Goal: Task Accomplishment & Management: Manage account settings

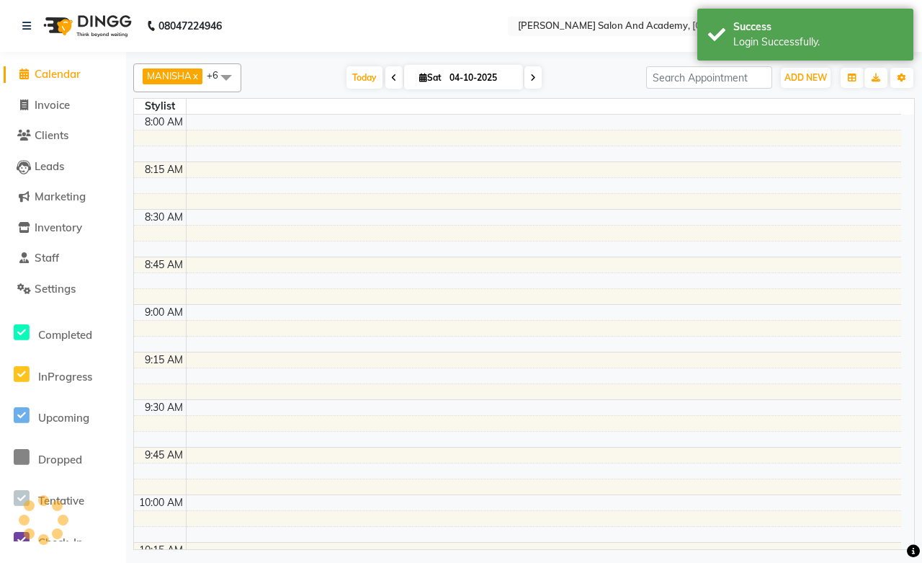
select select "en"
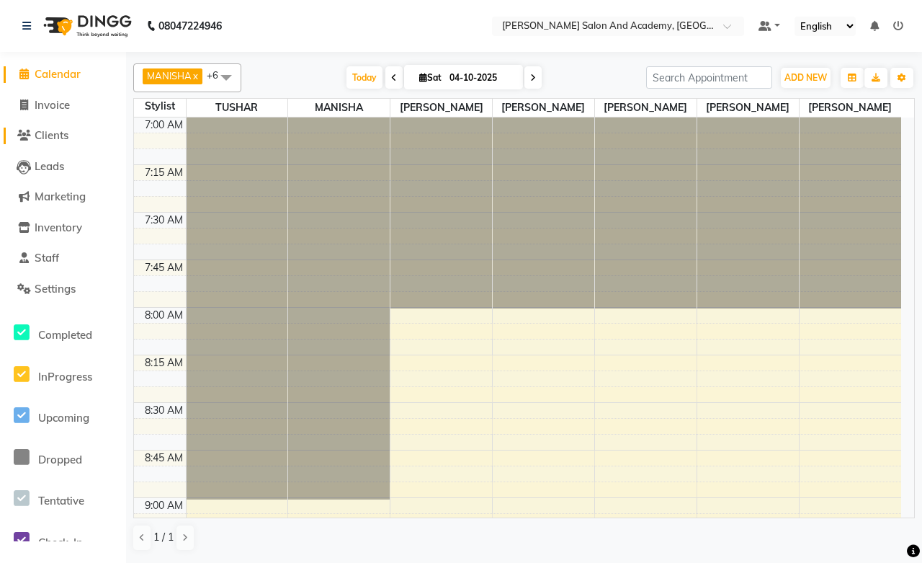
click at [61, 135] on span "Clients" at bounding box center [52, 135] width 34 height 14
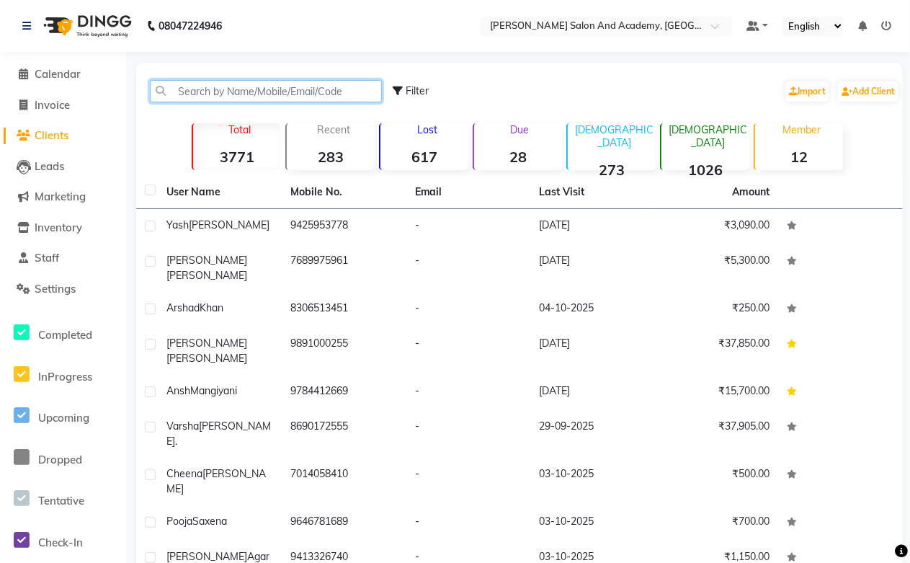
paste input "916377215405"
click at [188, 94] on input "916377215405" at bounding box center [266, 91] width 232 height 22
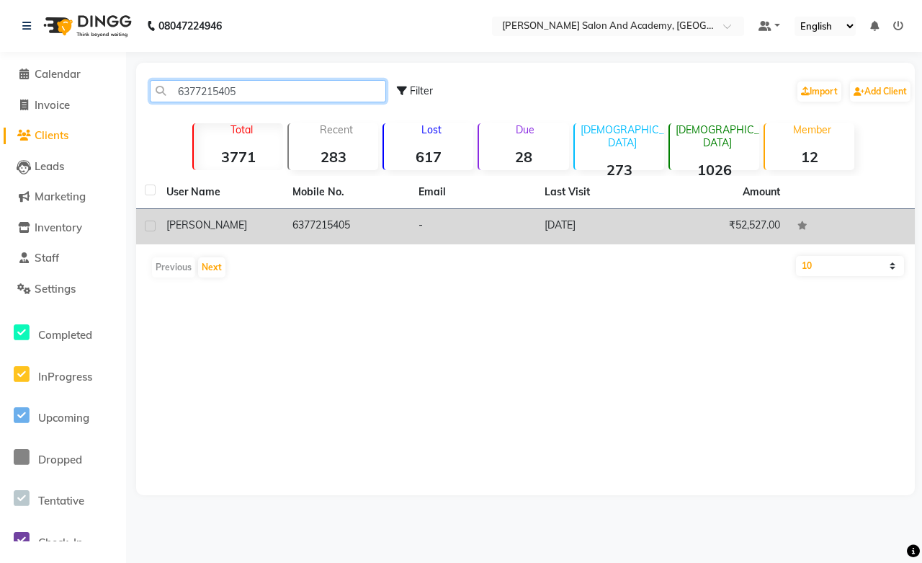
type input "6377215405"
click at [572, 220] on td "[DATE]" at bounding box center [599, 226] width 126 height 35
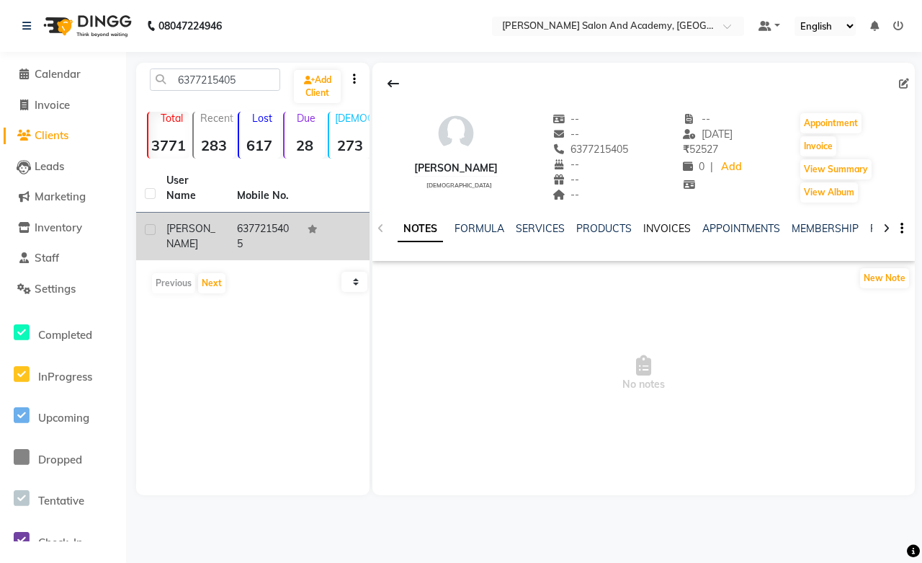
click at [649, 234] on link "INVOICES" at bounding box center [667, 228] width 48 height 13
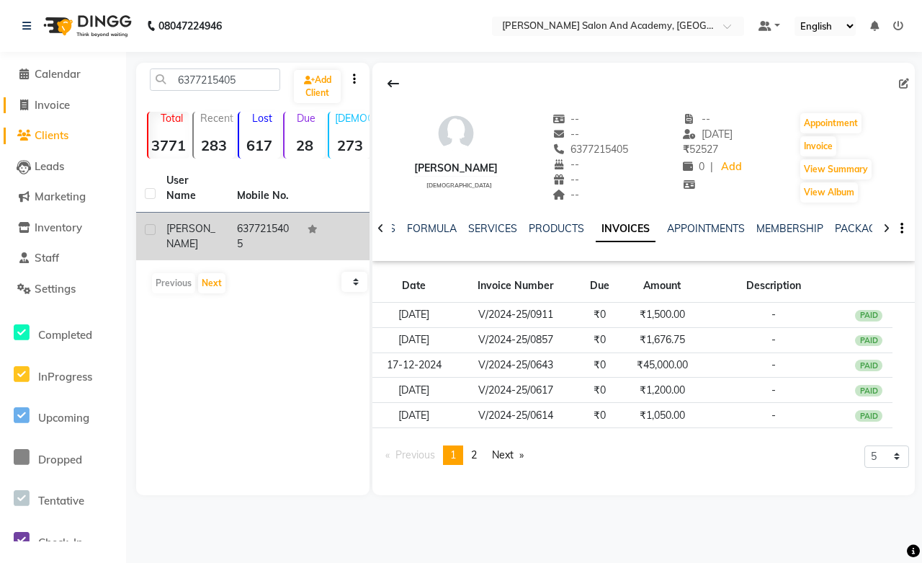
click at [69, 105] on span "Invoice" at bounding box center [52, 105] width 35 height 14
select select "service"
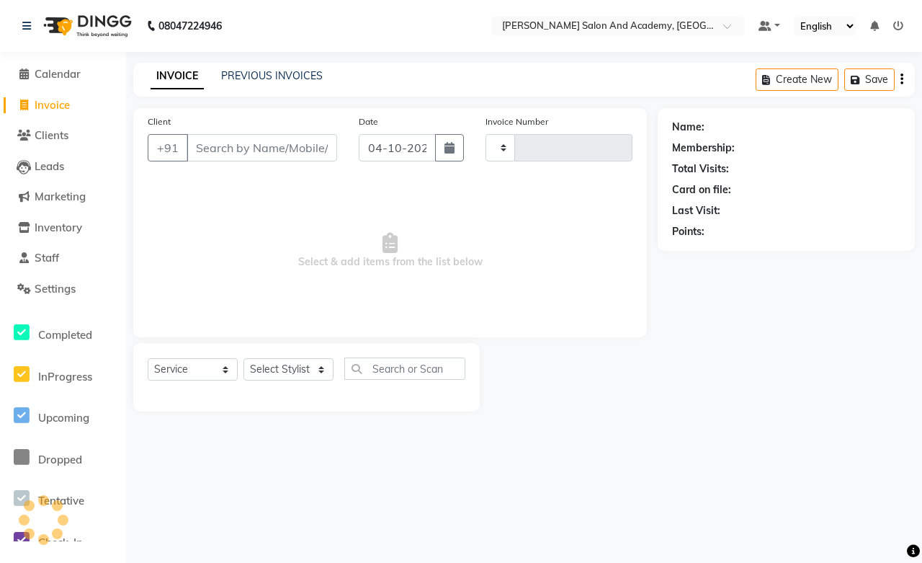
type input "0819"
select select "6453"
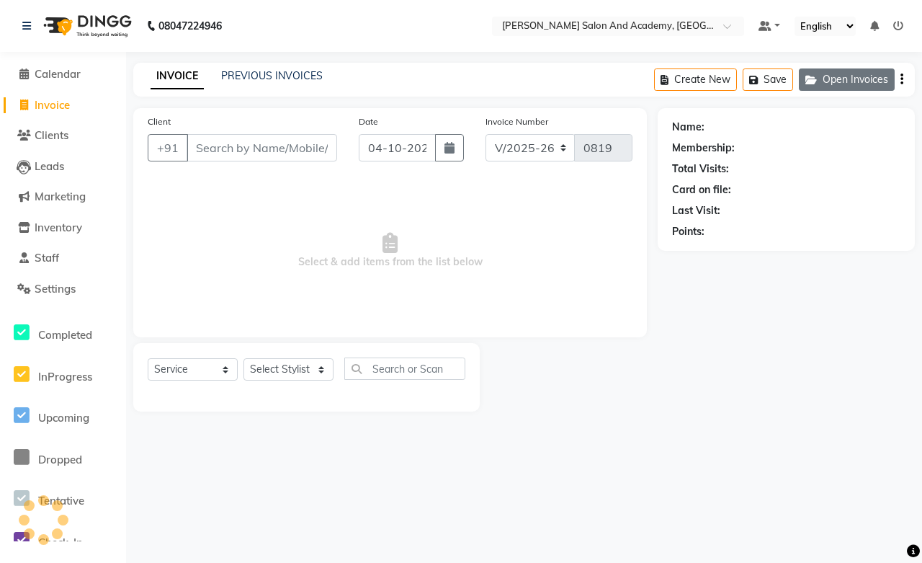
click at [847, 82] on button "Open Invoices" at bounding box center [847, 79] width 96 height 22
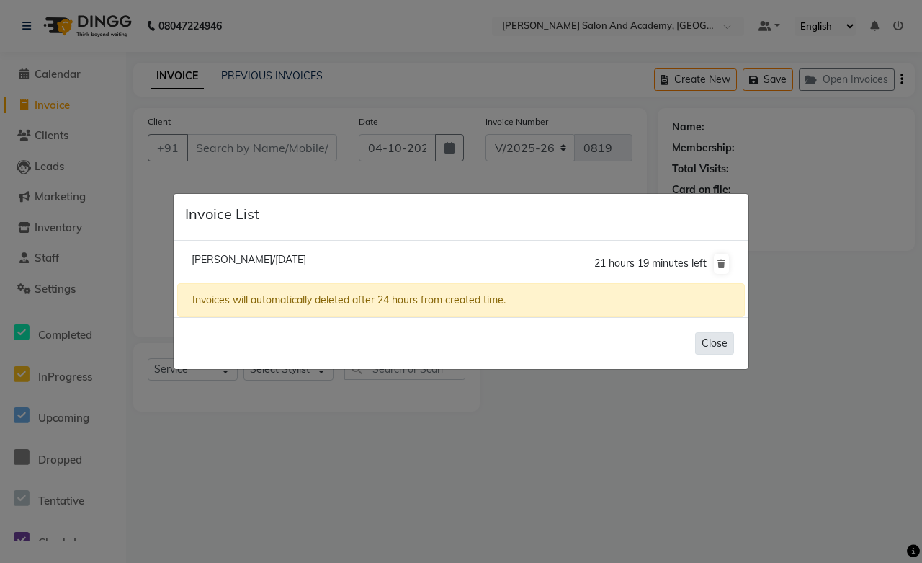
click at [709, 348] on button "Close" at bounding box center [714, 343] width 39 height 22
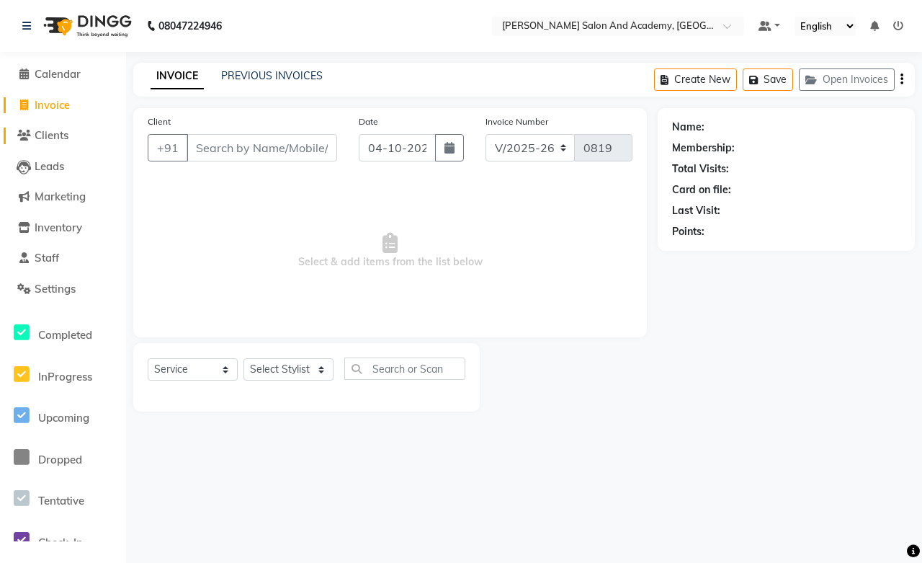
click at [53, 135] on span "Clients" at bounding box center [52, 135] width 34 height 14
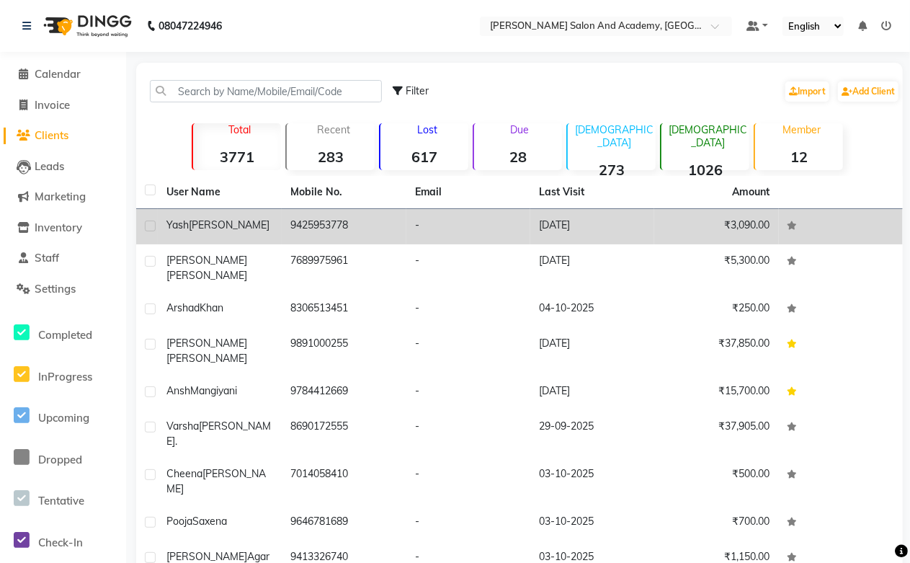
click at [261, 238] on td "[PERSON_NAME]" at bounding box center [220, 226] width 124 height 35
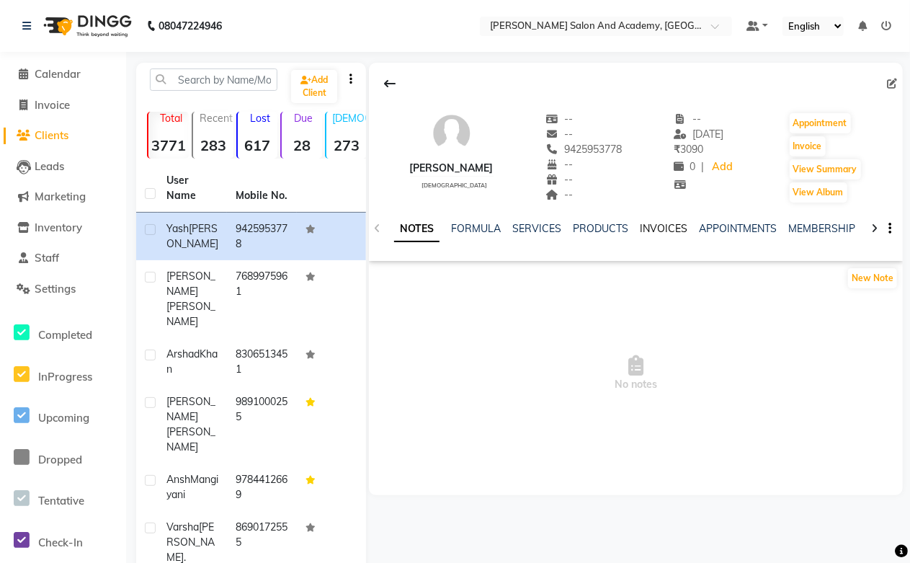
click at [653, 231] on link "INVOICES" at bounding box center [664, 228] width 48 height 13
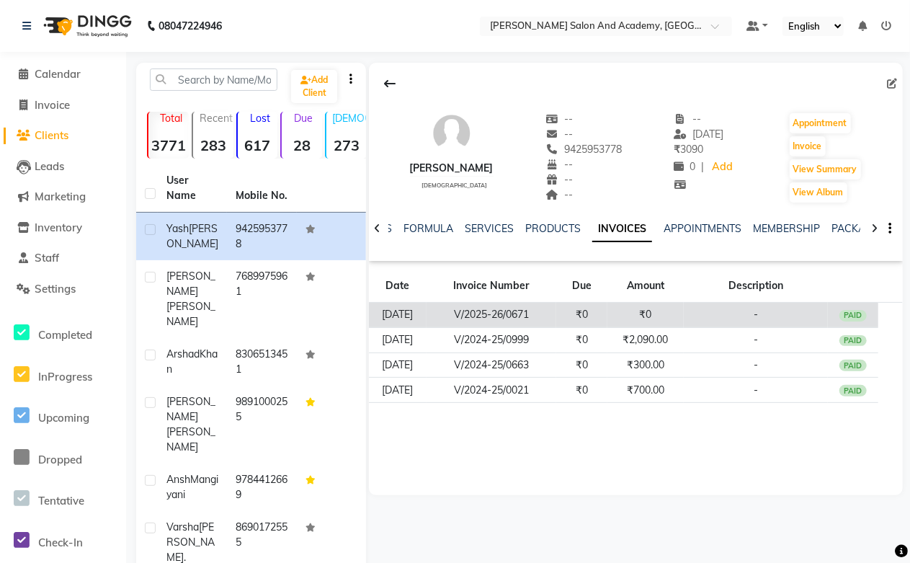
click at [639, 317] on td "₹0" at bounding box center [645, 315] width 76 height 25
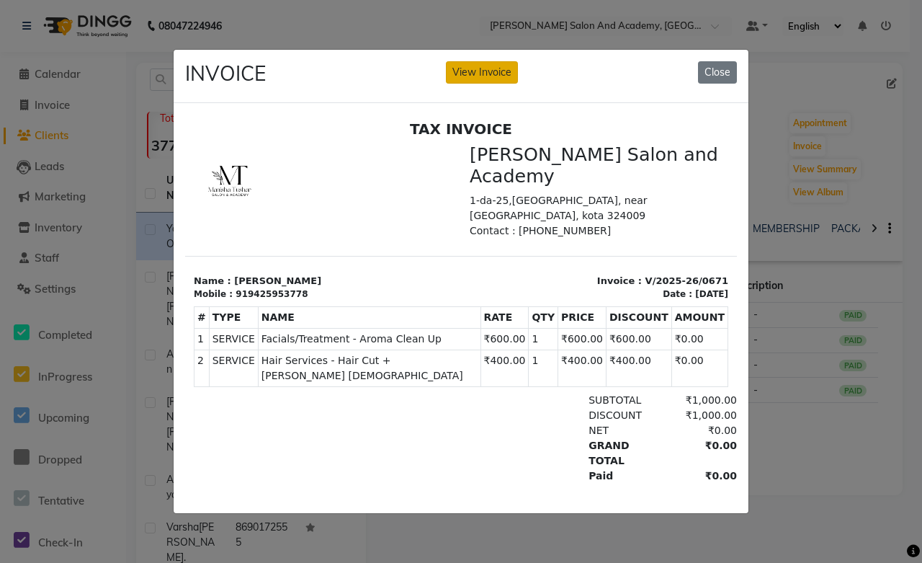
click at [465, 61] on button "View Invoice" at bounding box center [482, 72] width 72 height 22
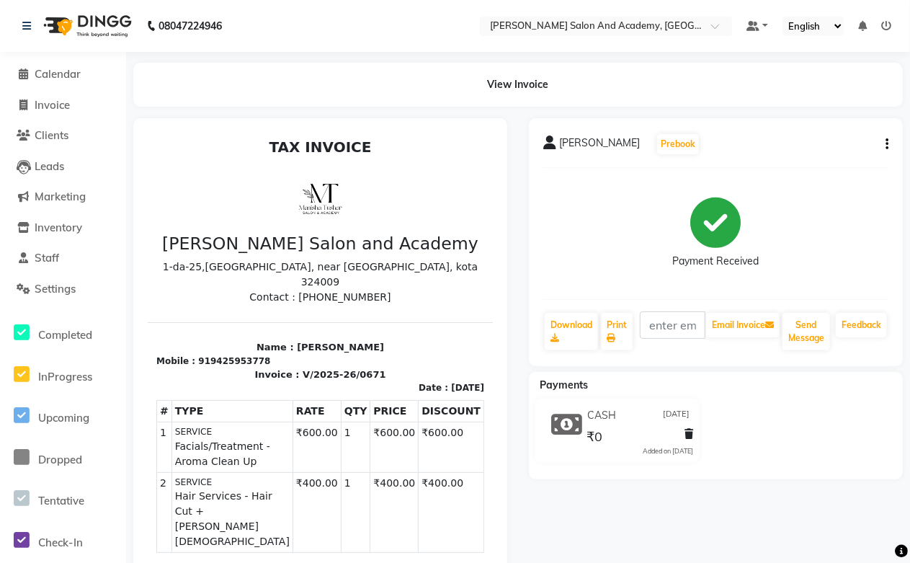
click at [693, 434] on icon at bounding box center [689, 434] width 9 height 10
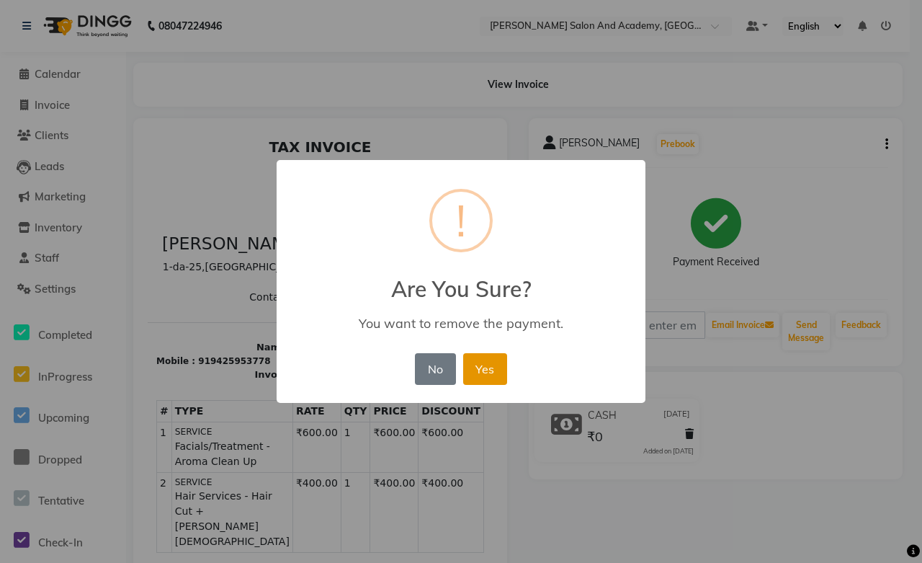
click at [504, 375] on button "Yes" at bounding box center [485, 369] width 44 height 32
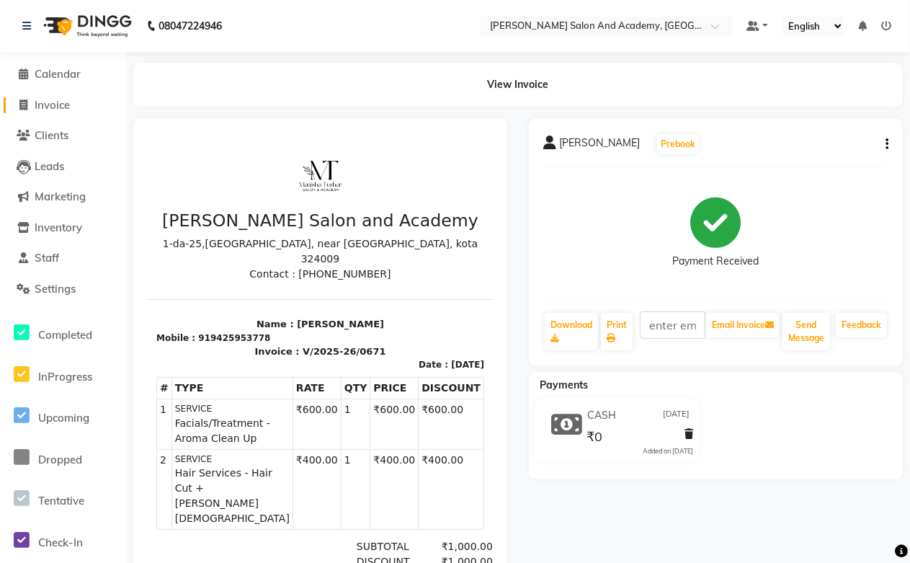
click at [54, 108] on span "Invoice" at bounding box center [52, 105] width 35 height 14
select select "service"
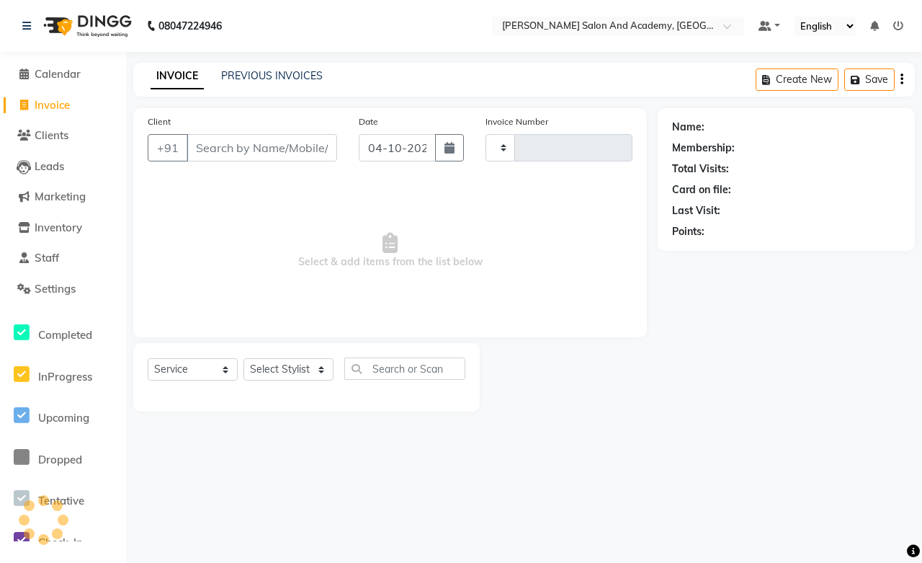
type input "0819"
select select "6453"
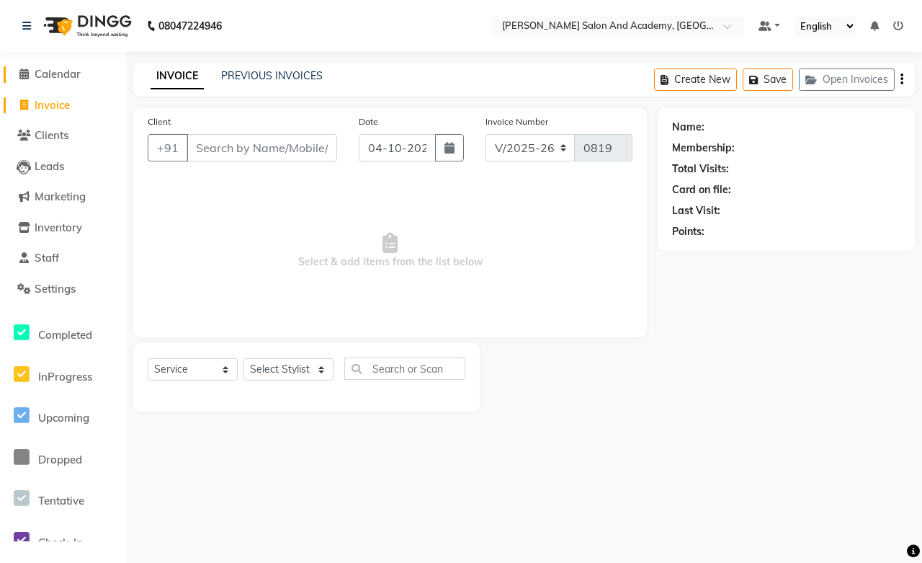
click at [62, 69] on span "Calendar" at bounding box center [58, 74] width 46 height 14
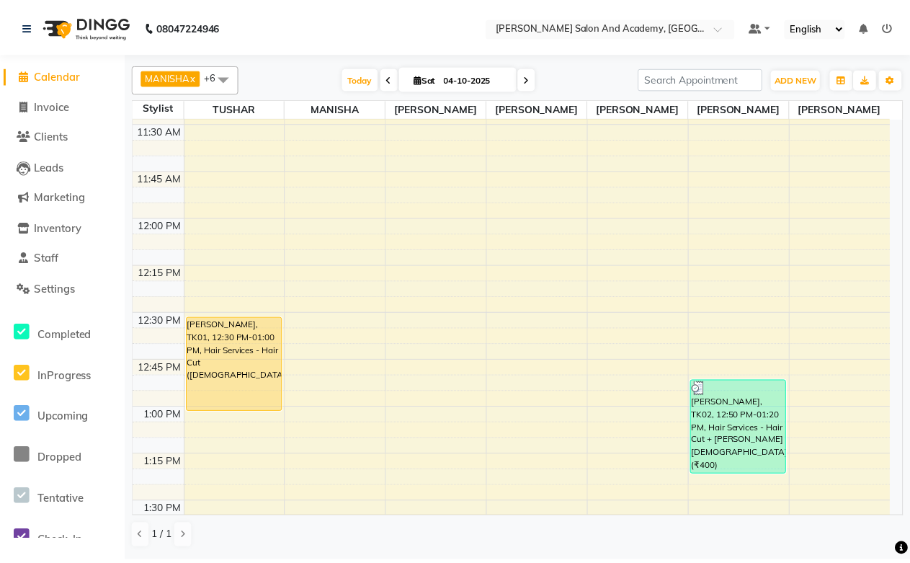
scroll to position [884, 0]
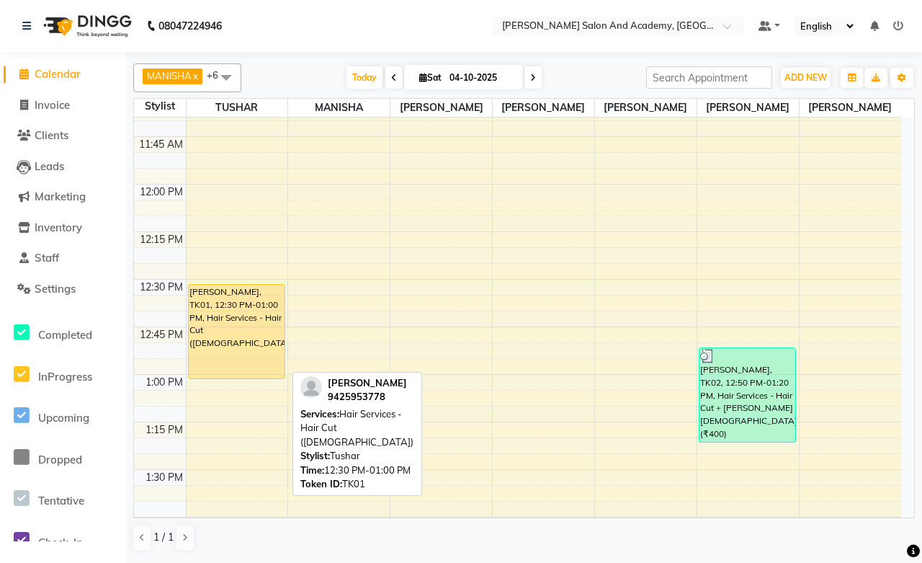
click at [204, 342] on div "[PERSON_NAME], TK01, 12:30 PM-01:00 PM, Hair Services - Hair Cut ([DEMOGRAPHIC_…" at bounding box center [237, 332] width 96 height 94
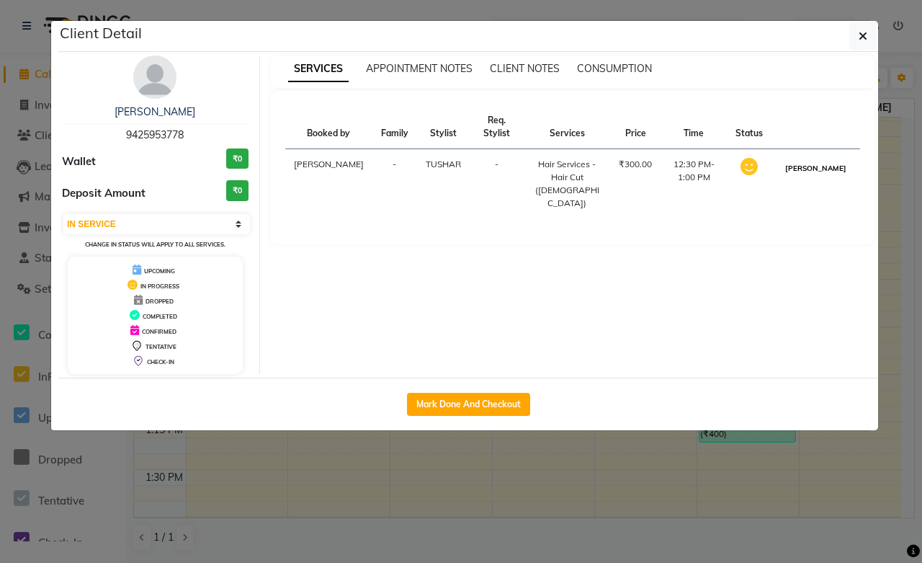
click at [831, 173] on button "[PERSON_NAME]" at bounding box center [816, 168] width 68 height 18
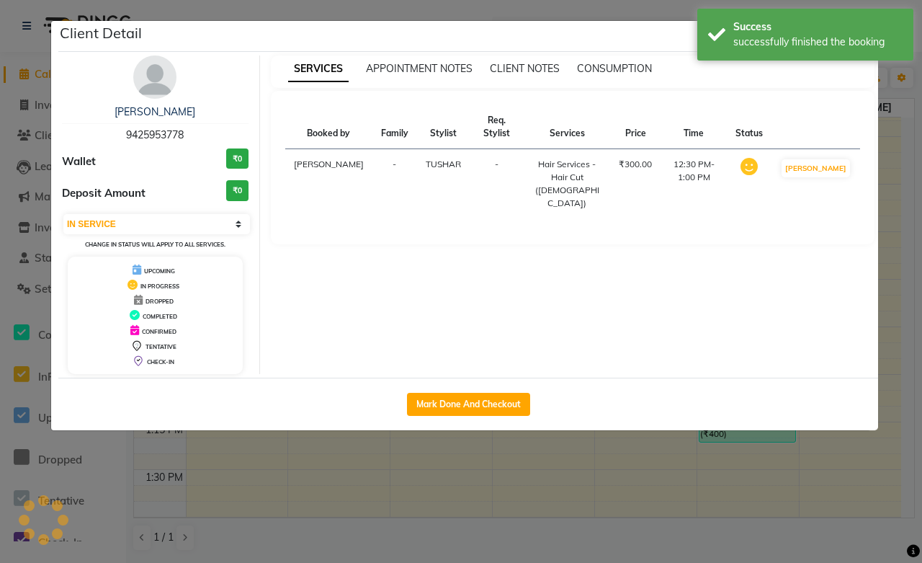
select select "3"
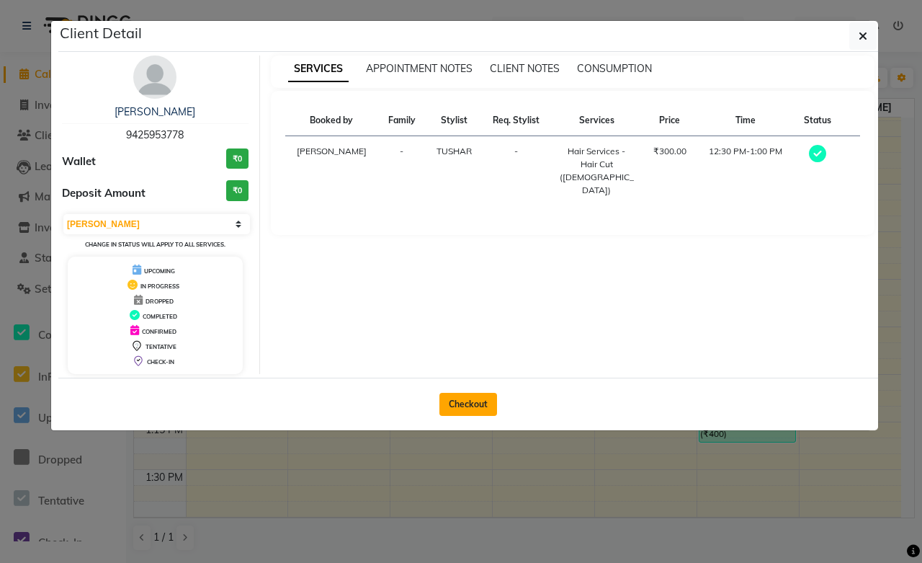
click at [447, 406] on button "Checkout" at bounding box center [468, 404] width 58 height 23
select select "6453"
select select "service"
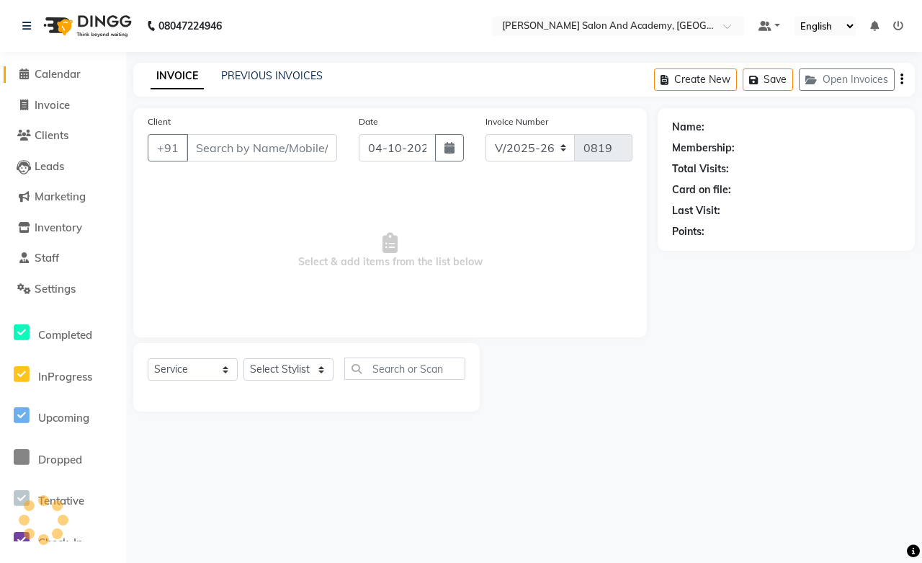
type input "9425953778"
select select "49047"
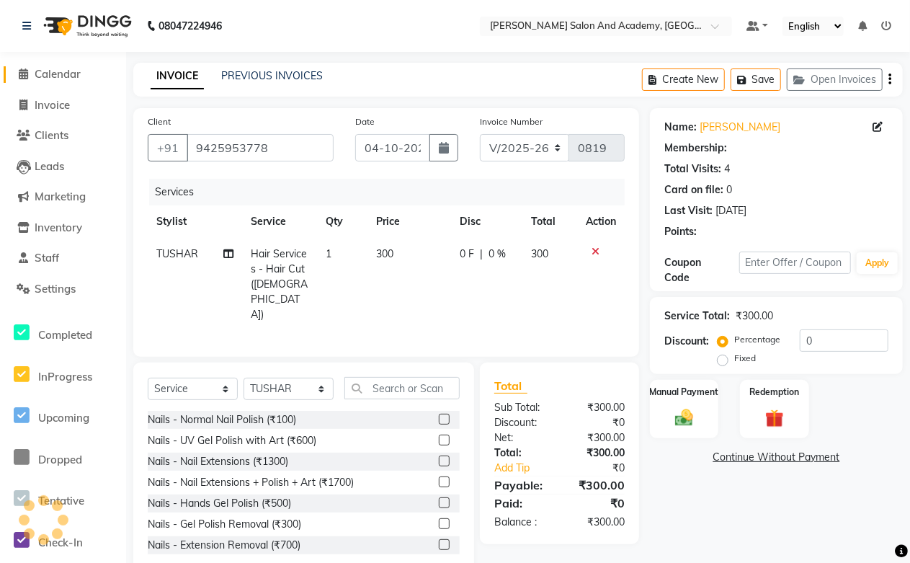
select select "1: Object"
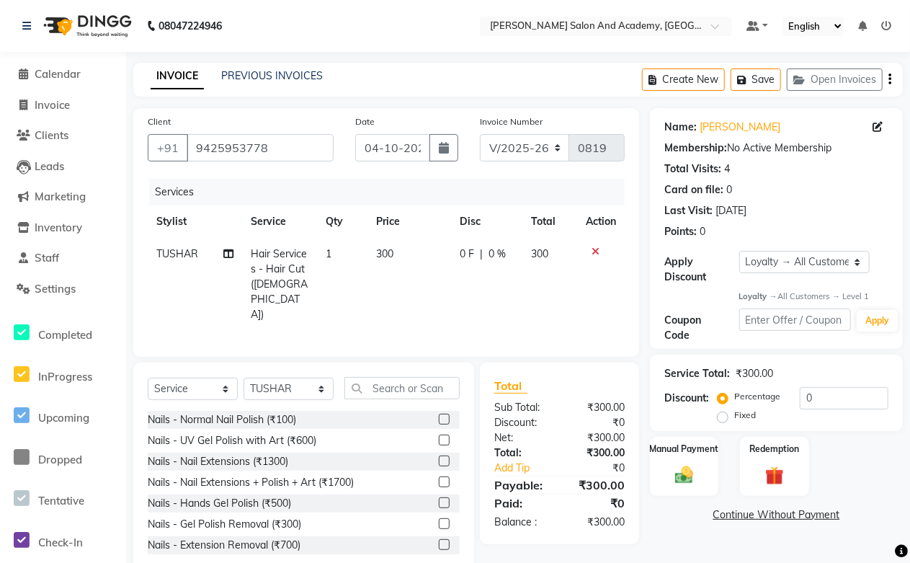
click at [339, 258] on td "1" at bounding box center [343, 284] width 50 height 93
select select "49047"
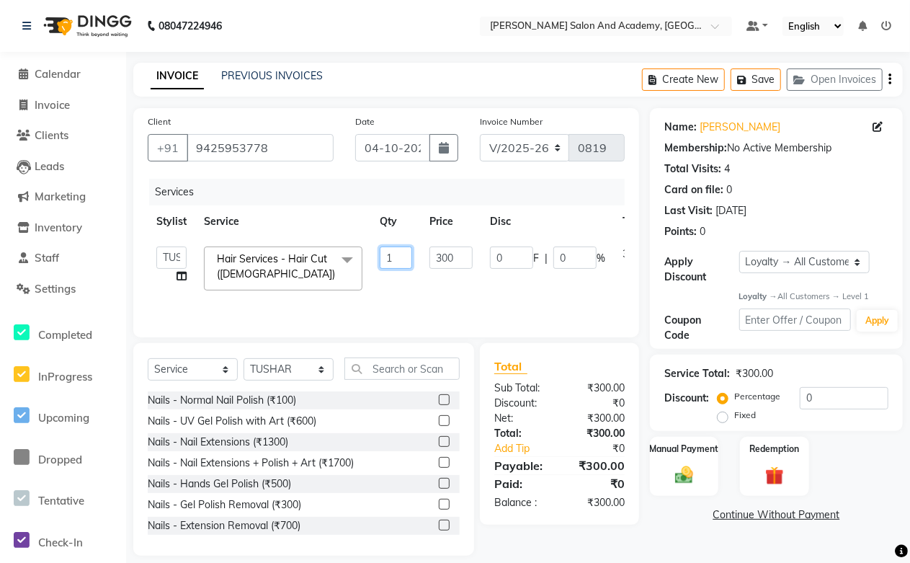
drag, startPoint x: 398, startPoint y: 257, endPoint x: 356, endPoint y: 262, distance: 42.8
click at [356, 262] on tr "[PERSON_NAME] [PERSON_NAME] [PERSON_NAME] [PERSON_NAME] [PERSON_NAME] [PERSON_N…" at bounding box center [425, 268] width 555 height 61
type input "2"
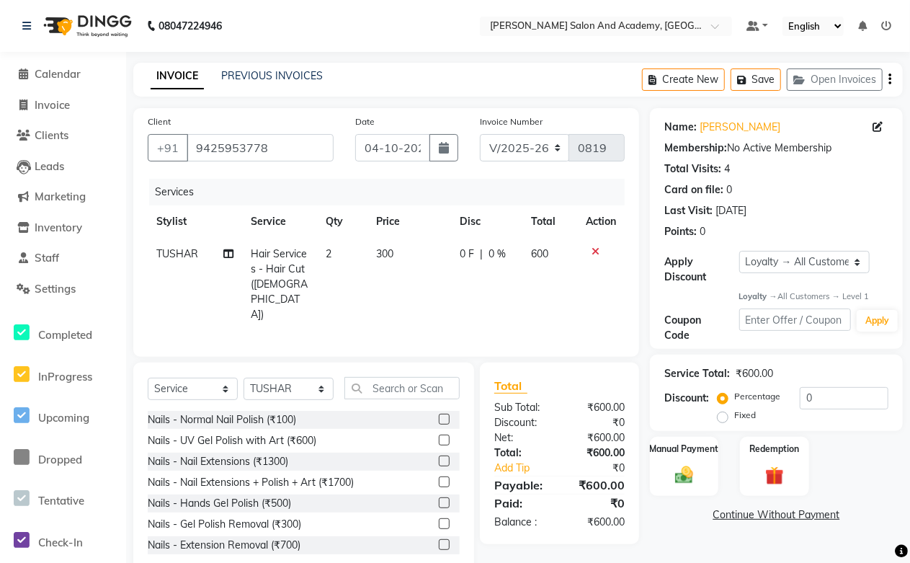
click at [436, 276] on td "300" at bounding box center [409, 284] width 84 height 93
select select "49047"
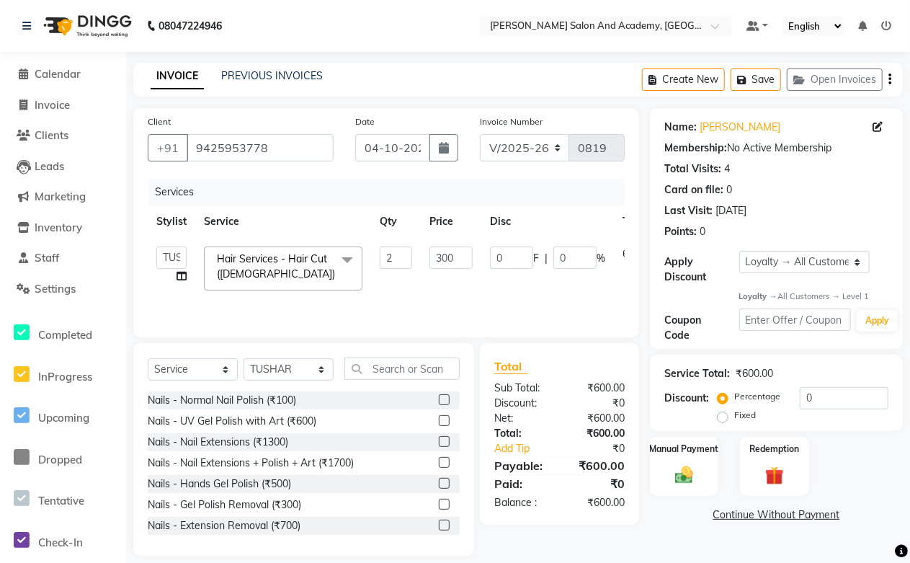
scroll to position [14, 0]
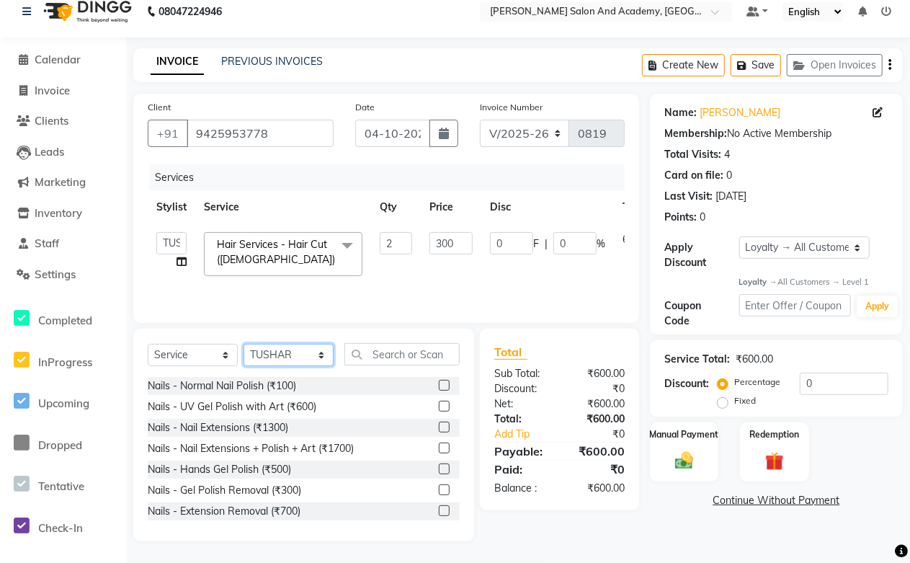
click at [276, 364] on select "Select Stylist [PERSON_NAME] [PERSON_NAME] [PERSON_NAME] [PERSON_NAME] [PERSON_…" at bounding box center [289, 355] width 90 height 22
select select "91086"
click at [244, 344] on select "Select Stylist [PERSON_NAME] [PERSON_NAME] [PERSON_NAME] [PERSON_NAME] [PERSON_…" at bounding box center [289, 355] width 90 height 22
click at [391, 349] on input "text" at bounding box center [401, 354] width 115 height 22
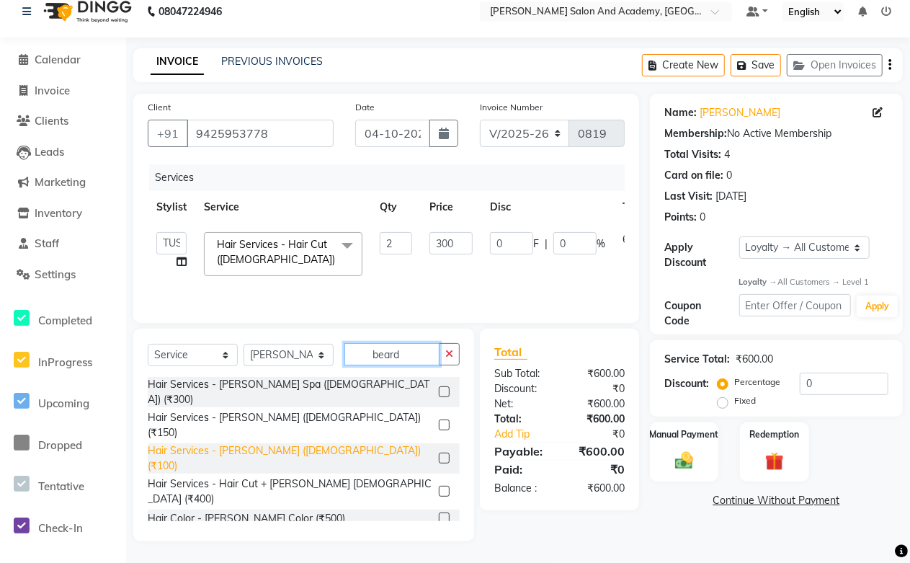
type input "beard"
click at [272, 443] on div "Hair Services - [PERSON_NAME] ([DEMOGRAPHIC_DATA]) (₹100)" at bounding box center [290, 458] width 285 height 30
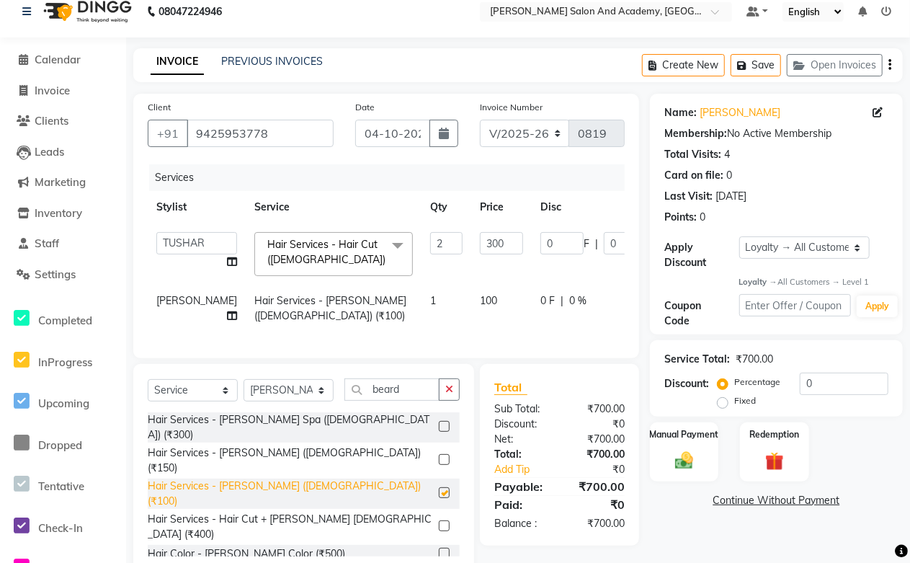
checkbox input "false"
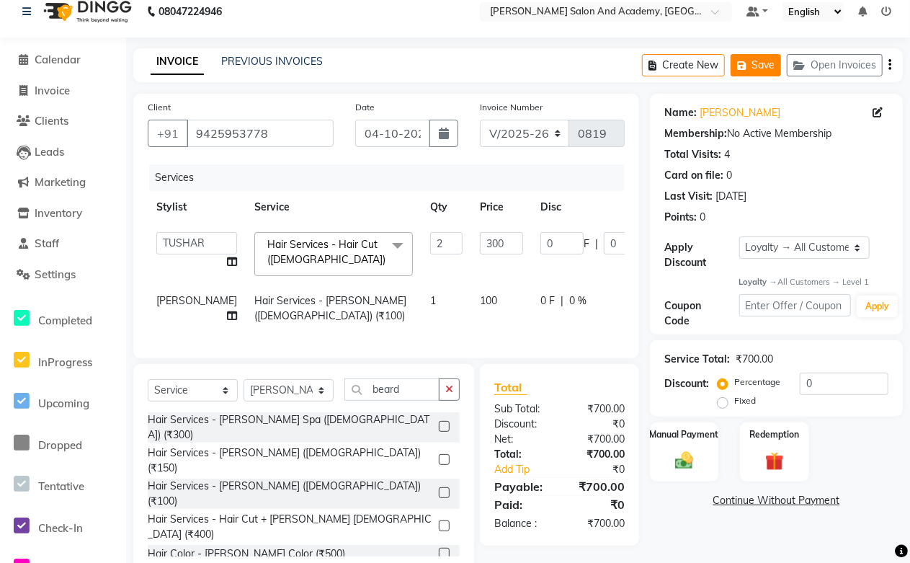
click at [759, 68] on button "Save" at bounding box center [756, 65] width 50 height 22
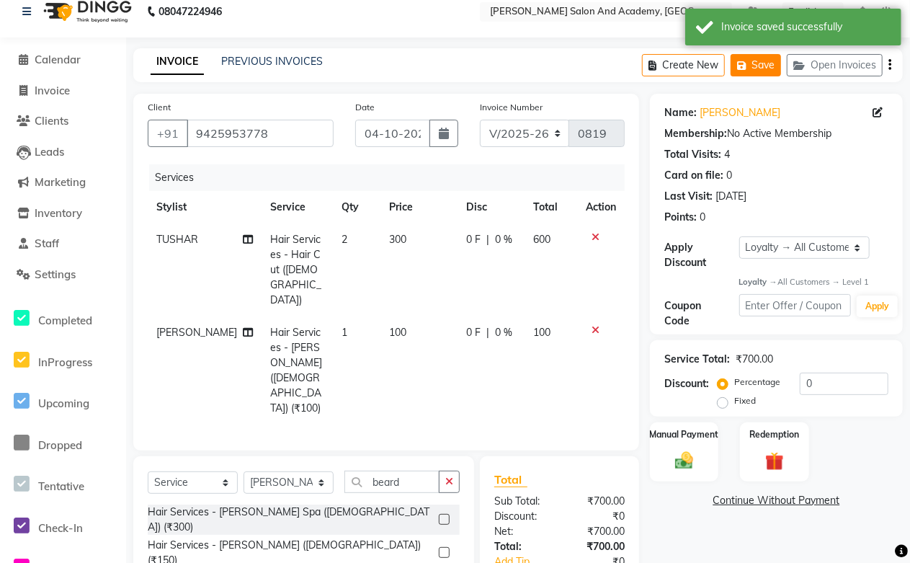
click at [761, 69] on button "Save" at bounding box center [756, 65] width 50 height 22
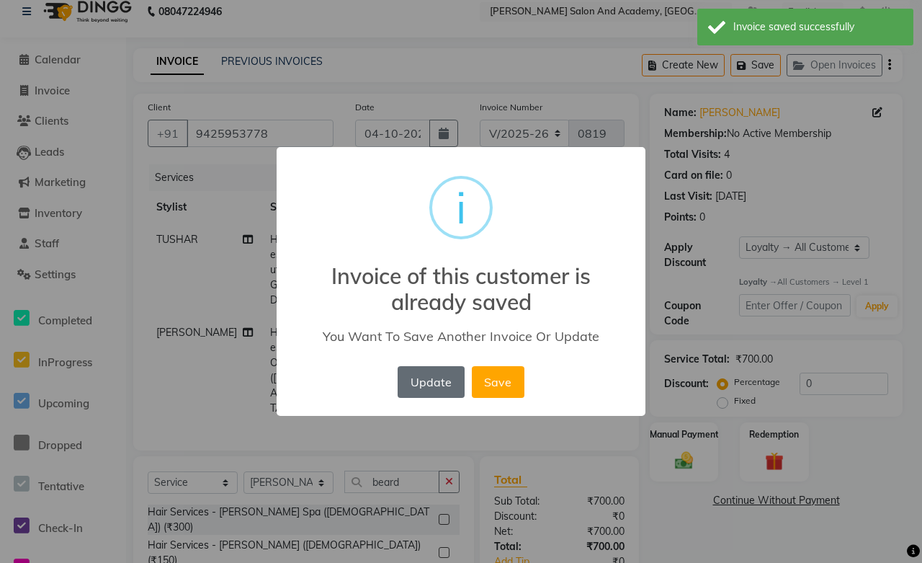
click at [447, 390] on button "Update" at bounding box center [431, 382] width 66 height 32
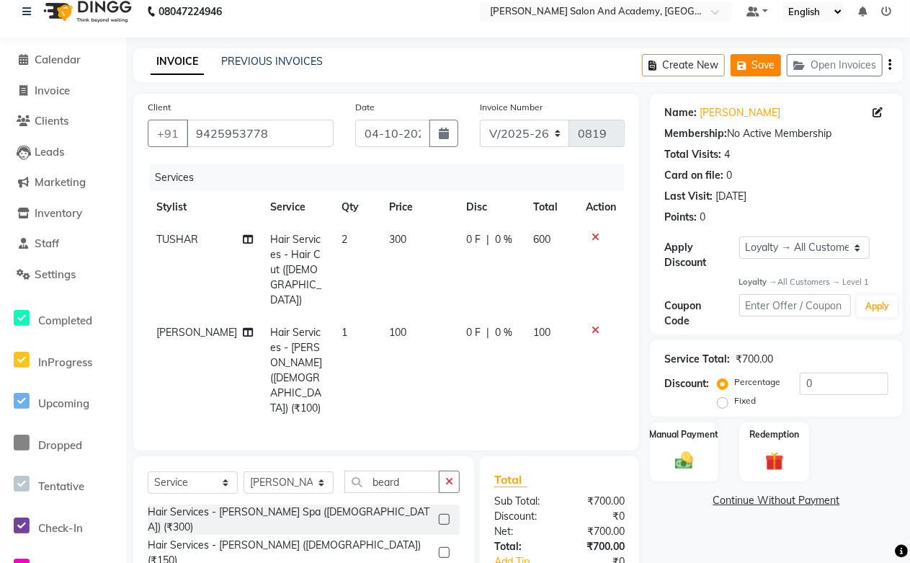
click at [762, 70] on button "Save" at bounding box center [756, 65] width 50 height 22
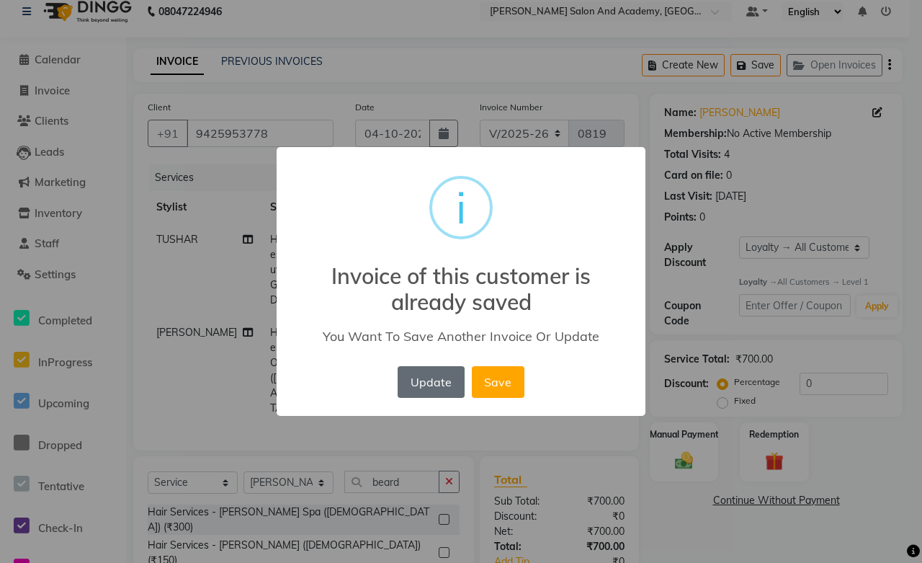
click at [413, 378] on button "Update" at bounding box center [431, 382] width 66 height 32
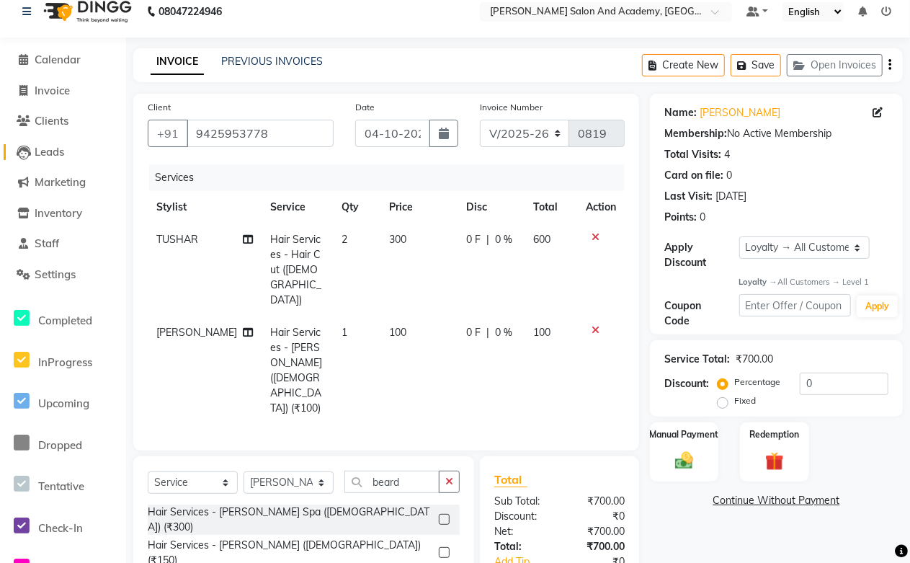
click at [59, 152] on span "Leads" at bounding box center [50, 152] width 30 height 14
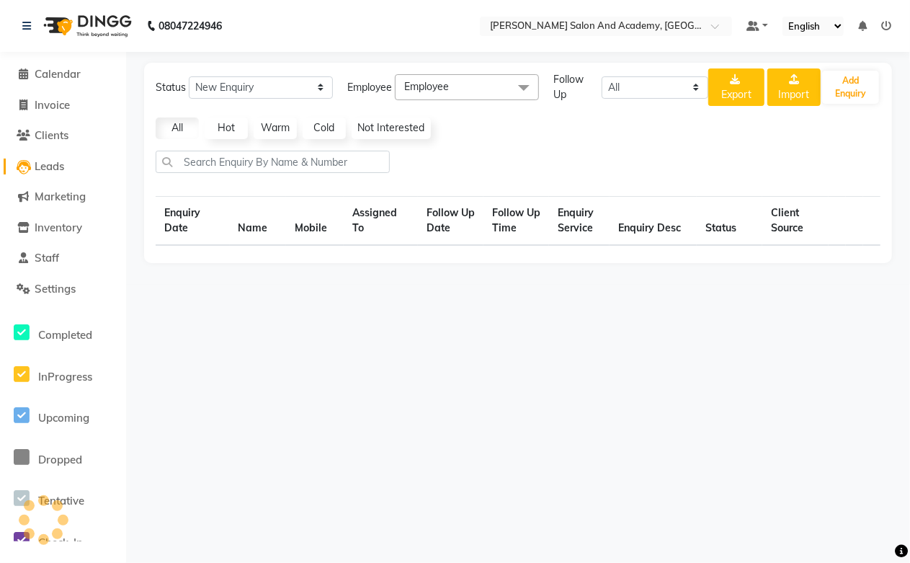
select select "10"
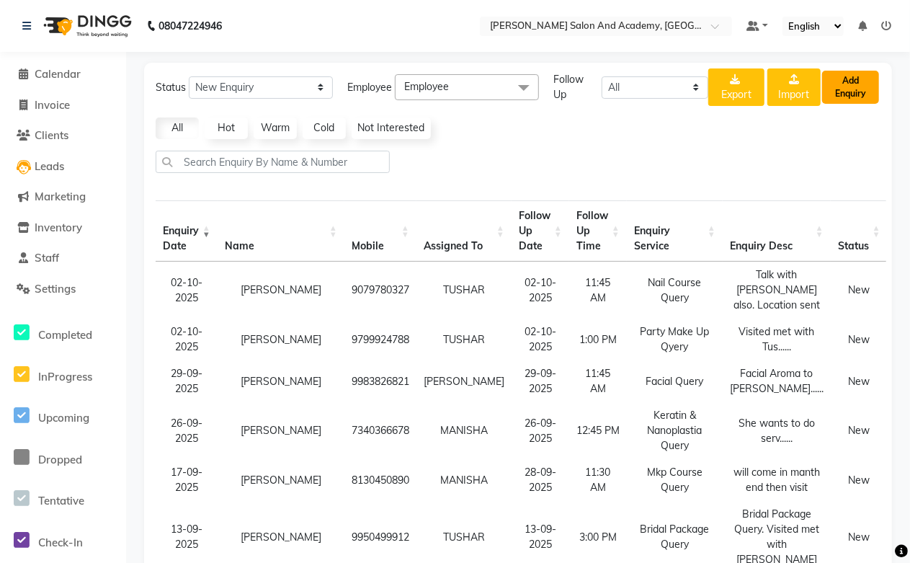
click at [846, 84] on button "Add Enquiry" at bounding box center [850, 87] width 57 height 33
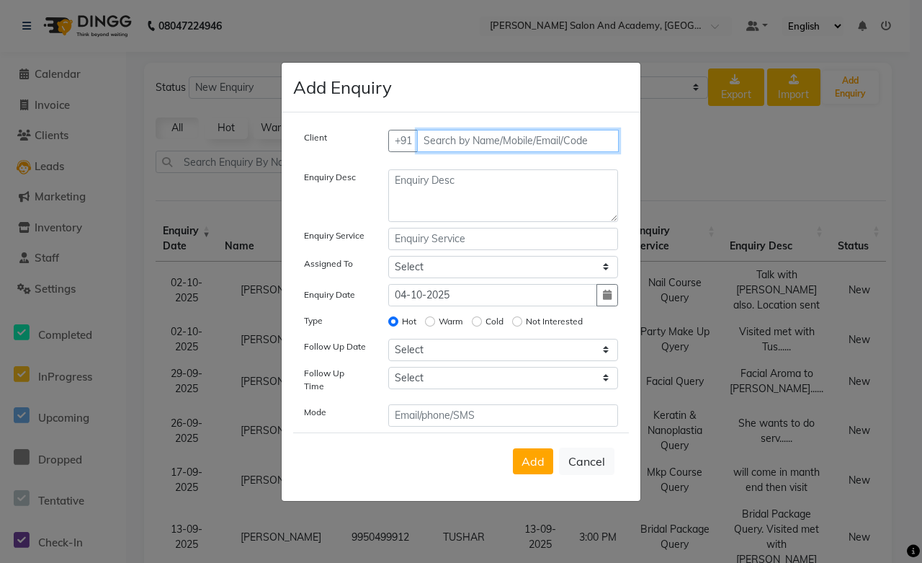
click at [464, 142] on input "text" at bounding box center [518, 141] width 202 height 22
type input "9993062715"
click at [577, 143] on span "Add Client" at bounding box center [588, 140] width 48 height 13
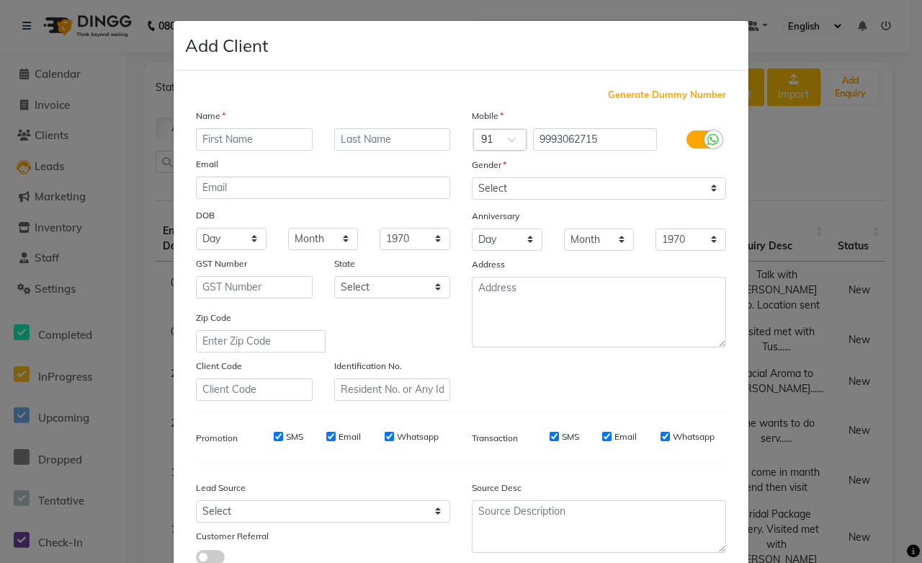
click at [252, 140] on input "text" at bounding box center [254, 139] width 117 height 22
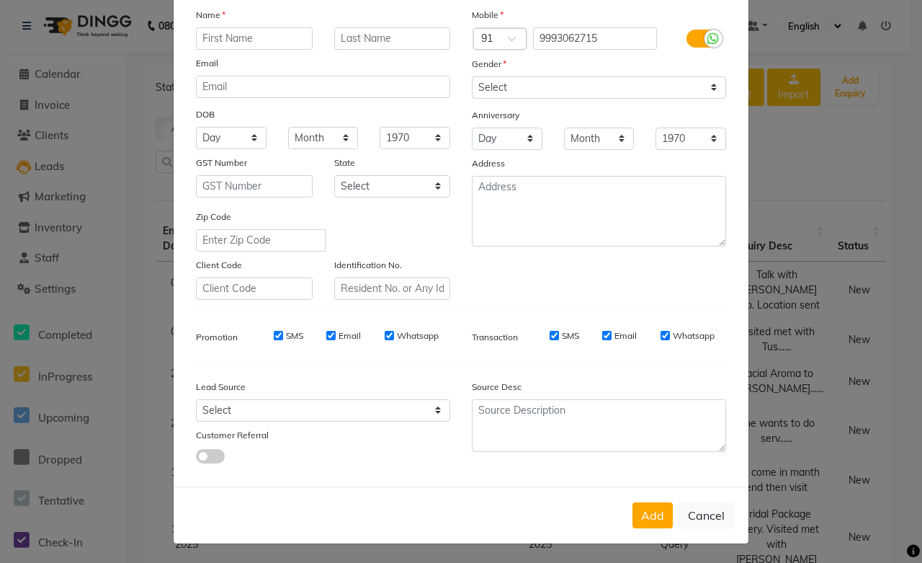
scroll to position [103, 0]
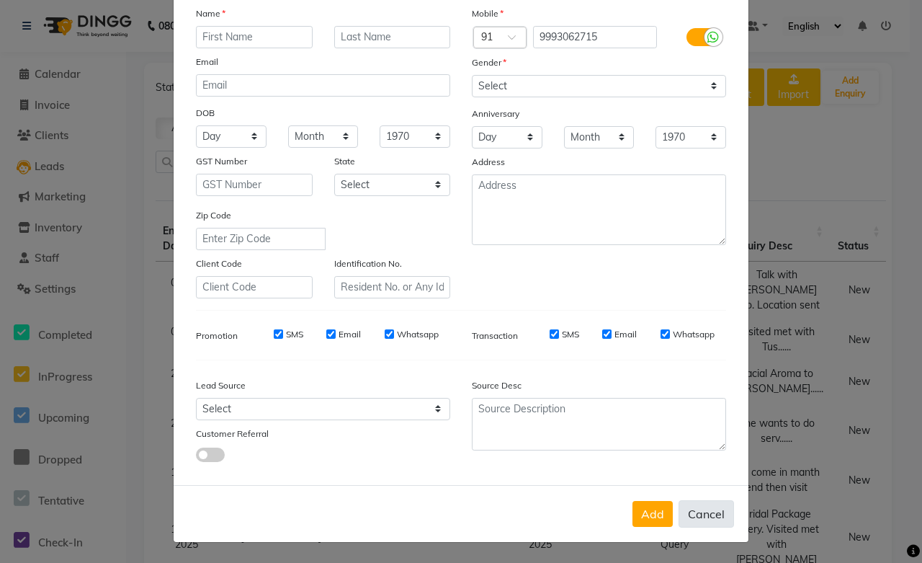
click at [696, 515] on button "Cancel" at bounding box center [706, 513] width 55 height 27
select select
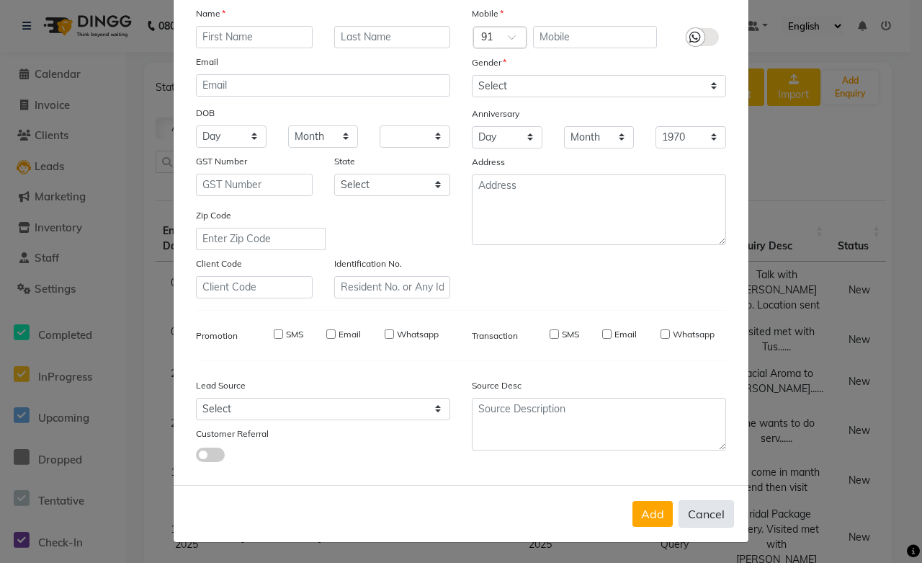
select select
checkbox input "false"
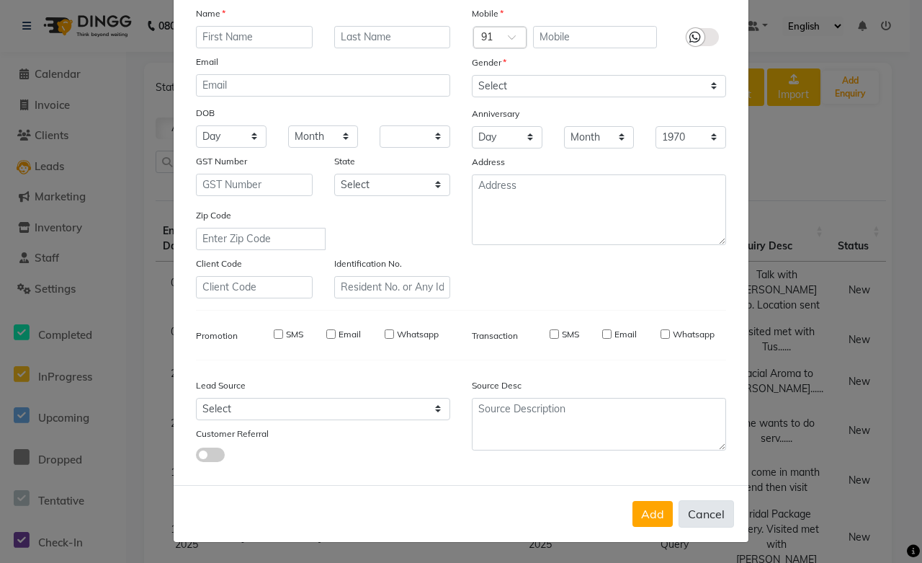
checkbox input "false"
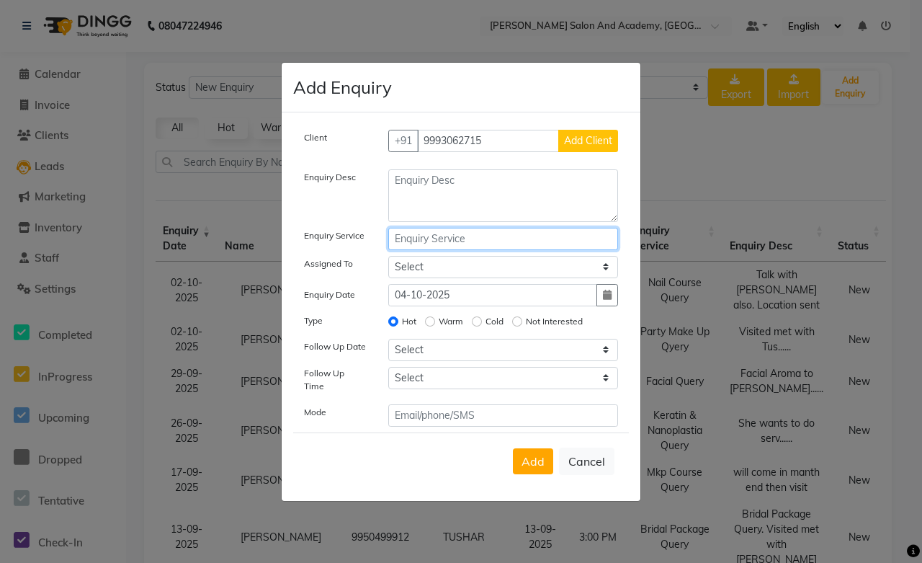
click at [467, 250] on input "text" at bounding box center [503, 239] width 231 height 22
type input "S"
type input "Hair cut query"
click at [448, 192] on textarea at bounding box center [503, 195] width 231 height 53
type textarea "She will come on [DATE]"
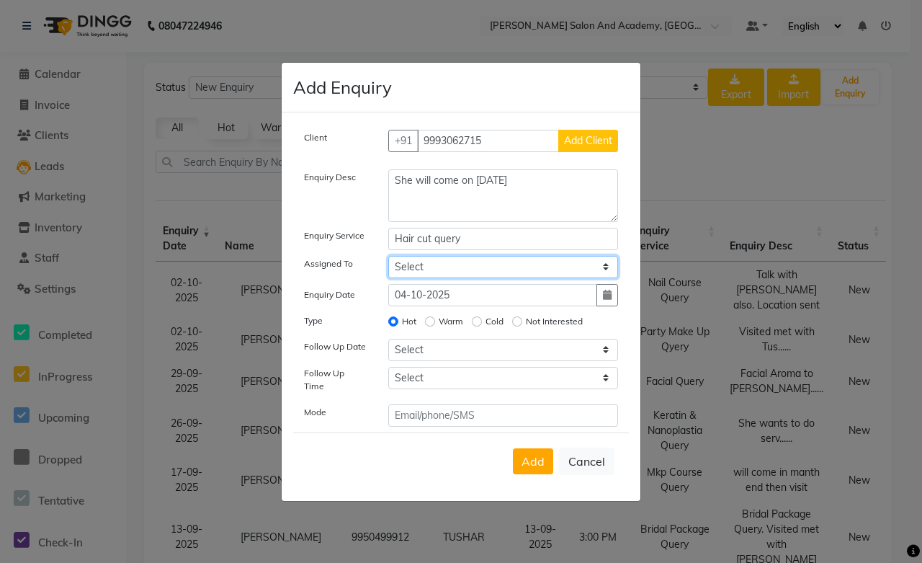
click at [411, 269] on select "Select [PERSON_NAME] [PERSON_NAME] [PERSON_NAME] [PERSON_NAME] [PERSON_NAME] [P…" at bounding box center [503, 267] width 231 height 22
select select "66707"
click at [388, 259] on select "Select [PERSON_NAME] [PERSON_NAME] [PERSON_NAME] [PERSON_NAME] [PERSON_NAME] [P…" at bounding box center [503, 267] width 231 height 22
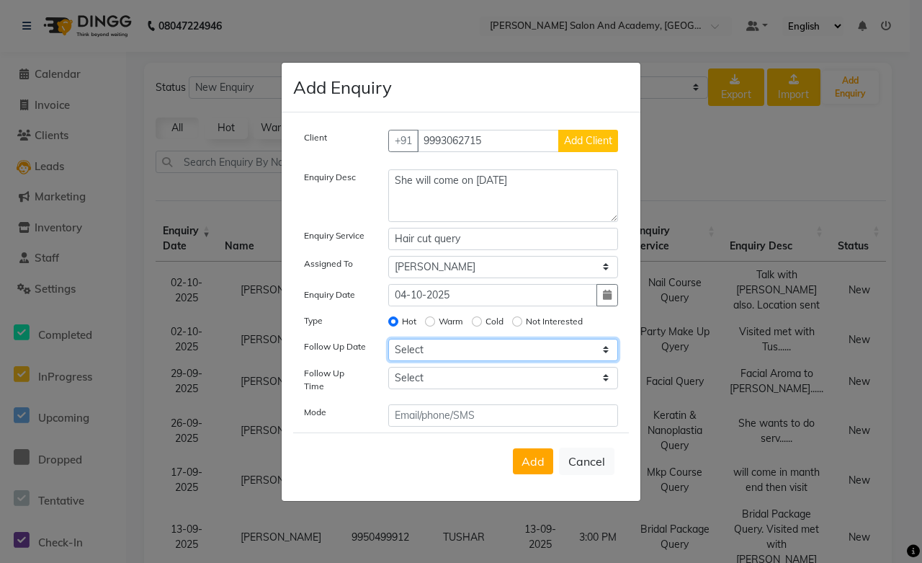
click at [415, 357] on select "Select [DATE] [DATE] [DATE] ([DATE]) [DATE] ([DATE]) [DATE] ([DATE]) [DATE] ([D…" at bounding box center [503, 350] width 231 height 22
select select "custom_date"
click at [388, 343] on select "Select [DATE] [DATE] [DATE] ([DATE]) [DATE] ([DATE]) [DATE] ([DATE]) [DATE] ([D…" at bounding box center [503, 350] width 231 height 22
click at [606, 354] on icon "button" at bounding box center [607, 349] width 9 height 10
select select "10"
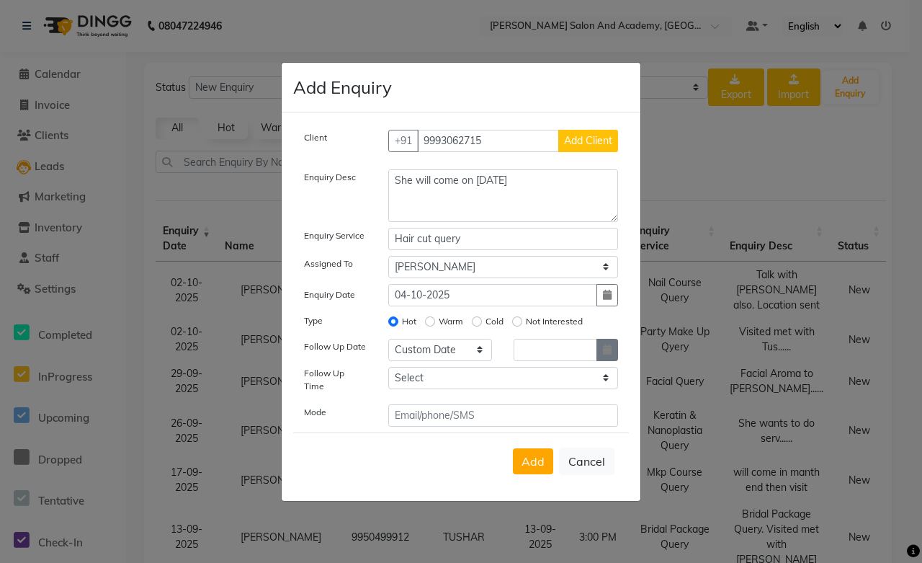
select select "2025"
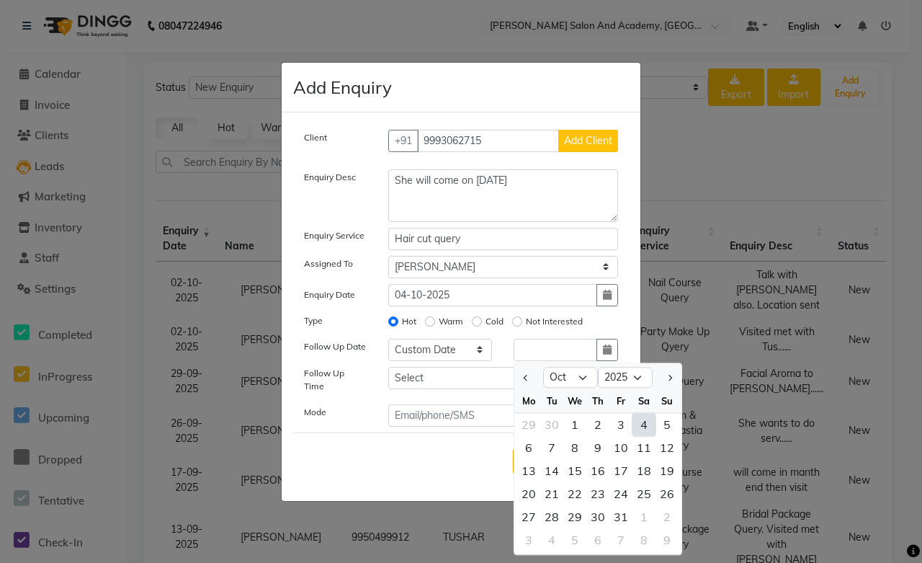
click at [641, 435] on div "4" at bounding box center [644, 424] width 23 height 23
type input "04-10-2025"
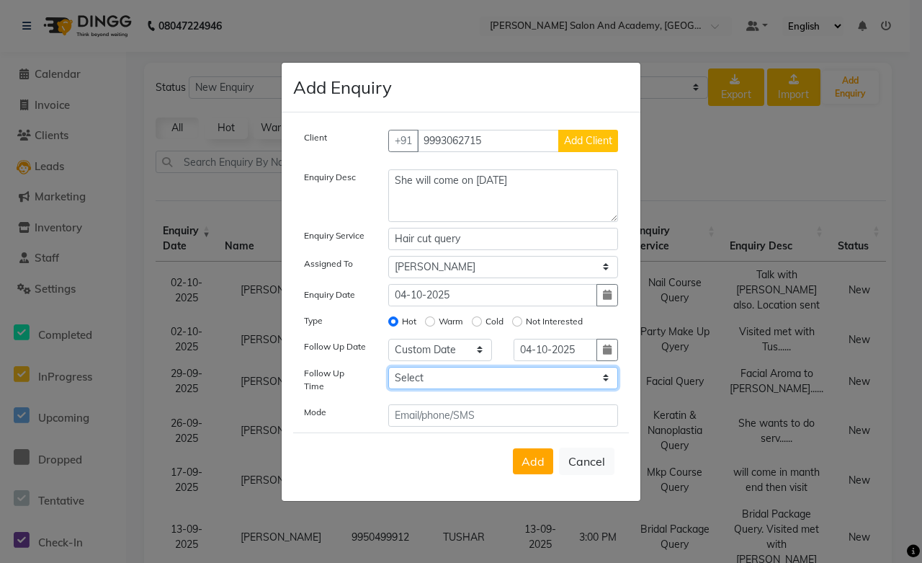
click at [466, 385] on select "Select 07:00 AM 07:15 AM 07:30 AM 07:45 AM 08:00 AM 08:15 AM 08:30 AM 08:45 AM …" at bounding box center [503, 378] width 231 height 22
select select "885"
click at [388, 371] on select "Select 07:00 AM 07:15 AM 07:30 AM 07:45 AM 08:00 AM 08:15 AM 08:30 AM 08:45 AM …" at bounding box center [503, 378] width 231 height 22
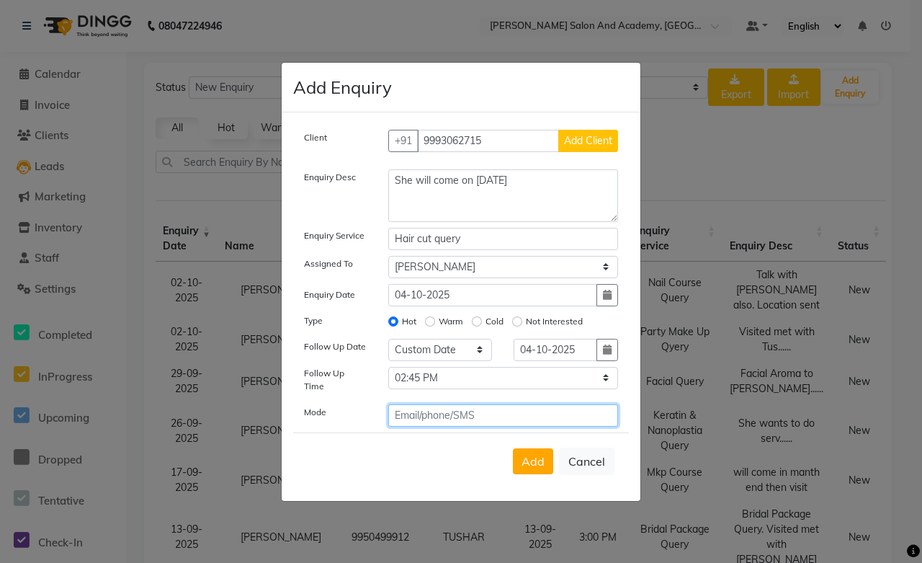
click at [463, 415] on input "text" at bounding box center [503, 415] width 231 height 22
type input "call"
click at [544, 454] on span "Add" at bounding box center [533, 461] width 23 height 14
click at [589, 147] on span "Add Client" at bounding box center [588, 140] width 48 height 13
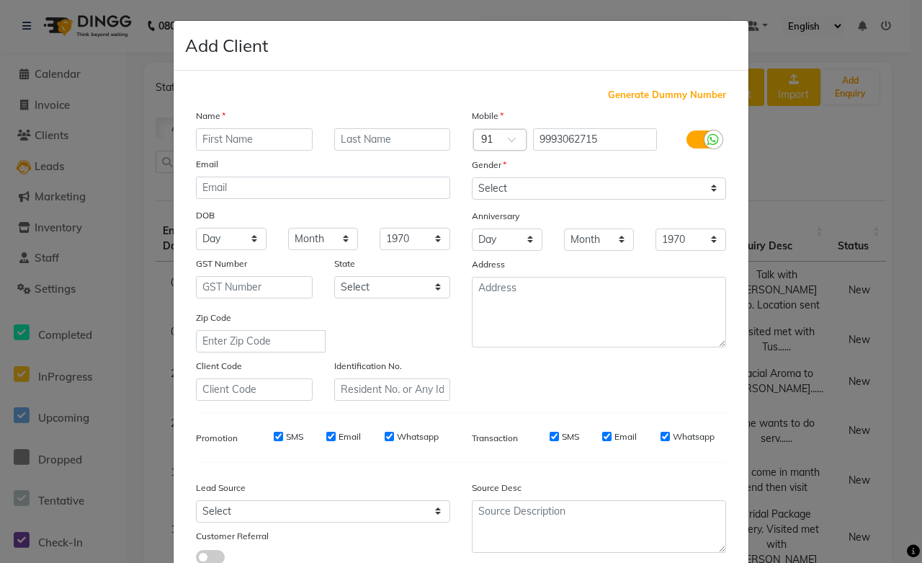
click at [232, 135] on input "text" at bounding box center [254, 139] width 117 height 22
type input "Etika"
click at [373, 138] on input "text" at bounding box center [392, 139] width 117 height 22
type input "[PERSON_NAME]"
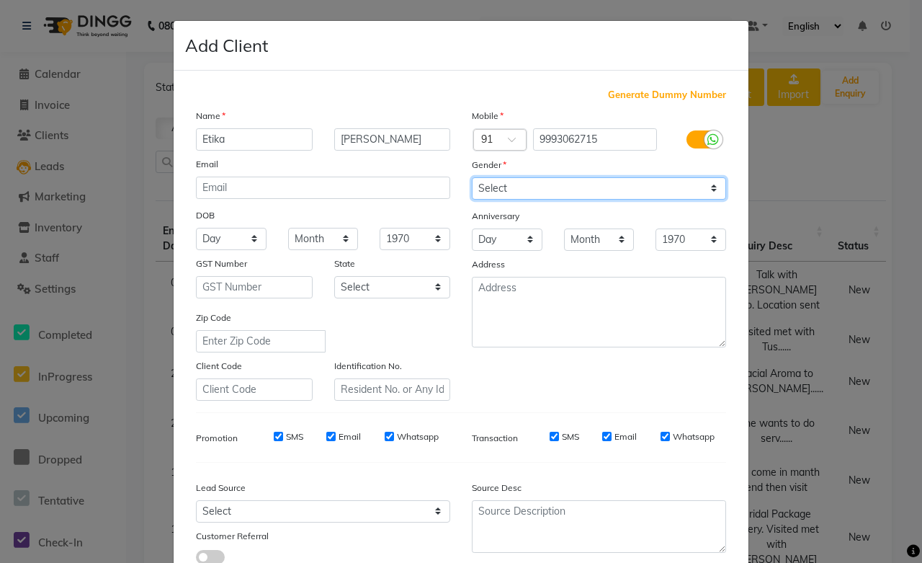
click at [473, 179] on select "Select [DEMOGRAPHIC_DATA] [DEMOGRAPHIC_DATA] Other Prefer Not To Say" at bounding box center [599, 188] width 254 height 22
select select "[DEMOGRAPHIC_DATA]"
click at [472, 177] on select "Select [DEMOGRAPHIC_DATA] [DEMOGRAPHIC_DATA] Other Prefer Not To Say" at bounding box center [599, 188] width 254 height 22
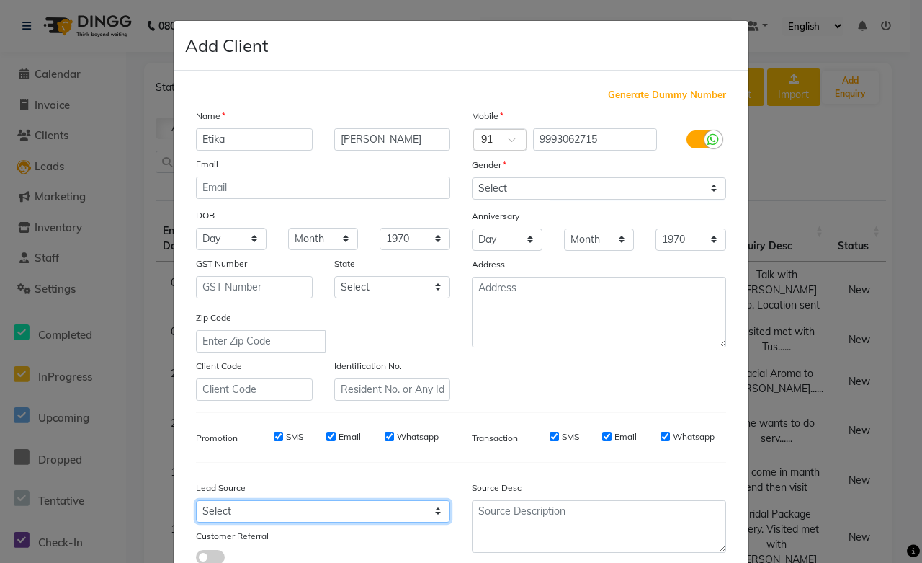
click at [260, 514] on select "Select Walk-in Referral Internet Friend Word of Mouth Advertisement Facebook Ju…" at bounding box center [323, 511] width 254 height 22
select select "46012"
click at [196, 501] on select "Select Walk-in Referral Internet Friend Word of Mouth Advertisement Facebook Ju…" at bounding box center [323, 511] width 254 height 22
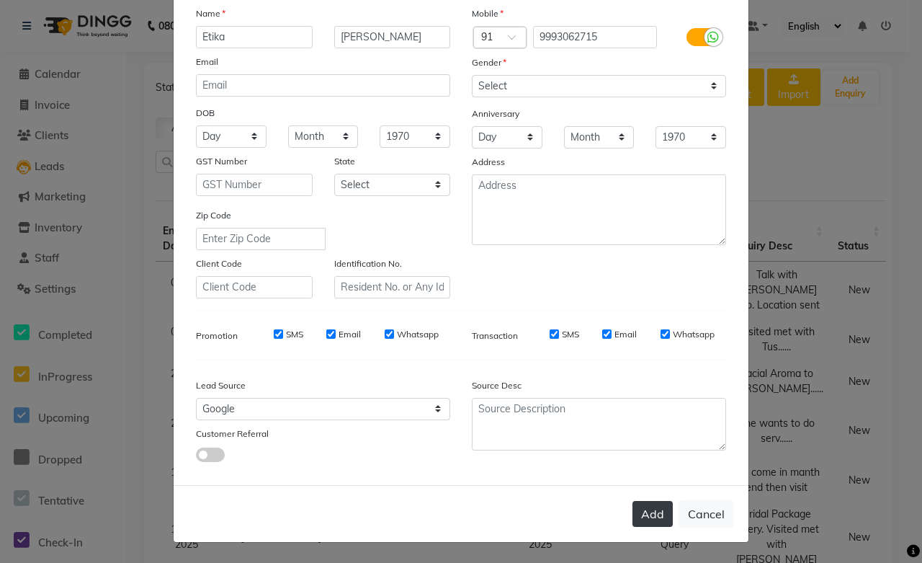
click at [638, 516] on button "Add" at bounding box center [653, 514] width 40 height 26
select select
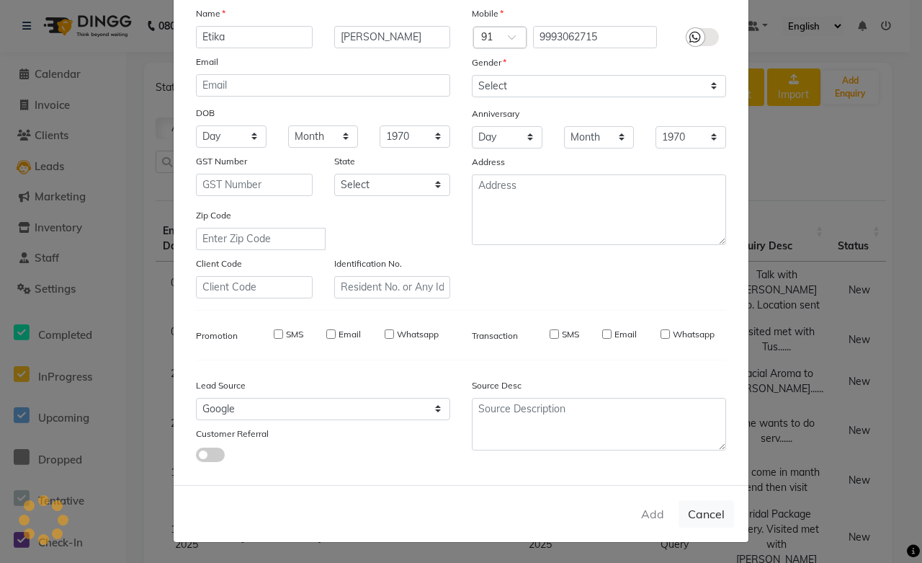
select select
checkbox input "false"
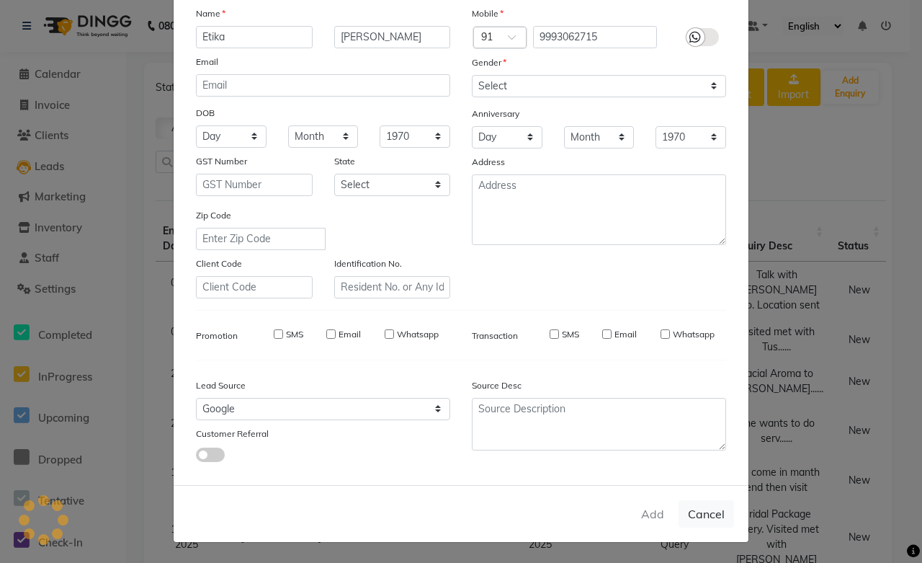
checkbox input "false"
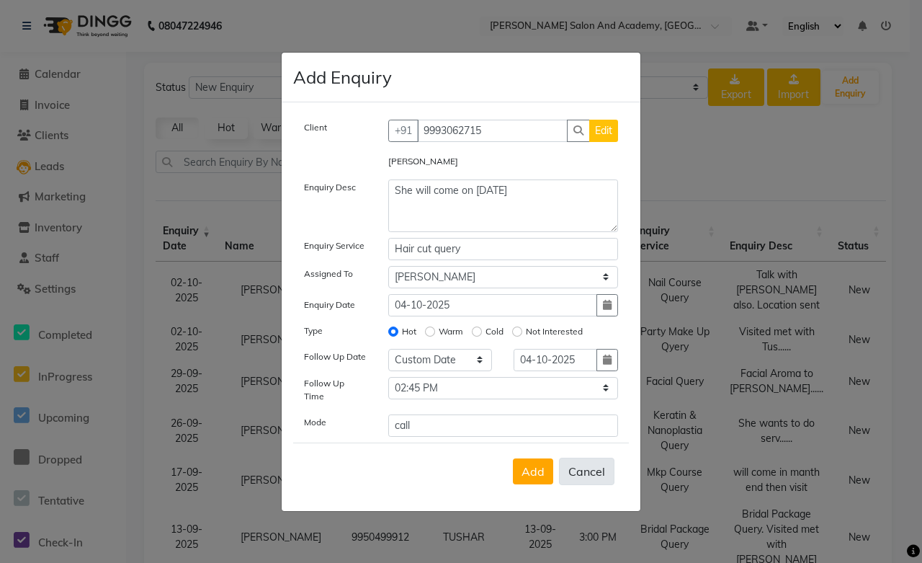
click at [591, 468] on button "Cancel" at bounding box center [586, 470] width 55 height 27
select select
radio input "false"
select select
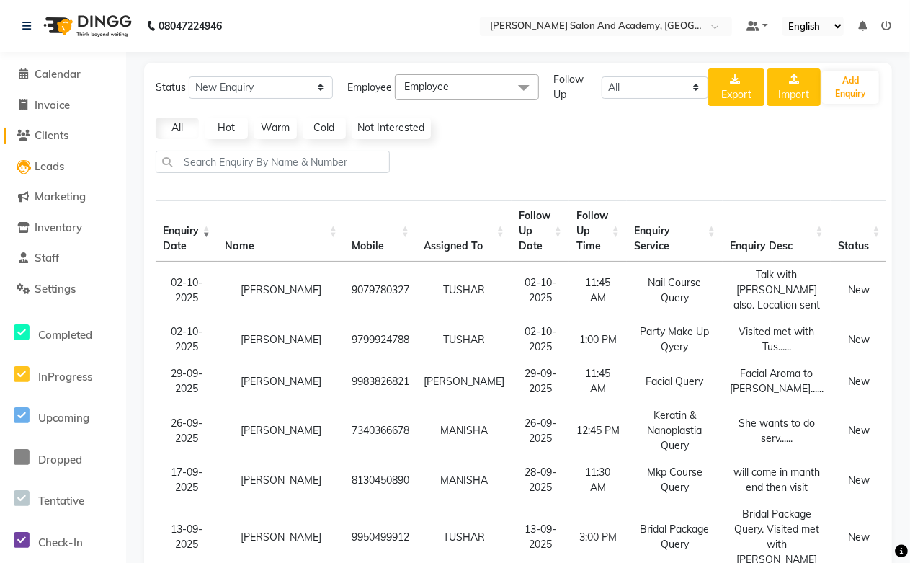
click at [45, 133] on span "Clients" at bounding box center [52, 135] width 34 height 14
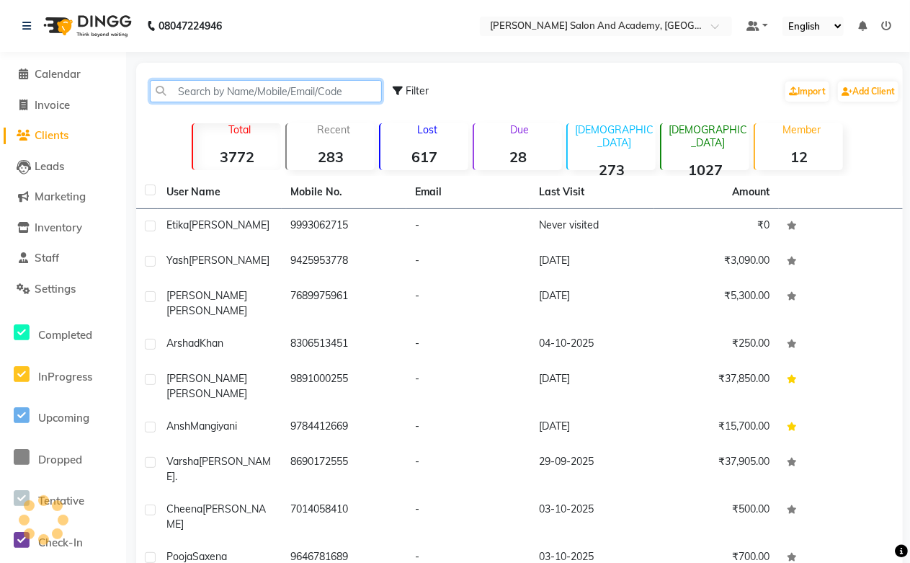
click at [219, 89] on input "text" at bounding box center [266, 91] width 232 height 22
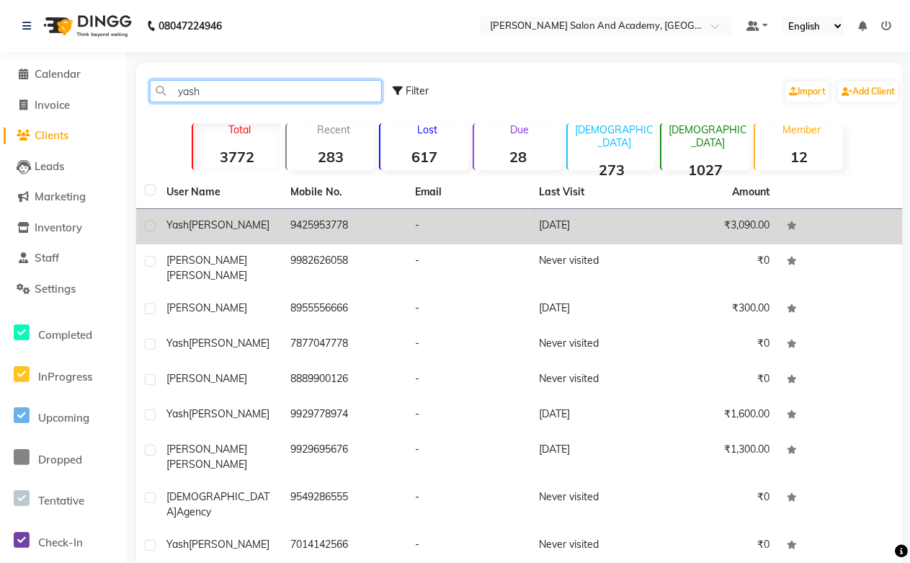
type input "yash"
click at [317, 226] on td "9425953778" at bounding box center [344, 226] width 124 height 35
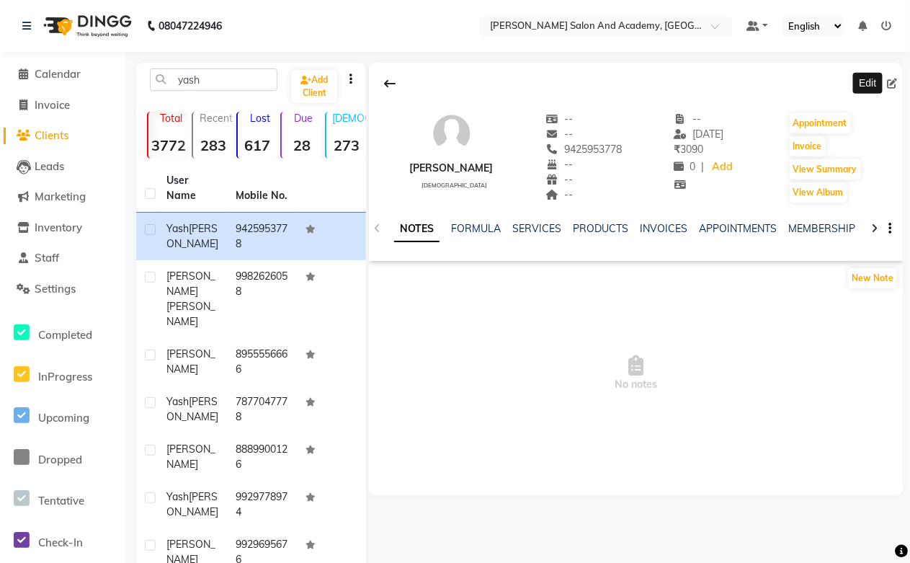
click at [888, 81] on icon at bounding box center [892, 84] width 10 height 10
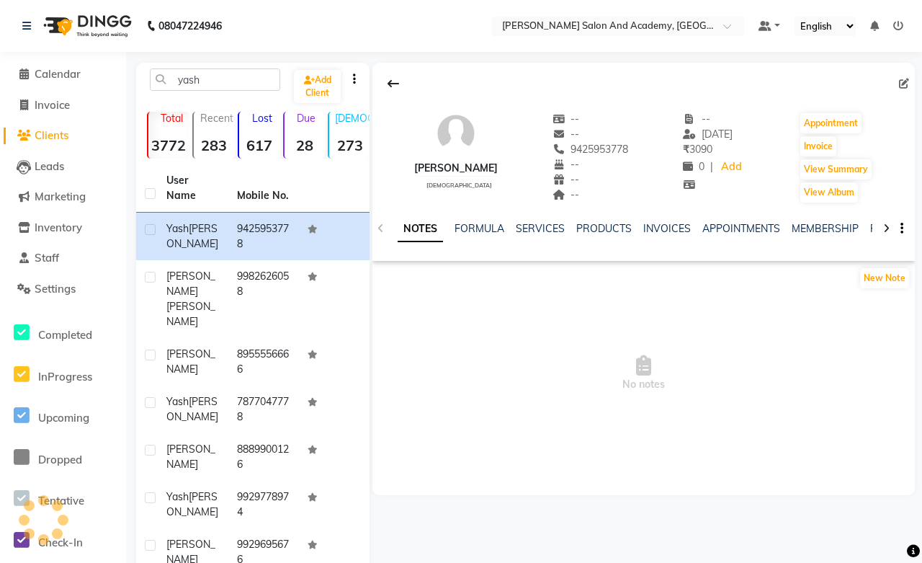
select select "[DEMOGRAPHIC_DATA]"
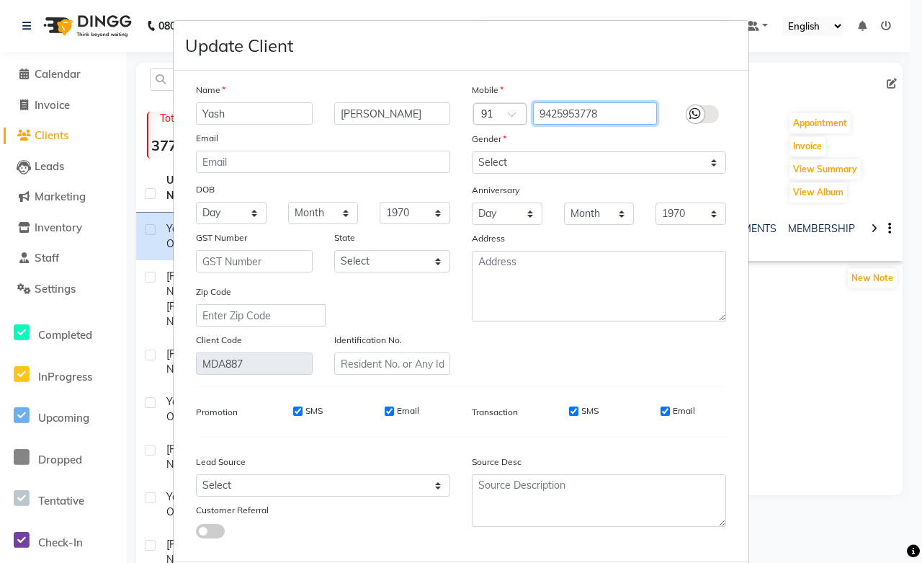
drag, startPoint x: 609, startPoint y: 114, endPoint x: 445, endPoint y: 118, distance: 163.6
click at [445, 118] on div "Name [PERSON_NAME] Email DOB Day 01 02 03 04 05 06 07 08 09 10 11 12 13 14 15 1…" at bounding box center [461, 228] width 552 height 293
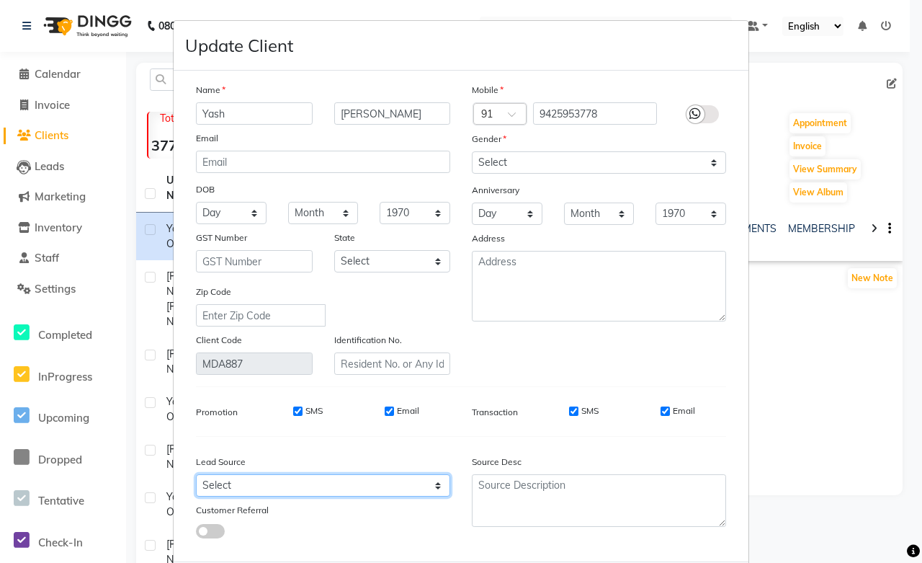
click at [209, 487] on select "Select Walk-in Referral Internet Friend Word of Mouth Advertisement Facebook Ju…" at bounding box center [323, 485] width 254 height 22
select select "46007"
click at [196, 475] on select "Select Walk-in Referral Internet Friend Word of Mouth Advertisement Facebook Ju…" at bounding box center [323, 485] width 254 height 22
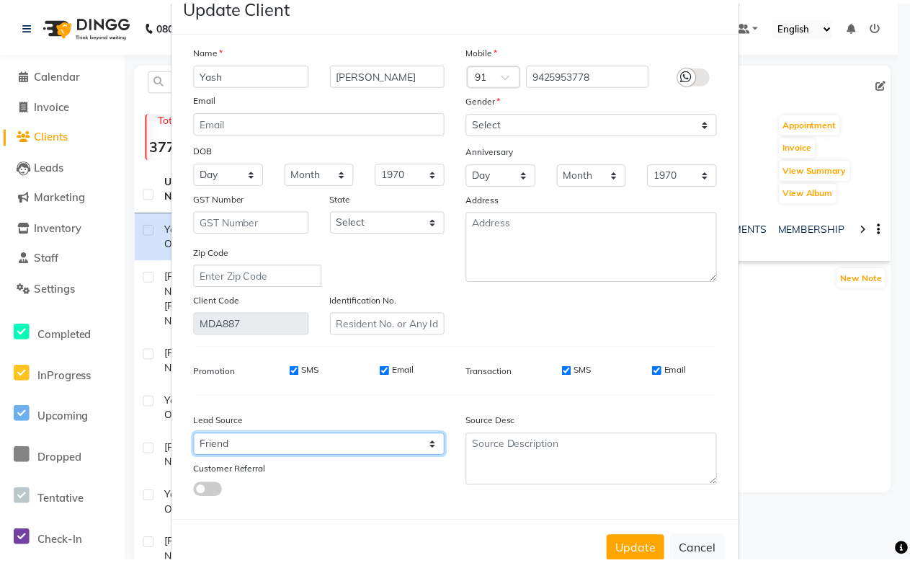
scroll to position [78, 0]
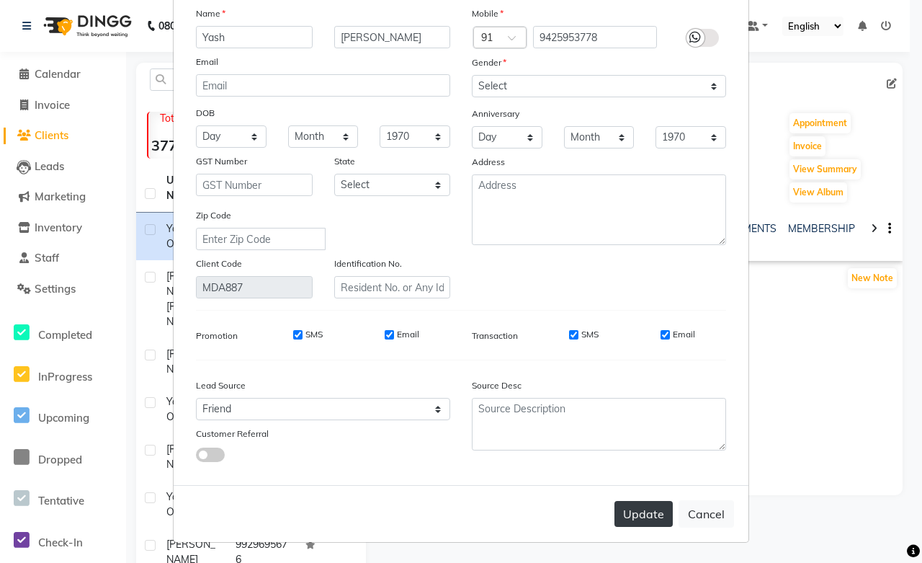
click at [622, 508] on button "Update" at bounding box center [644, 514] width 58 height 26
select select
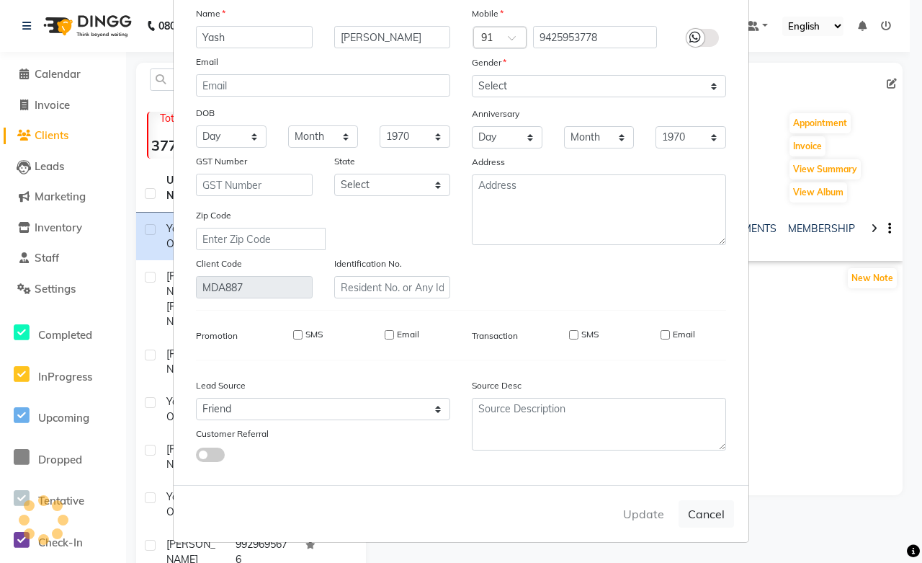
select select
checkbox input "false"
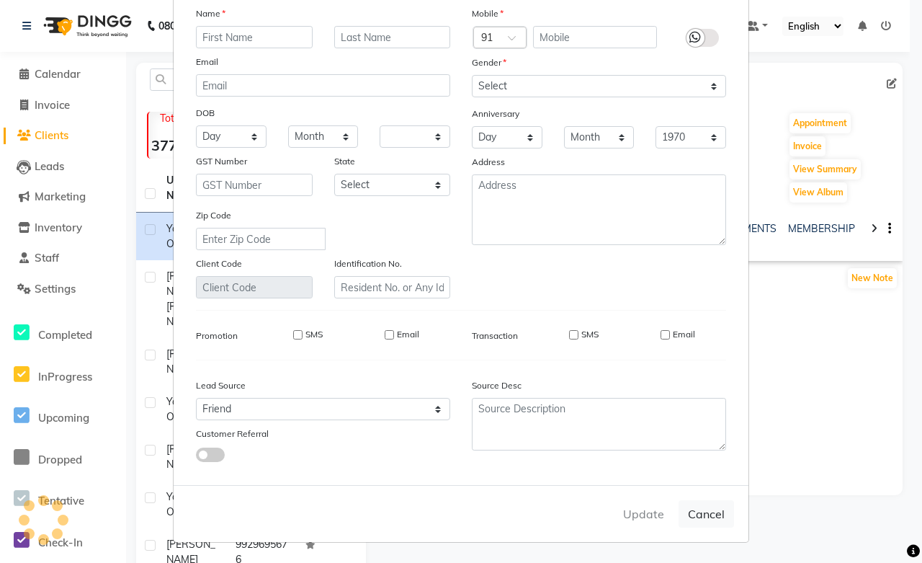
checkbox input "false"
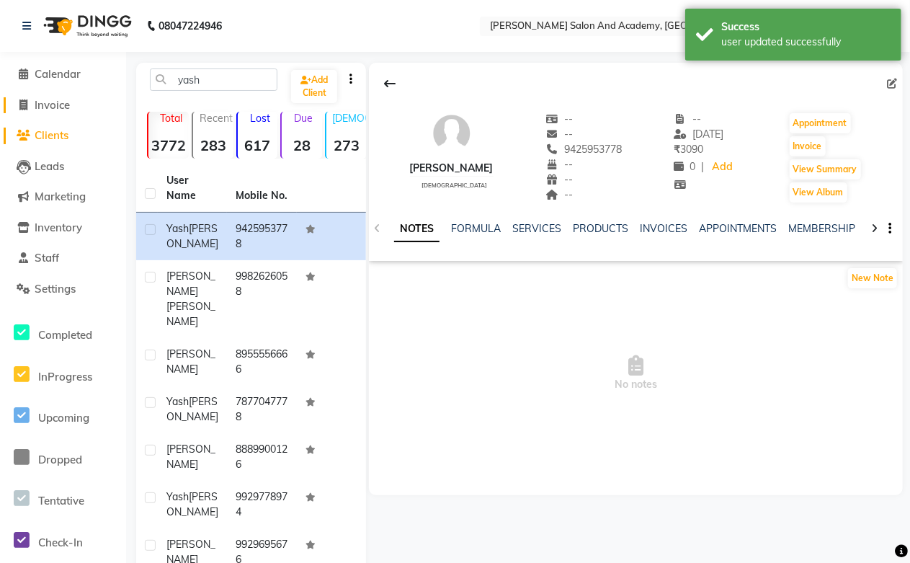
click at [67, 106] on span "Invoice" at bounding box center [52, 105] width 35 height 14
select select "service"
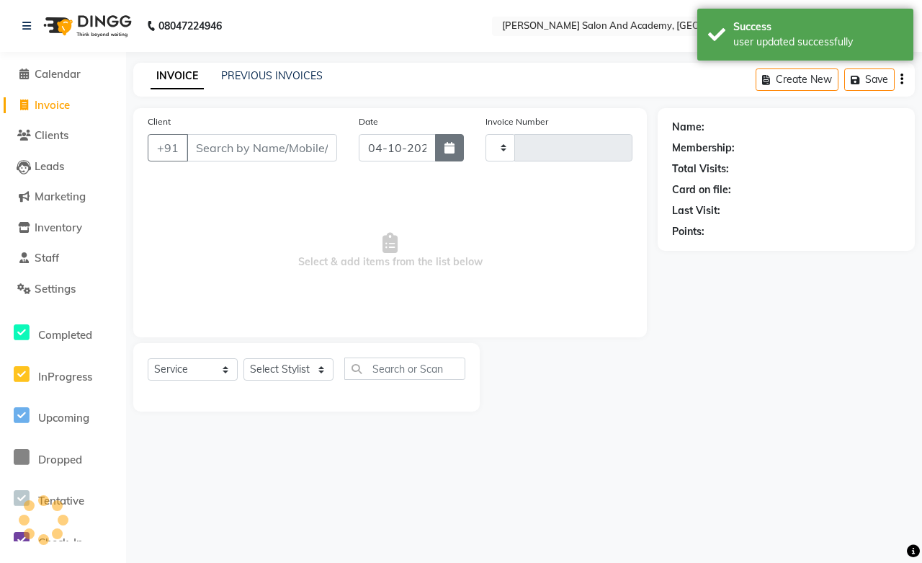
type input "0819"
select select "6453"
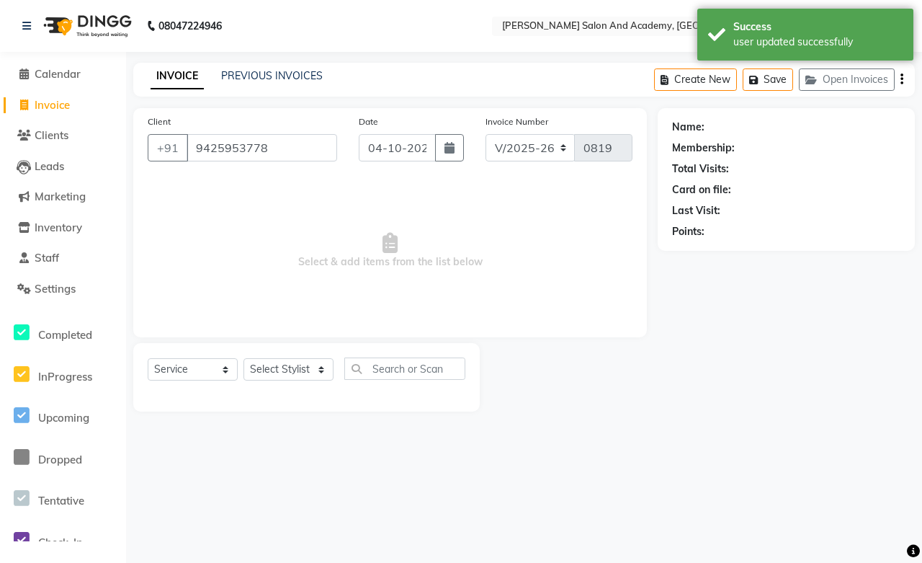
type input "9425953778"
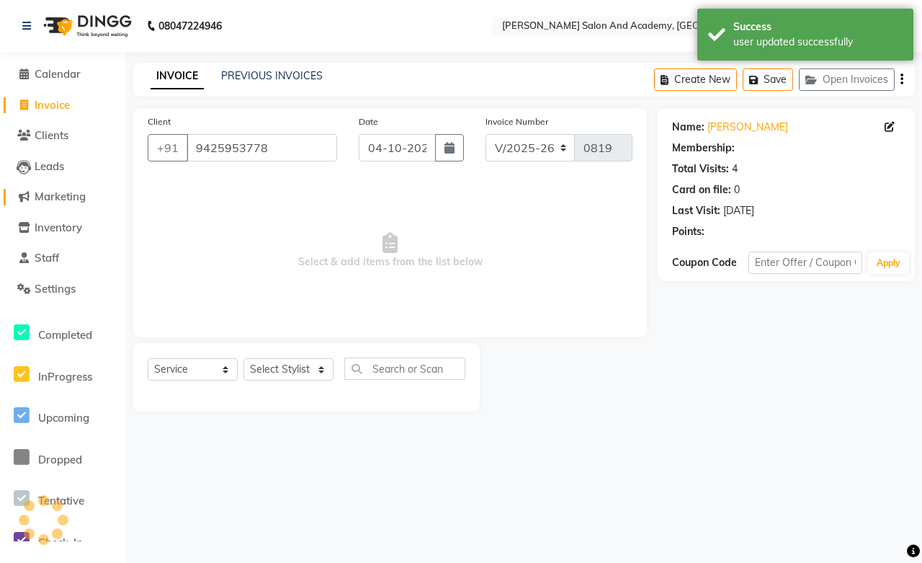
select select "1: Object"
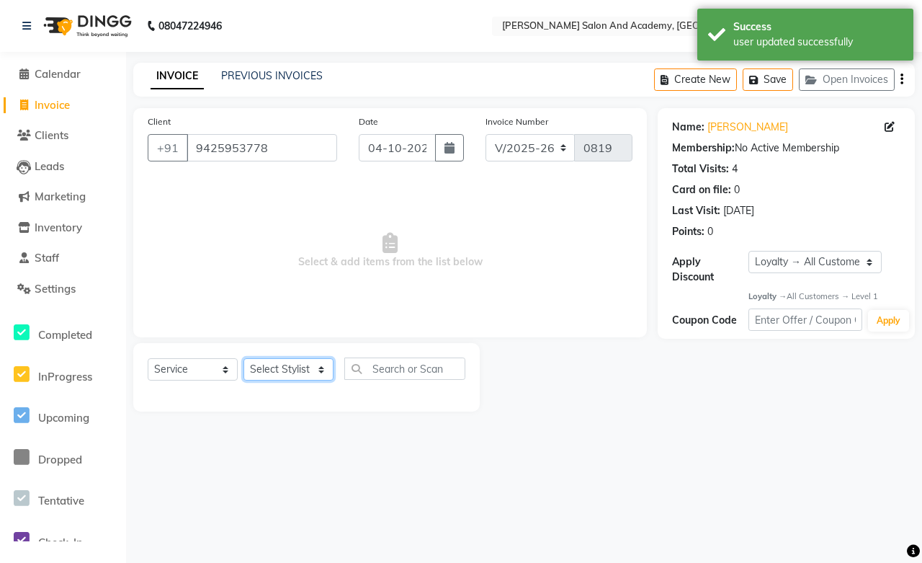
click at [313, 375] on select "Select Stylist [PERSON_NAME] [PERSON_NAME] [PERSON_NAME] [PERSON_NAME] [PERSON_…" at bounding box center [289, 369] width 90 height 22
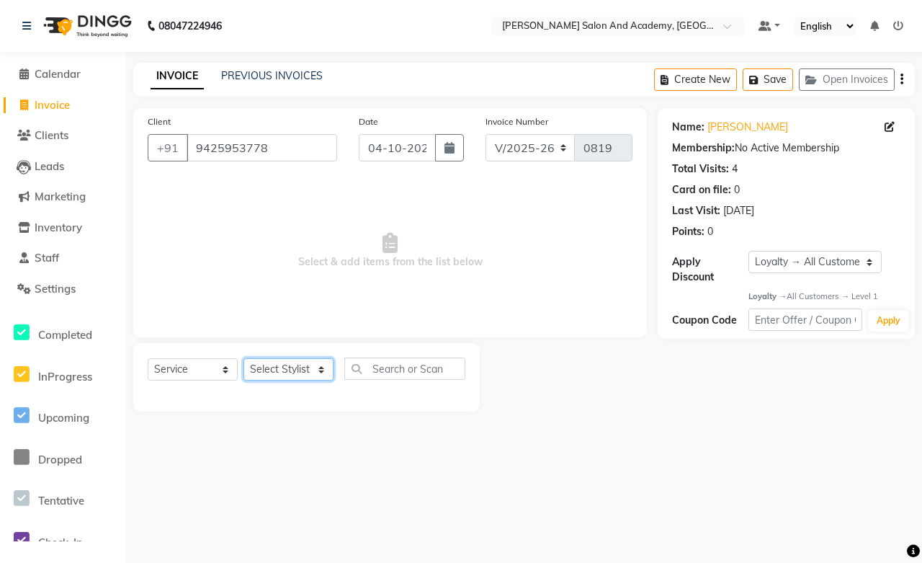
click at [316, 366] on select "Select Stylist [PERSON_NAME] [PERSON_NAME] [PERSON_NAME] [PERSON_NAME] [PERSON_…" at bounding box center [289, 369] width 90 height 22
click at [244, 359] on select "Select Stylist [PERSON_NAME] [PERSON_NAME] [PERSON_NAME] [PERSON_NAME] [PERSON_…" at bounding box center [289, 369] width 90 height 22
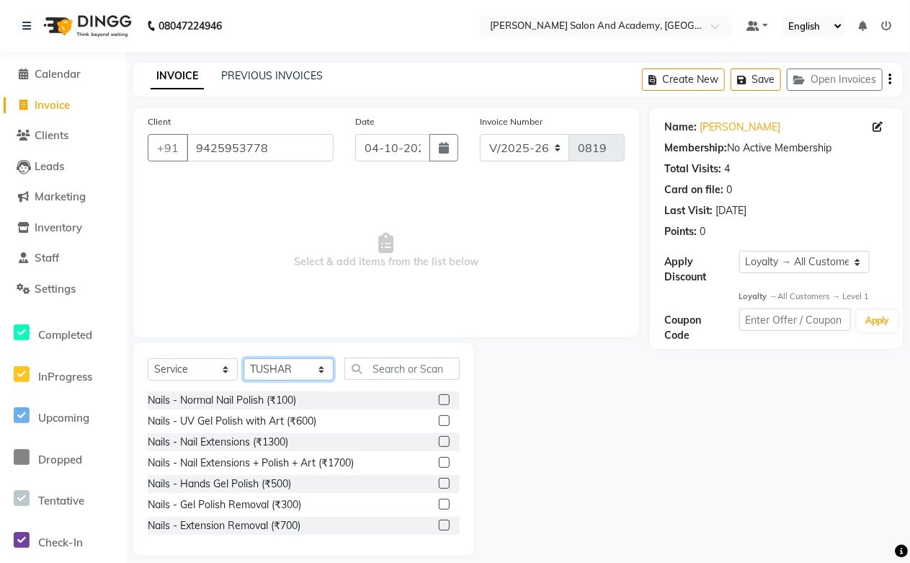
click at [298, 375] on select "Select Stylist [PERSON_NAME] [PERSON_NAME] [PERSON_NAME] [PERSON_NAME] [PERSON_…" at bounding box center [289, 369] width 90 height 22
select select "88353"
click at [244, 359] on select "Select Stylist [PERSON_NAME] [PERSON_NAME] [PERSON_NAME] [PERSON_NAME] [PERSON_…" at bounding box center [289, 369] width 90 height 22
click at [405, 377] on input "text" at bounding box center [401, 368] width 115 height 22
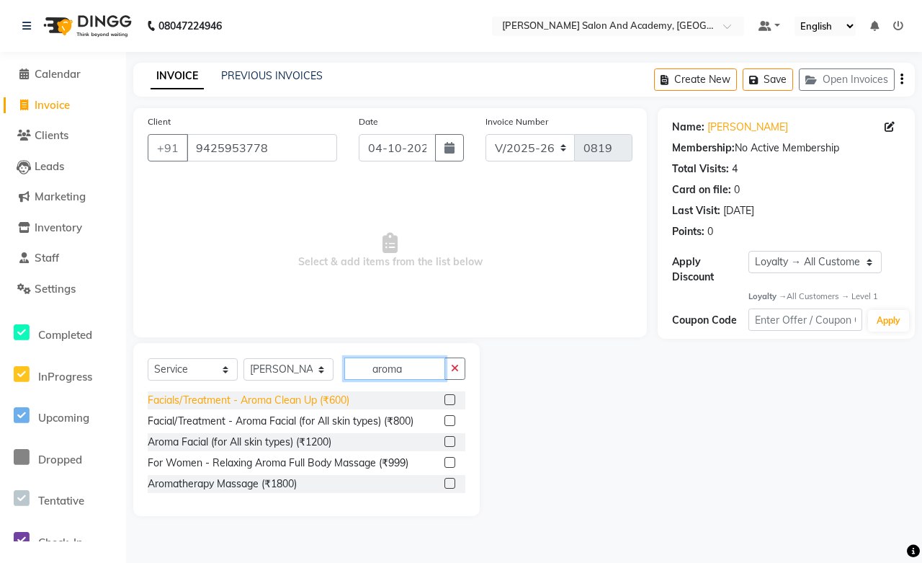
type input "aroma"
click at [319, 400] on div "Facials/Treatment - Aroma Clean Up (₹600)" at bounding box center [249, 400] width 202 height 15
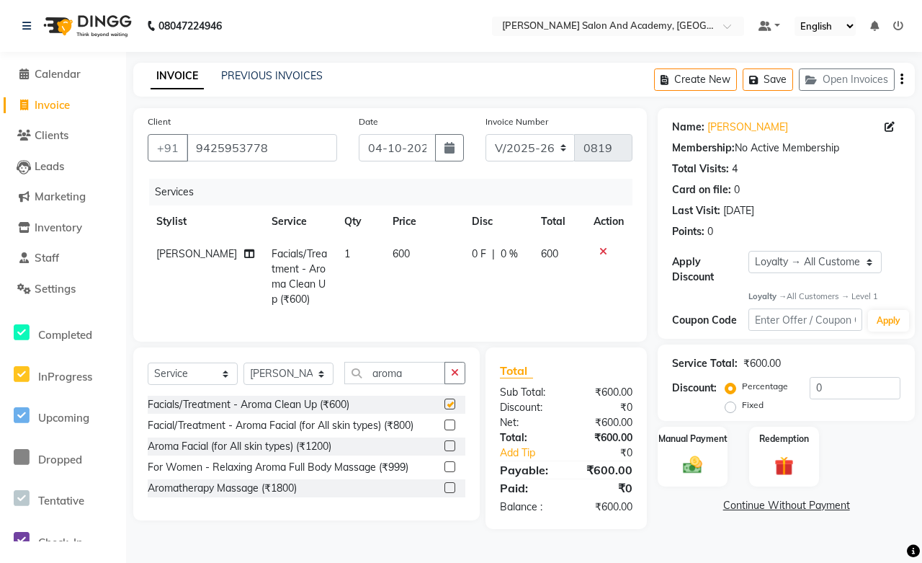
checkbox input "false"
click at [269, 385] on select "Select Stylist [PERSON_NAME] [PERSON_NAME] [PERSON_NAME] [PERSON_NAME] [PERSON_…" at bounding box center [289, 373] width 90 height 22
select select "49047"
click at [244, 375] on select "Select Stylist [PERSON_NAME] [PERSON_NAME] [PERSON_NAME] [PERSON_NAME] [PERSON_…" at bounding box center [289, 373] width 90 height 22
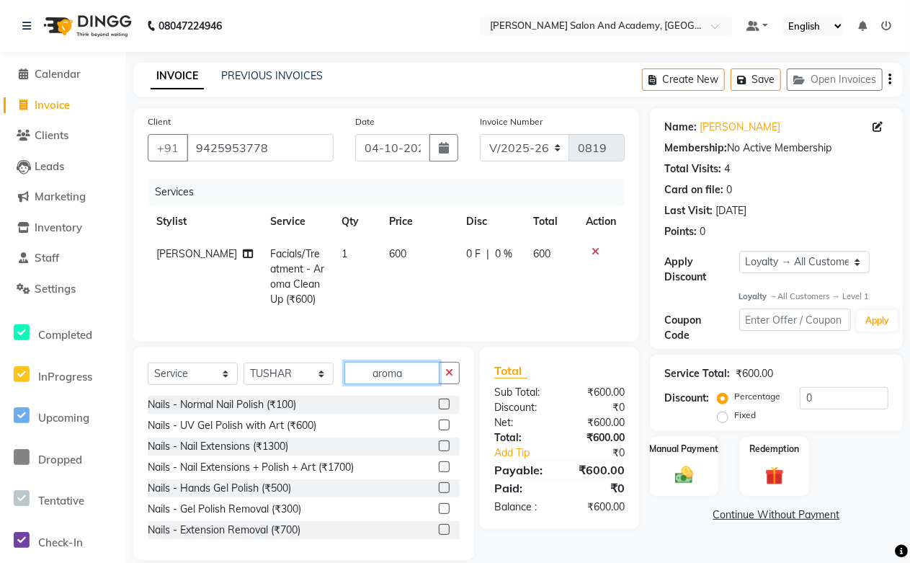
click at [425, 384] on input "aroma" at bounding box center [391, 373] width 95 height 22
type input "a"
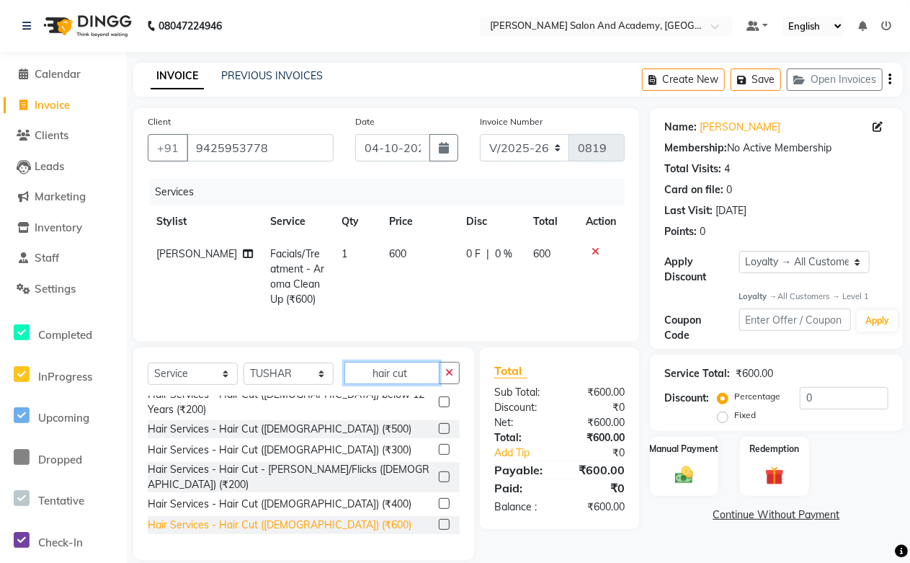
scroll to position [80, 0]
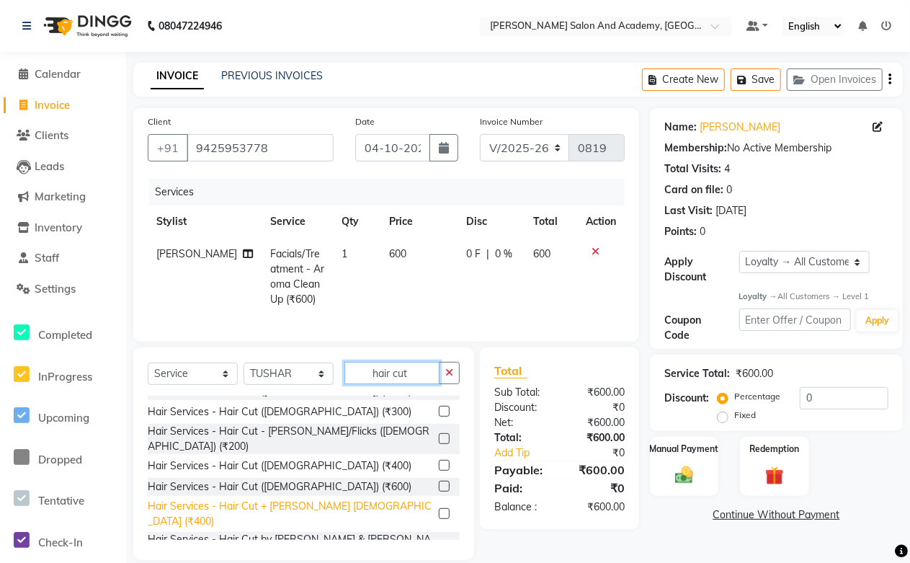
type input "hair cut"
click at [314, 499] on div "Hair Services - Hair Cut + [PERSON_NAME] [DEMOGRAPHIC_DATA] (₹400)" at bounding box center [290, 514] width 285 height 30
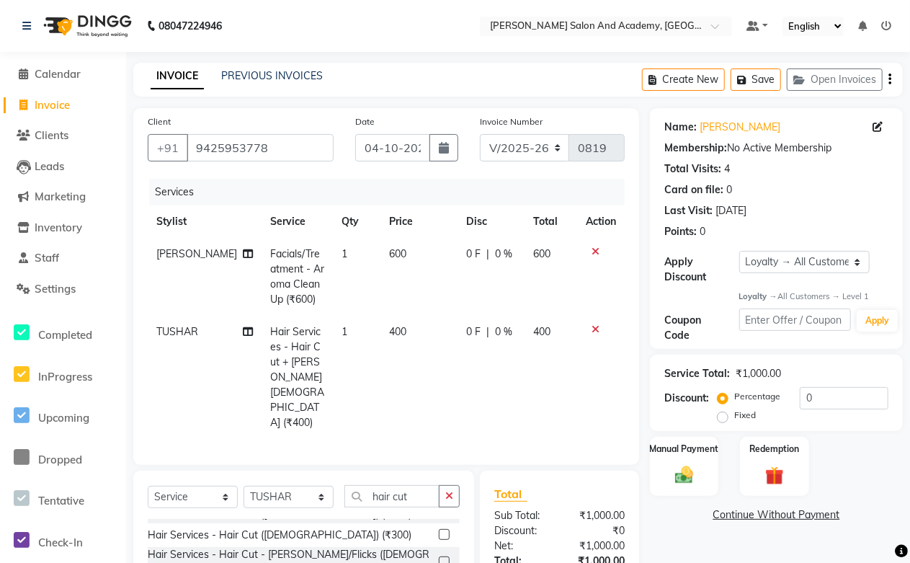
checkbox input "false"
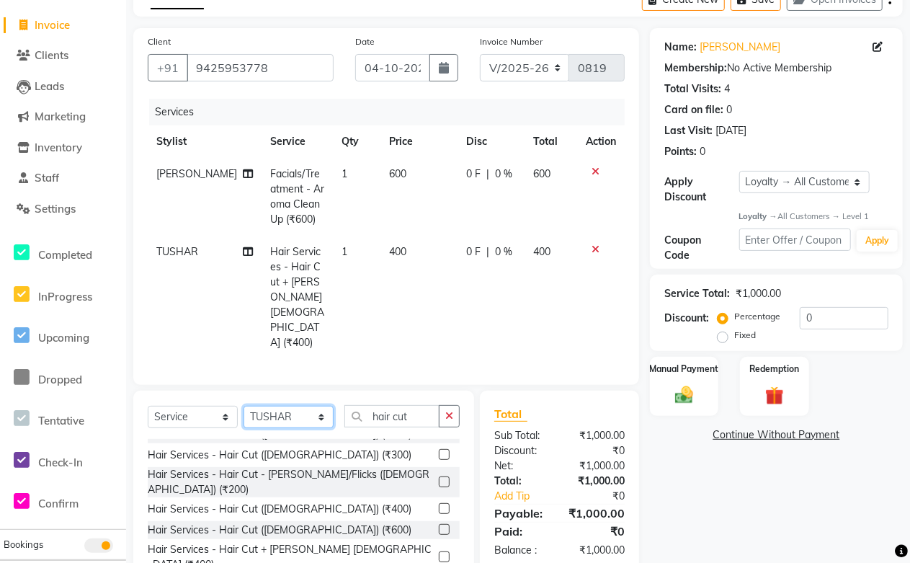
click at [279, 406] on select "Select Stylist [PERSON_NAME] [PERSON_NAME] [PERSON_NAME] [PERSON_NAME] [PERSON_…" at bounding box center [289, 417] width 90 height 22
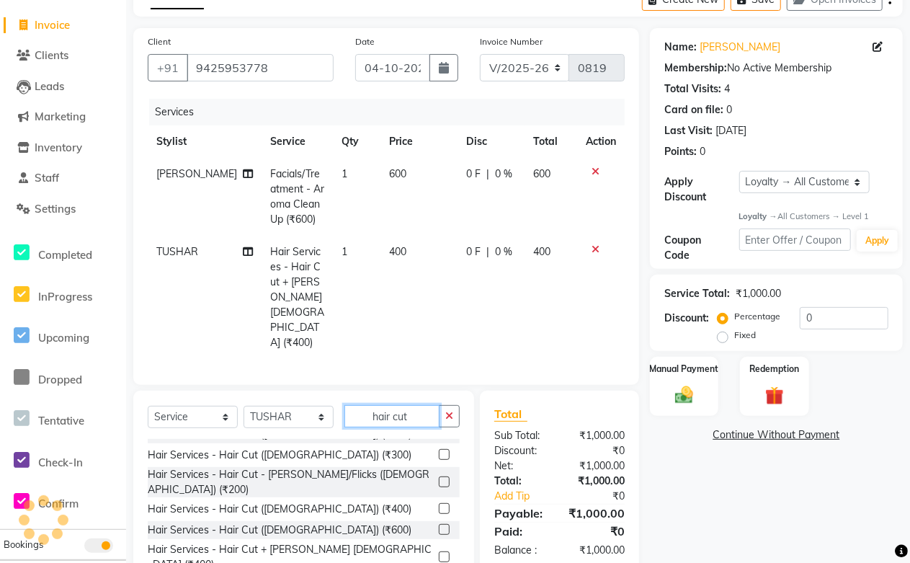
click at [420, 405] on input "hair cut" at bounding box center [391, 416] width 95 height 22
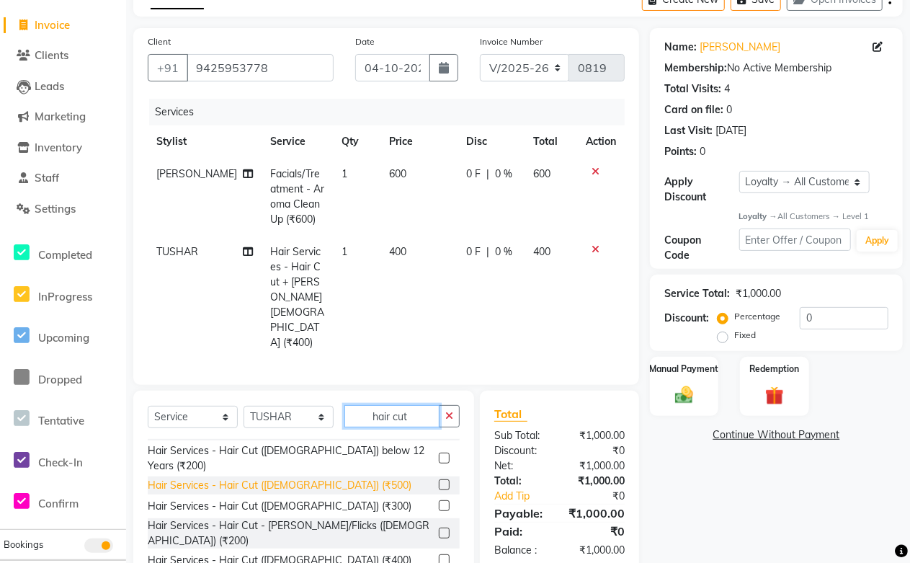
scroll to position [0, 0]
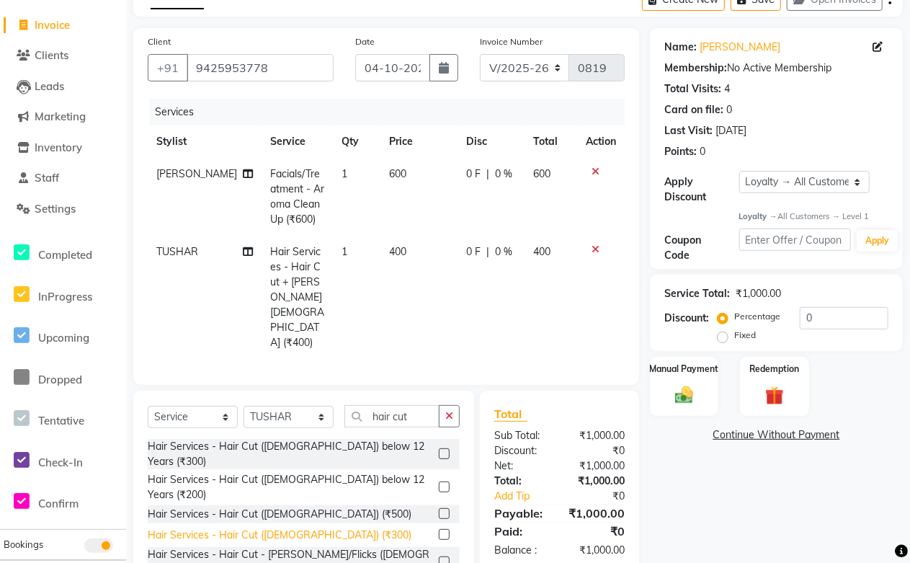
click at [305, 527] on div "Hair Services - Hair Cut ([DEMOGRAPHIC_DATA]) (₹300)" at bounding box center [280, 534] width 264 height 15
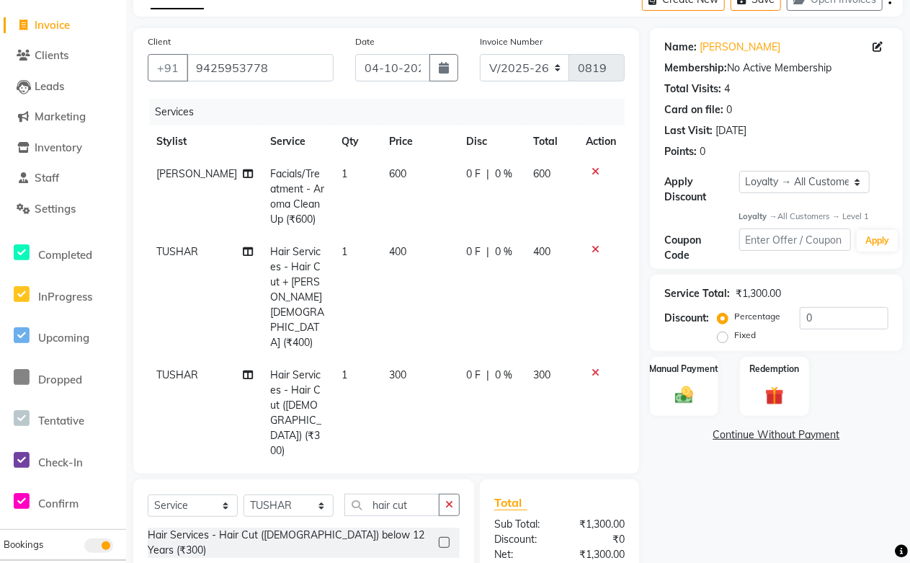
checkbox input "false"
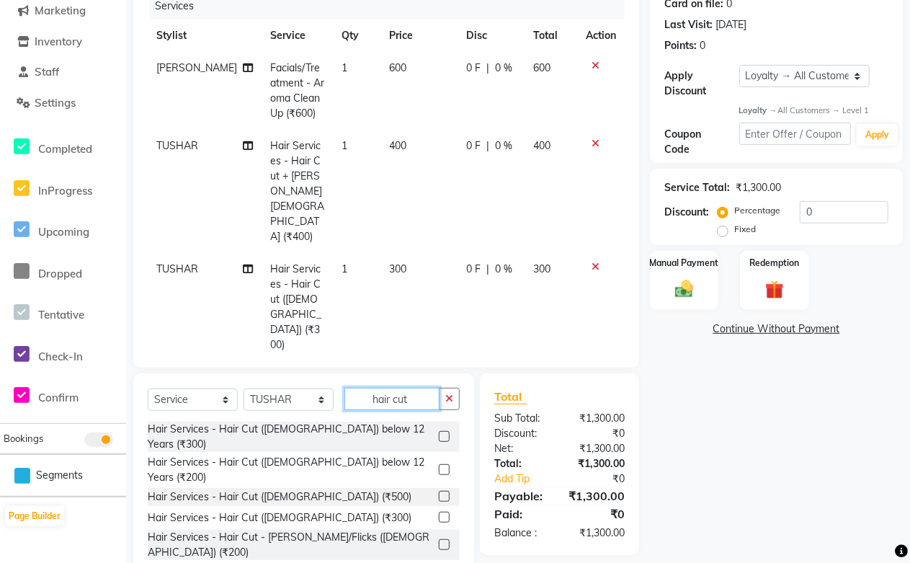
click at [411, 388] on input "hair cut" at bounding box center [391, 399] width 95 height 22
type input "h"
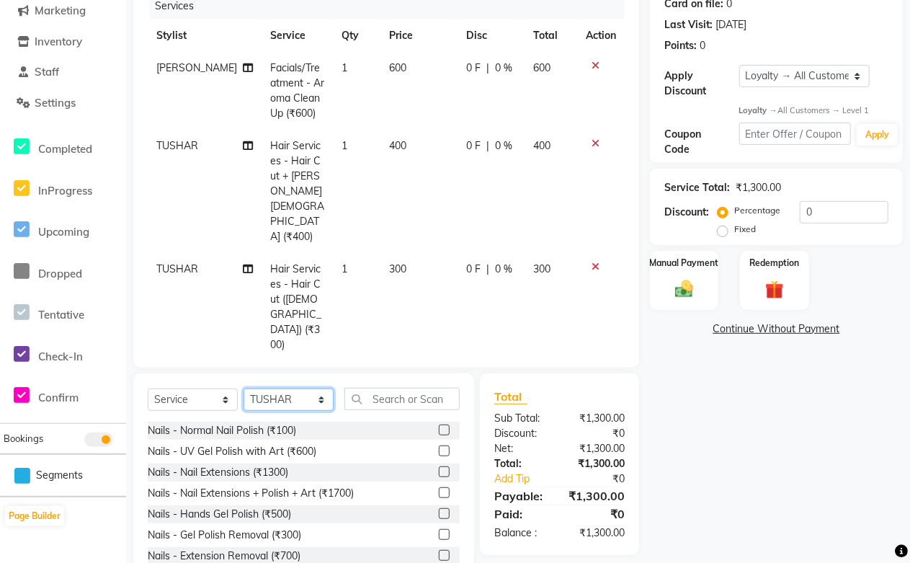
click at [287, 388] on select "Select Stylist [PERSON_NAME] [PERSON_NAME] [PERSON_NAME] [PERSON_NAME] [PERSON_…" at bounding box center [289, 399] width 90 height 22
select select "93074"
click at [244, 388] on select "Select Stylist [PERSON_NAME] [PERSON_NAME] [PERSON_NAME] [PERSON_NAME] [PERSON_…" at bounding box center [289, 399] width 90 height 22
click at [393, 388] on input "text" at bounding box center [401, 399] width 115 height 22
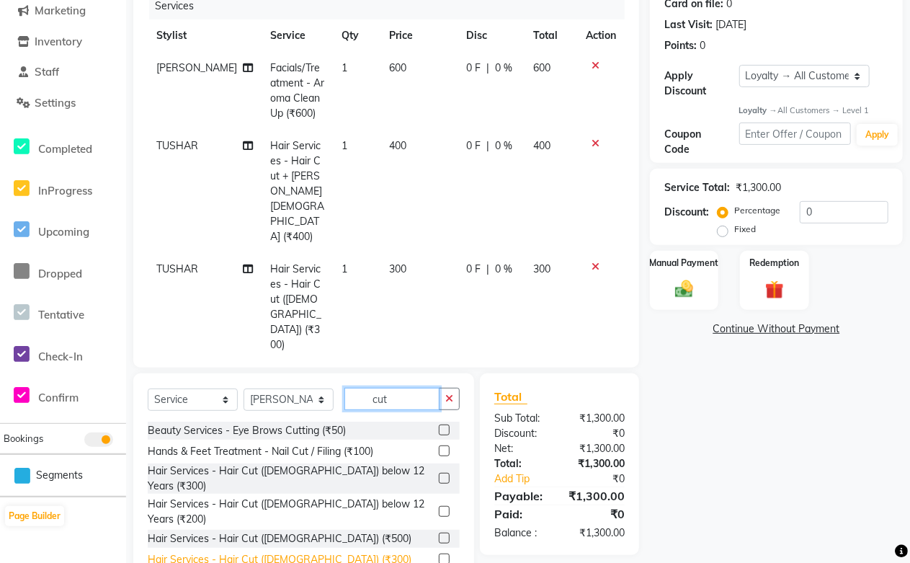
type input "cut"
click at [292, 552] on div "Hair Services - Hair Cut ([DEMOGRAPHIC_DATA]) (₹300)" at bounding box center [280, 559] width 264 height 15
checkbox input "false"
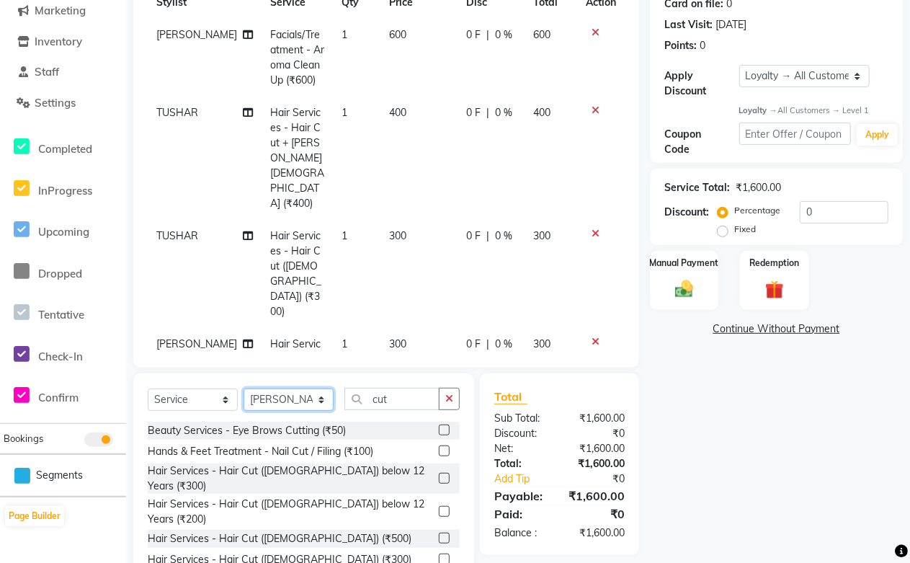
click at [317, 402] on select "Select Stylist [PERSON_NAME] [PERSON_NAME] [PERSON_NAME] [PERSON_NAME] [PERSON_…" at bounding box center [289, 399] width 90 height 22
select select "91086"
click at [244, 388] on select "Select Stylist [PERSON_NAME] [PERSON_NAME] [PERSON_NAME] [PERSON_NAME] [PERSON_…" at bounding box center [289, 399] width 90 height 22
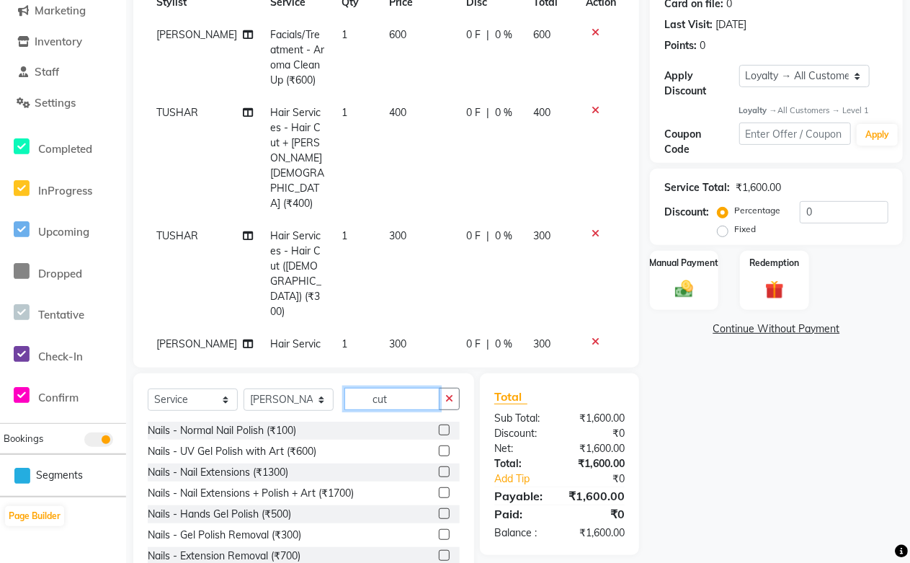
click at [421, 408] on input "cut" at bounding box center [391, 399] width 95 height 22
type input "c"
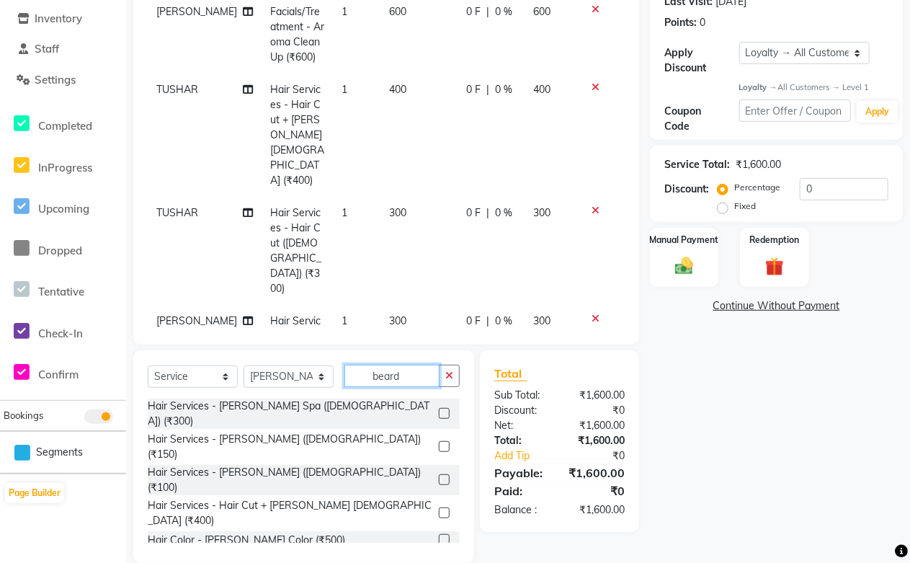
scroll to position [231, 0]
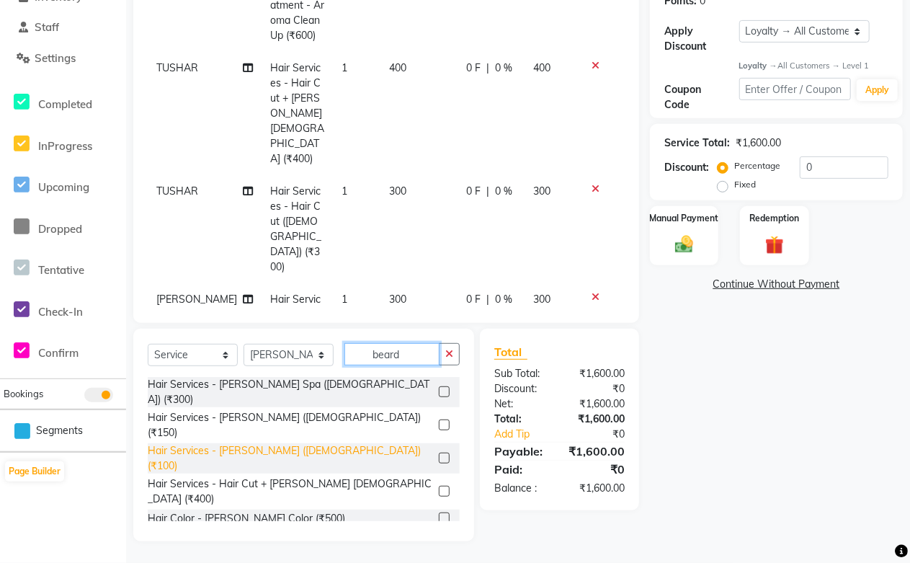
type input "beard"
click at [284, 443] on div "Hair Services - [PERSON_NAME] ([DEMOGRAPHIC_DATA]) (₹100)" at bounding box center [290, 458] width 285 height 30
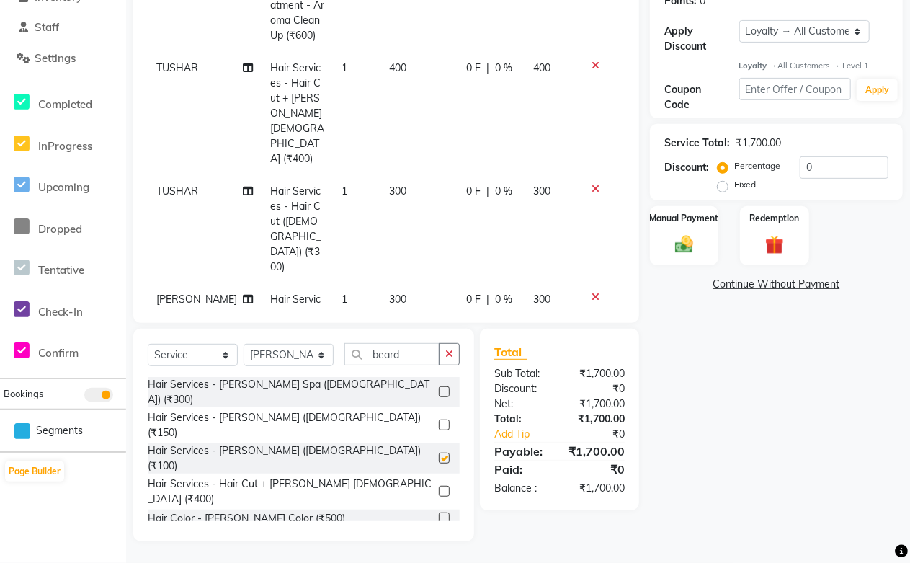
checkbox input "false"
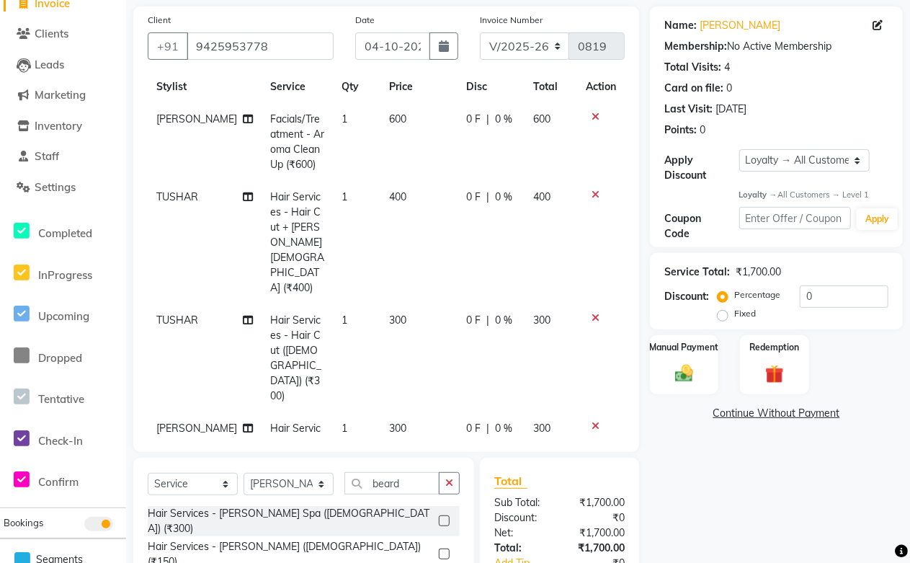
scroll to position [0, 0]
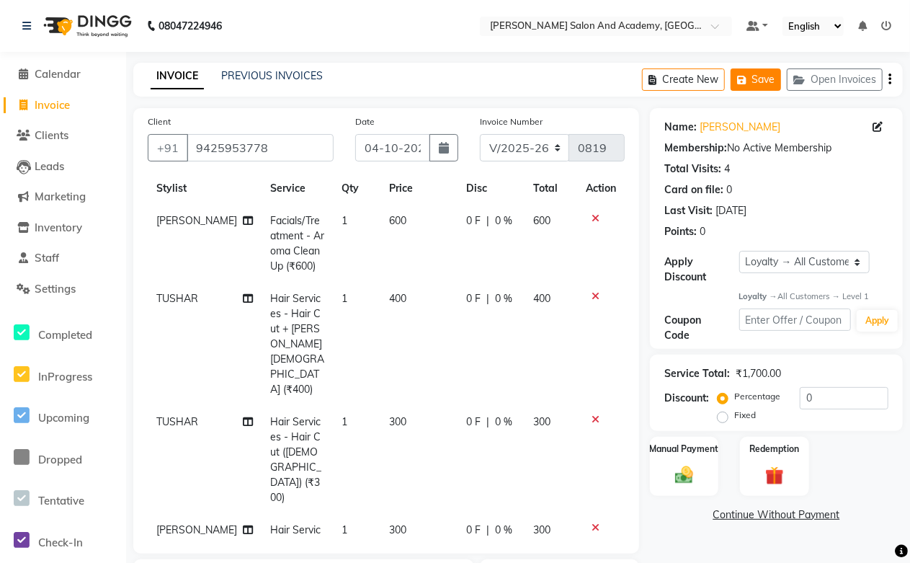
click at [744, 81] on icon "button" at bounding box center [744, 80] width 14 height 10
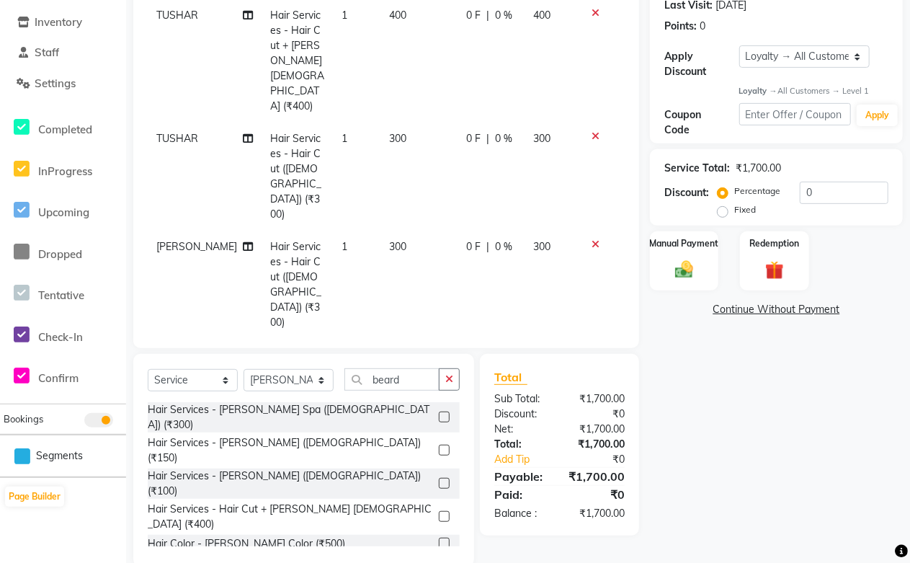
scroll to position [231, 0]
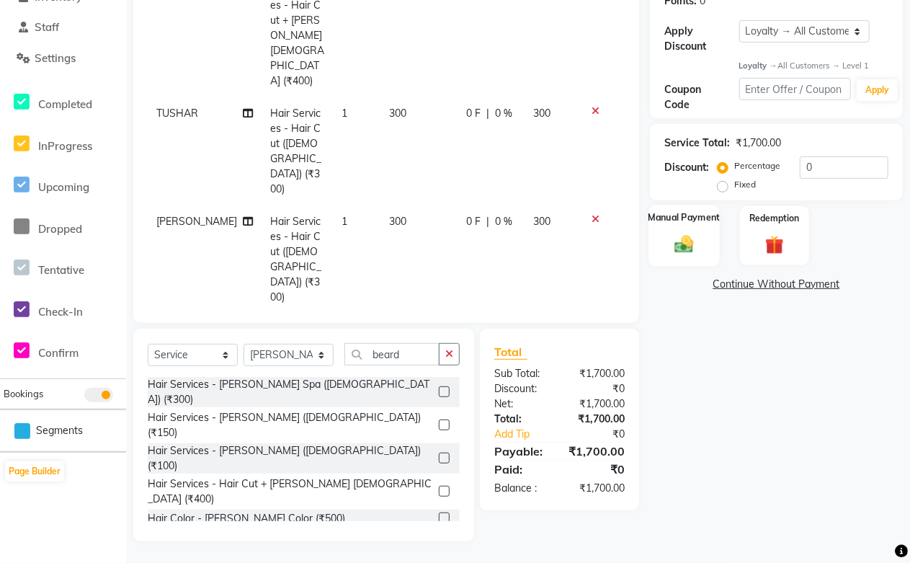
click at [682, 238] on img at bounding box center [684, 244] width 31 height 22
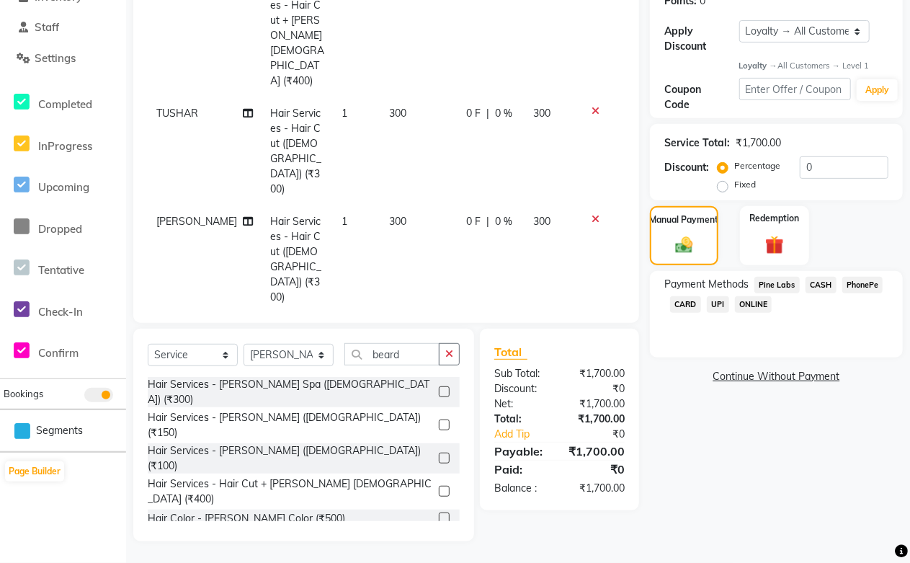
click at [820, 285] on span "CASH" at bounding box center [820, 285] width 31 height 17
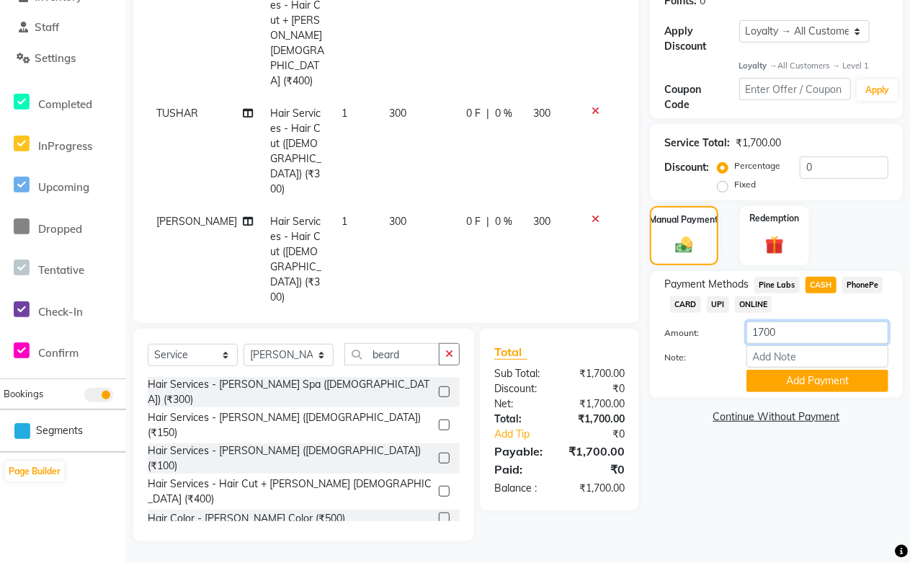
drag, startPoint x: 803, startPoint y: 342, endPoint x: 663, endPoint y: 278, distance: 154.4
click at [671, 335] on div "Amount: 1700" at bounding box center [776, 333] width 246 height 24
type input "1500"
click at [804, 382] on button "Add Payment" at bounding box center [817, 381] width 142 height 22
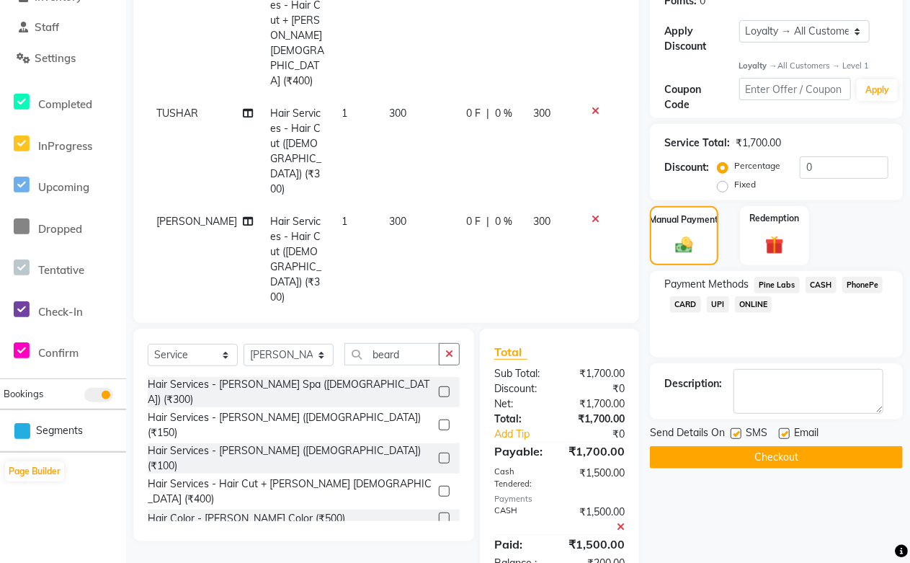
click at [771, 284] on span "Pine Labs" at bounding box center [776, 285] width 45 height 17
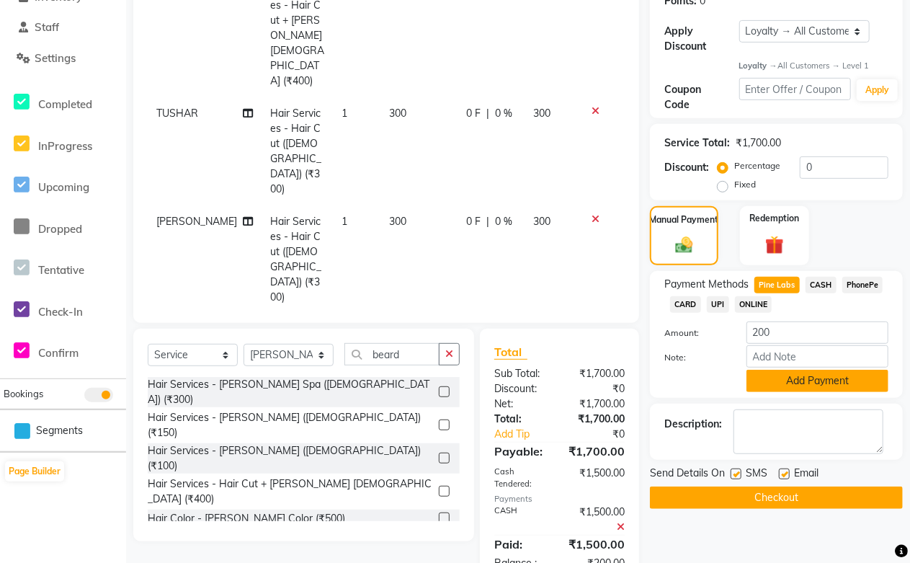
click at [803, 378] on button "Add Payment" at bounding box center [817, 381] width 142 height 22
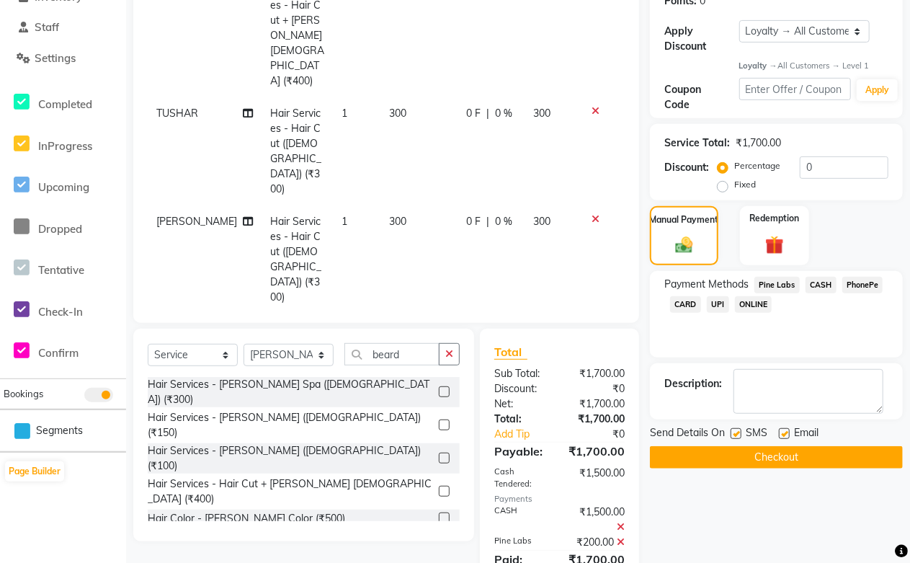
click at [786, 430] on label at bounding box center [784, 433] width 11 height 11
click at [786, 430] on input "checkbox" at bounding box center [783, 433] width 9 height 9
checkbox input "false"
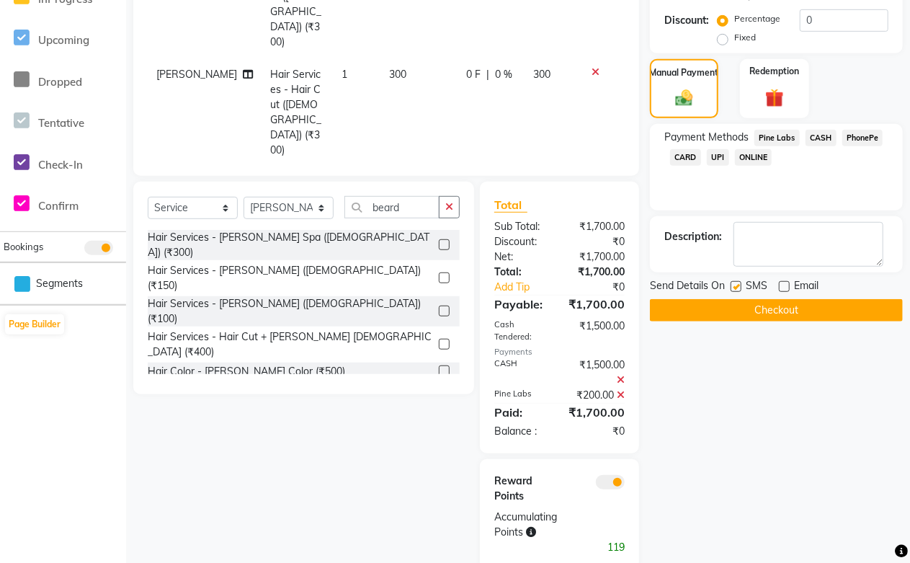
scroll to position [390, 0]
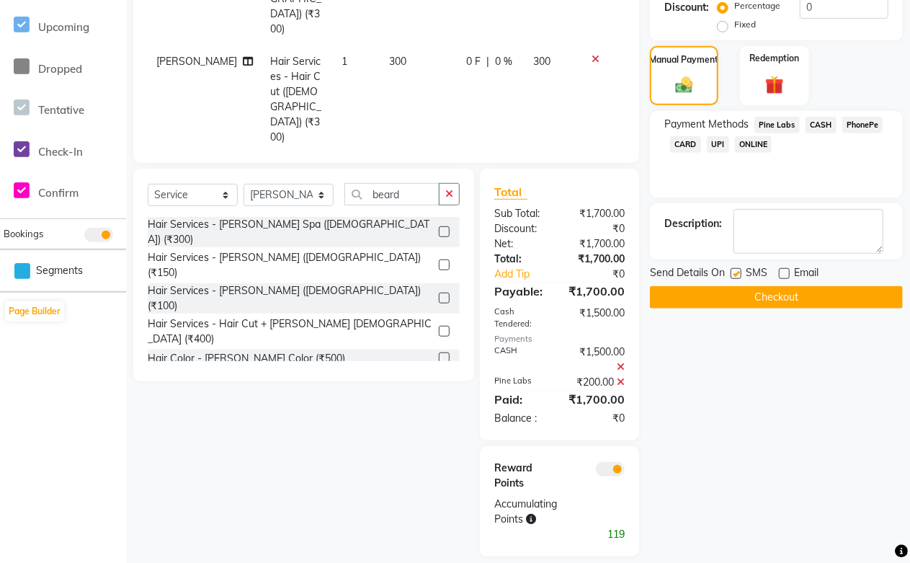
click at [780, 293] on button "Checkout" at bounding box center [776, 297] width 253 height 22
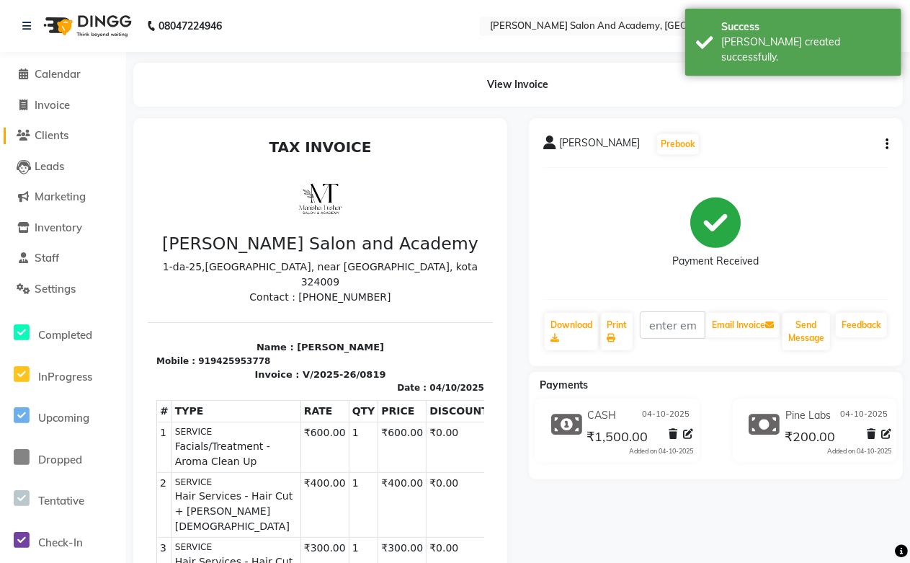
click at [45, 132] on span "Clients" at bounding box center [52, 135] width 34 height 14
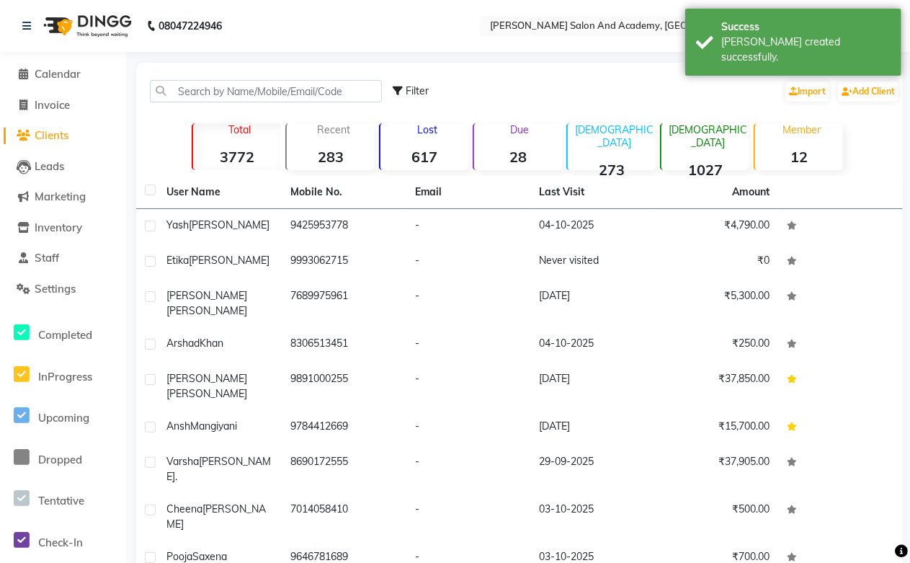
click at [306, 223] on td "9425953778" at bounding box center [344, 226] width 124 height 35
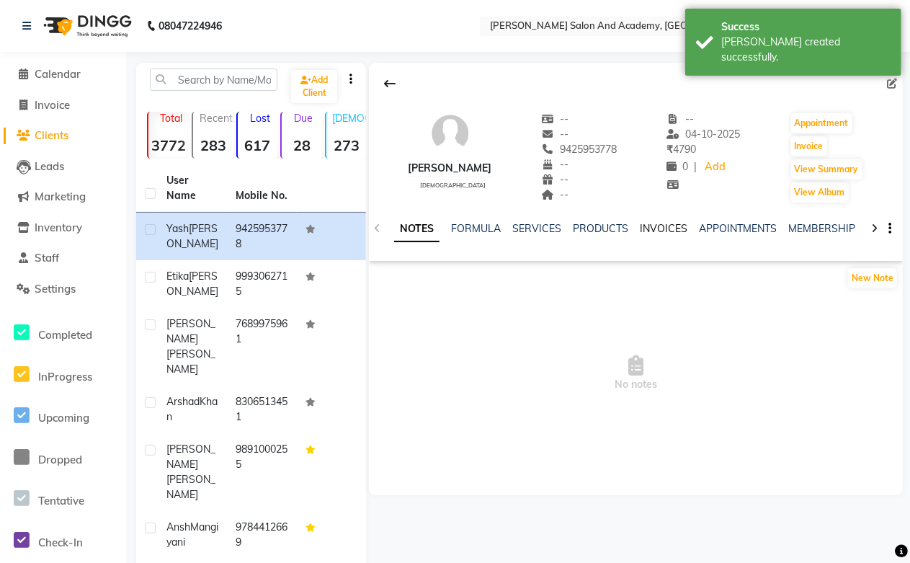
click at [646, 231] on link "INVOICES" at bounding box center [664, 228] width 48 height 13
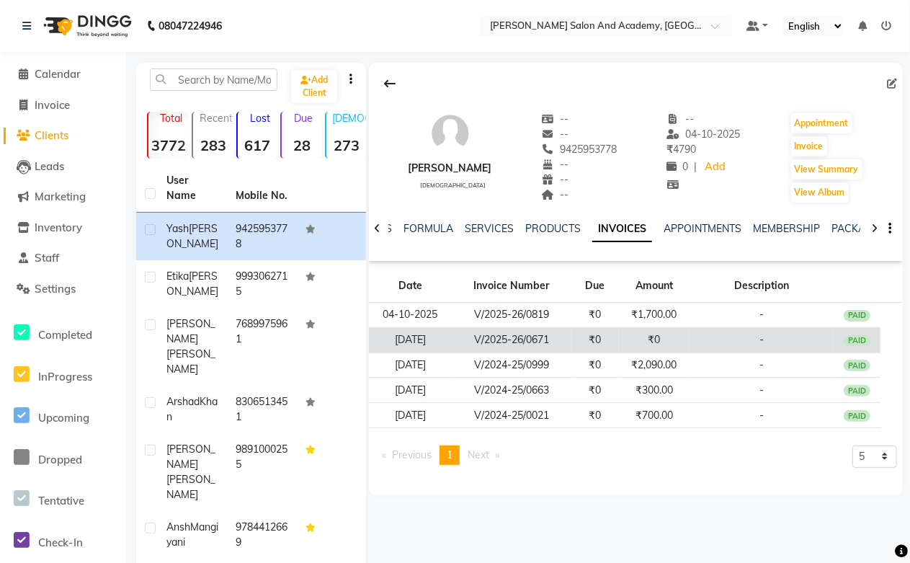
click at [678, 336] on td "₹0" at bounding box center [654, 339] width 71 height 25
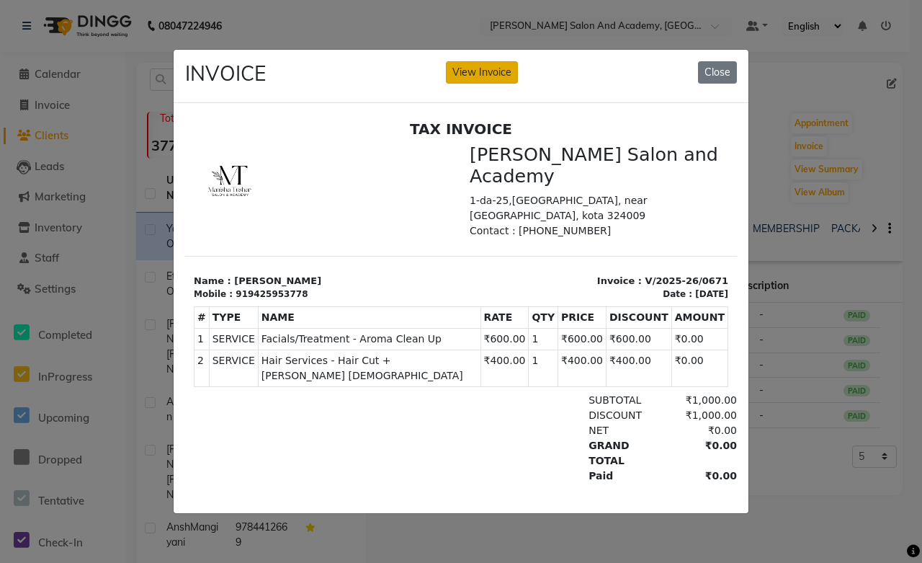
click at [450, 61] on button "View Invoice" at bounding box center [482, 72] width 72 height 22
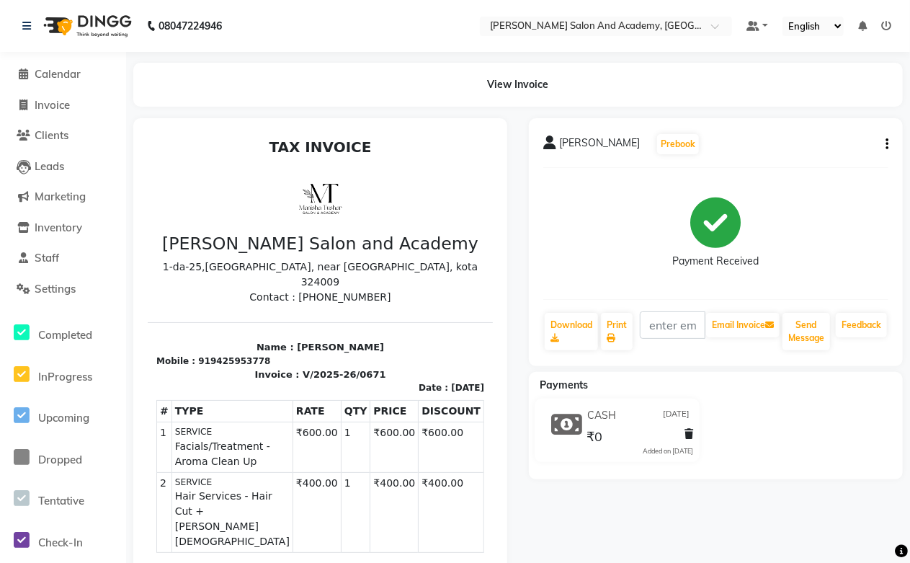
click at [883, 143] on button "button" at bounding box center [884, 144] width 9 height 15
click at [798, 110] on div "Cancel Invoice" at bounding box center [815, 108] width 99 height 18
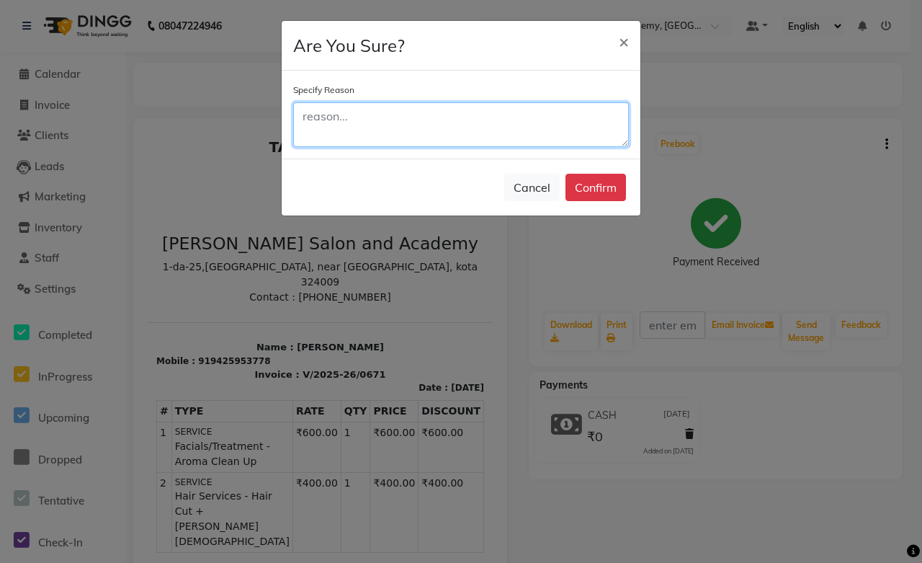
click at [333, 113] on textarea at bounding box center [461, 124] width 336 height 45
click at [372, 119] on textarea "Client wants paid" at bounding box center [461, 124] width 336 height 45
type textarea "Client wants to paid"
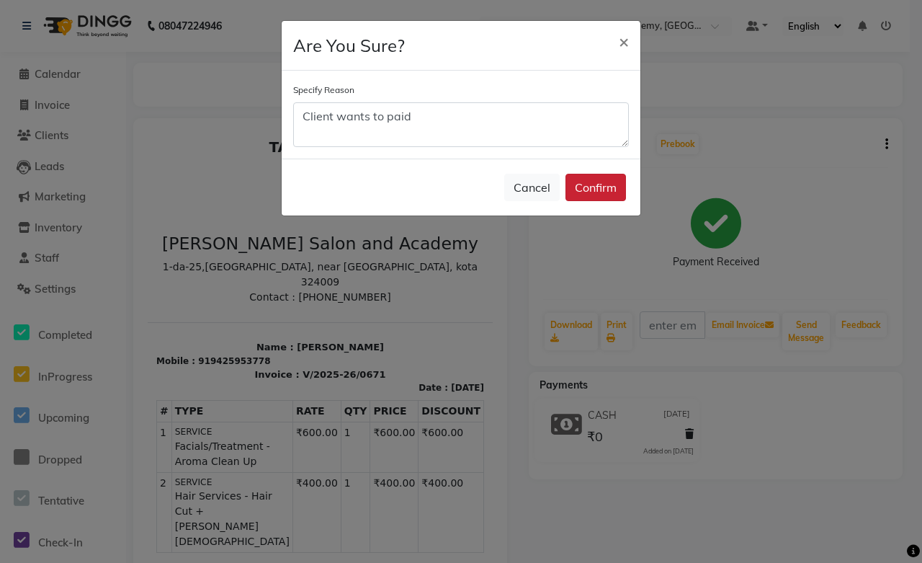
click at [571, 192] on button "Confirm" at bounding box center [596, 187] width 61 height 27
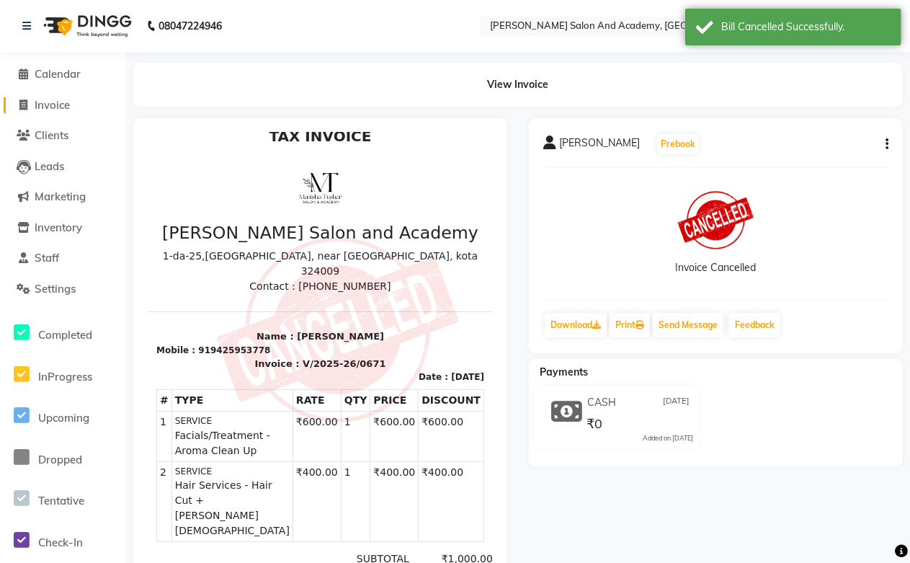
click at [54, 104] on span "Invoice" at bounding box center [52, 105] width 35 height 14
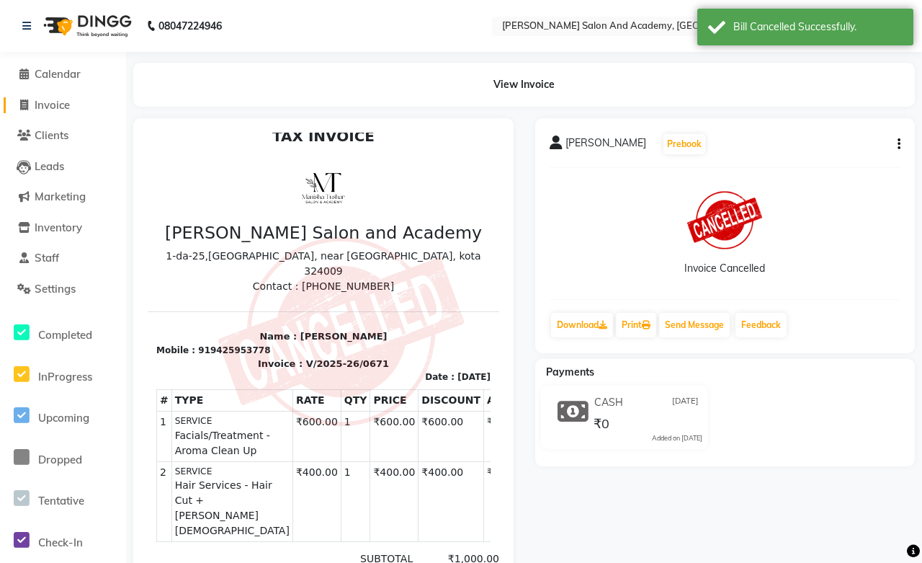
select select "service"
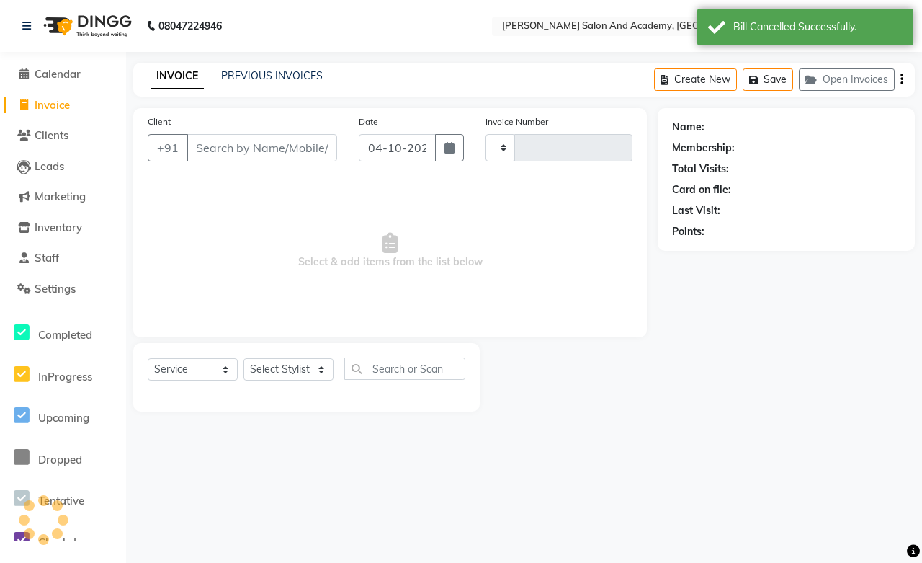
type input "0820"
select select "6453"
click at [291, 70] on link "PREVIOUS INVOICES" at bounding box center [272, 75] width 102 height 13
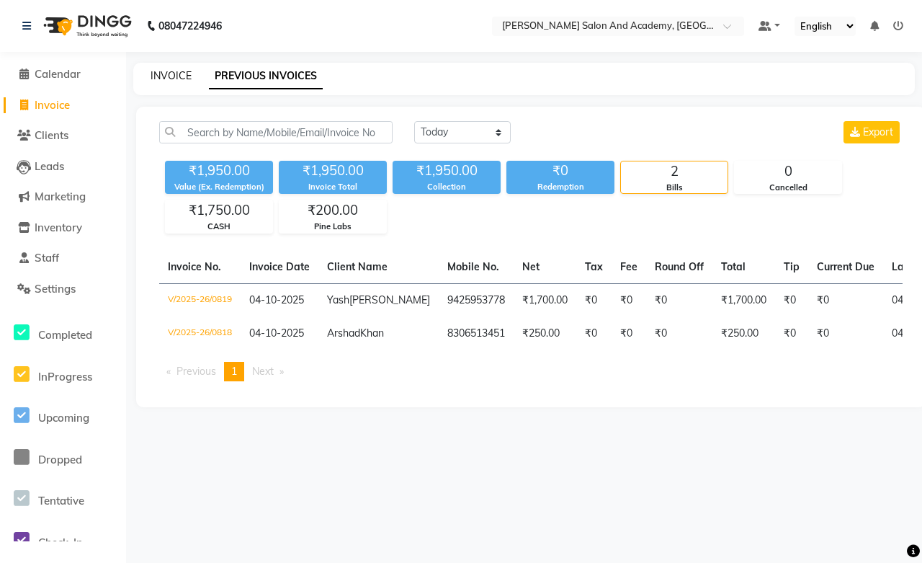
click at [158, 78] on link "INVOICE" at bounding box center [171, 75] width 41 height 13
select select "service"
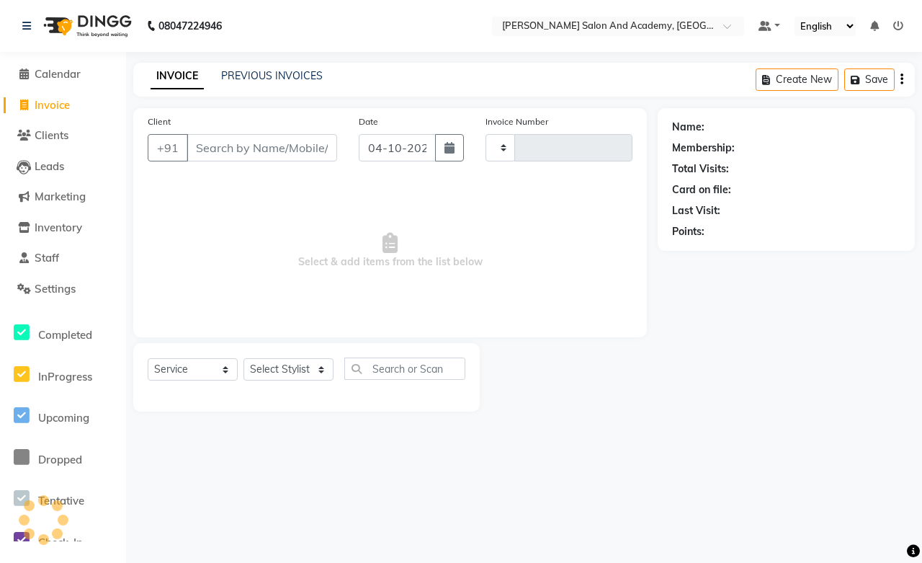
type input "0820"
select select "6453"
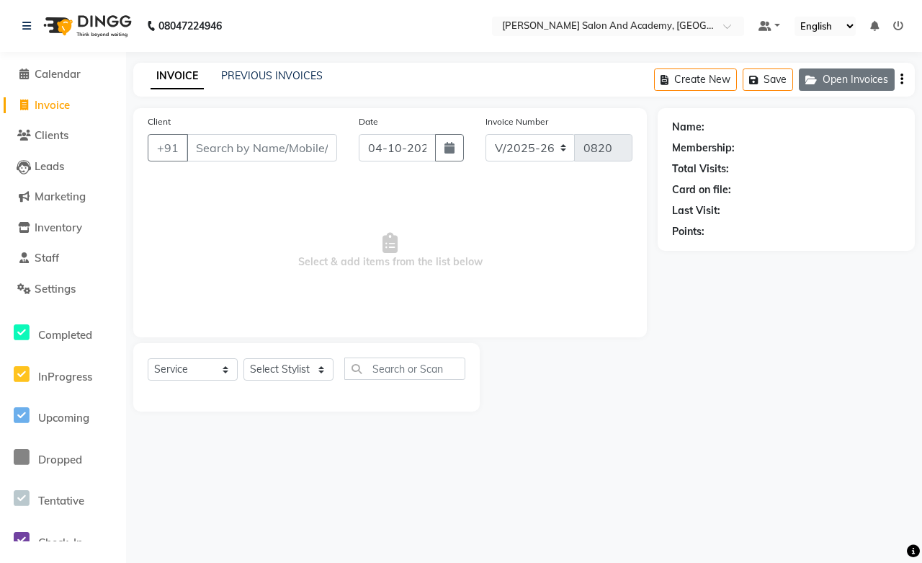
click at [832, 78] on button "Open Invoices" at bounding box center [847, 79] width 96 height 22
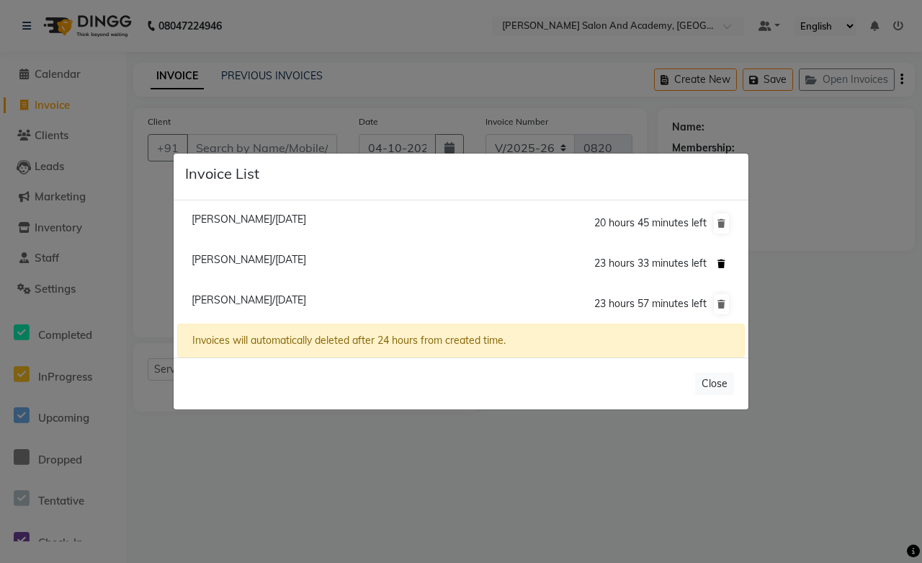
click at [718, 264] on icon at bounding box center [722, 263] width 8 height 9
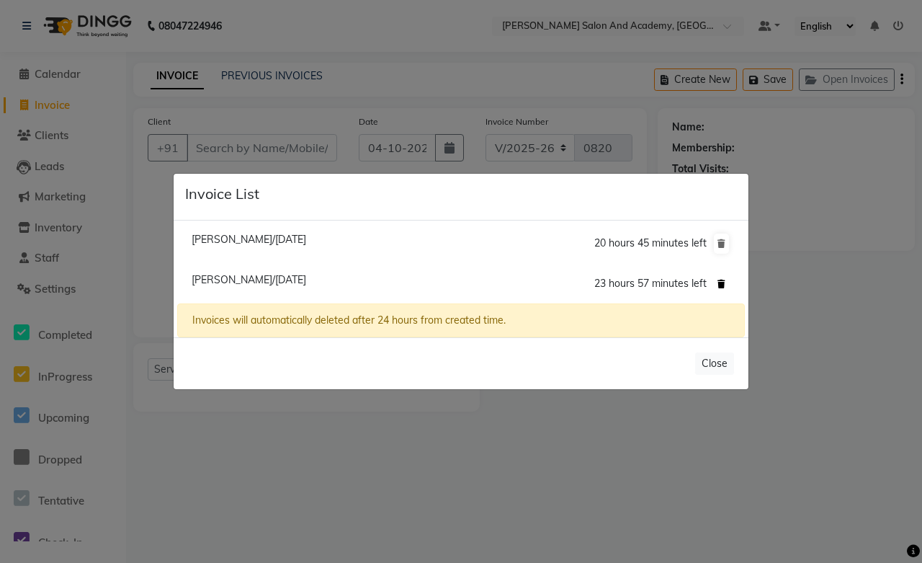
click at [720, 289] on button at bounding box center [721, 284] width 15 height 20
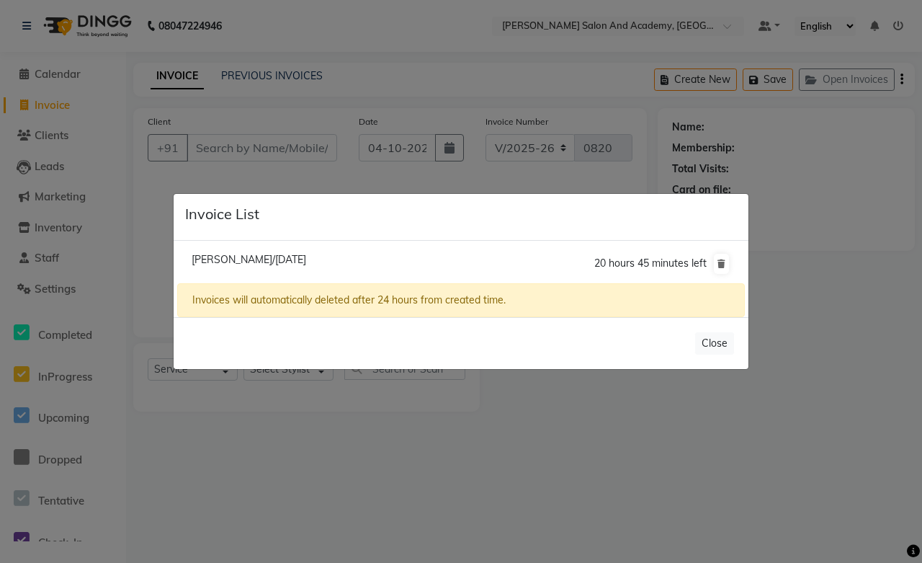
click at [306, 258] on span "[PERSON_NAME]/[DATE]" at bounding box center [249, 259] width 115 height 13
type input "8690172555"
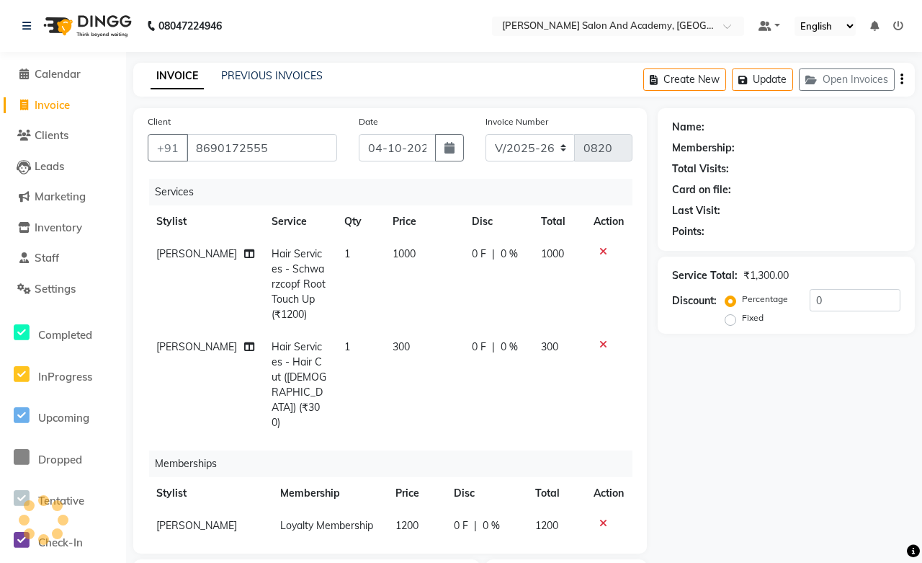
select select "1: Object"
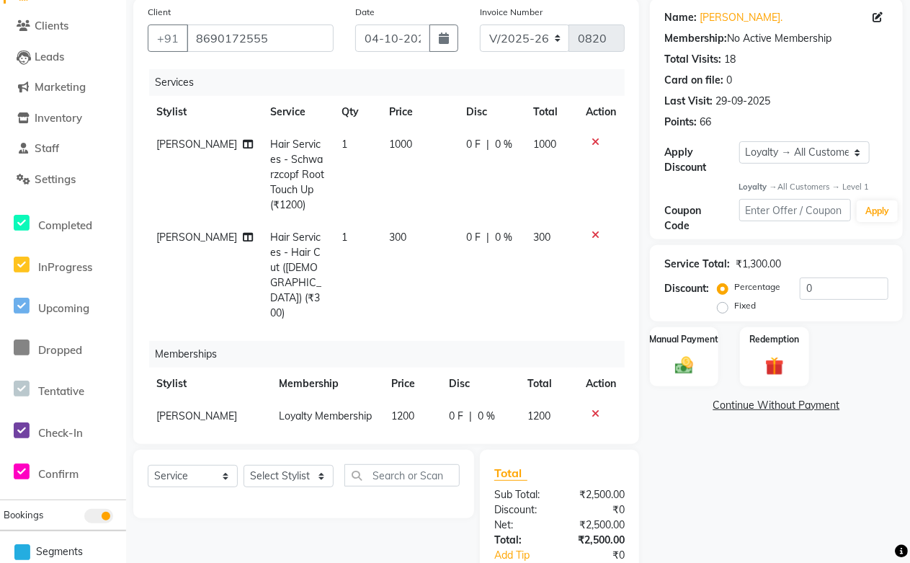
scroll to position [196, 0]
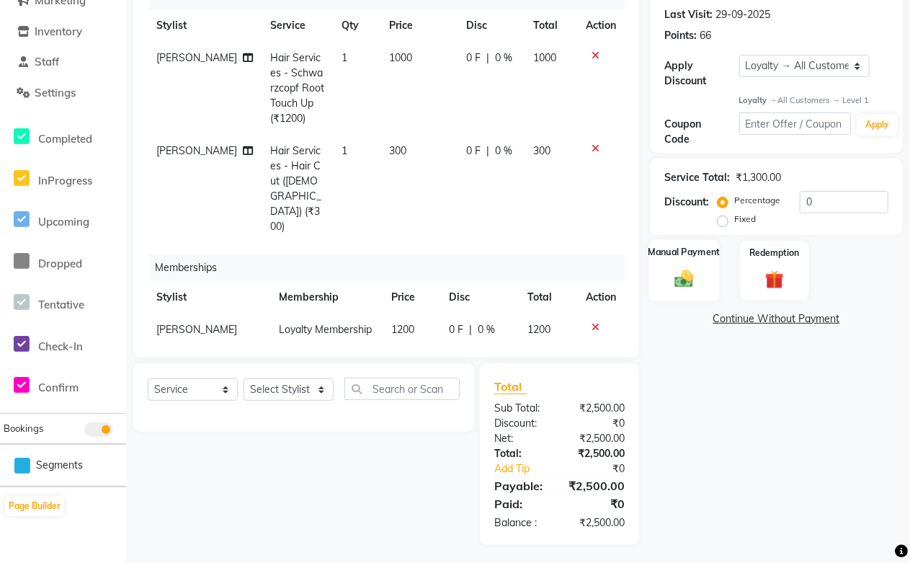
click at [690, 284] on img at bounding box center [684, 279] width 31 height 22
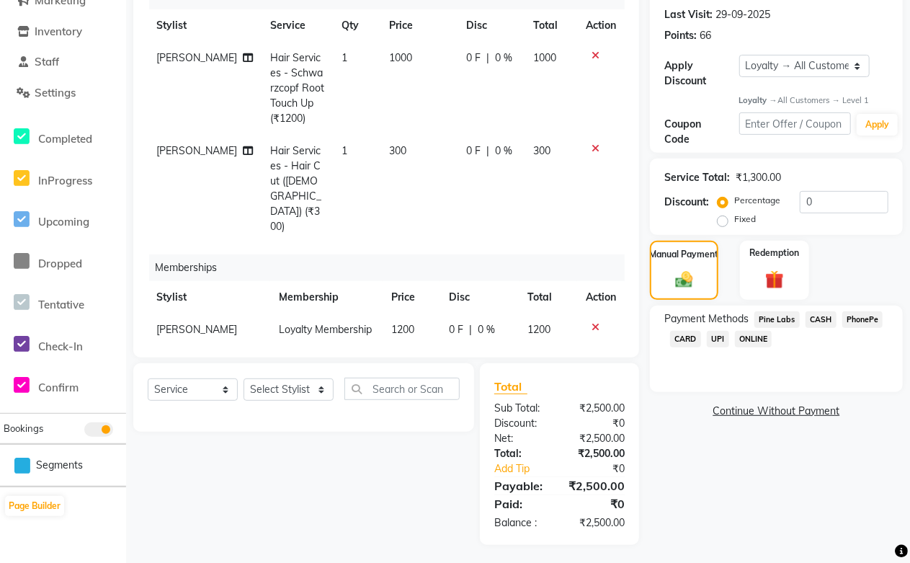
click at [715, 341] on span "UPI" at bounding box center [718, 339] width 22 height 17
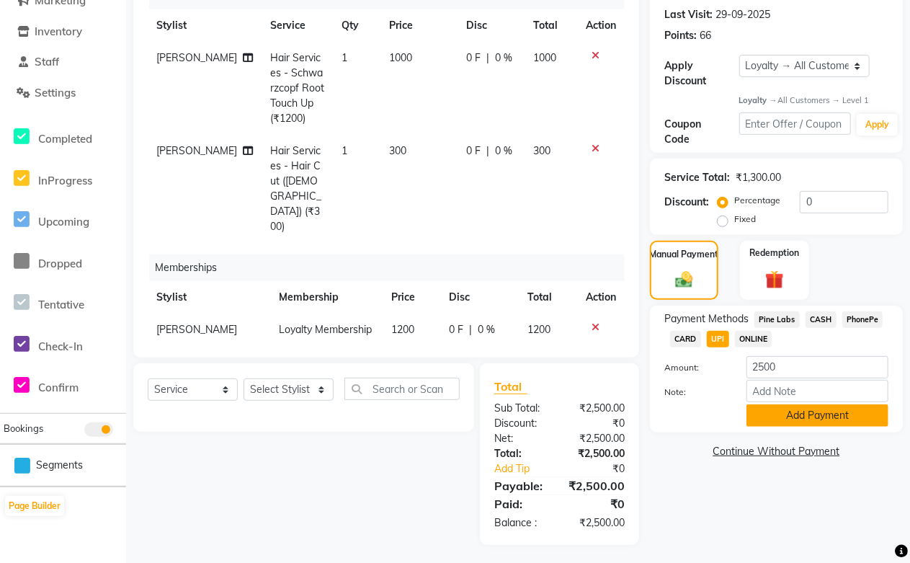
click at [820, 420] on button "Add Payment" at bounding box center [817, 415] width 142 height 22
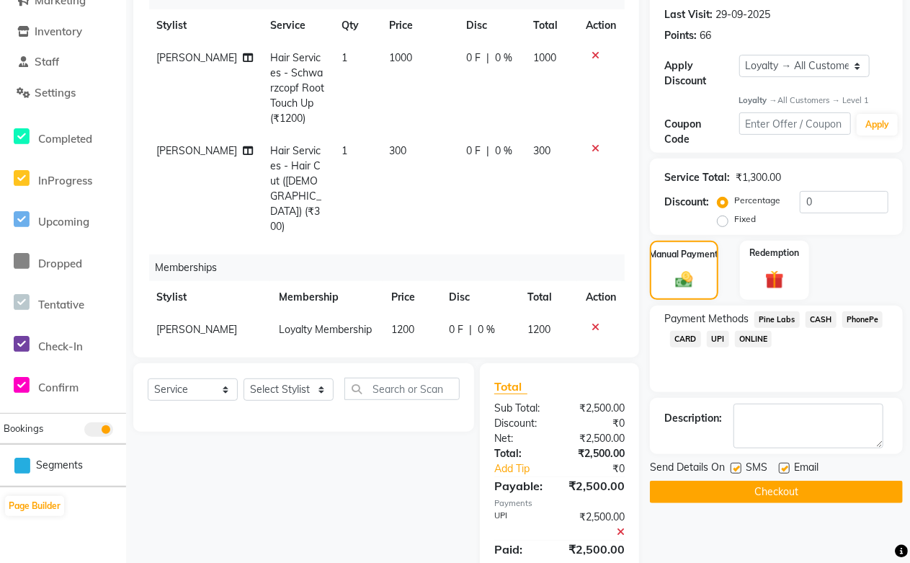
click at [784, 467] on label at bounding box center [784, 468] width 11 height 11
click at [784, 467] on input "checkbox" at bounding box center [783, 468] width 9 height 9
checkbox input "false"
click at [767, 485] on button "Checkout" at bounding box center [776, 492] width 253 height 22
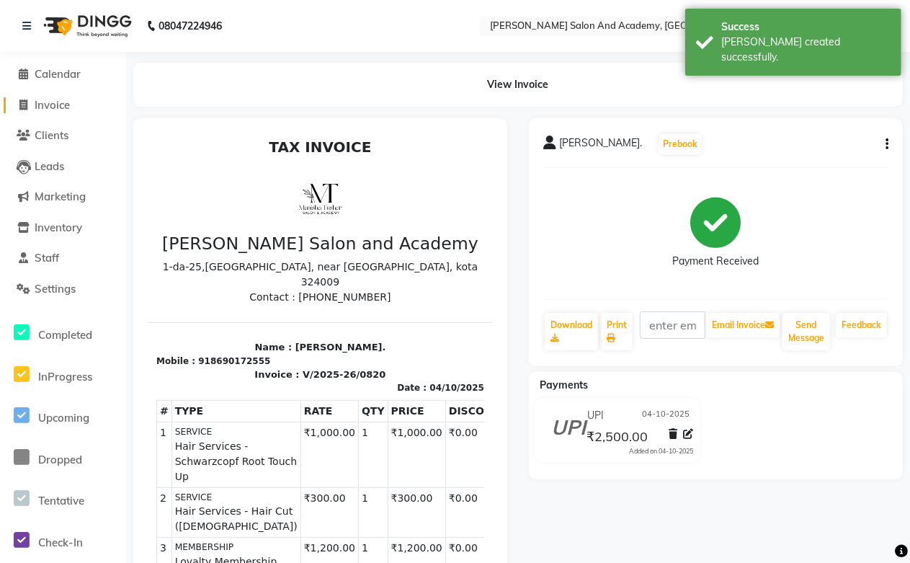
click at [48, 109] on span "Invoice" at bounding box center [52, 105] width 35 height 14
select select "service"
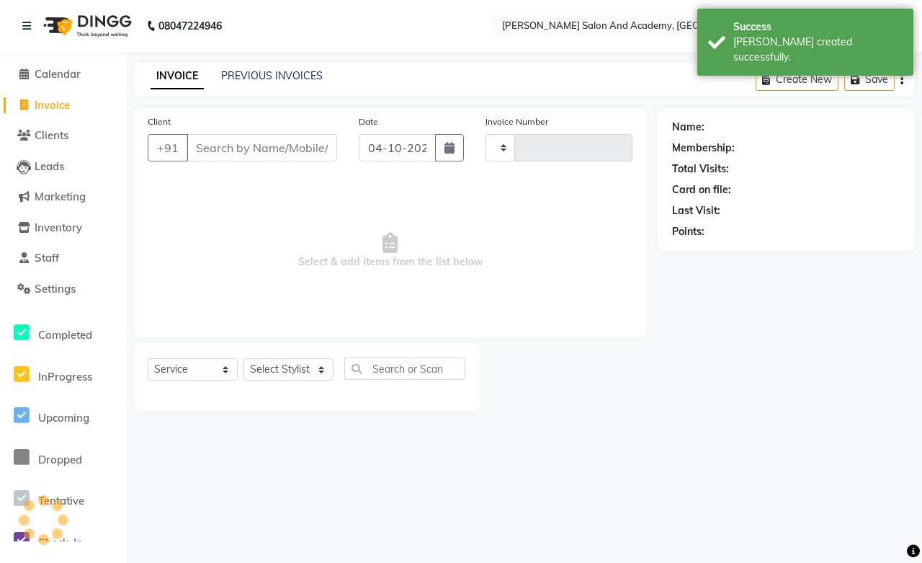
type input "0821"
select select "6453"
click at [297, 74] on link "PREVIOUS INVOICES" at bounding box center [272, 75] width 102 height 13
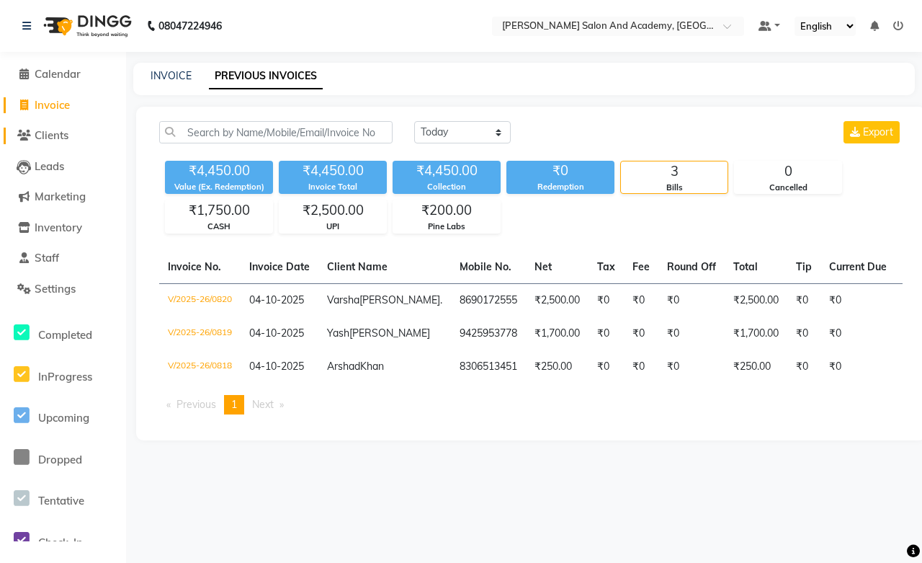
click at [48, 138] on span "Clients" at bounding box center [52, 135] width 34 height 14
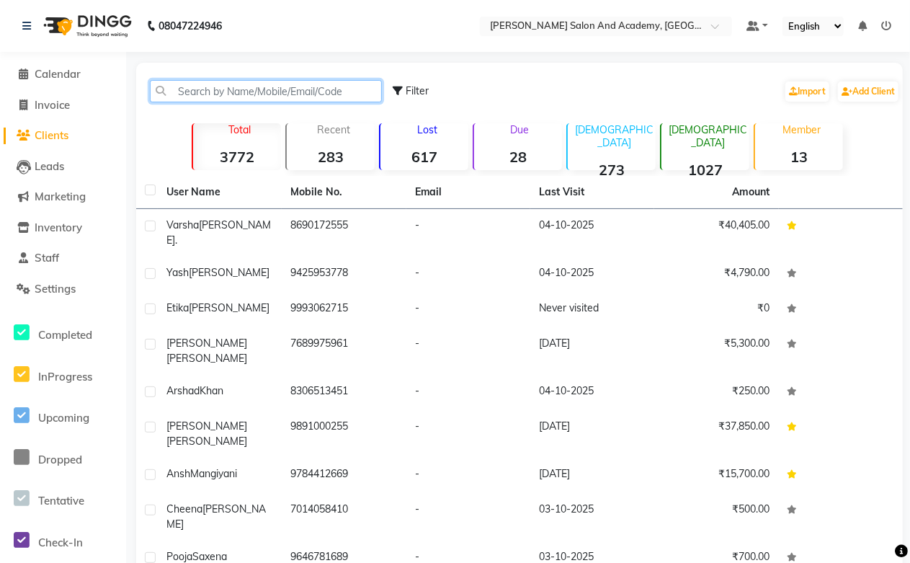
click at [191, 94] on input "text" at bounding box center [266, 91] width 232 height 22
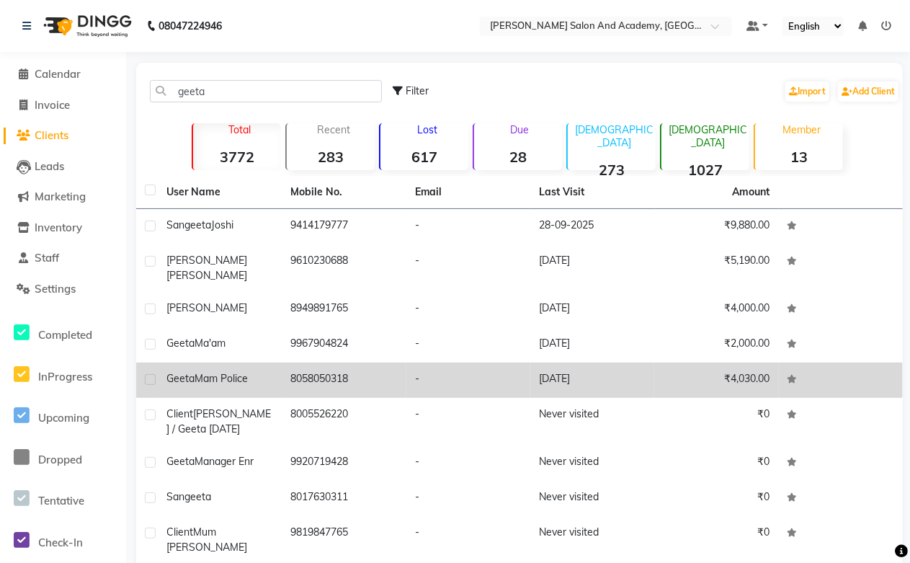
click at [320, 371] on td "8058050318" at bounding box center [344, 379] width 124 height 35
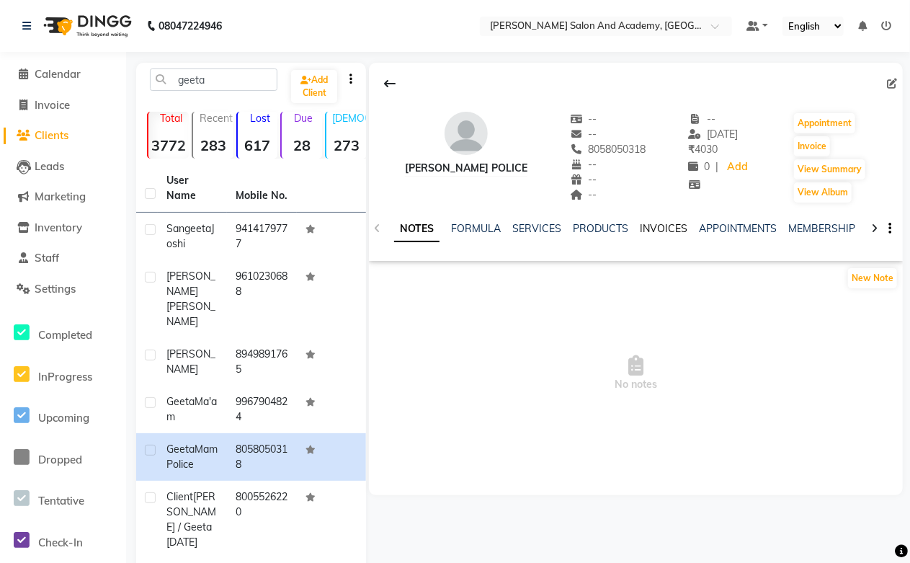
click at [654, 226] on link "INVOICES" at bounding box center [664, 228] width 48 height 13
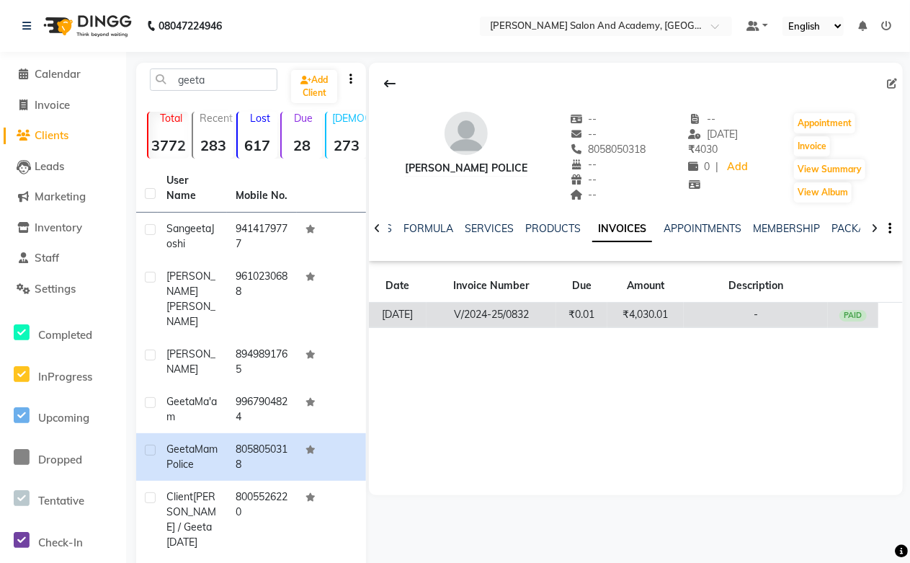
click at [640, 308] on td "₹4,030.01" at bounding box center [645, 315] width 76 height 25
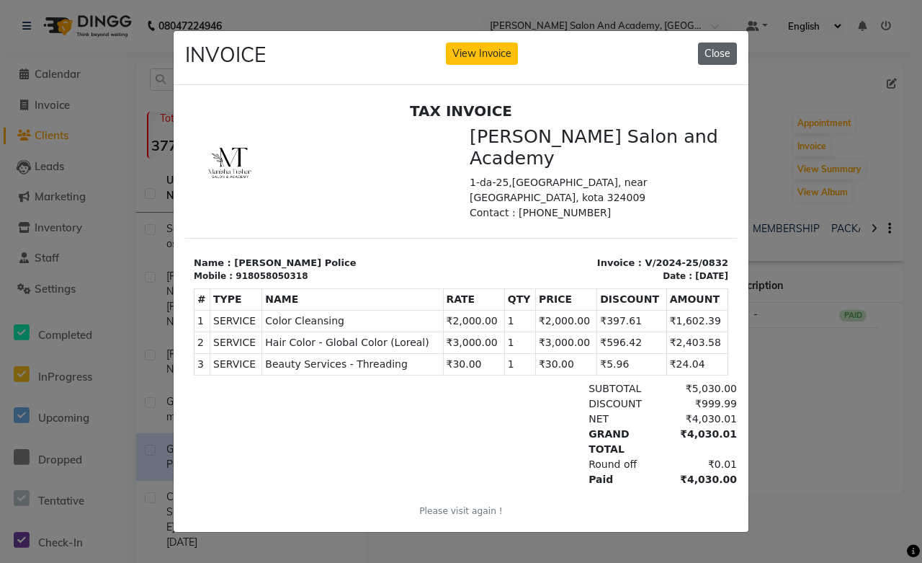
click at [704, 47] on button "Close" at bounding box center [717, 54] width 39 height 22
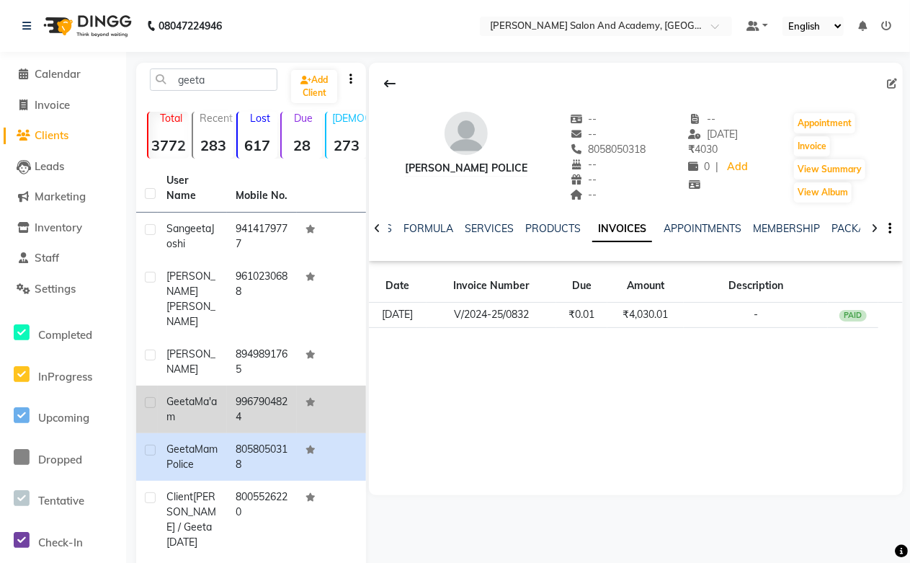
click at [247, 390] on td "9967904824" at bounding box center [261, 409] width 69 height 48
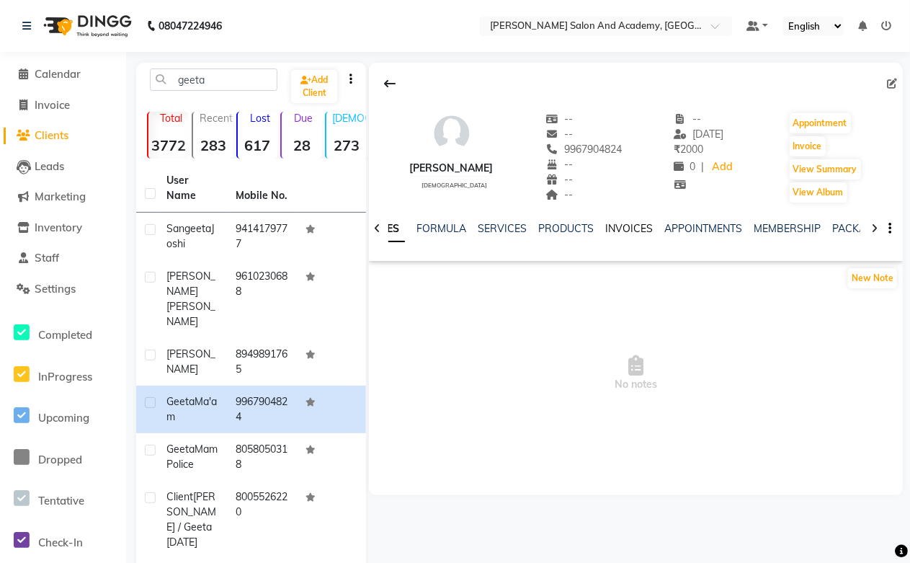
click at [617, 226] on link "INVOICES" at bounding box center [629, 228] width 48 height 13
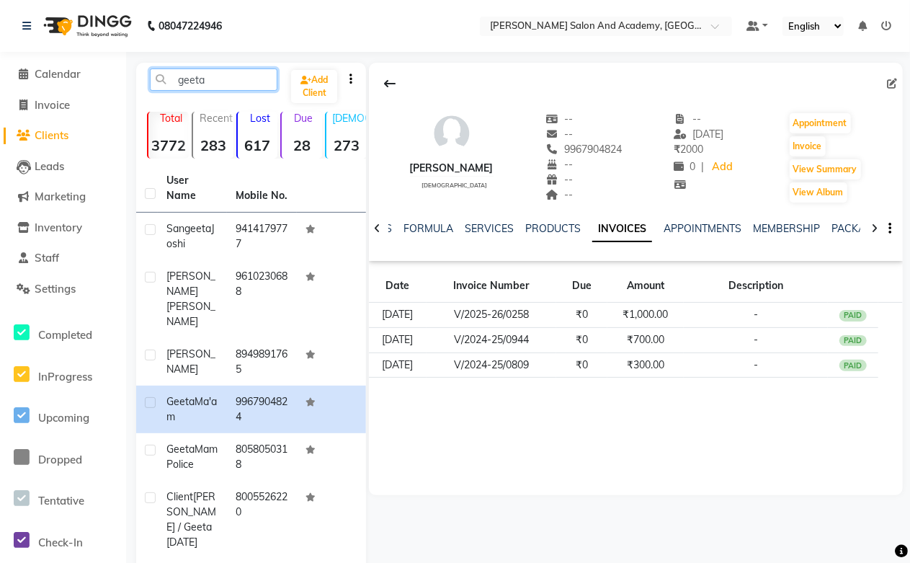
click at [216, 76] on input "geeta" at bounding box center [214, 79] width 128 height 22
type input "g"
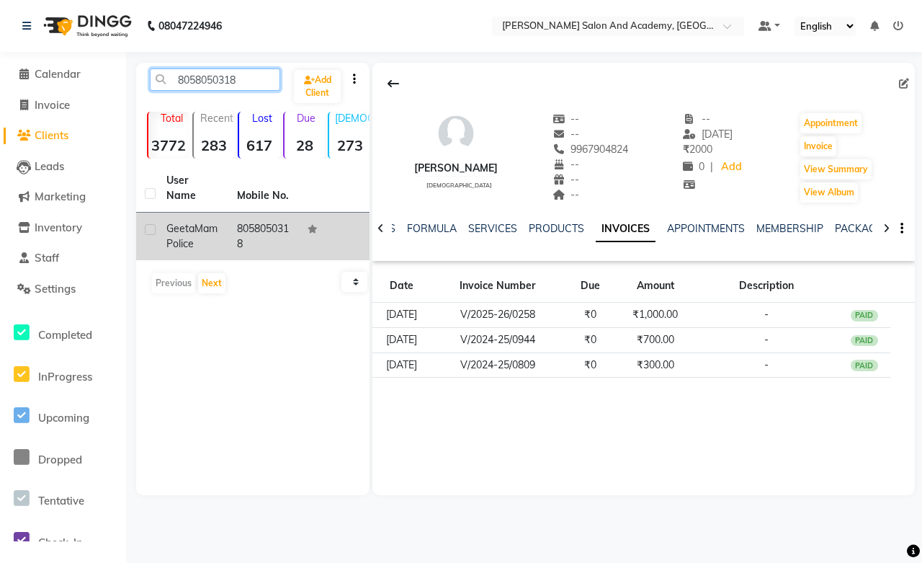
type input "8058050318"
click at [241, 228] on td "8058050318" at bounding box center [263, 237] width 71 height 48
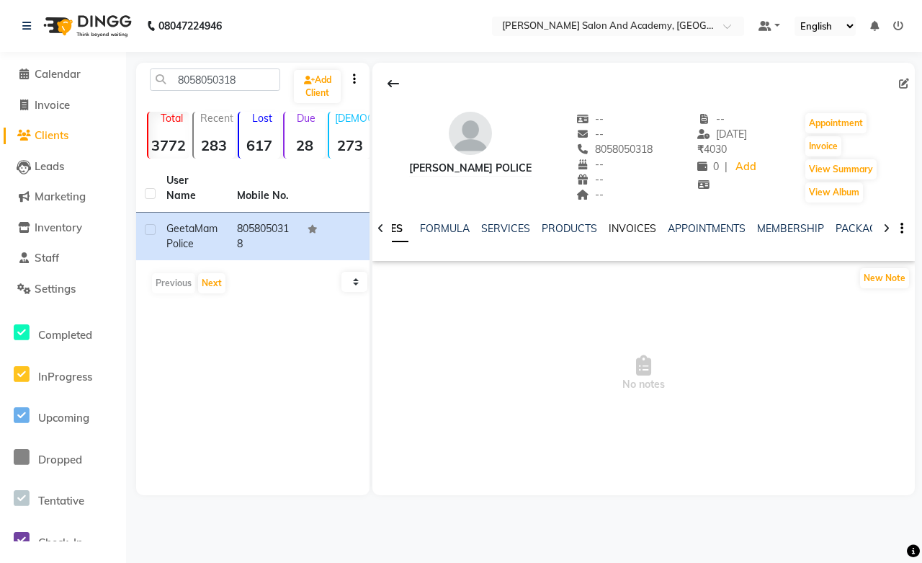
click at [625, 229] on link "INVOICES" at bounding box center [633, 228] width 48 height 13
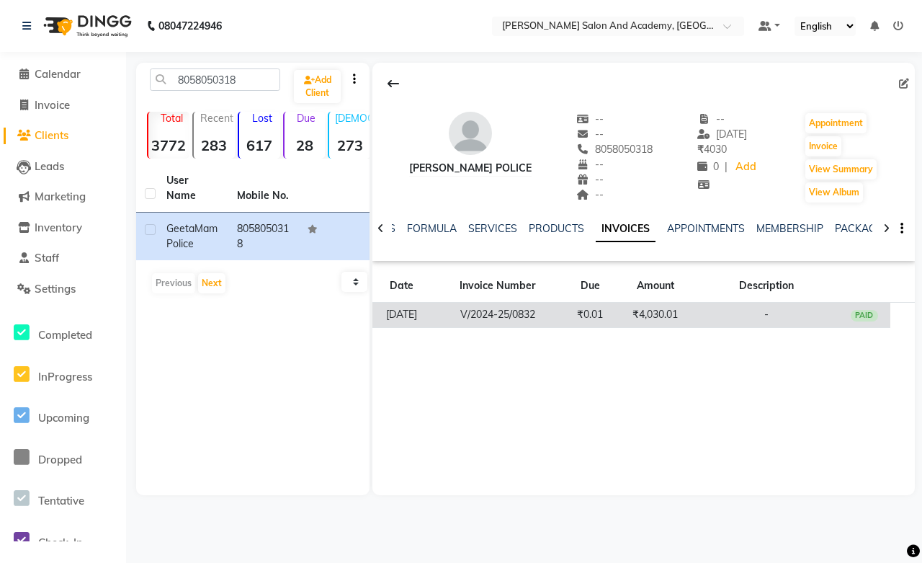
click at [656, 319] on td "₹4,030.01" at bounding box center [655, 315] width 78 height 25
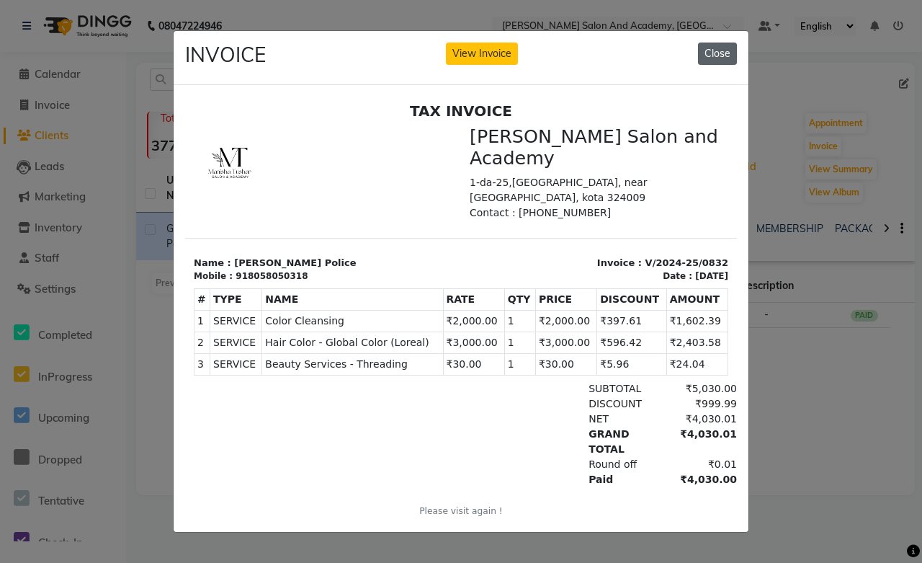
click at [717, 47] on button "Close" at bounding box center [717, 54] width 39 height 22
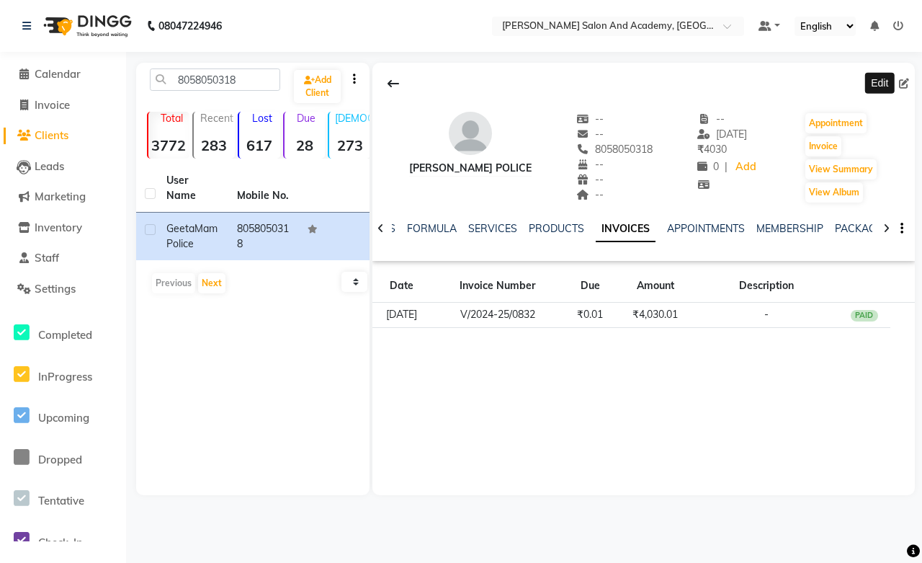
click at [903, 81] on icon at bounding box center [904, 84] width 10 height 10
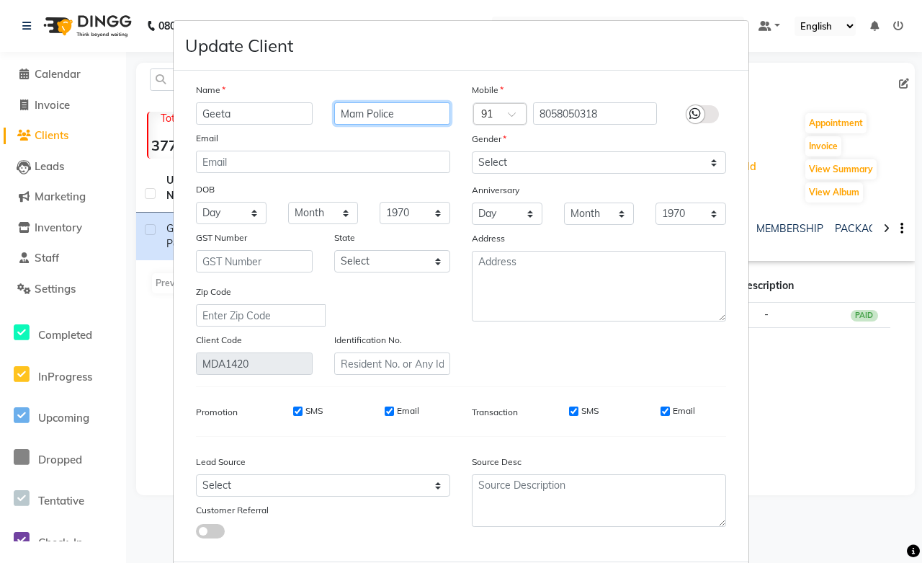
click at [347, 113] on input "Mam Police" at bounding box center [392, 113] width 117 height 22
type input "Ma'am Police"
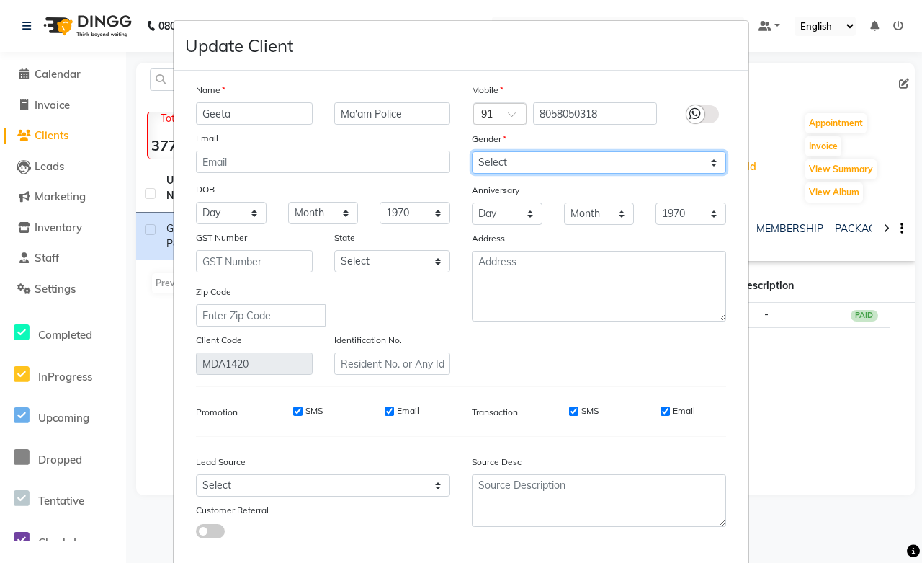
click at [514, 164] on select "Select [DEMOGRAPHIC_DATA] [DEMOGRAPHIC_DATA] Other Prefer Not To Say" at bounding box center [599, 162] width 254 height 22
select select "[DEMOGRAPHIC_DATA]"
click at [472, 151] on select "Select [DEMOGRAPHIC_DATA] [DEMOGRAPHIC_DATA] Other Prefer Not To Say" at bounding box center [599, 162] width 254 height 22
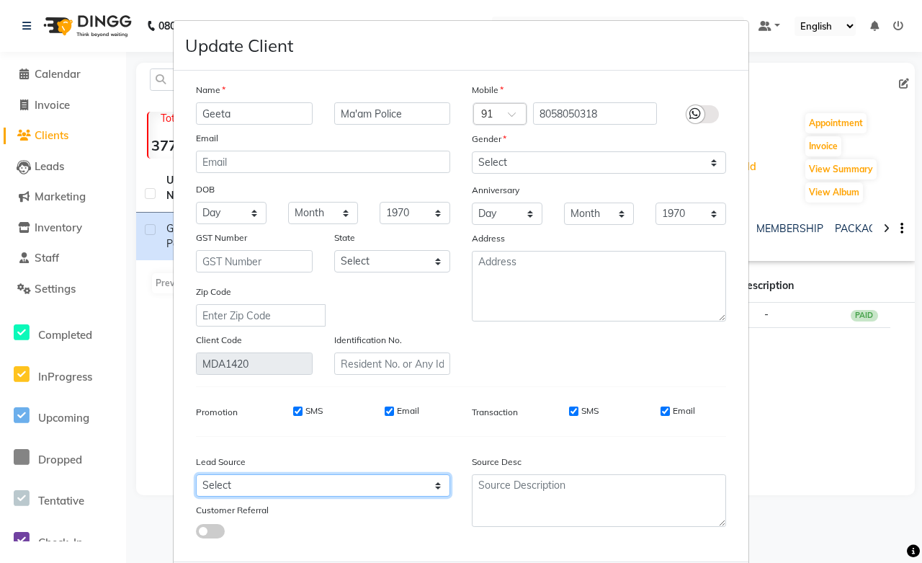
click at [261, 488] on select "Select Walk-in Referral Internet Friend Word of Mouth Advertisement Facebook Ju…" at bounding box center [323, 485] width 254 height 22
select select "46007"
click at [196, 475] on select "Select Walk-in Referral Internet Friend Word of Mouth Advertisement Facebook Ju…" at bounding box center [323, 485] width 254 height 22
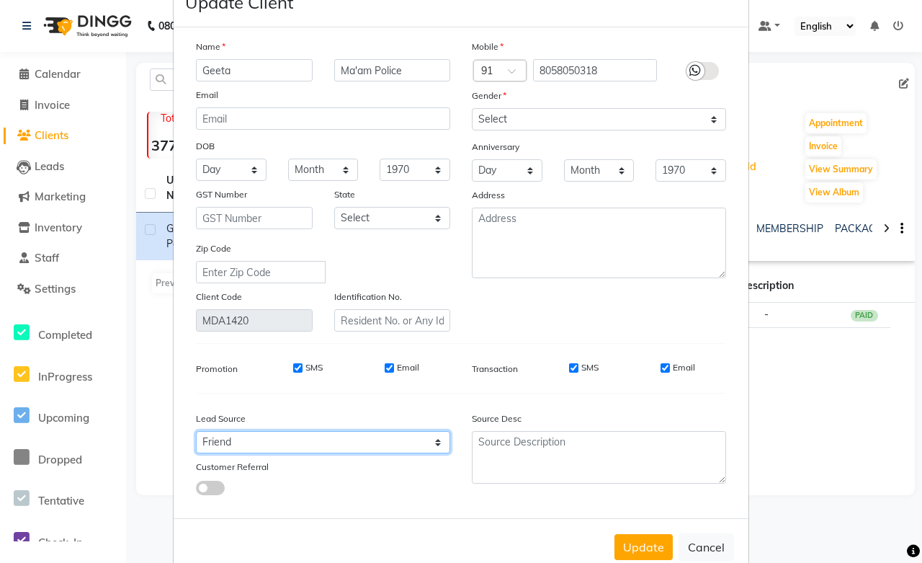
scroll to position [78, 0]
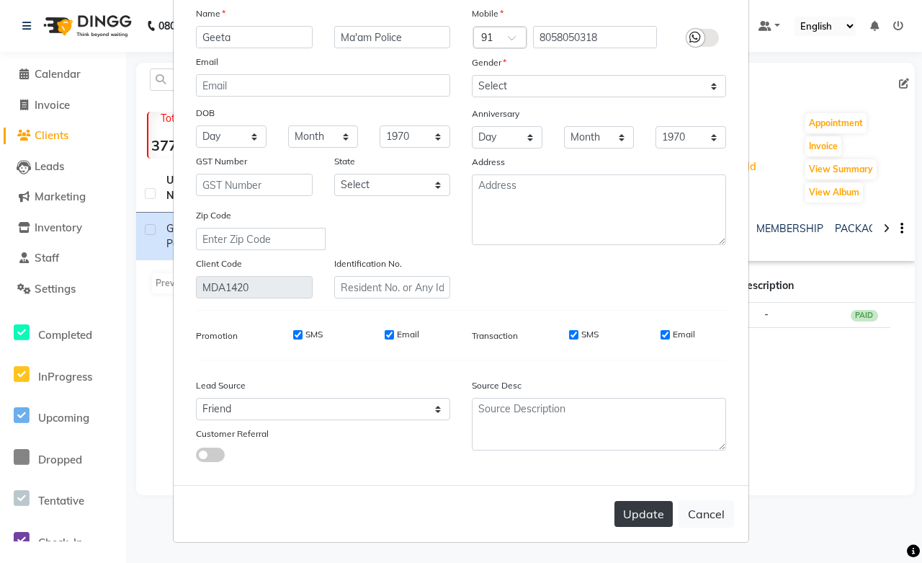
click at [629, 519] on button "Update" at bounding box center [644, 514] width 58 height 26
select select
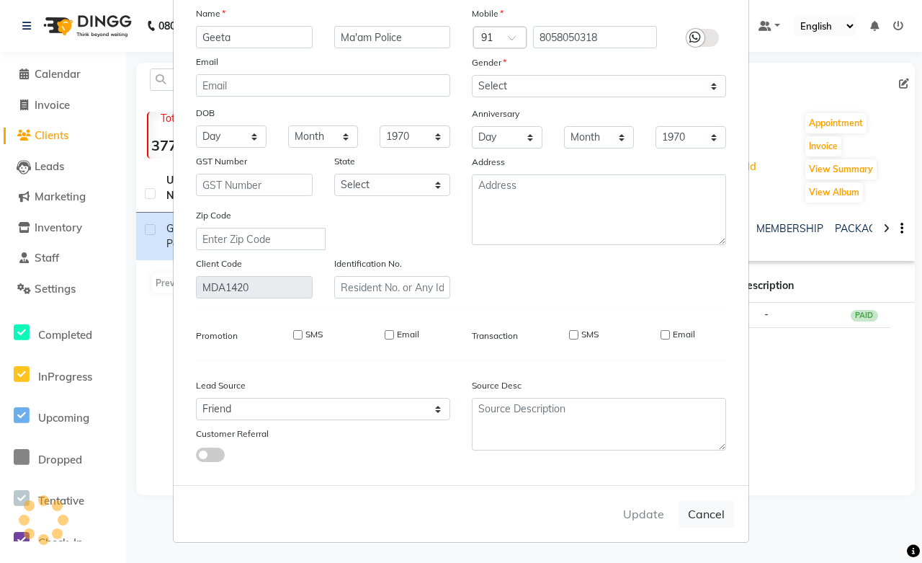
select select
checkbox input "false"
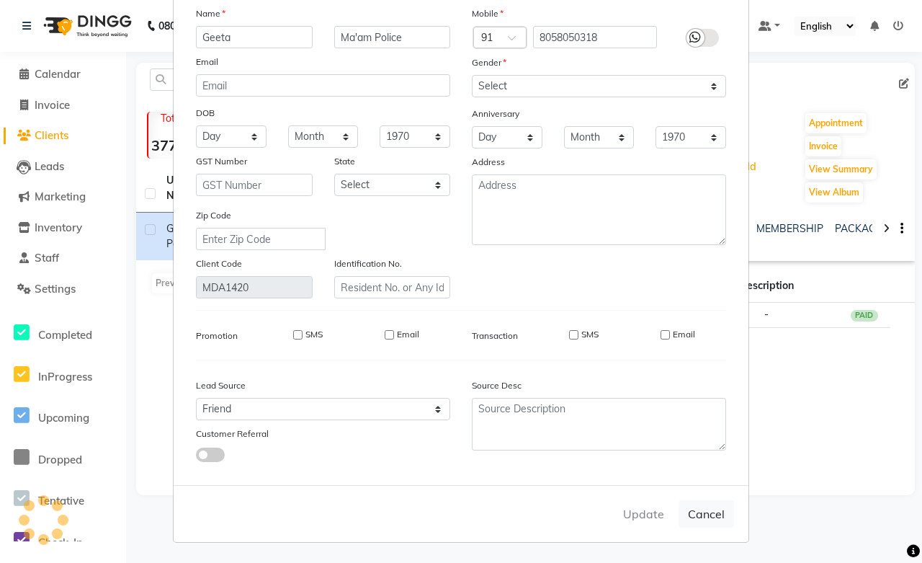
checkbox input "false"
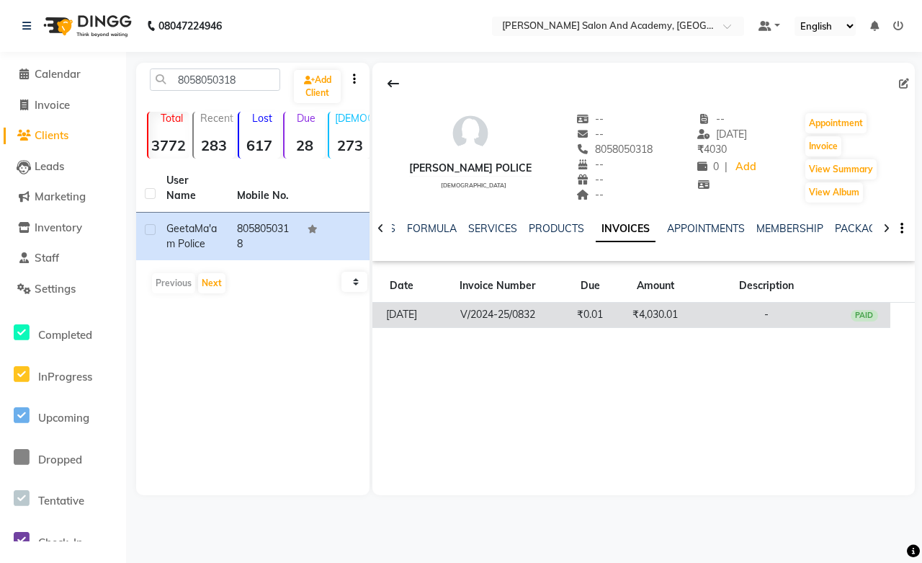
click at [667, 314] on td "₹4,030.01" at bounding box center [655, 315] width 78 height 25
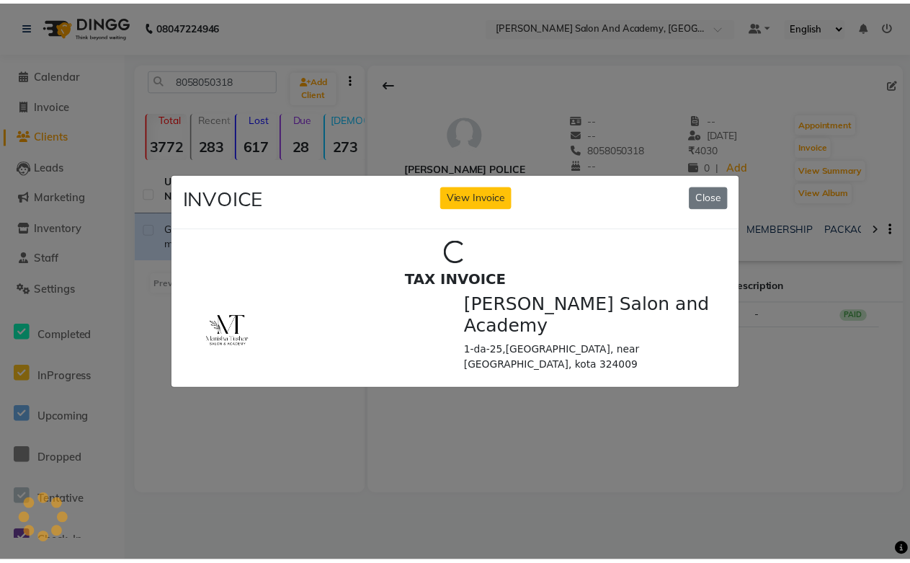
scroll to position [0, 0]
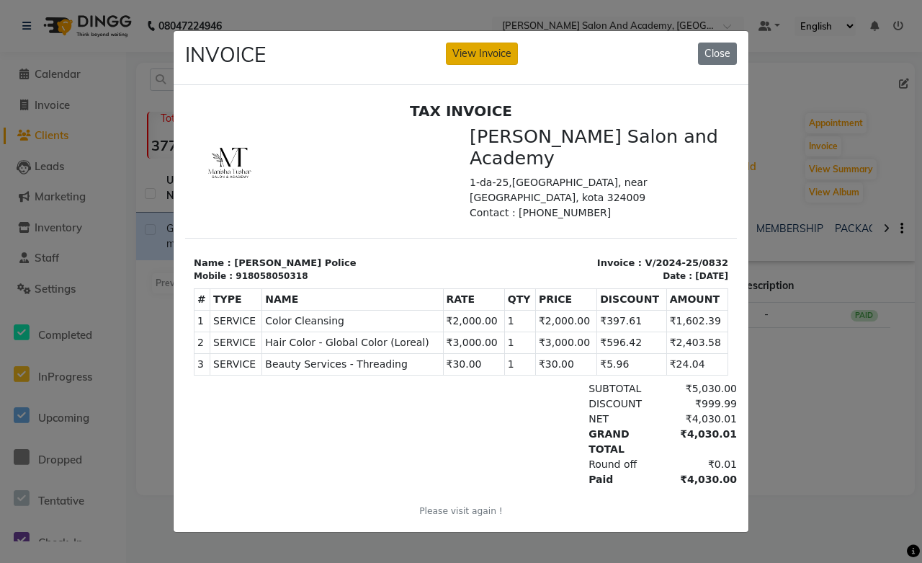
click at [478, 48] on button "View Invoice" at bounding box center [482, 54] width 72 height 22
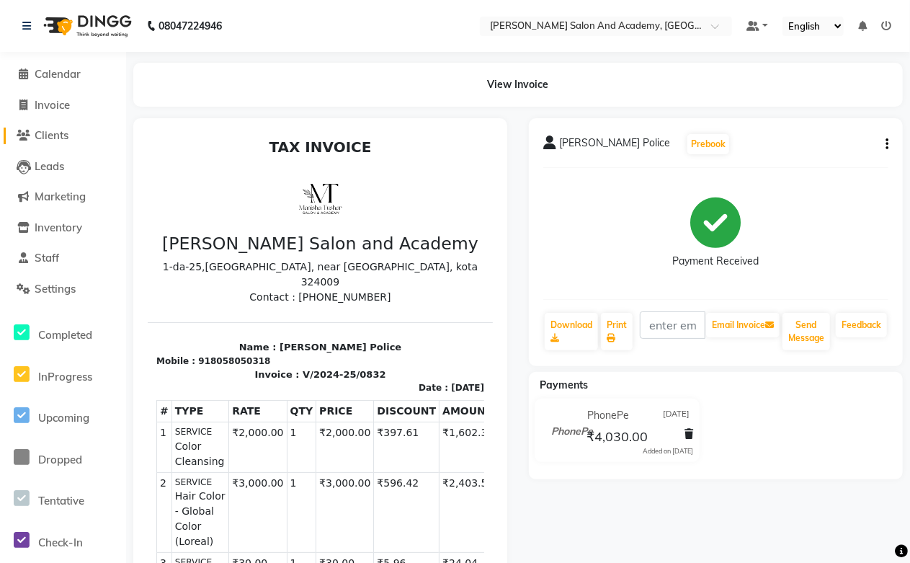
click at [54, 132] on span "Clients" at bounding box center [52, 135] width 34 height 14
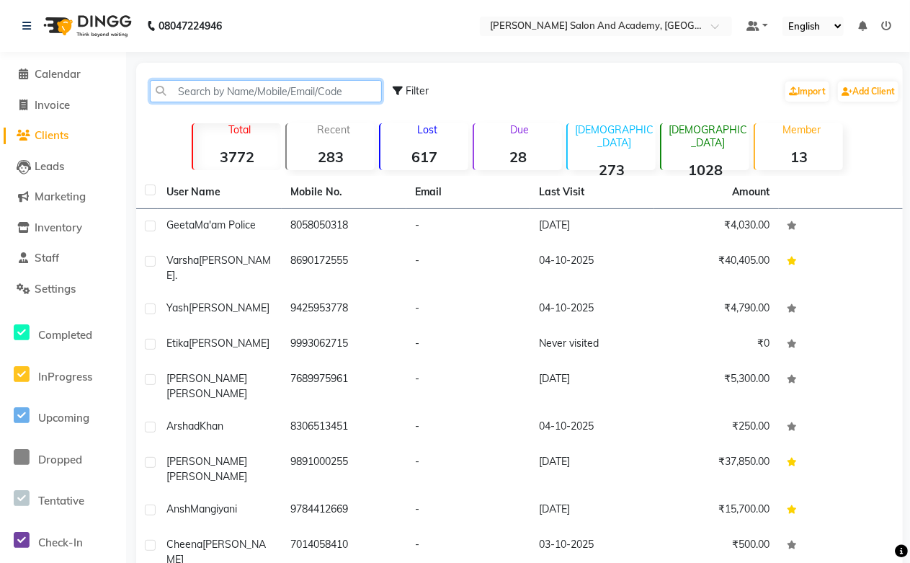
click at [233, 89] on input "text" at bounding box center [266, 91] width 232 height 22
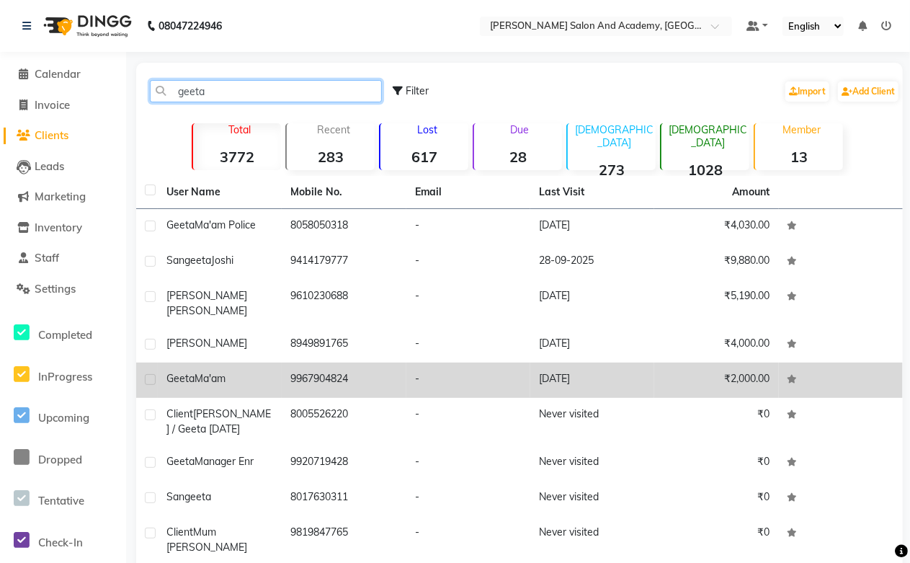
type input "geeta"
click at [571, 380] on td "[DATE]" at bounding box center [592, 379] width 124 height 35
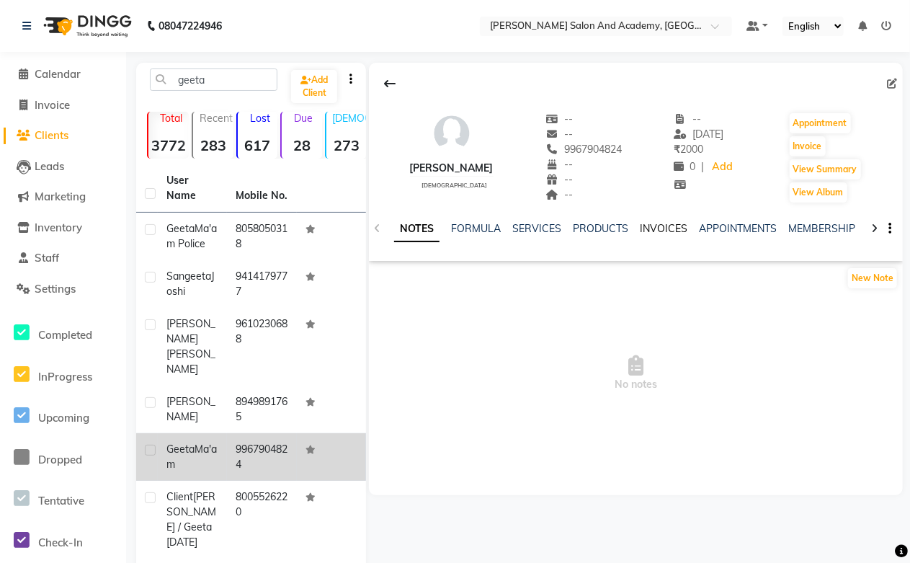
click at [657, 232] on link "INVOICES" at bounding box center [664, 228] width 48 height 13
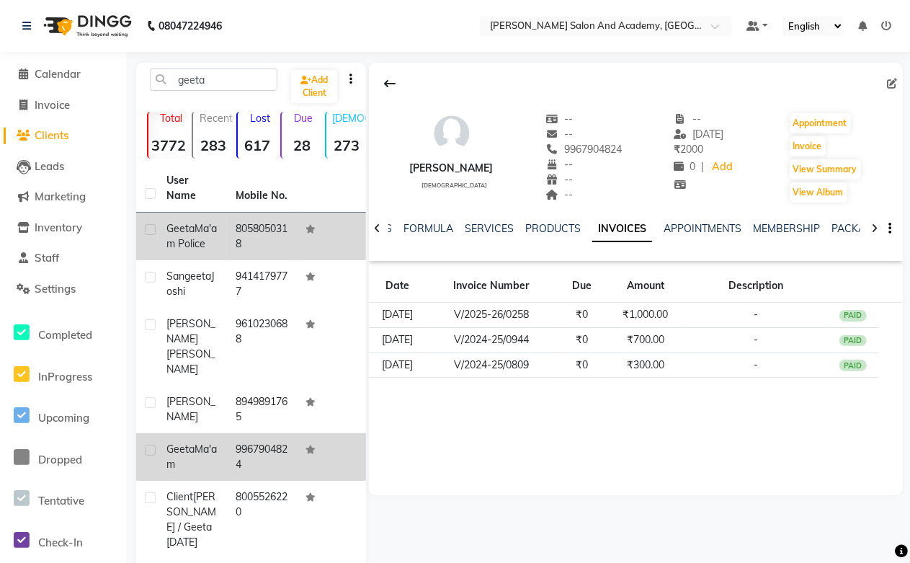
click at [174, 250] on span "Ma'am Police" at bounding box center [191, 236] width 50 height 28
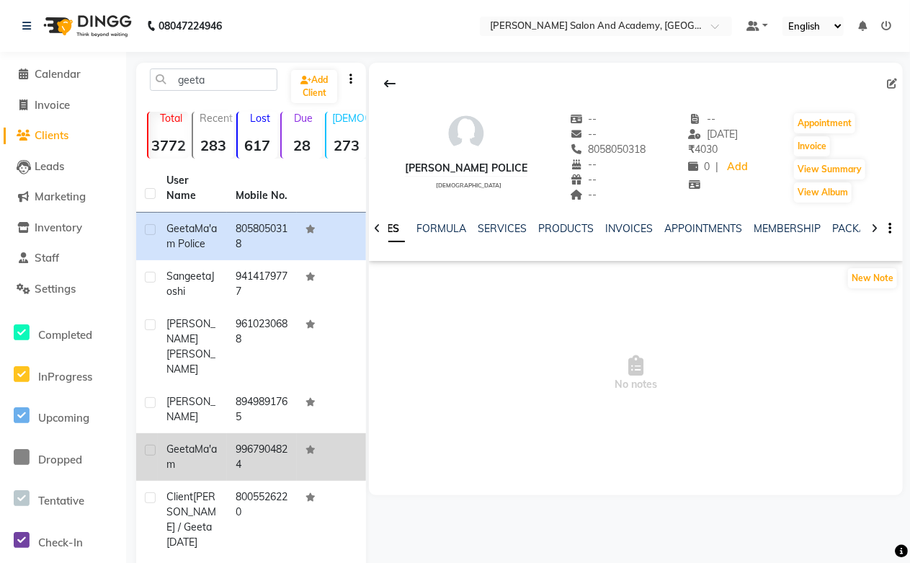
click at [637, 235] on div "INVOICES" at bounding box center [629, 228] width 48 height 15
click at [635, 234] on link "INVOICES" at bounding box center [629, 228] width 48 height 13
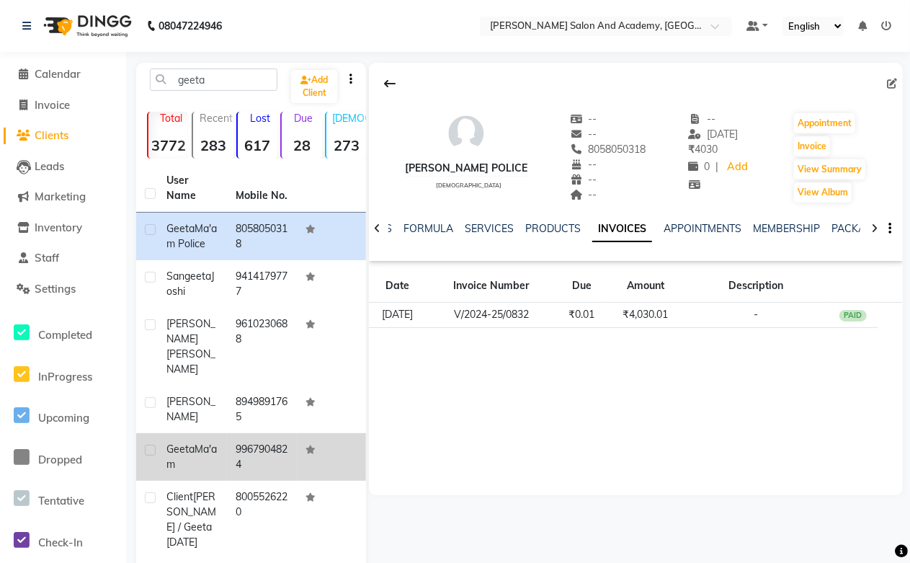
click at [629, 231] on link "INVOICES" at bounding box center [622, 229] width 60 height 26
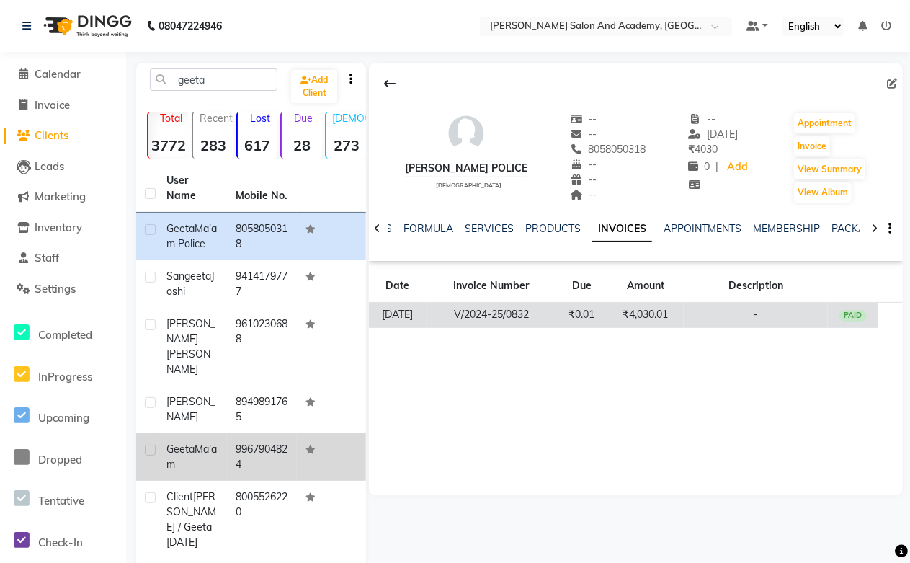
click at [644, 311] on td "₹4,030.01" at bounding box center [645, 315] width 76 height 25
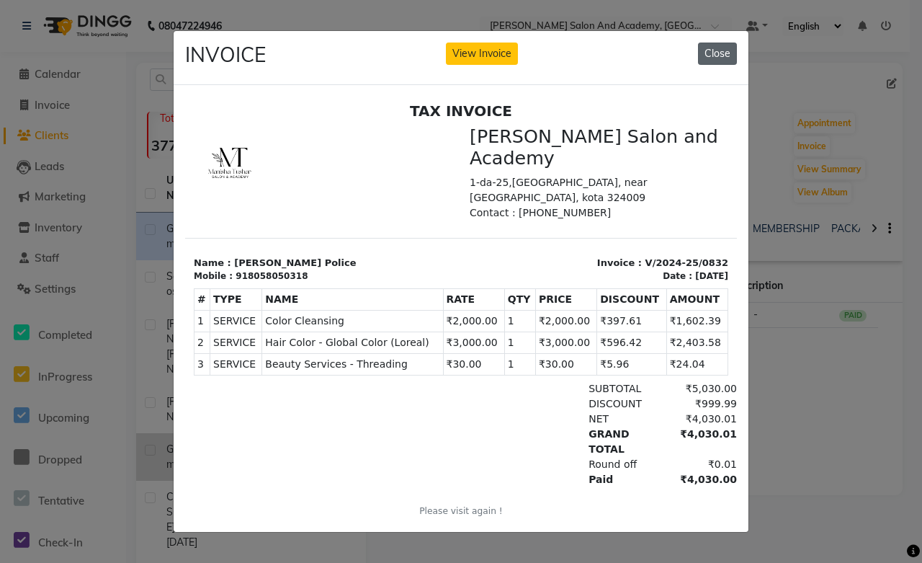
click at [712, 44] on button "Close" at bounding box center [717, 54] width 39 height 22
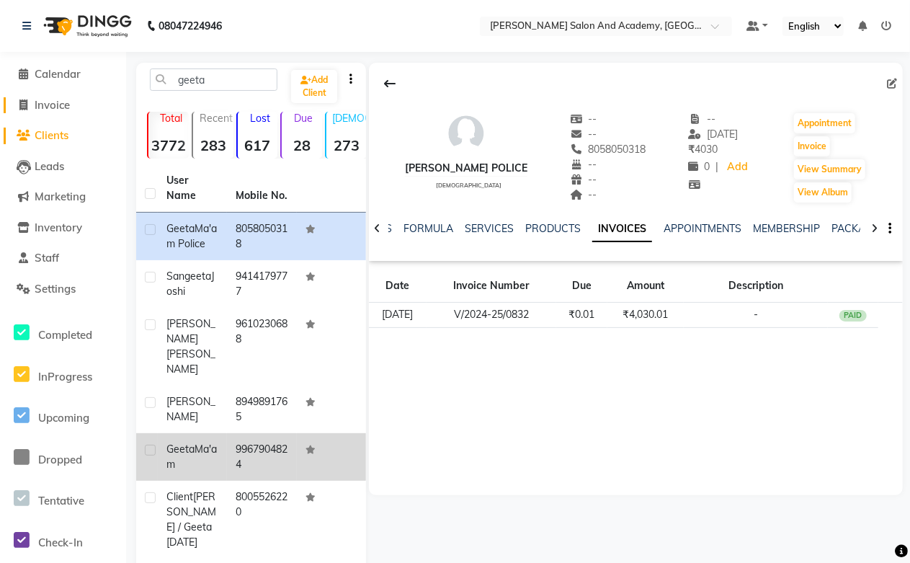
click at [61, 104] on span "Invoice" at bounding box center [52, 105] width 35 height 14
select select "6453"
select select "service"
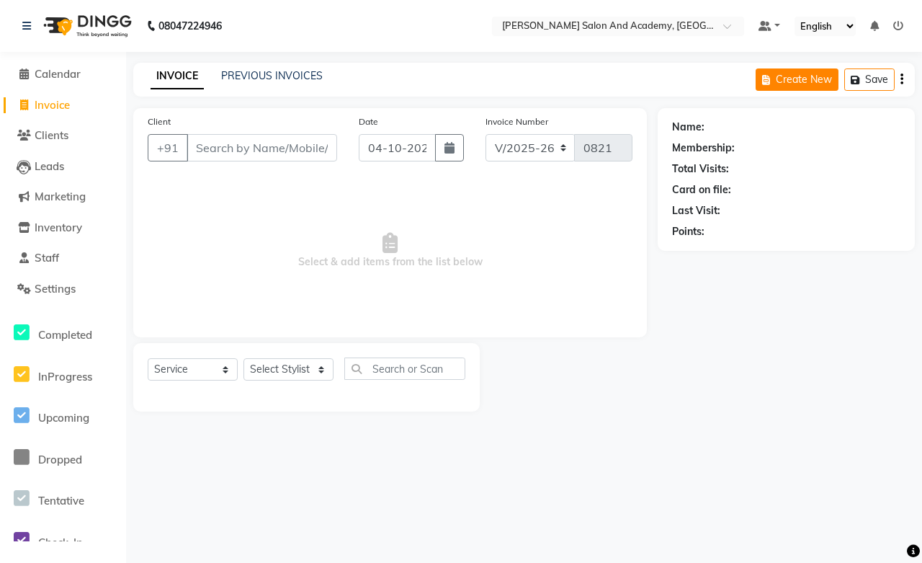
click at [777, 78] on button "Create New" at bounding box center [797, 79] width 83 height 22
select select "6453"
select select "service"
click at [200, 149] on input "Client" at bounding box center [262, 147] width 151 height 27
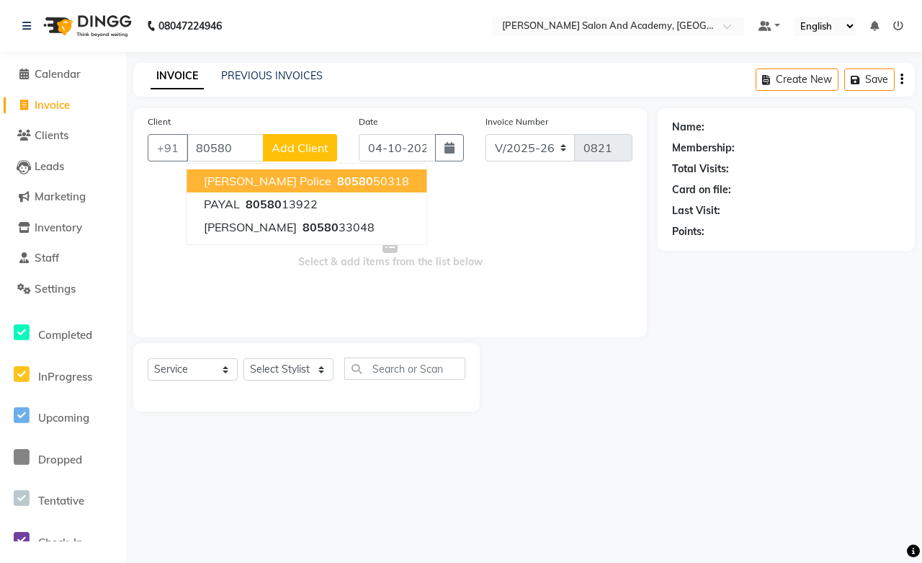
click at [337, 184] on span "80580" at bounding box center [355, 181] width 36 height 14
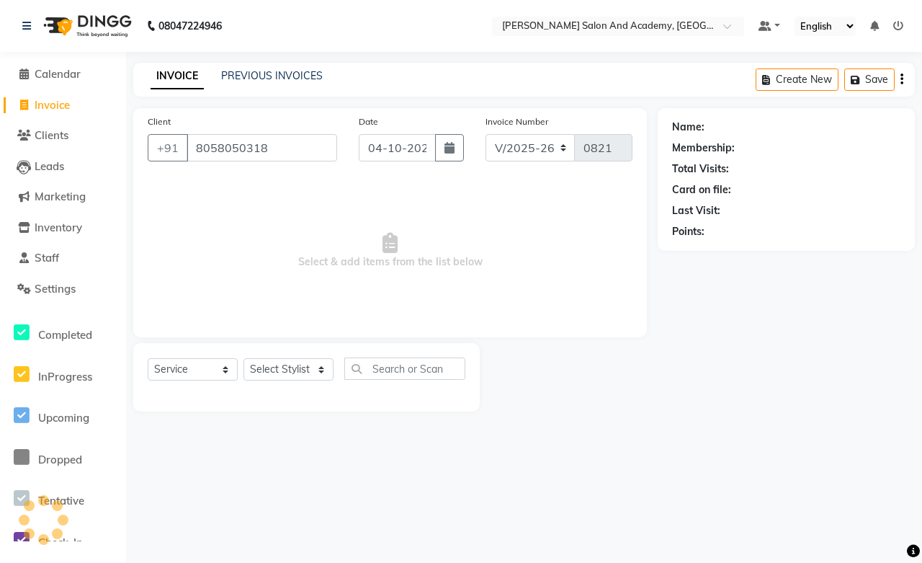
type input "8058050318"
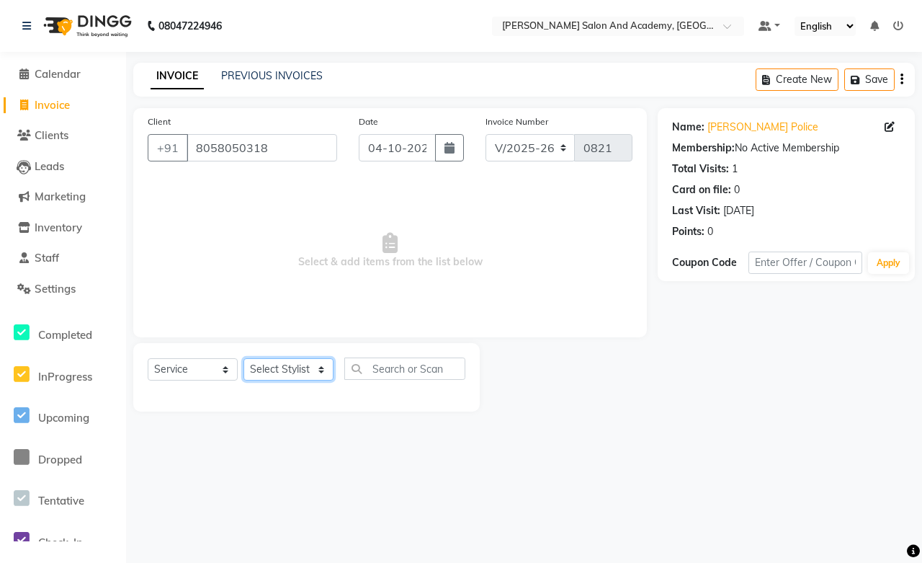
click at [303, 373] on select "Select Stylist [PERSON_NAME] [PERSON_NAME] [PERSON_NAME] [PERSON_NAME] [PERSON_…" at bounding box center [289, 369] width 90 height 22
select select "88353"
click at [244, 359] on select "Select Stylist [PERSON_NAME] [PERSON_NAME] [PERSON_NAME] [PERSON_NAME] [PERSON_…" at bounding box center [289, 369] width 90 height 22
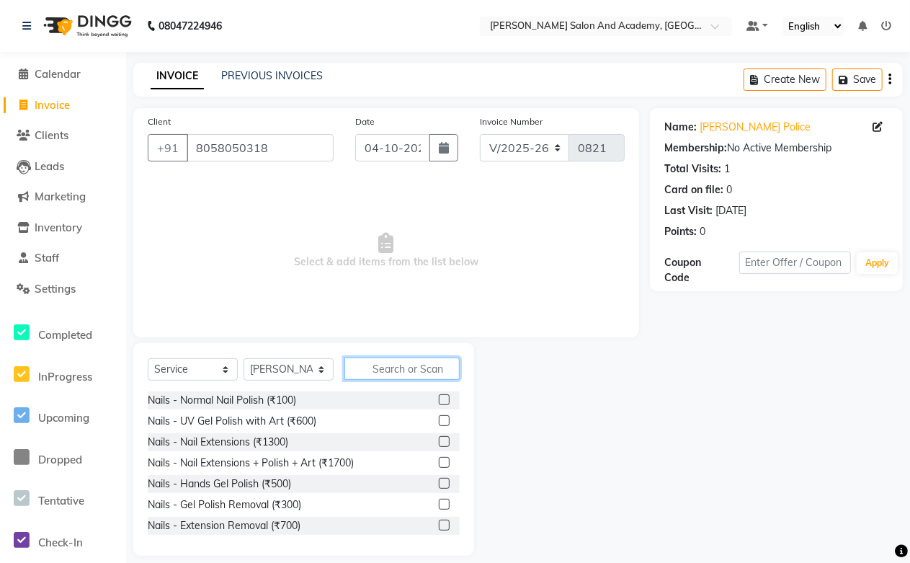
click at [382, 370] on input "text" at bounding box center [401, 368] width 115 height 22
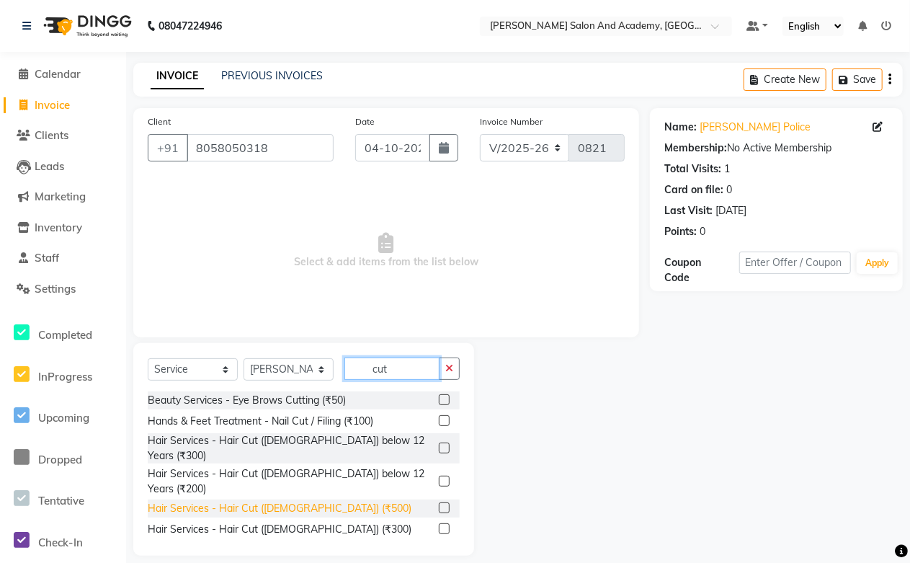
type input "cut"
click at [315, 501] on div "Hair Services - Hair Cut ([DEMOGRAPHIC_DATA]) (₹500)" at bounding box center [280, 508] width 264 height 15
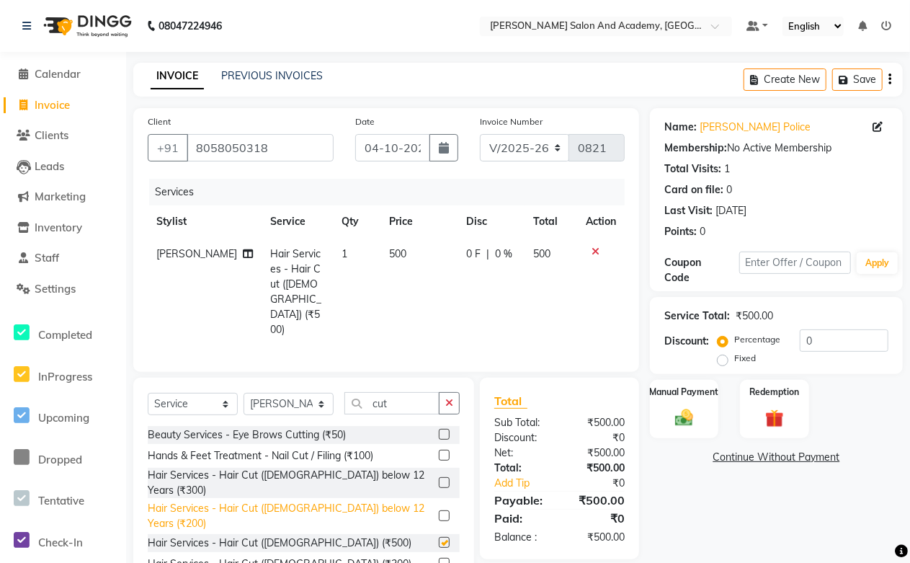
checkbox input "false"
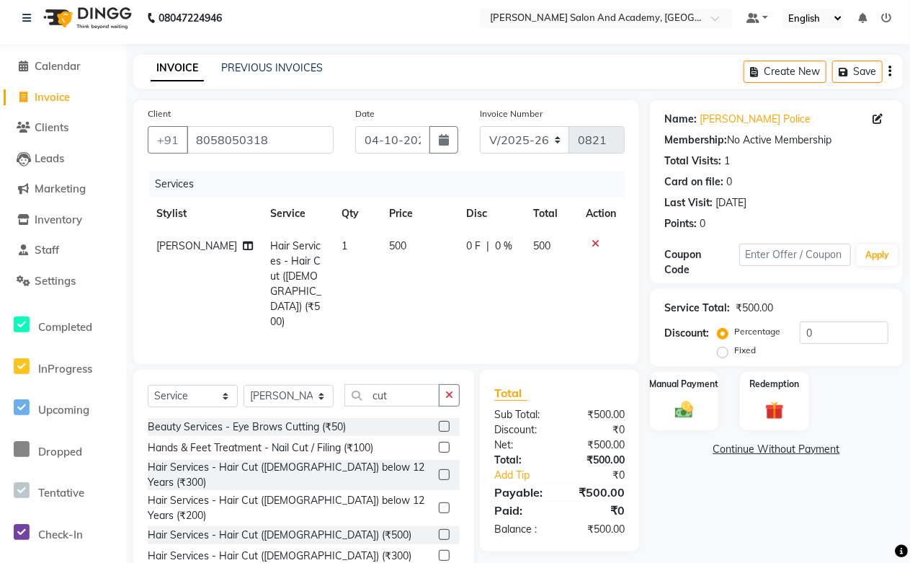
scroll to position [31, 0]
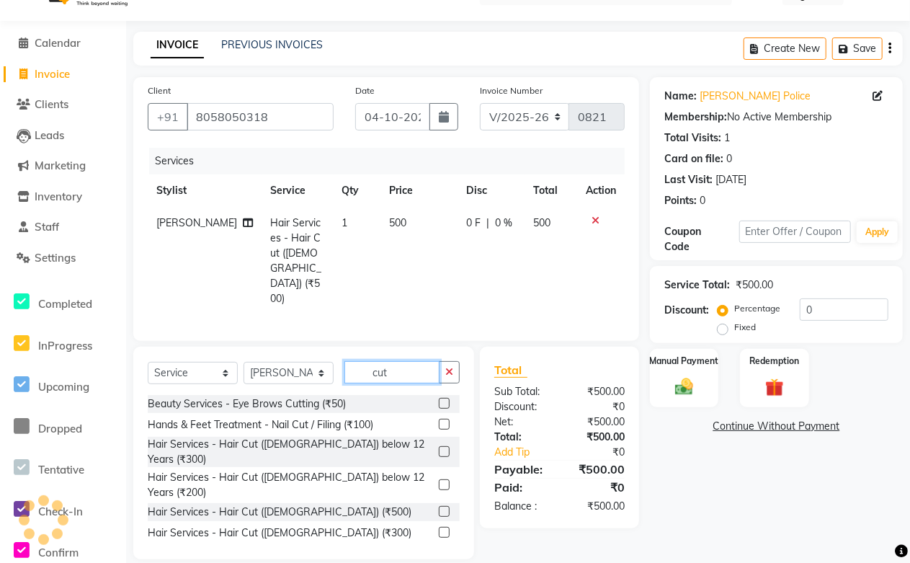
click at [408, 361] on input "cut" at bounding box center [391, 372] width 95 height 22
type input "c"
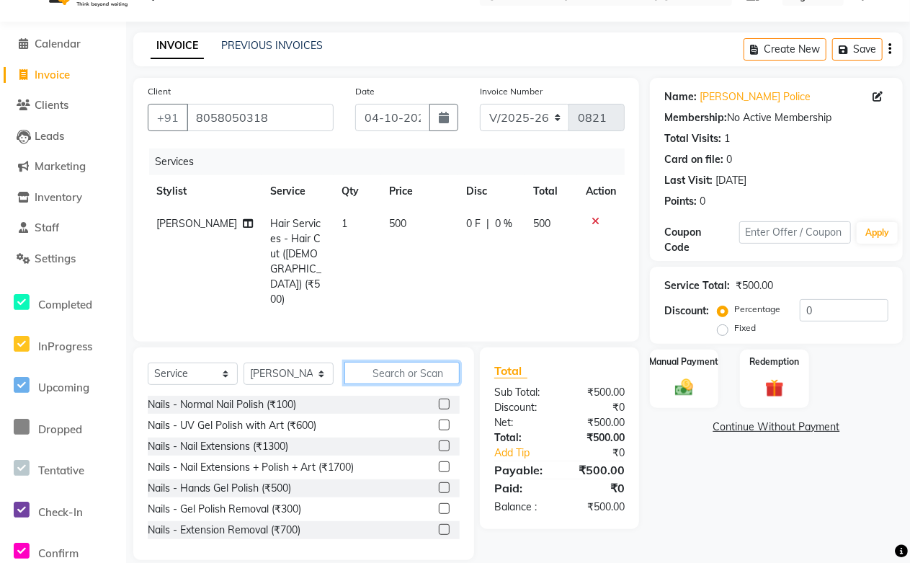
click at [383, 363] on input "text" at bounding box center [401, 373] width 115 height 22
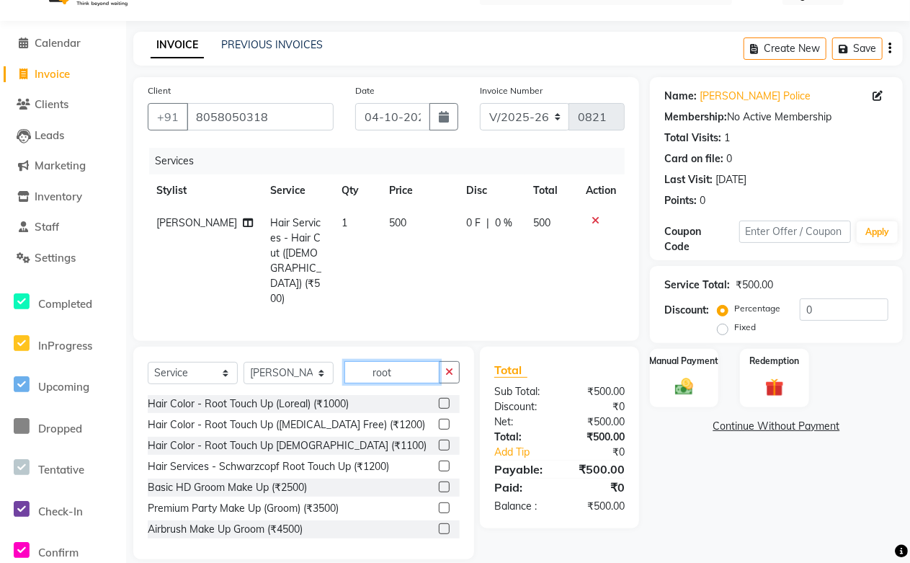
scroll to position [0, 0]
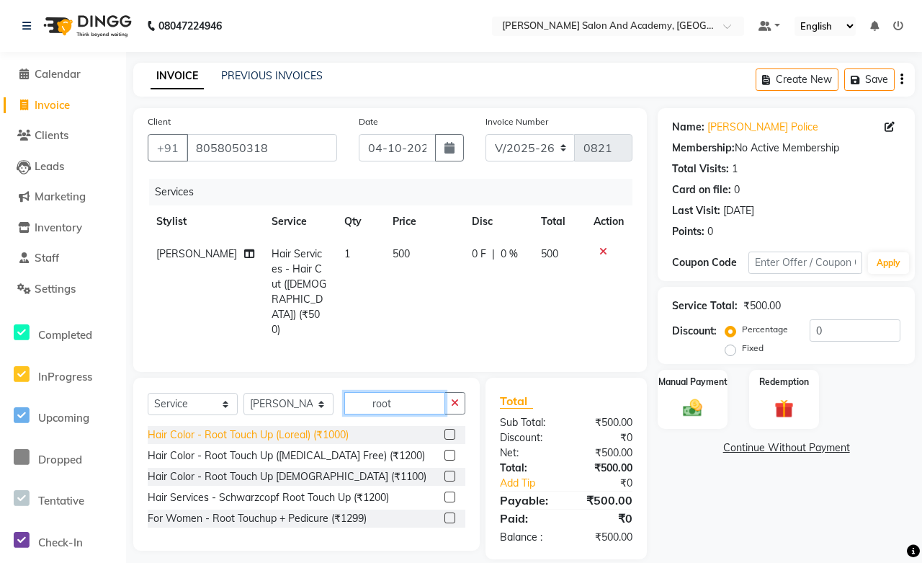
type input "root"
click at [285, 427] on div "Hair Color - Root Touch Up (Loreal) (₹1000)" at bounding box center [248, 434] width 201 height 15
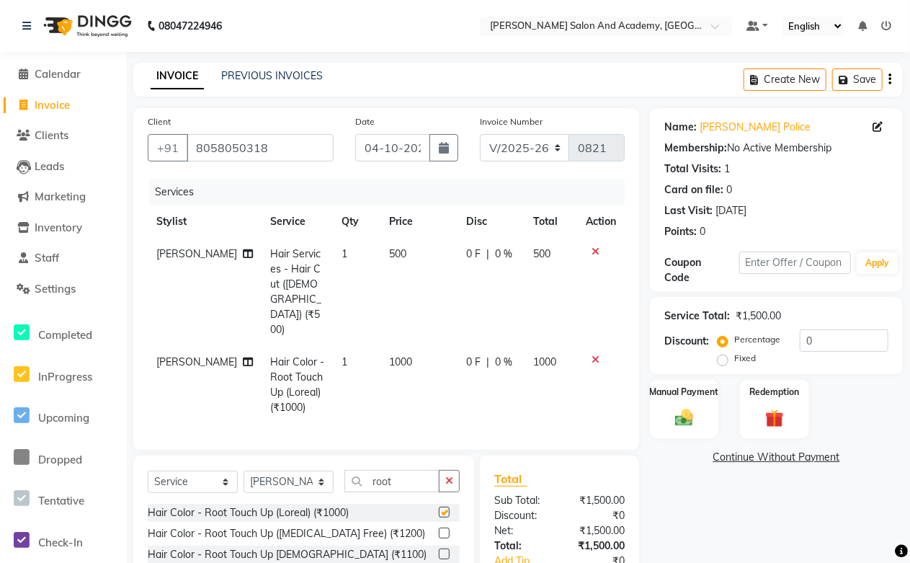
checkbox input "false"
click at [876, 78] on button "Save" at bounding box center [857, 79] width 50 height 22
click at [51, 145] on li "Clients" at bounding box center [63, 135] width 126 height 31
click at [51, 135] on span "Clients" at bounding box center [52, 135] width 34 height 14
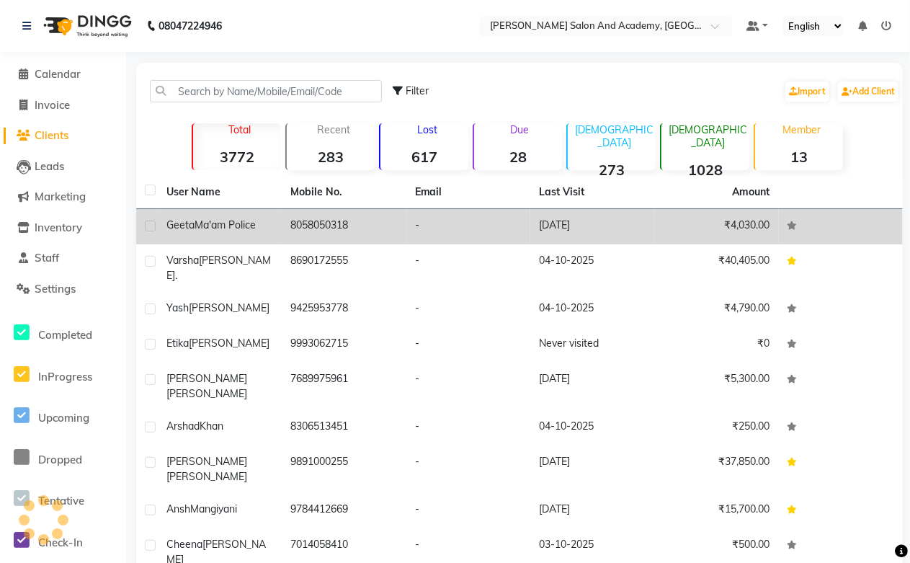
click at [313, 219] on td "8058050318" at bounding box center [344, 226] width 124 height 35
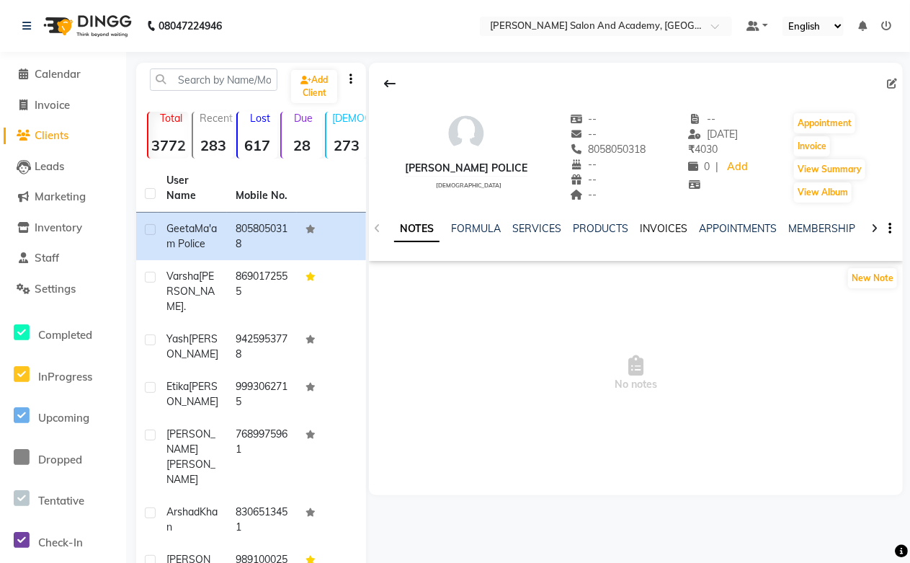
click at [653, 227] on link "INVOICES" at bounding box center [664, 228] width 48 height 13
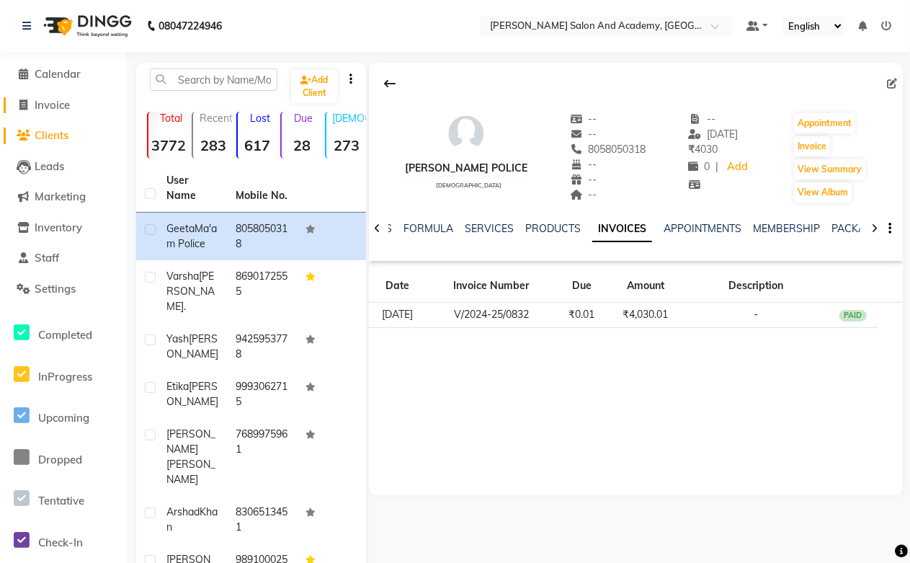
click at [35, 104] on span "Invoice" at bounding box center [52, 105] width 35 height 14
select select "service"
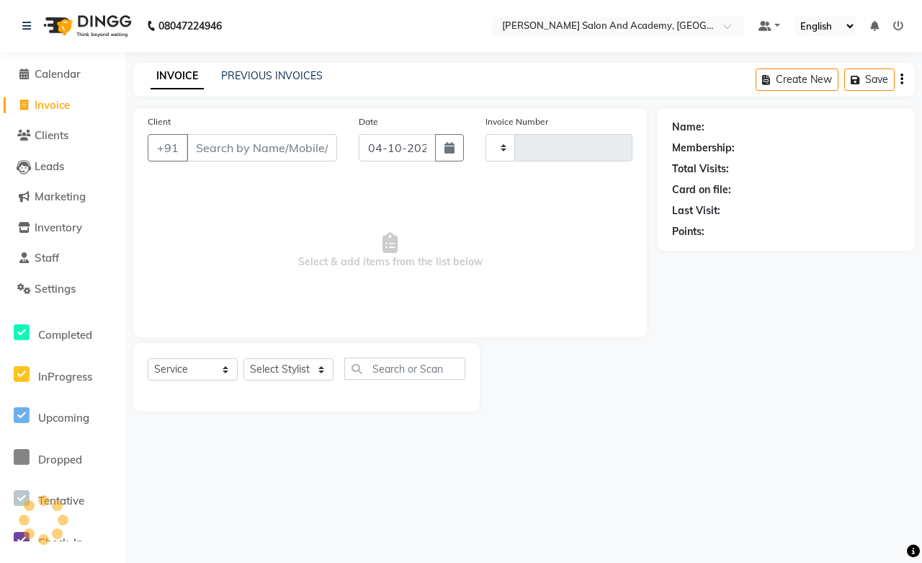
type input "0821"
select select "6453"
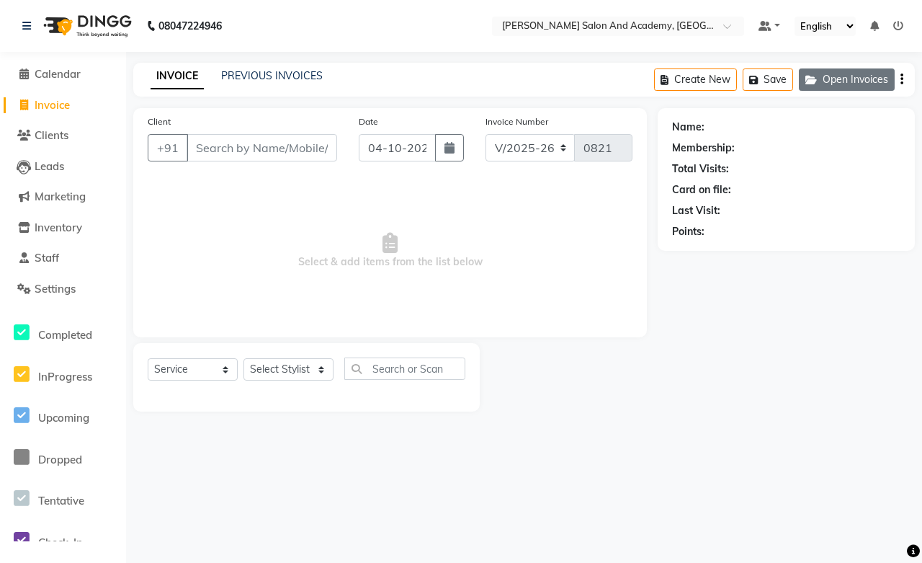
click at [860, 82] on button "Open Invoices" at bounding box center [847, 79] width 96 height 22
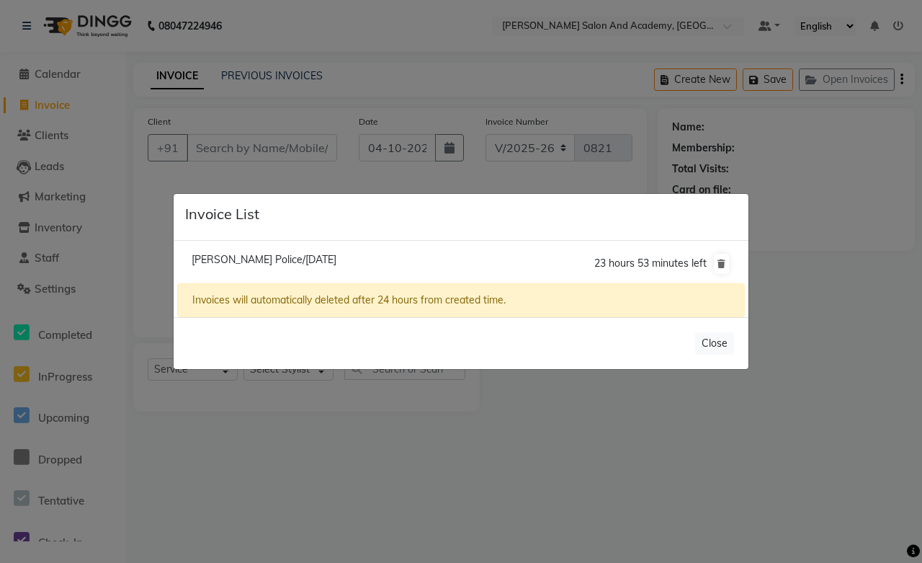
click at [213, 258] on span "[PERSON_NAME] Police/[DATE]" at bounding box center [264, 259] width 145 height 13
type input "8058050318"
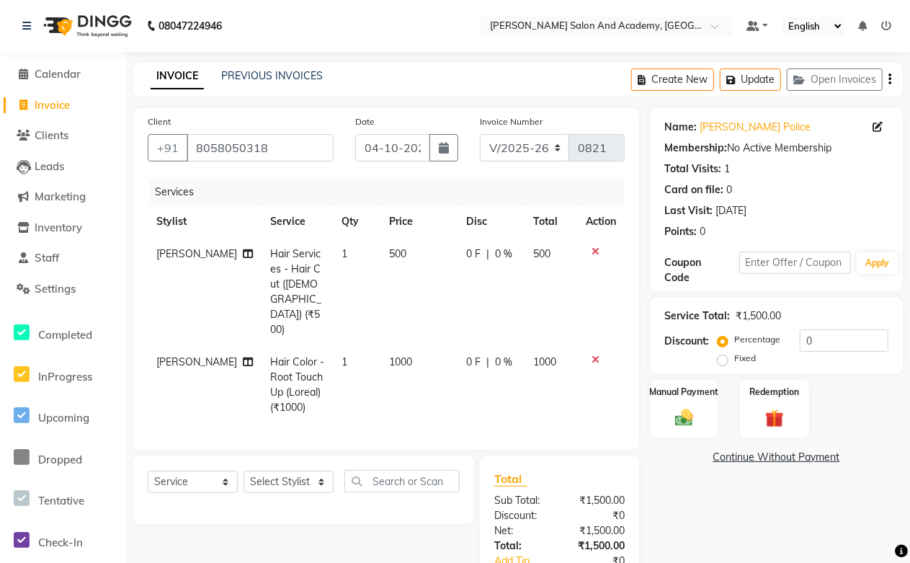
click at [293, 277] on span "Hair Services - Hair Cut ([DEMOGRAPHIC_DATA]) (₹500)" at bounding box center [295, 291] width 51 height 89
select select "88353"
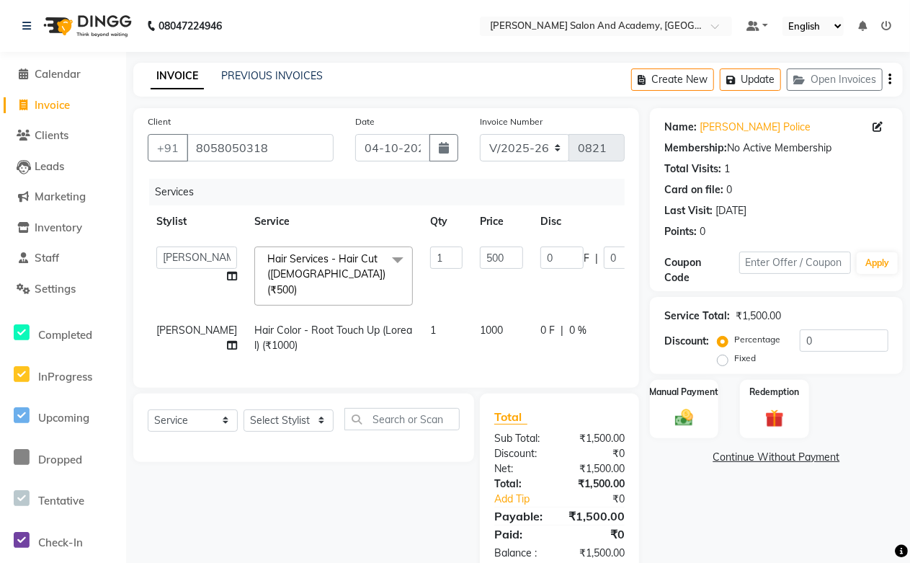
click at [279, 265] on span "Hair Services - Hair Cut ([DEMOGRAPHIC_DATA]) (₹500) x" at bounding box center [327, 274] width 127 height 46
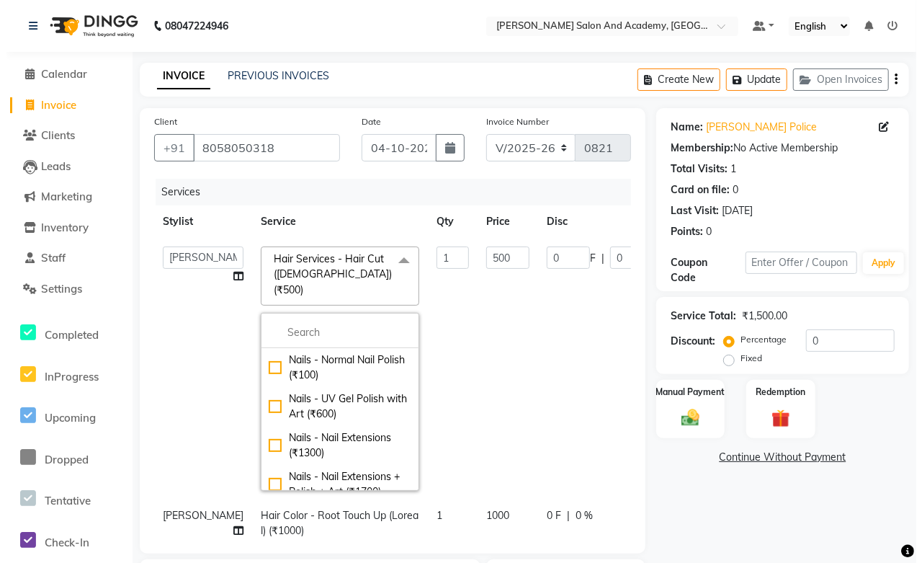
scroll to position [0, 89]
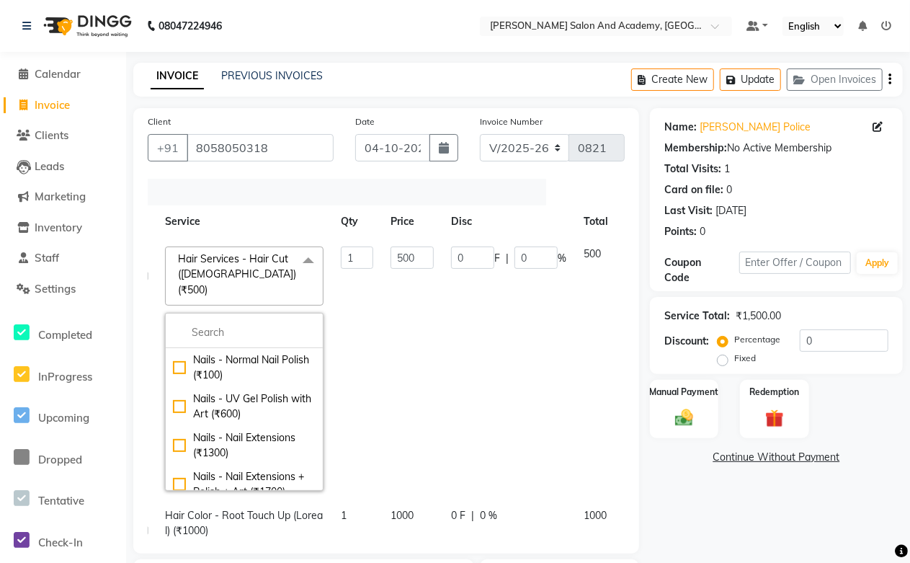
click at [631, 249] on icon at bounding box center [635, 251] width 8 height 10
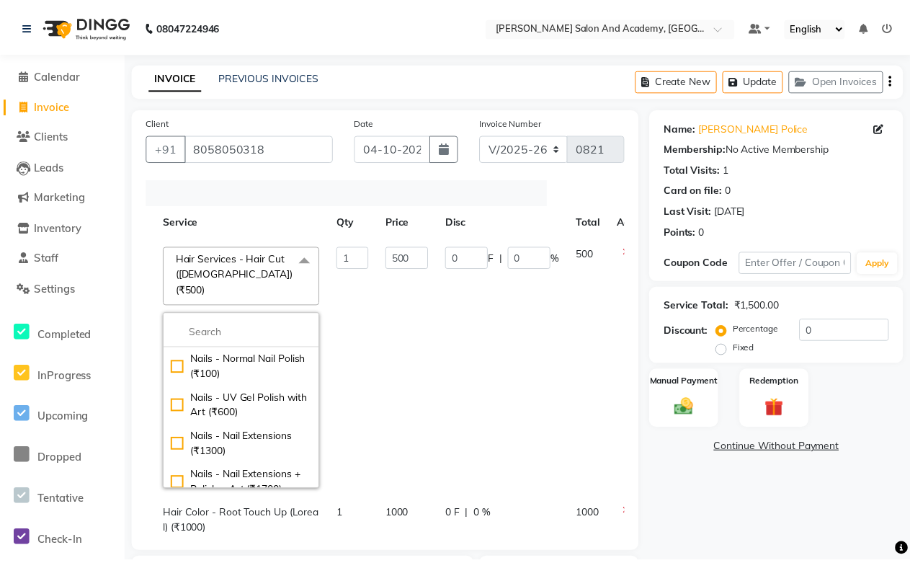
scroll to position [0, 11]
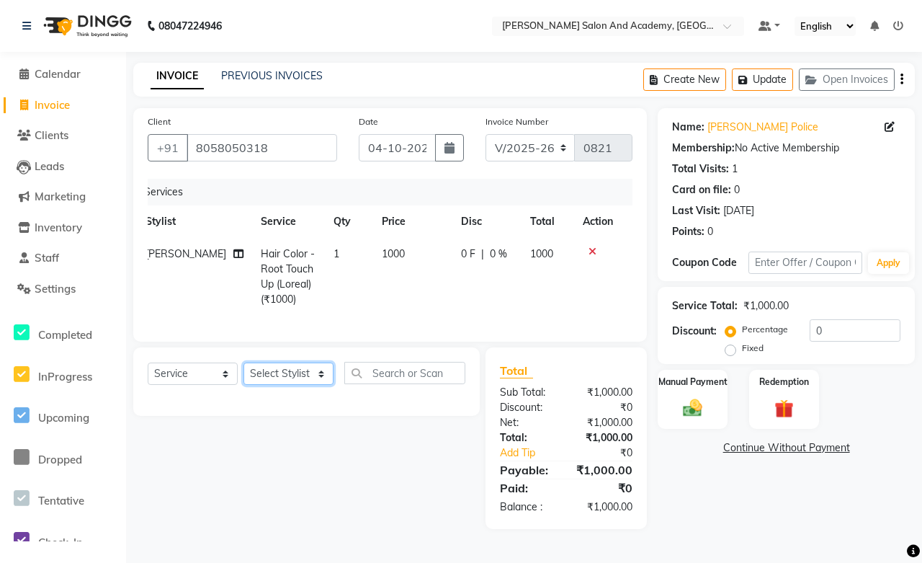
click at [300, 385] on select "Select Stylist [PERSON_NAME] [PERSON_NAME] [PERSON_NAME] [PERSON_NAME] [PERSON_…" at bounding box center [289, 373] width 90 height 22
select select "88353"
click at [244, 375] on select "Select Stylist [PERSON_NAME] [PERSON_NAME] [PERSON_NAME] [PERSON_NAME] [PERSON_…" at bounding box center [289, 373] width 90 height 22
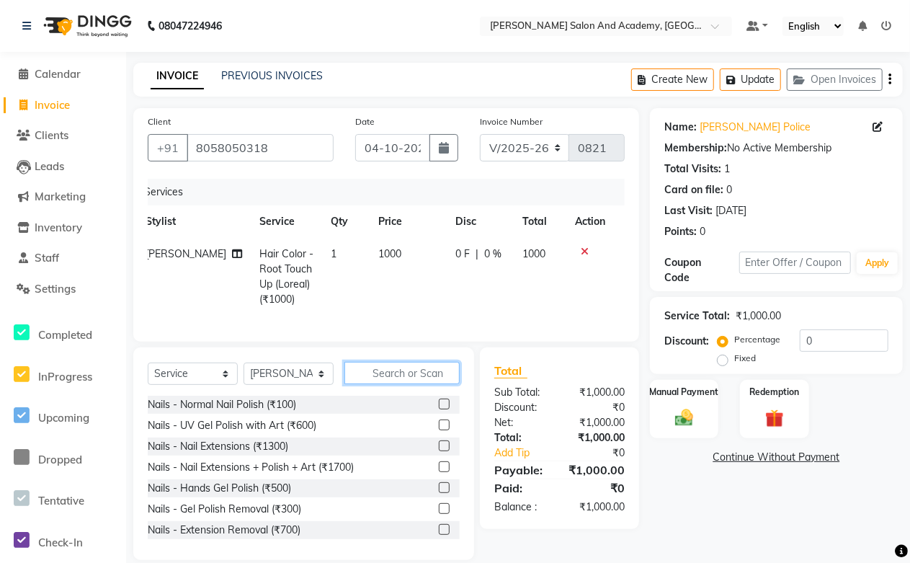
click at [424, 384] on input "text" at bounding box center [401, 373] width 115 height 22
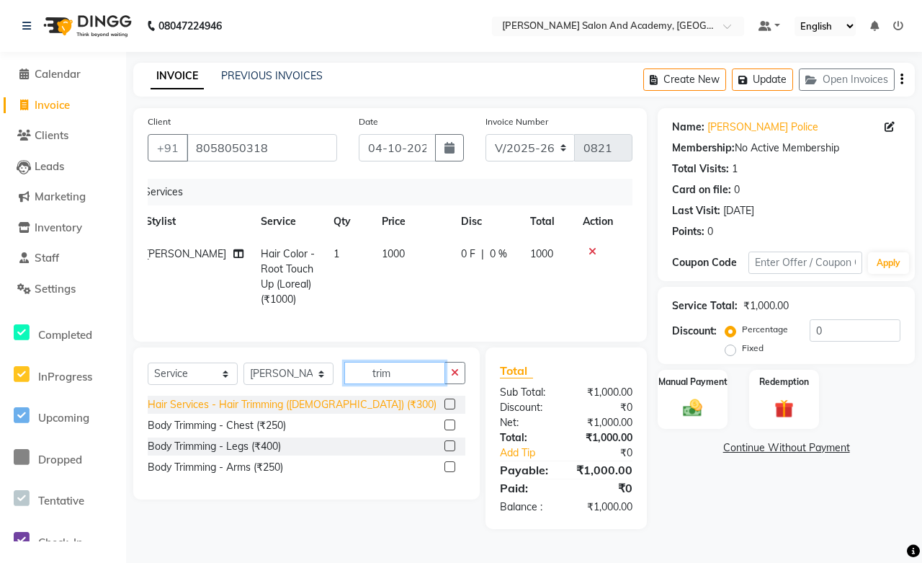
type input "trim"
click at [308, 412] on div "Hair Services - Hair Trimming ([DEMOGRAPHIC_DATA]) (₹300)" at bounding box center [292, 404] width 289 height 15
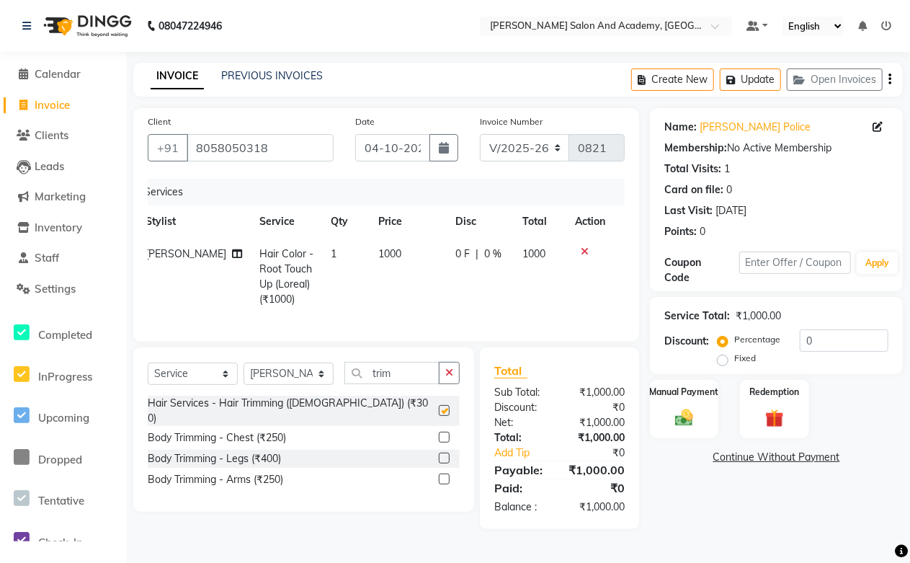
checkbox input "false"
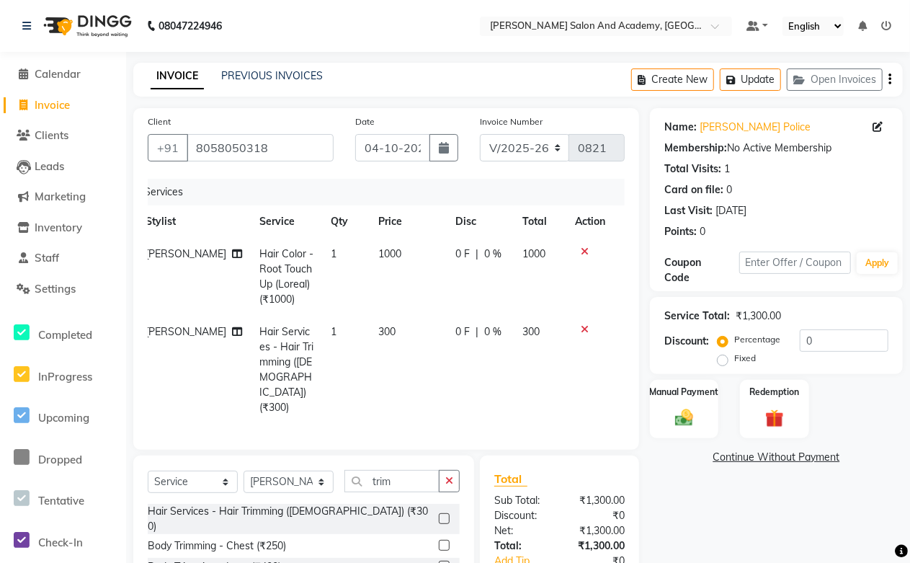
click at [734, 359] on label "Fixed" at bounding box center [745, 358] width 22 height 13
click at [720, 359] on input "Fixed" at bounding box center [725, 358] width 10 height 10
radio input "true"
drag, startPoint x: 827, startPoint y: 341, endPoint x: 724, endPoint y: 336, distance: 103.2
click at [724, 336] on div "Percentage Fixed 0" at bounding box center [804, 348] width 168 height 39
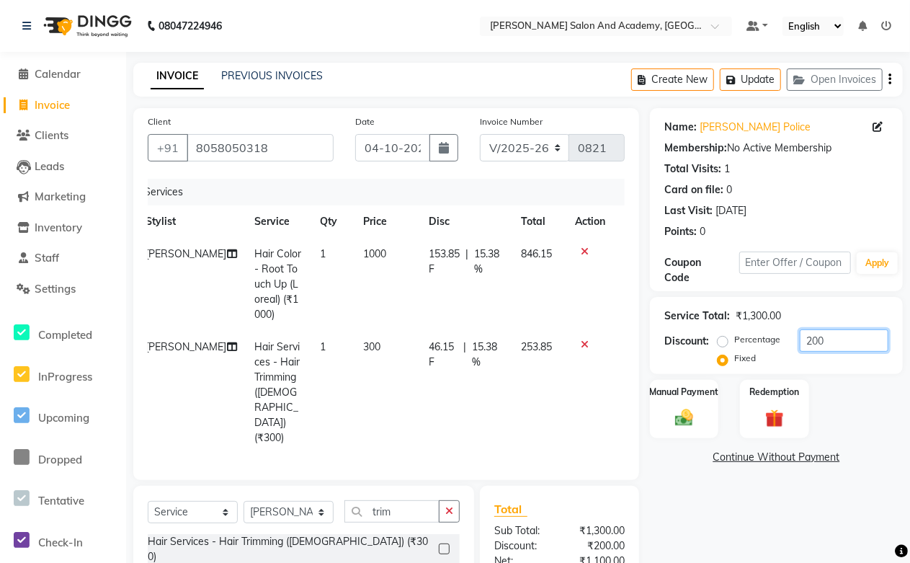
type input "200"
click at [600, 377] on td at bounding box center [590, 392] width 48 height 123
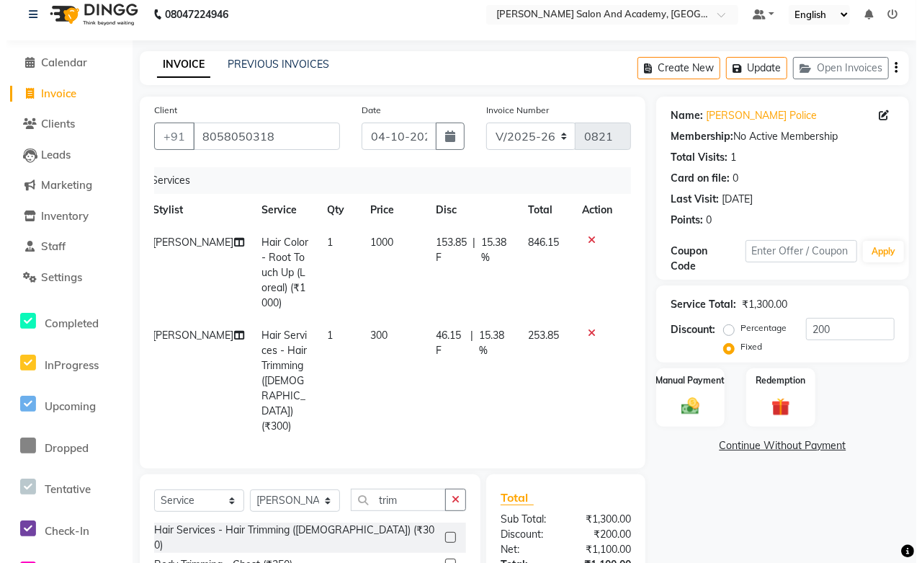
scroll to position [0, 0]
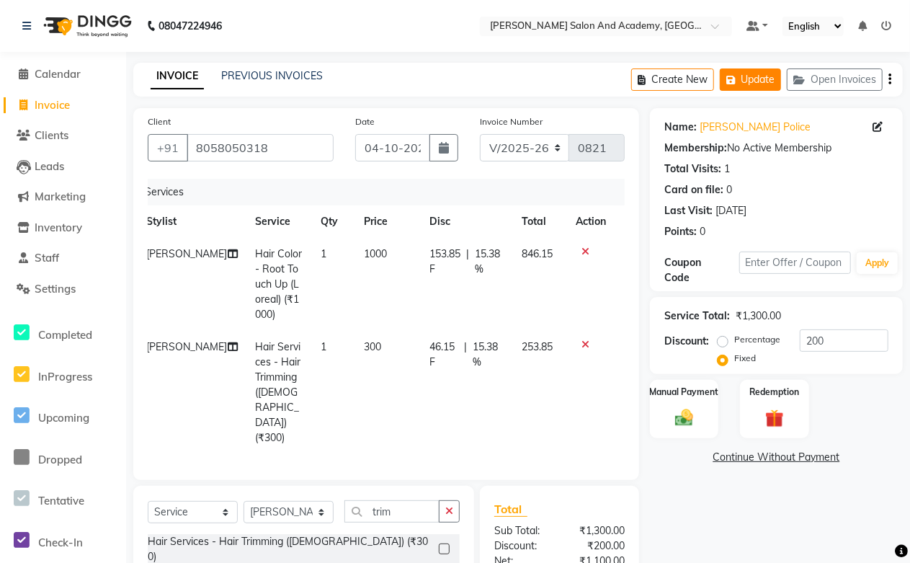
click at [744, 82] on button "Update" at bounding box center [750, 79] width 61 height 22
click at [759, 85] on button "Update" at bounding box center [750, 79] width 61 height 22
click at [51, 128] on span "Clients" at bounding box center [52, 135] width 34 height 14
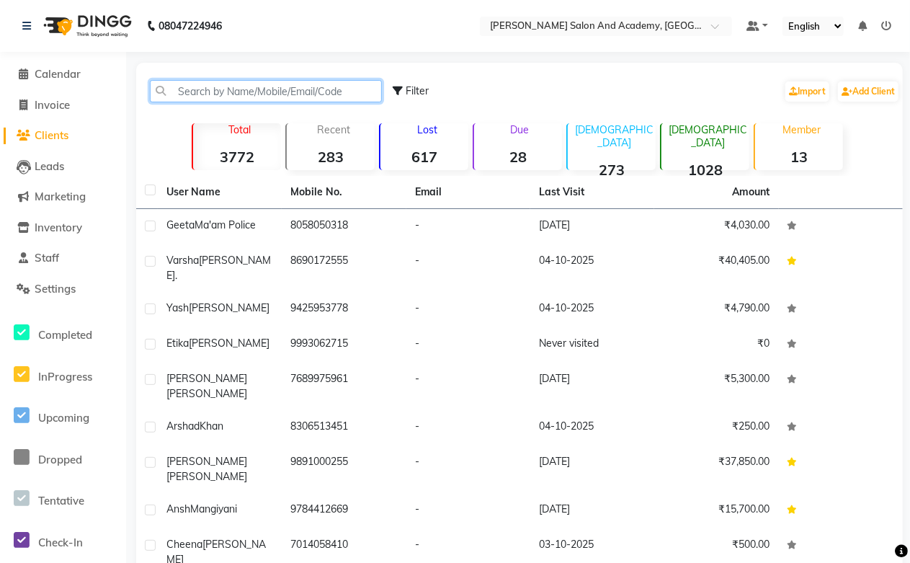
click at [213, 84] on input "text" at bounding box center [266, 91] width 232 height 22
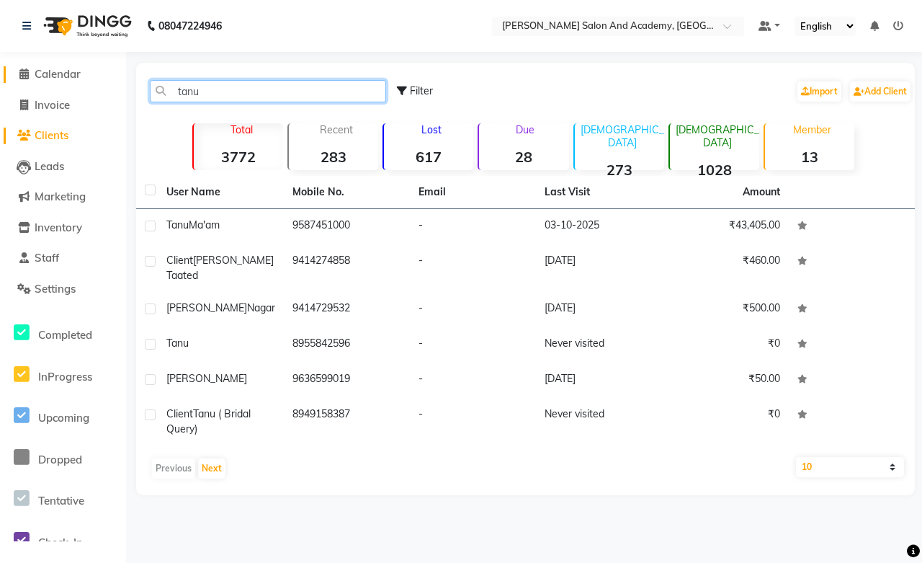
type input "tanu"
click at [48, 76] on span "Calendar" at bounding box center [58, 74] width 46 height 14
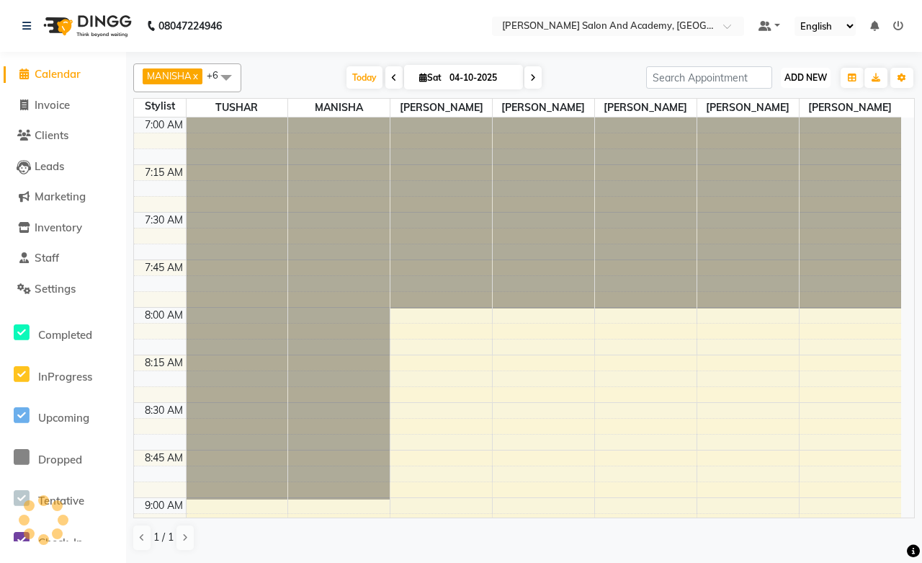
click at [808, 84] on button "ADD NEW Toggle Dropdown" at bounding box center [806, 78] width 50 height 20
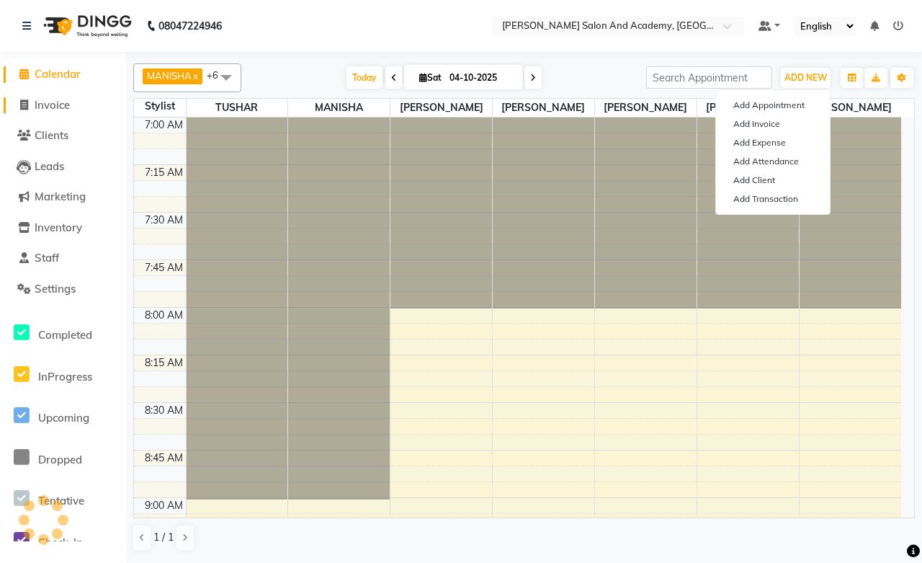
click at [38, 112] on link "Invoice" at bounding box center [63, 105] width 119 height 17
select select "service"
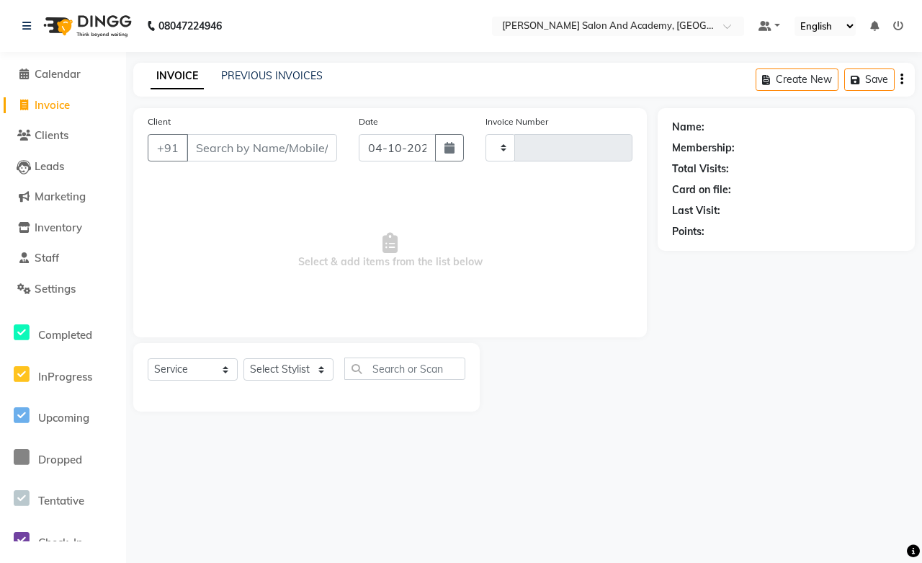
type input "0821"
select select "6453"
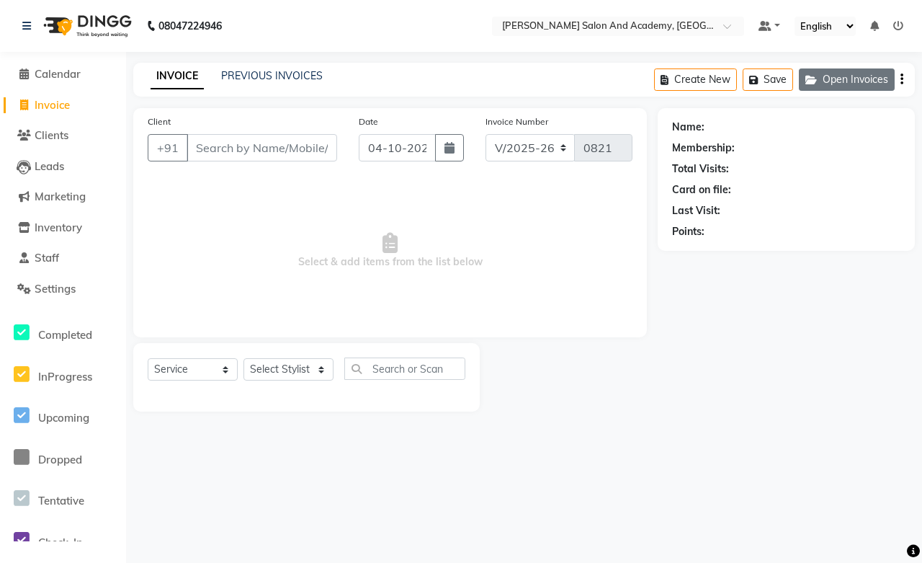
click at [848, 73] on button "Open Invoices" at bounding box center [847, 79] width 96 height 22
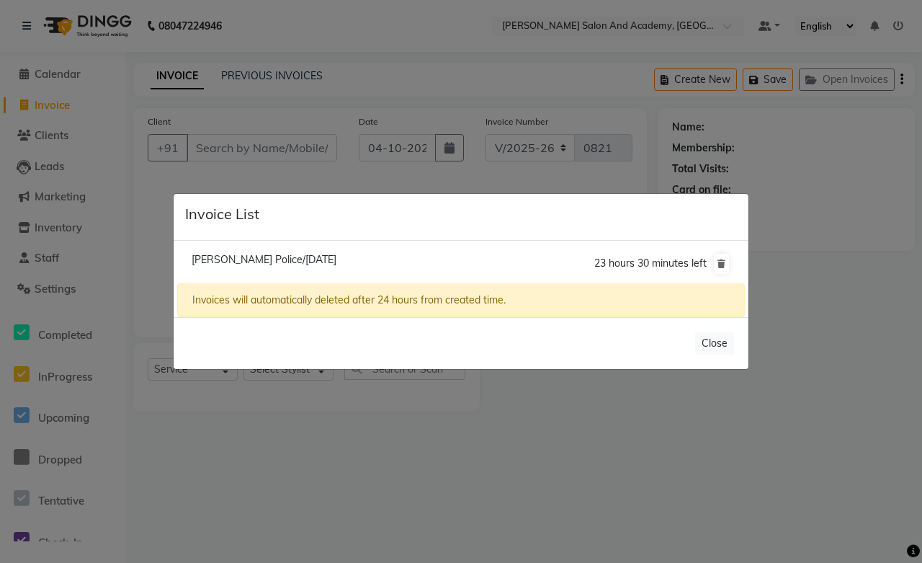
click at [249, 260] on span "[PERSON_NAME] Police/[DATE]" at bounding box center [264, 259] width 145 height 13
type input "8058050318"
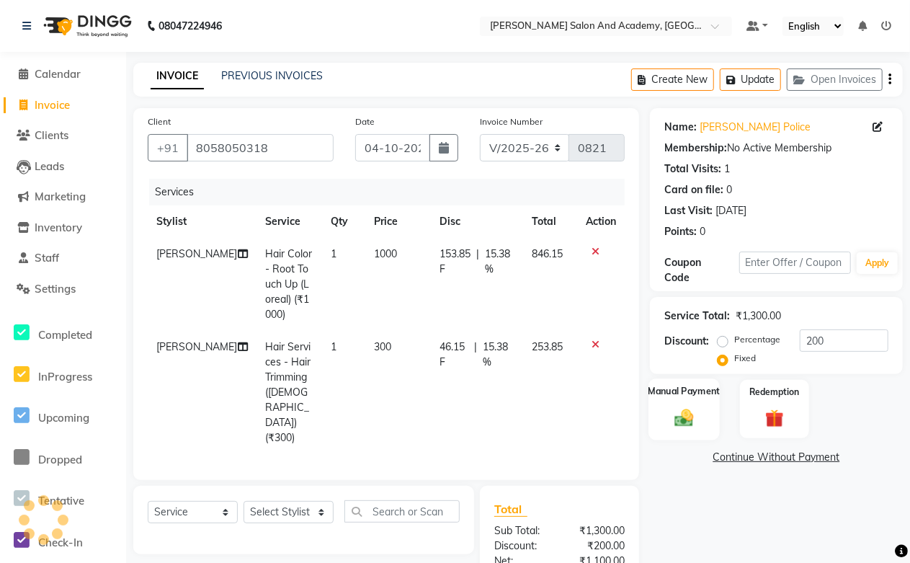
click at [678, 423] on img at bounding box center [684, 417] width 31 height 22
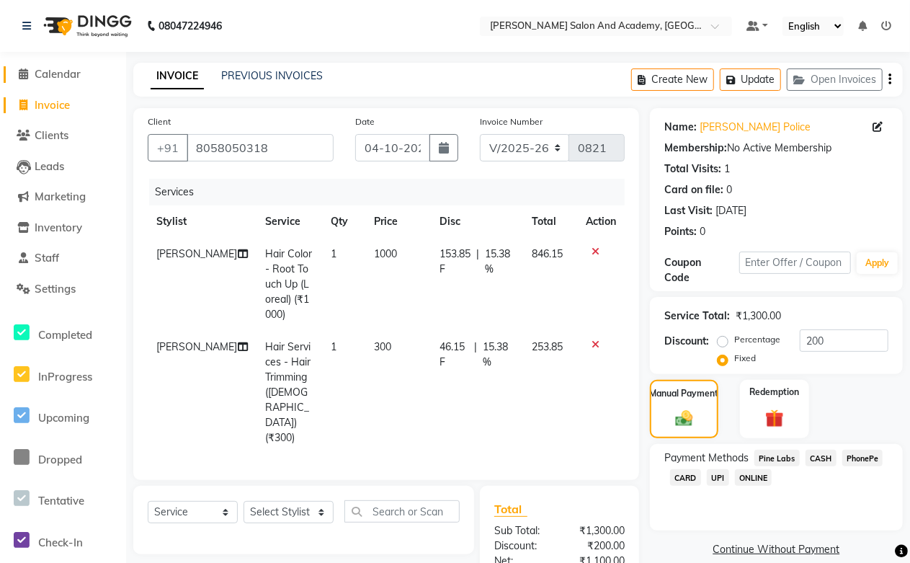
click at [62, 76] on span "Calendar" at bounding box center [58, 74] width 46 height 14
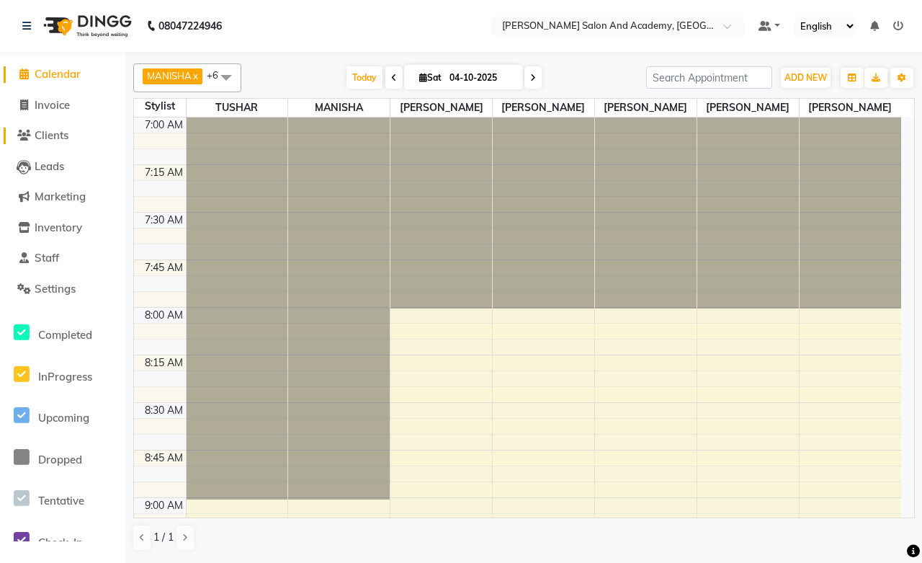
click at [41, 133] on span "Clients" at bounding box center [52, 135] width 34 height 14
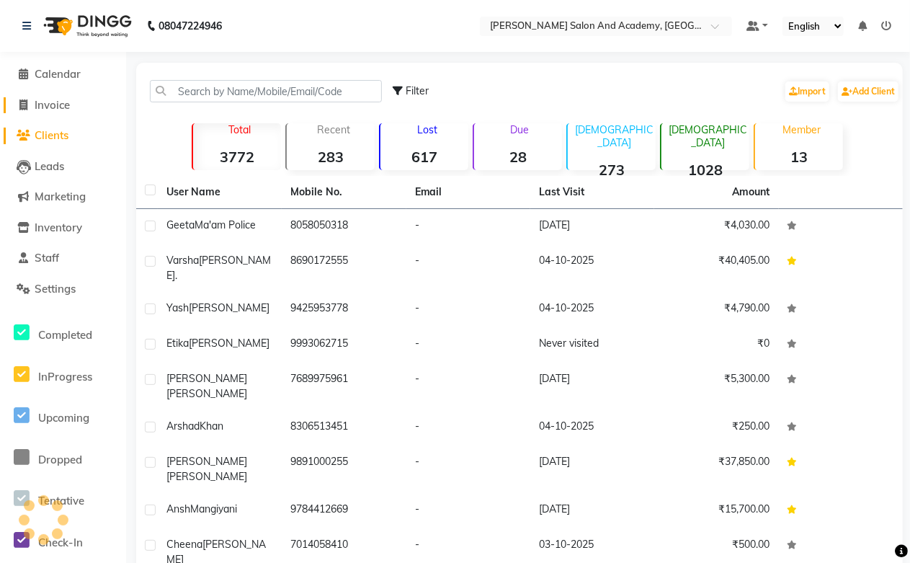
click at [63, 110] on span "Invoice" at bounding box center [52, 105] width 35 height 14
select select "service"
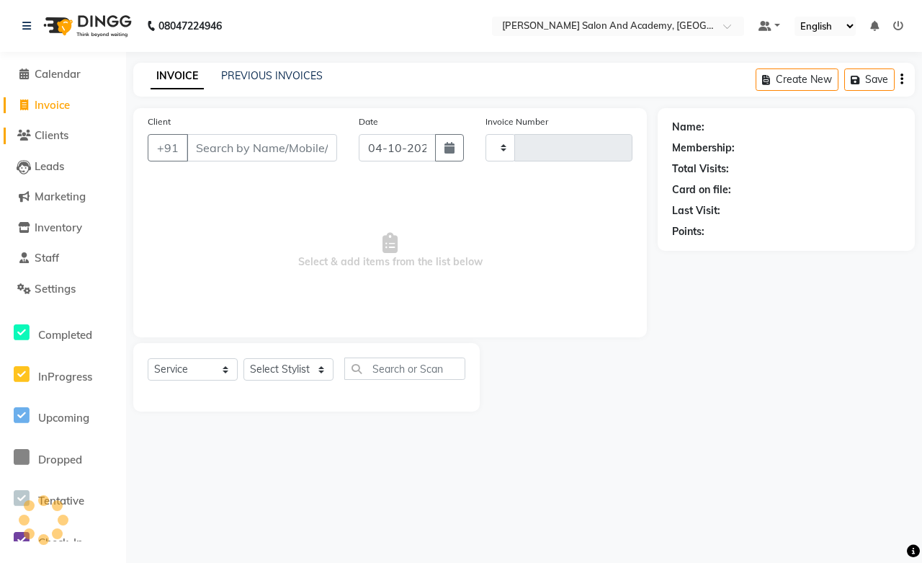
click at [66, 135] on span "Clients" at bounding box center [52, 135] width 34 height 14
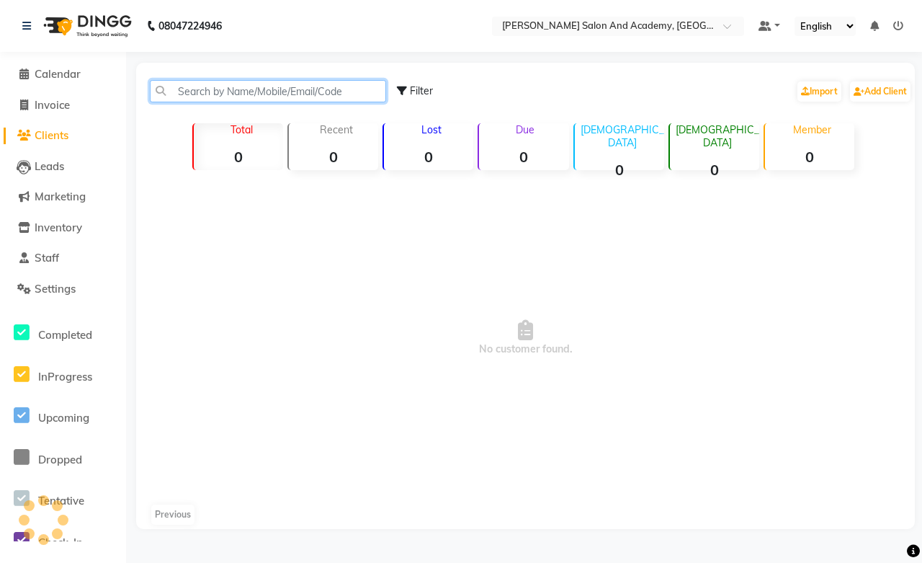
click at [198, 98] on input "text" at bounding box center [268, 91] width 236 height 22
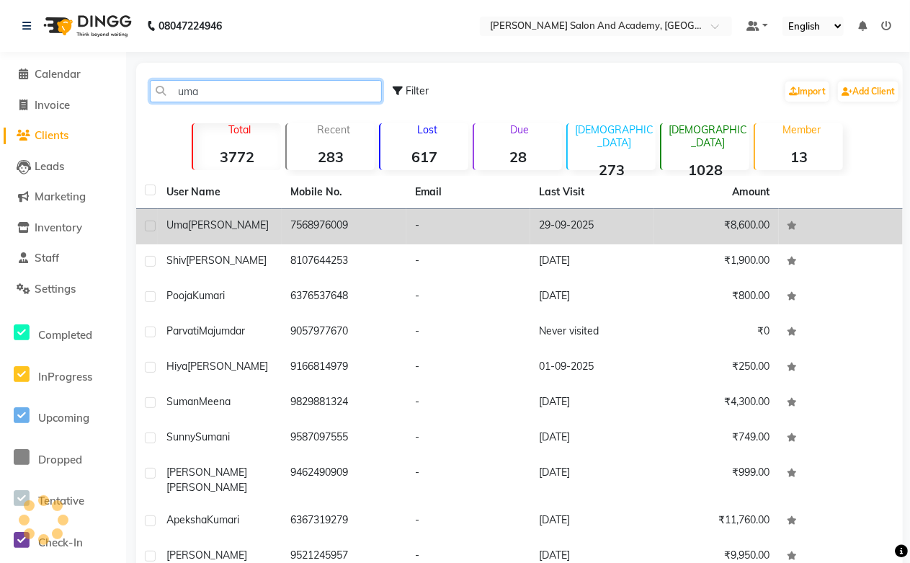
type input "uma"
click at [346, 231] on td "7568976009" at bounding box center [344, 226] width 124 height 35
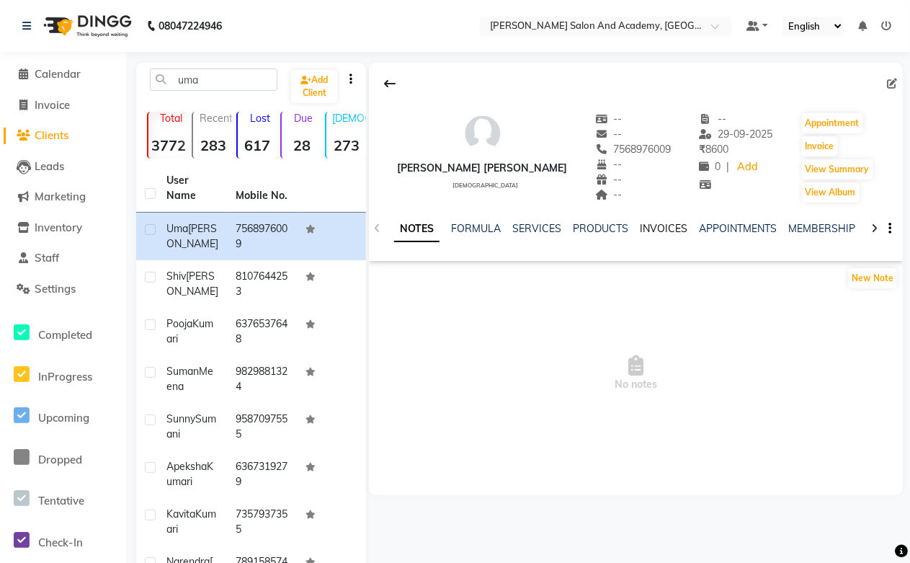
click at [656, 222] on link "INVOICES" at bounding box center [664, 228] width 48 height 13
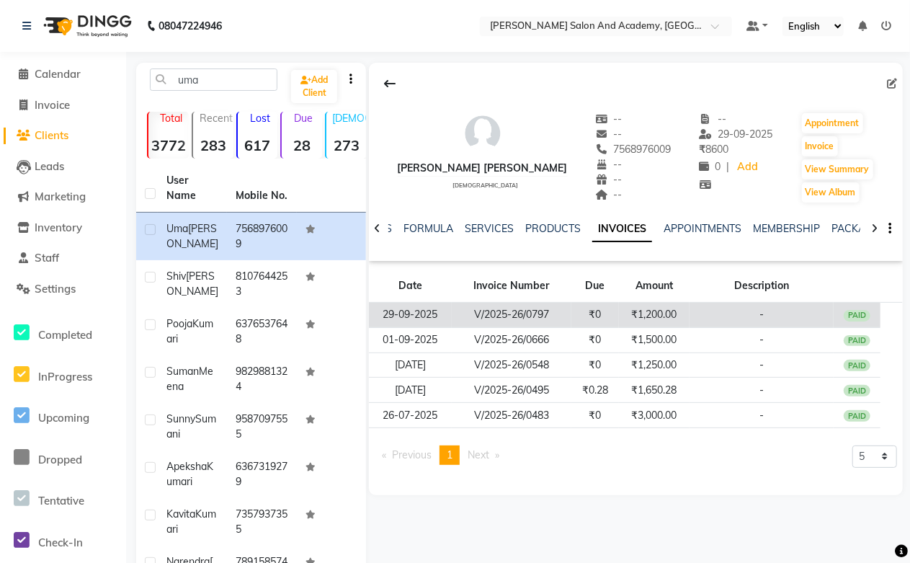
click at [650, 312] on td "₹1,200.00" at bounding box center [654, 315] width 71 height 25
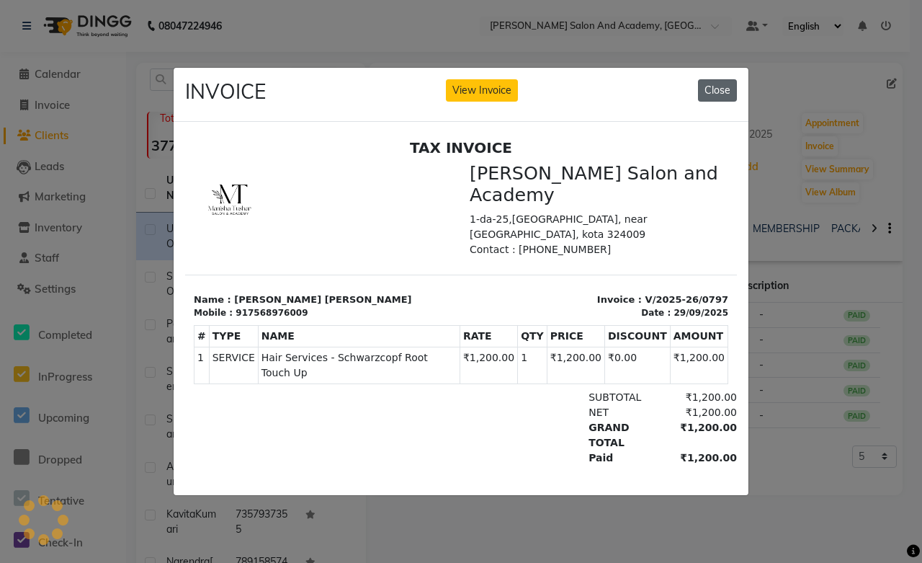
click at [713, 91] on button "Close" at bounding box center [717, 90] width 39 height 22
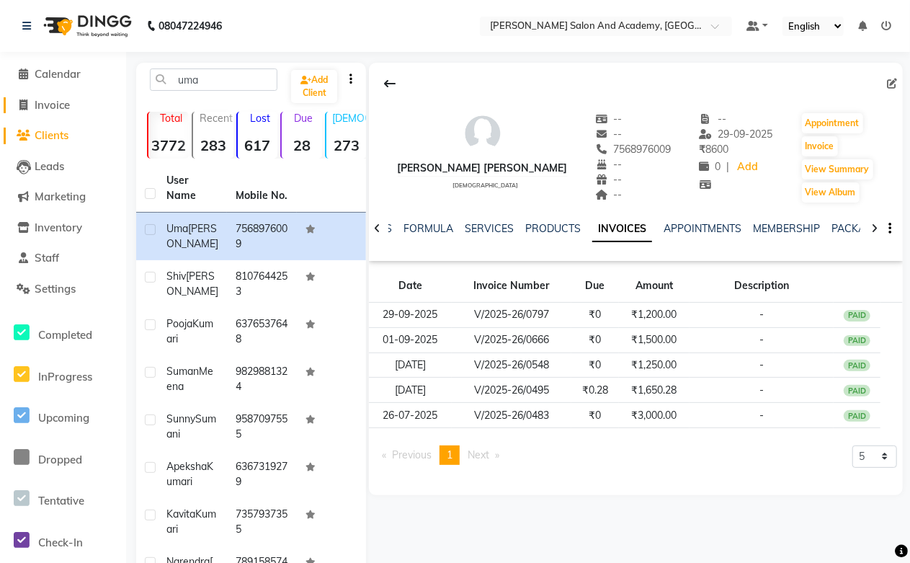
click at [58, 99] on span "Invoice" at bounding box center [52, 105] width 35 height 14
select select "service"
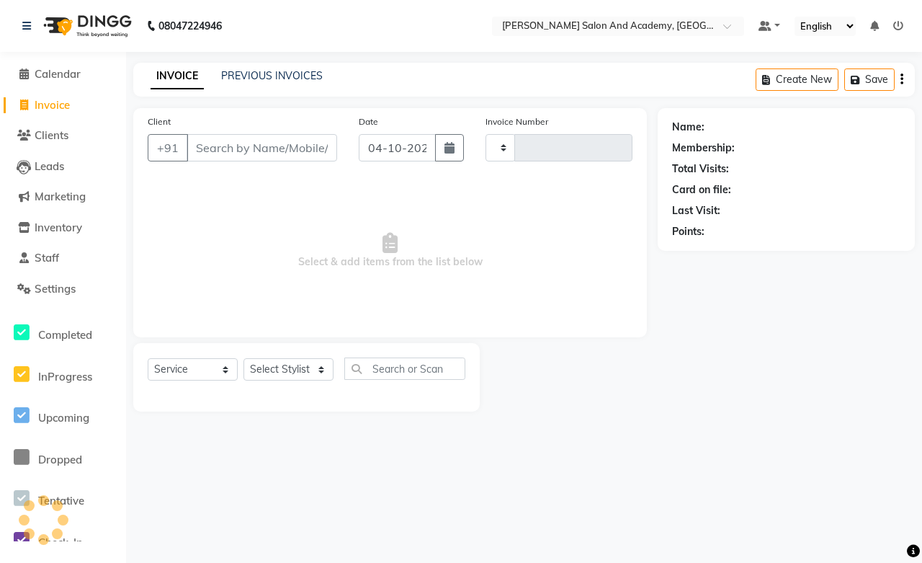
type input "0821"
select select "6453"
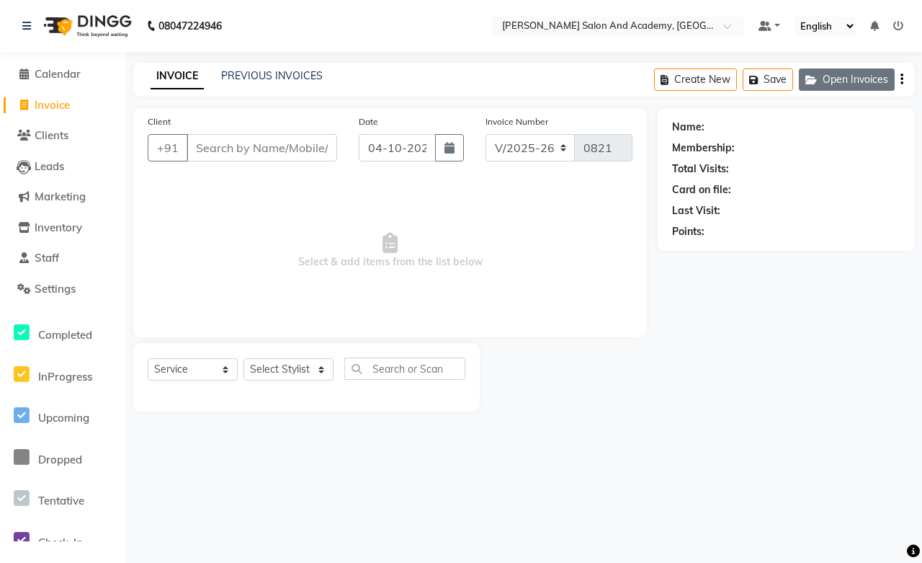
click at [870, 75] on button "Open Invoices" at bounding box center [847, 79] width 96 height 22
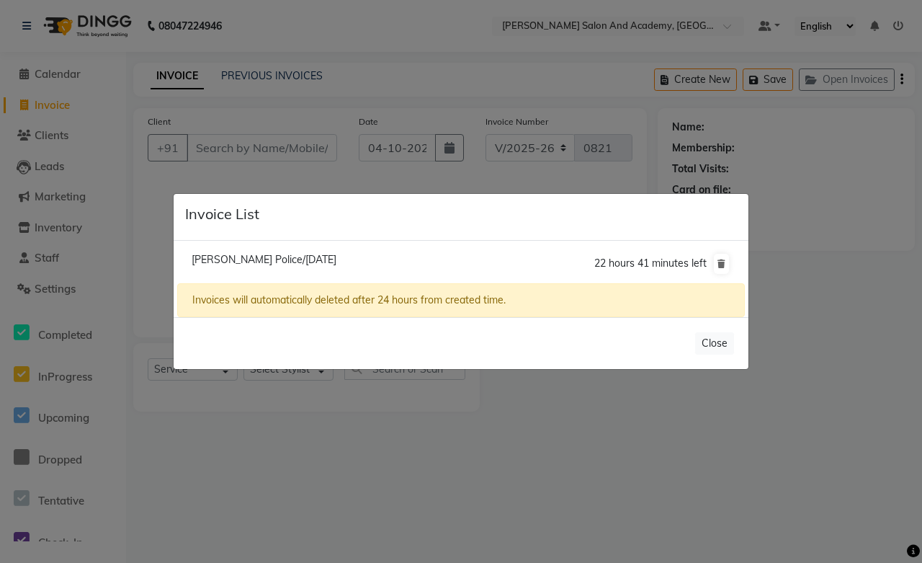
click at [334, 262] on span "[PERSON_NAME] Police/[DATE]" at bounding box center [264, 259] width 145 height 13
type input "8058050318"
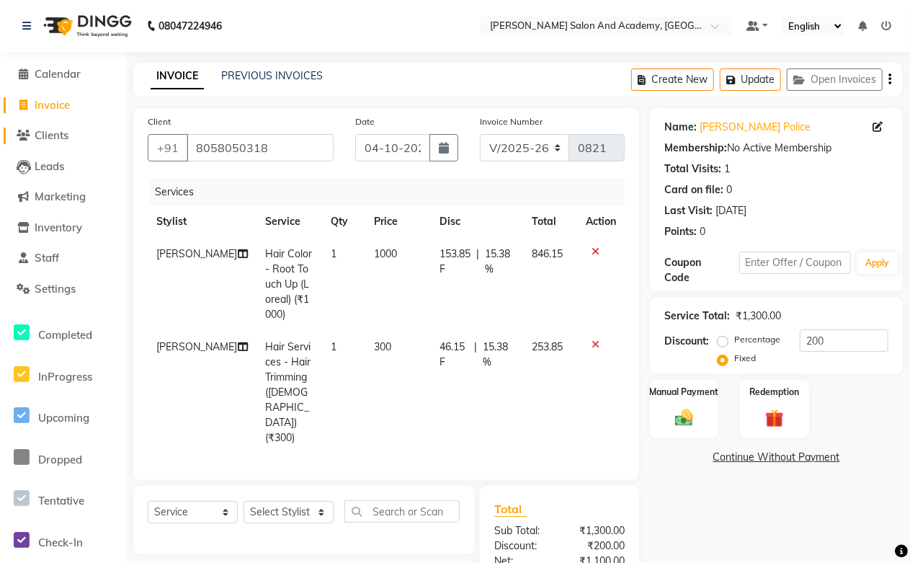
click at [55, 138] on span "Clients" at bounding box center [52, 135] width 34 height 14
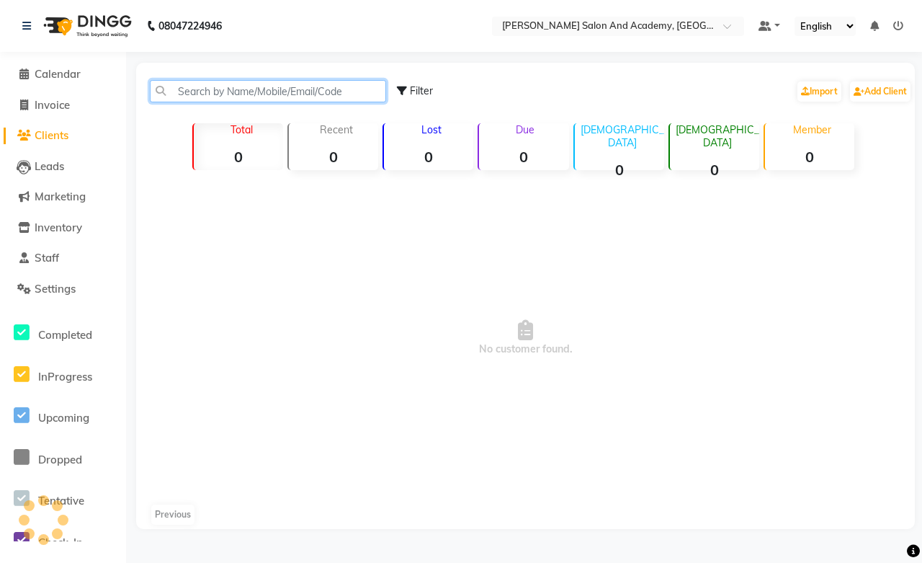
click at [212, 82] on input "text" at bounding box center [268, 91] width 236 height 22
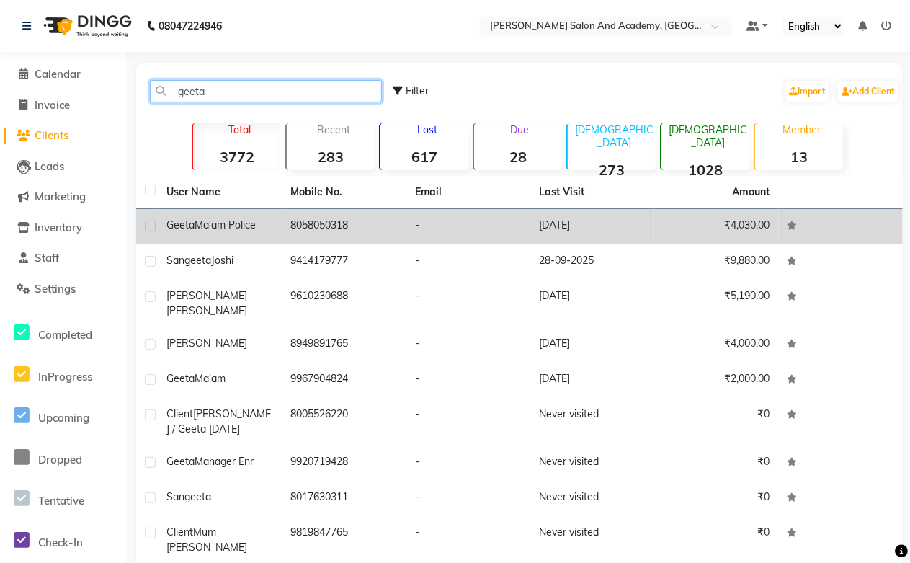
type input "geeta"
click at [356, 221] on td "8058050318" at bounding box center [344, 226] width 124 height 35
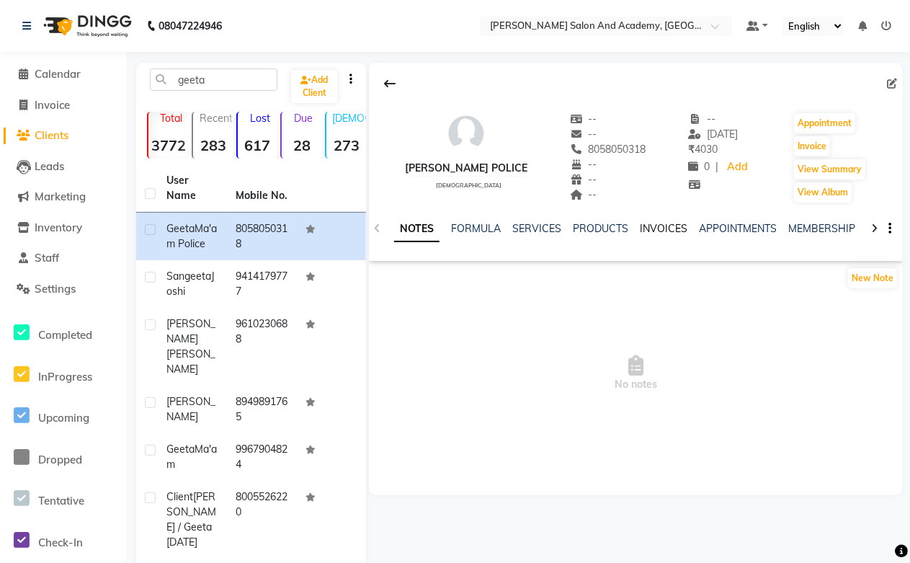
click at [640, 222] on link "INVOICES" at bounding box center [664, 228] width 48 height 13
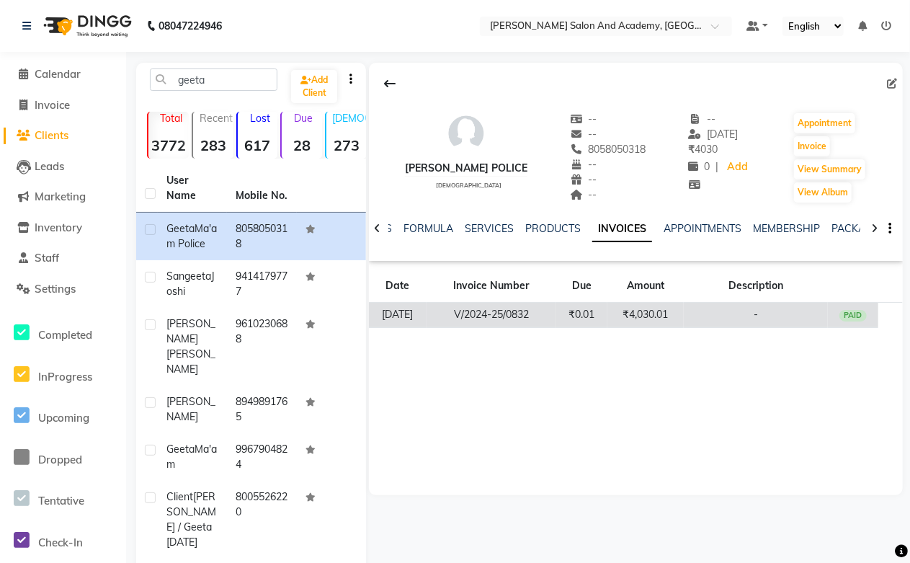
click at [600, 306] on td "₹0.01" at bounding box center [581, 315] width 51 height 25
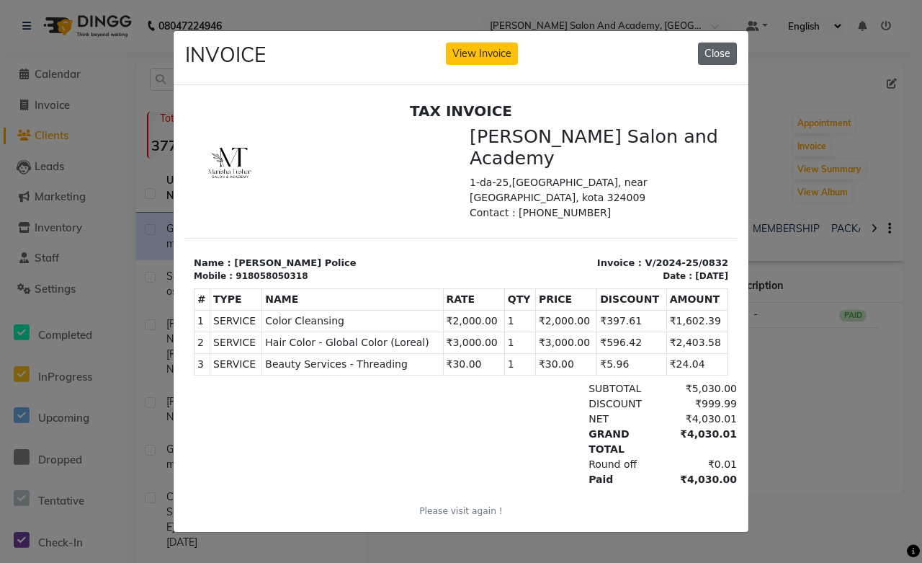
click at [711, 52] on button "Close" at bounding box center [717, 54] width 39 height 22
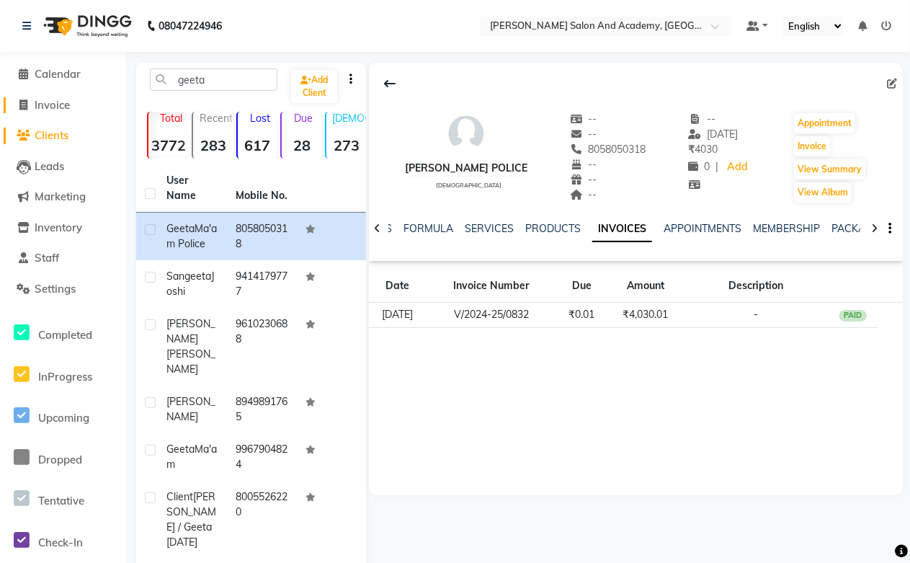
click at [41, 102] on span "Invoice" at bounding box center [52, 105] width 35 height 14
select select "service"
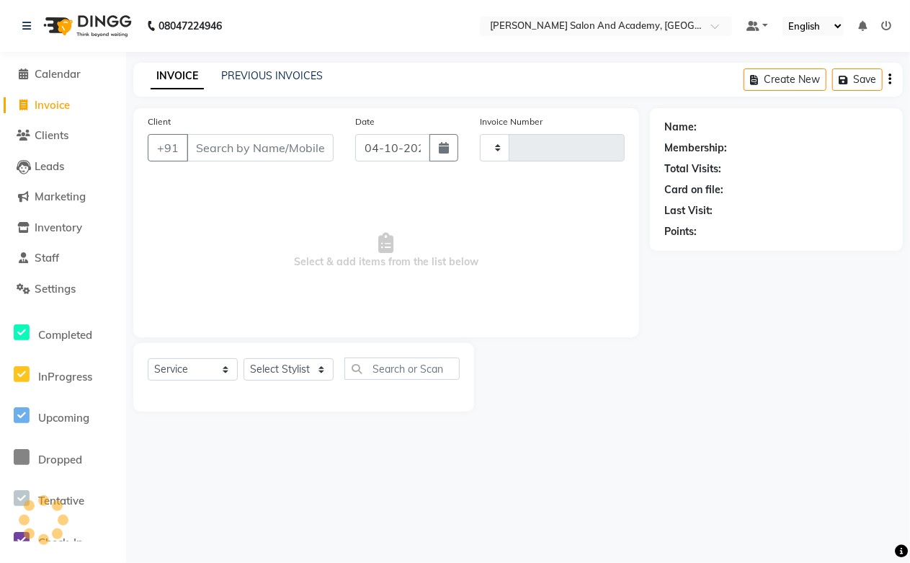
type input "0821"
select select "6453"
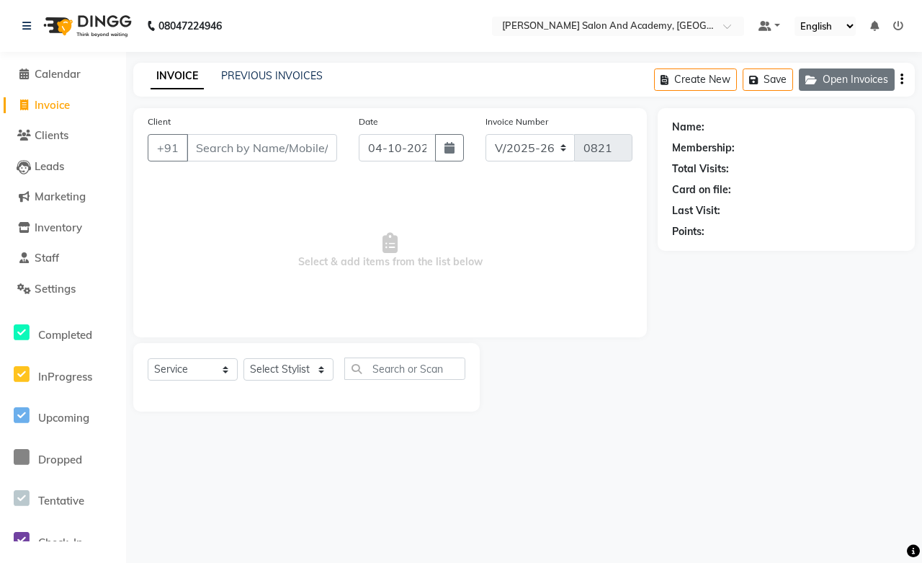
click at [836, 86] on button "Open Invoices" at bounding box center [847, 79] width 96 height 22
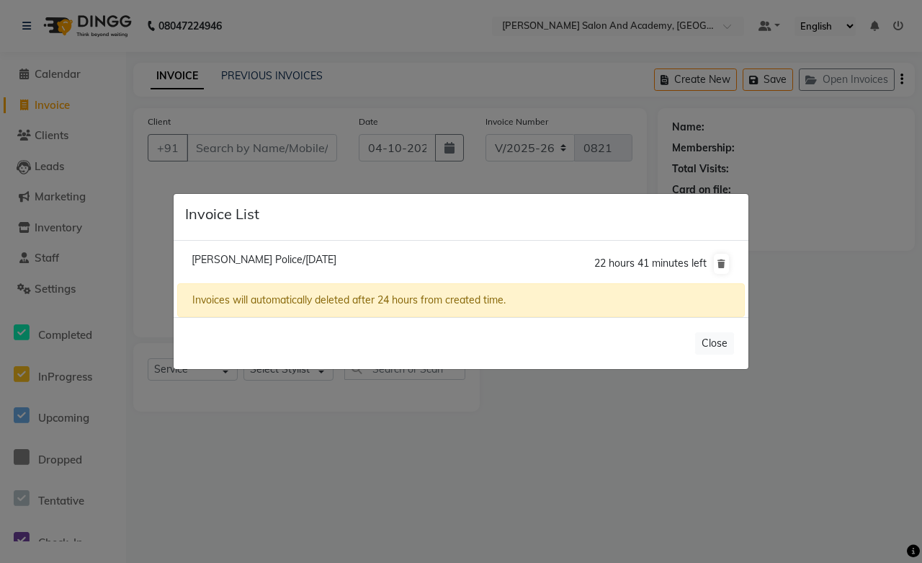
click at [264, 254] on span "[PERSON_NAME] Police/[DATE]" at bounding box center [264, 259] width 145 height 13
type input "8058050318"
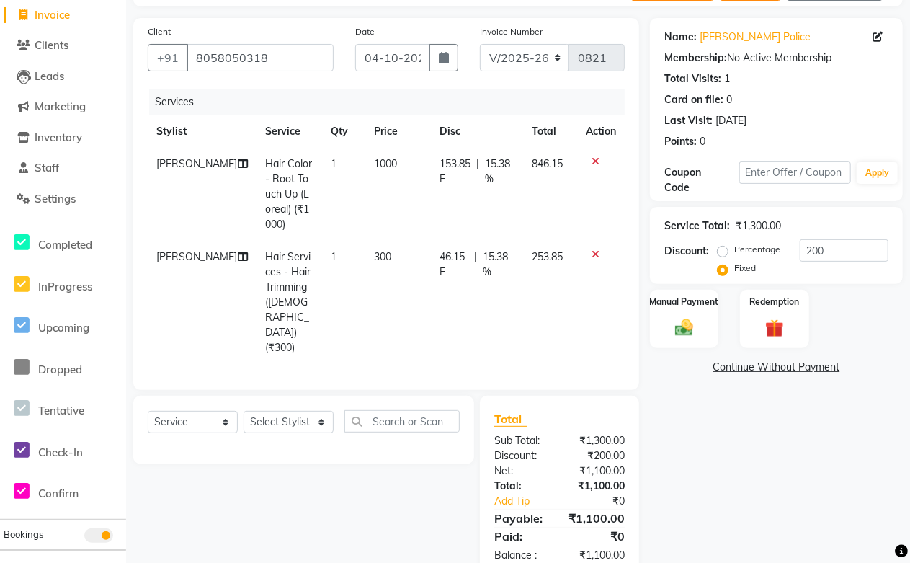
scroll to position [92, 0]
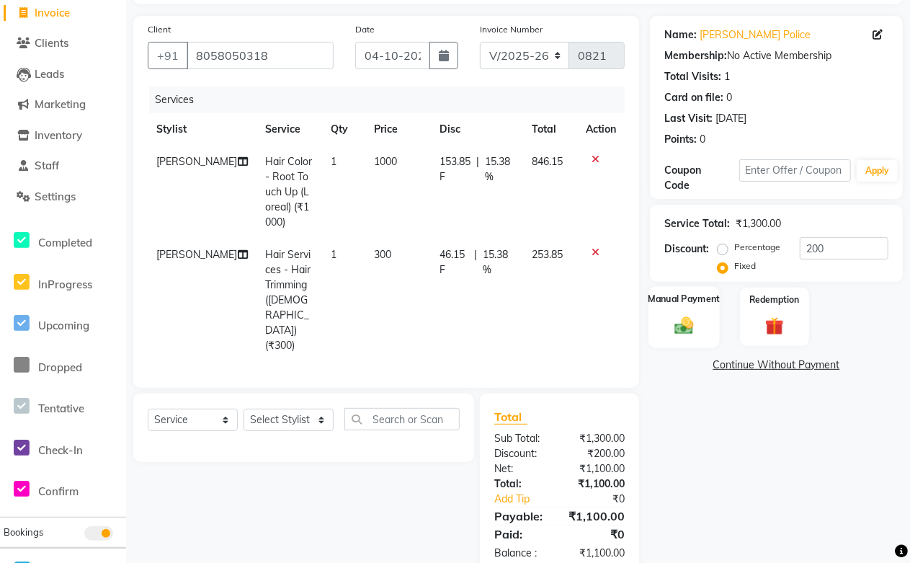
click at [676, 305] on div "Manual Payment" at bounding box center [683, 316] width 71 height 61
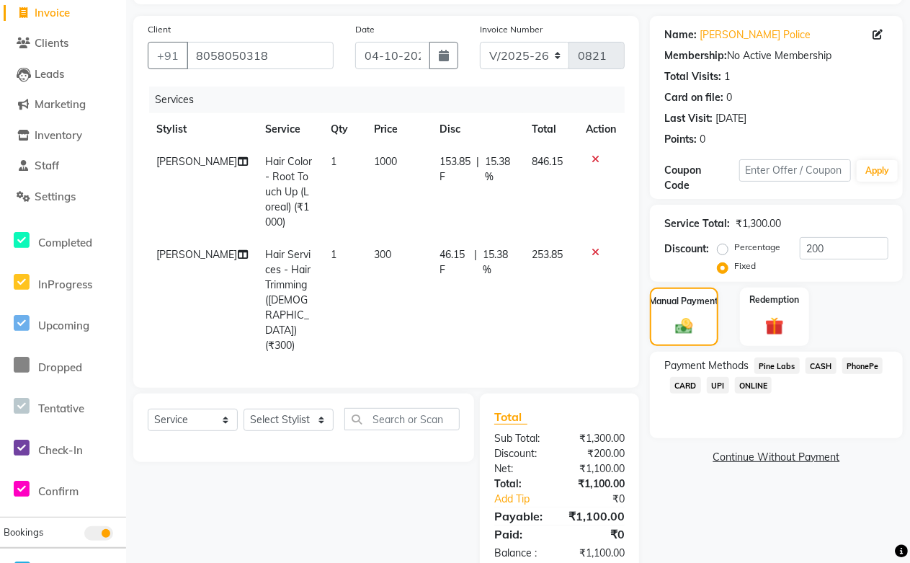
click at [769, 361] on span "Pine Labs" at bounding box center [776, 365] width 45 height 17
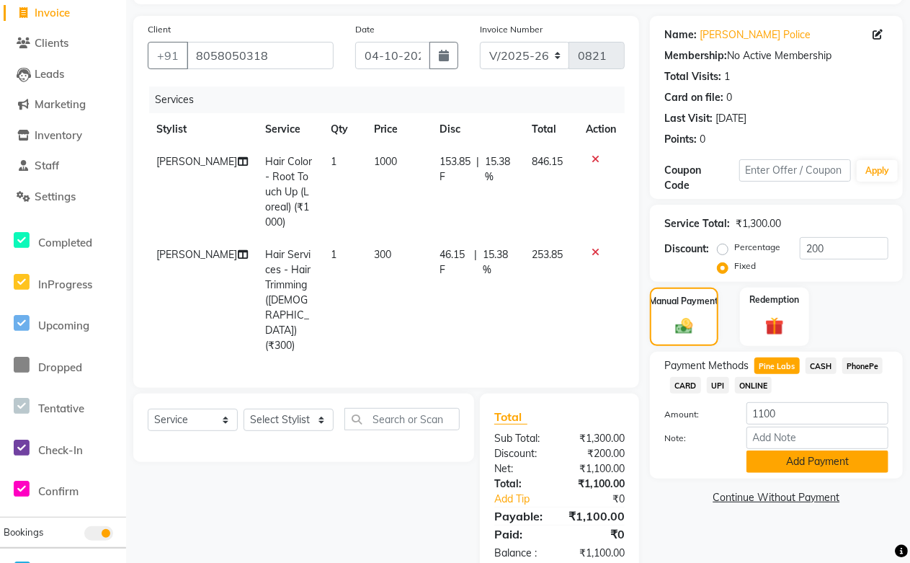
click at [811, 459] on button "Add Payment" at bounding box center [817, 461] width 142 height 22
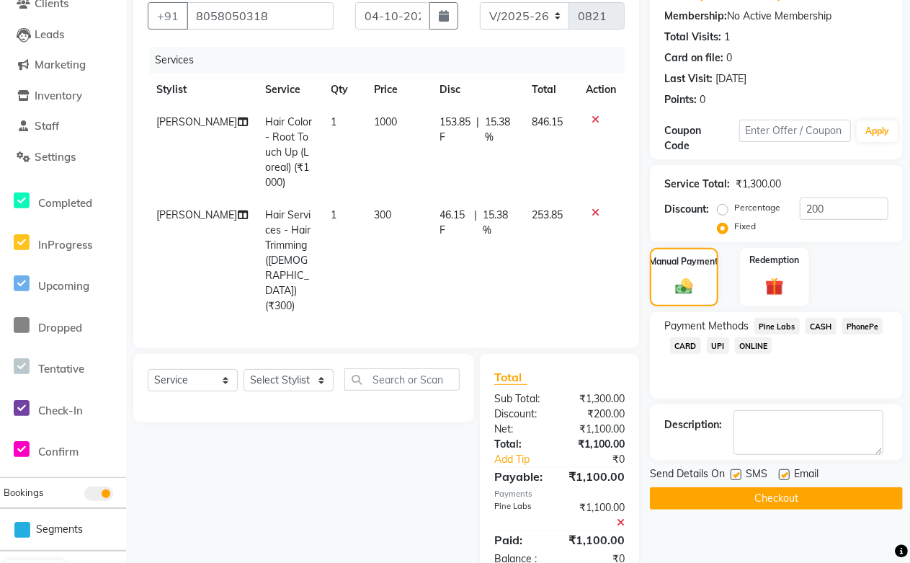
scroll to position [138, 0]
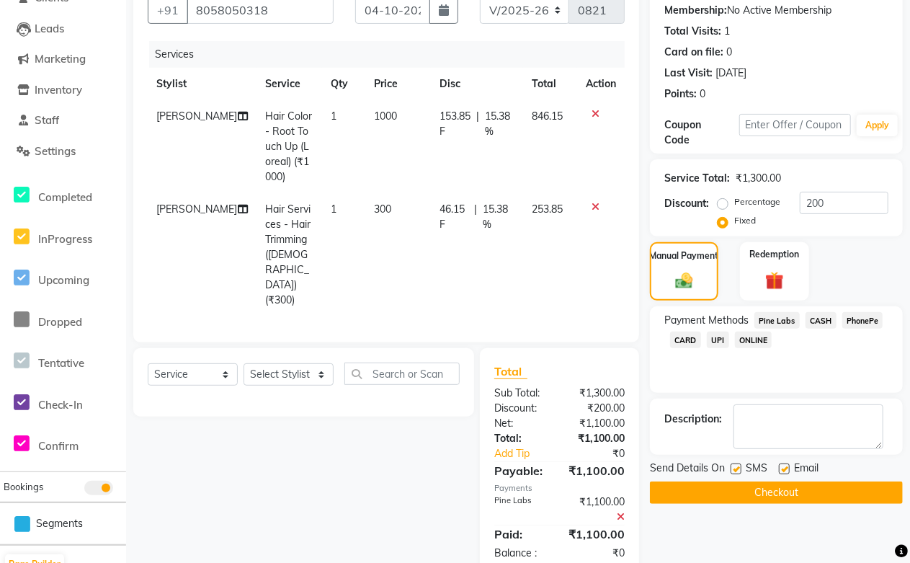
click at [787, 470] on label at bounding box center [784, 468] width 11 height 11
click at [787, 470] on input "checkbox" at bounding box center [783, 469] width 9 height 9
checkbox input "false"
click at [759, 493] on button "Checkout" at bounding box center [776, 492] width 253 height 22
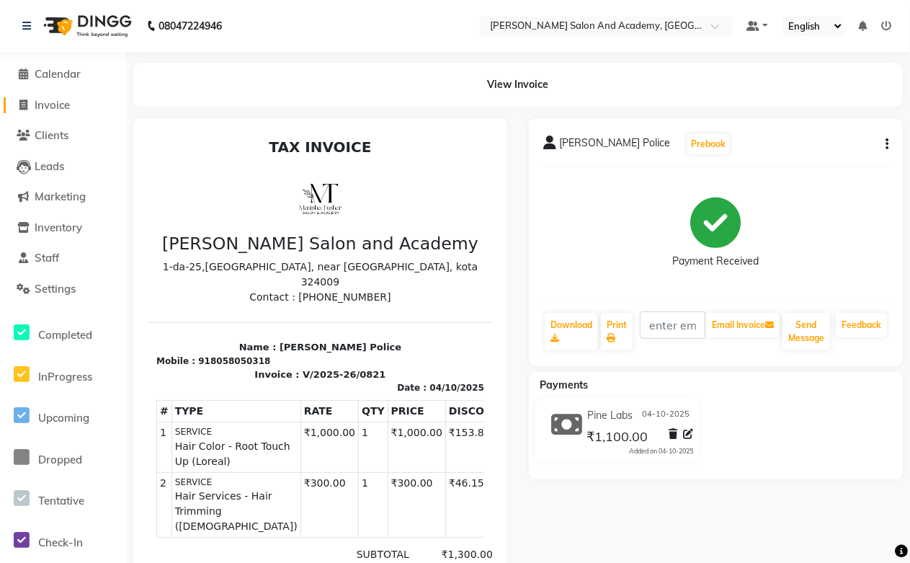
click at [45, 104] on span "Invoice" at bounding box center [52, 105] width 35 height 14
select select "6453"
select select "service"
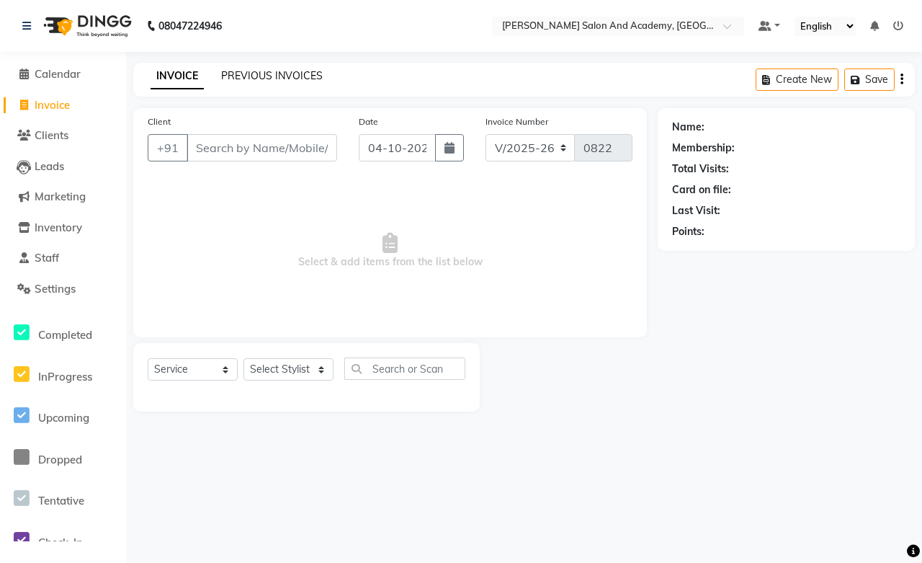
click at [239, 74] on link "PREVIOUS INVOICES" at bounding box center [272, 75] width 102 height 13
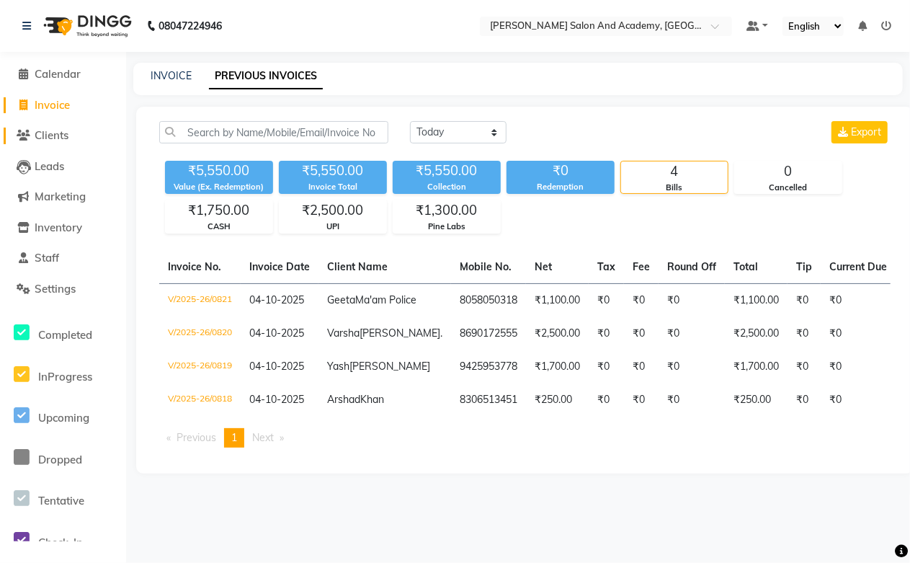
click at [65, 135] on span "Clients" at bounding box center [52, 135] width 34 height 14
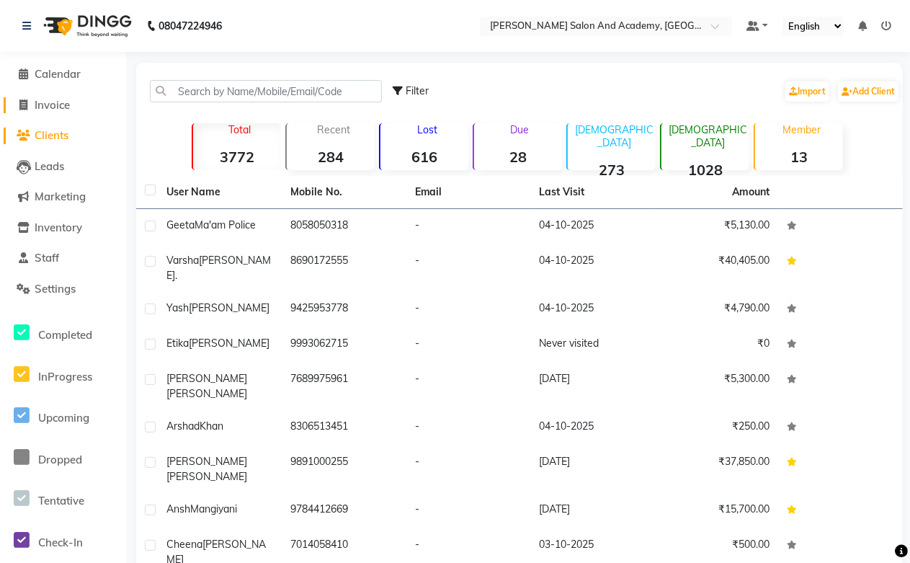
click at [55, 104] on span "Invoice" at bounding box center [52, 105] width 35 height 14
select select "6453"
select select "service"
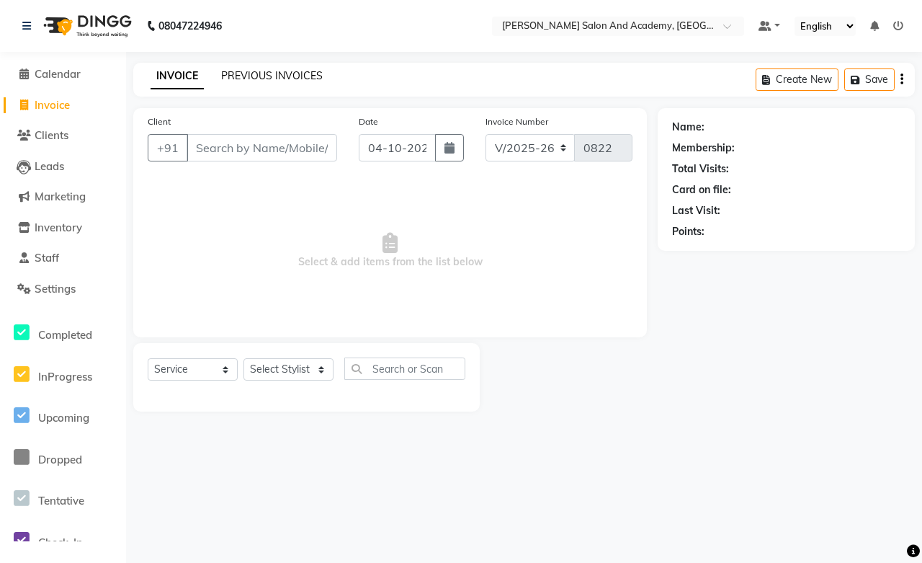
click at [296, 81] on link "PREVIOUS INVOICES" at bounding box center [272, 75] width 102 height 13
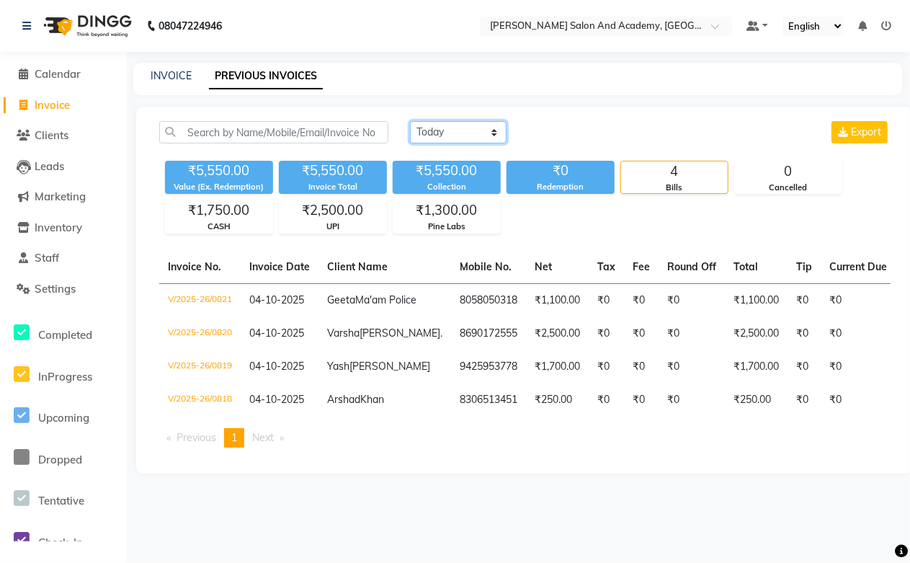
click at [477, 135] on select "[DATE] [DATE] Custom Range" at bounding box center [458, 132] width 97 height 22
select select "range"
click at [410, 121] on select "[DATE] [DATE] Custom Range" at bounding box center [458, 132] width 97 height 22
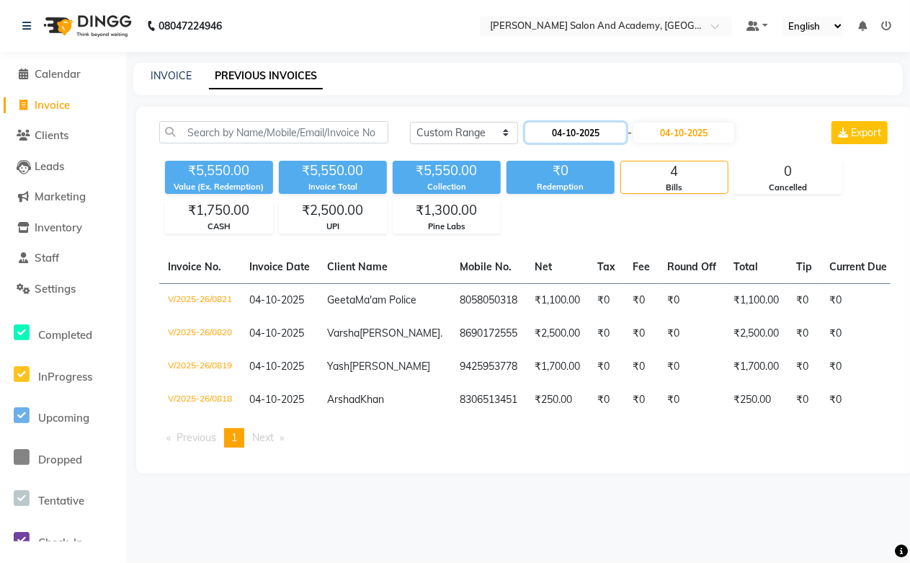
click at [589, 133] on input "04-10-2025" at bounding box center [575, 132] width 101 height 20
select select "10"
select select "2025"
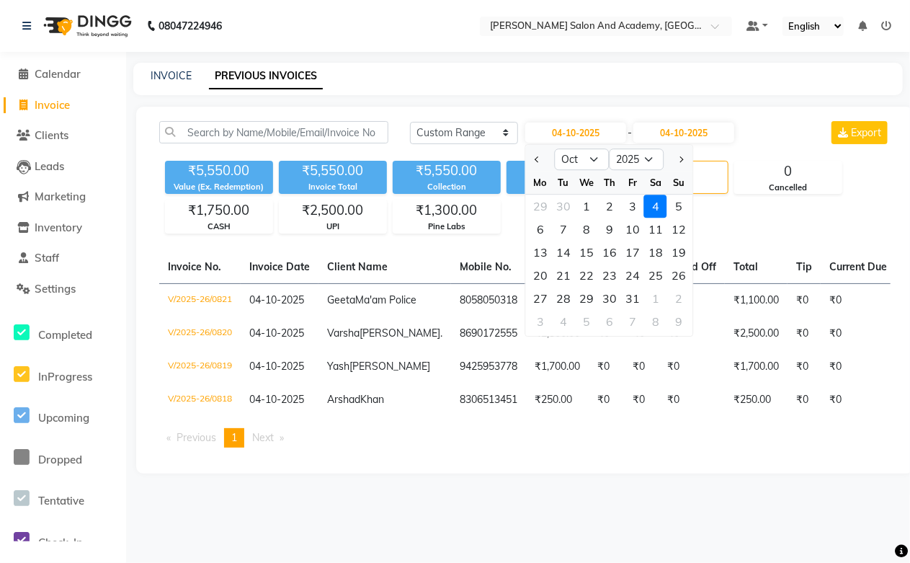
click at [539, 207] on div "29" at bounding box center [540, 206] width 23 height 23
type input "29-09-2025"
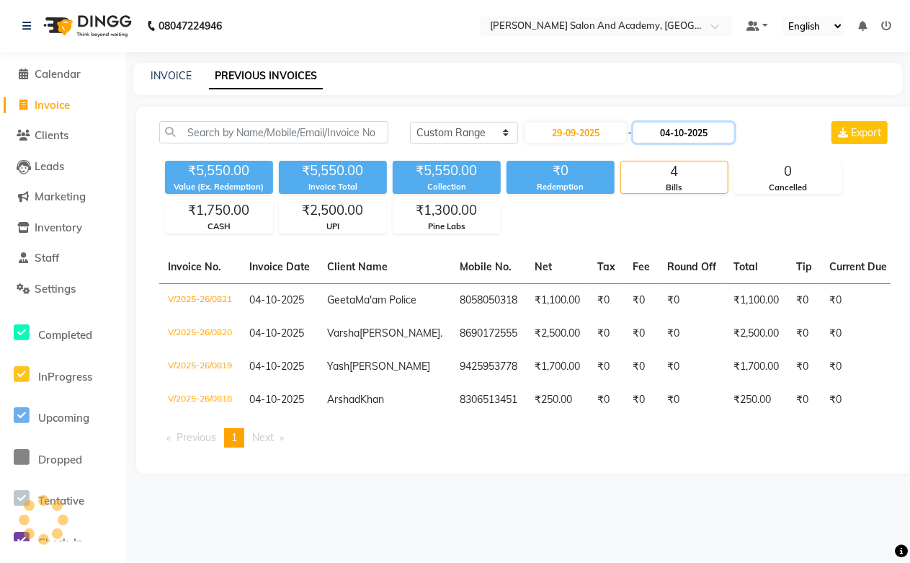
click at [710, 126] on input "04-10-2025" at bounding box center [683, 132] width 101 height 20
select select "10"
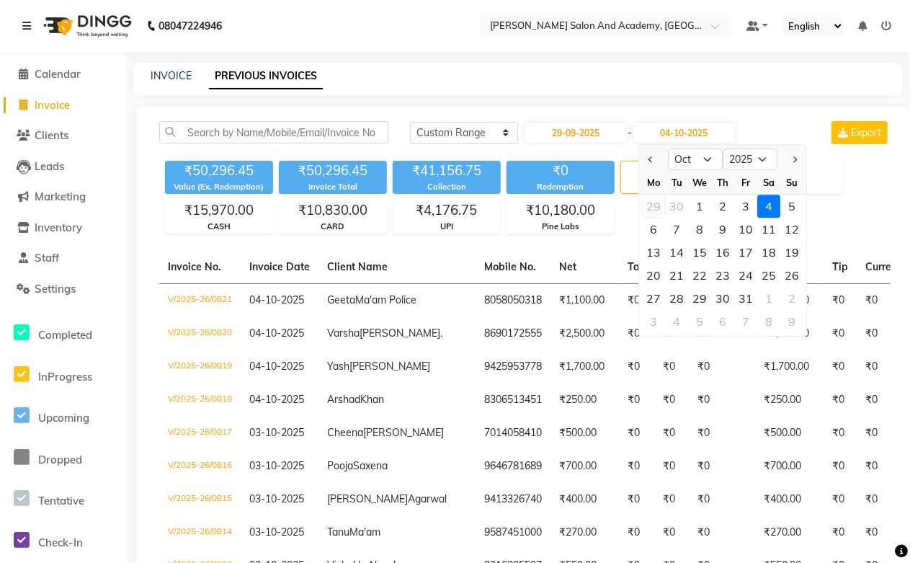
click at [657, 210] on div "29" at bounding box center [654, 206] width 23 height 23
type input "29-09-2025"
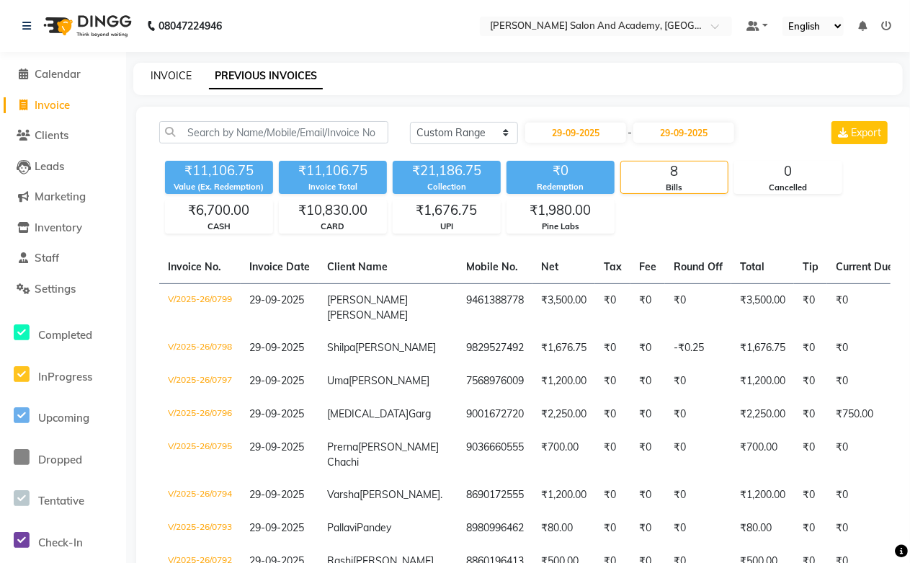
click at [181, 73] on link "INVOICE" at bounding box center [171, 75] width 41 height 13
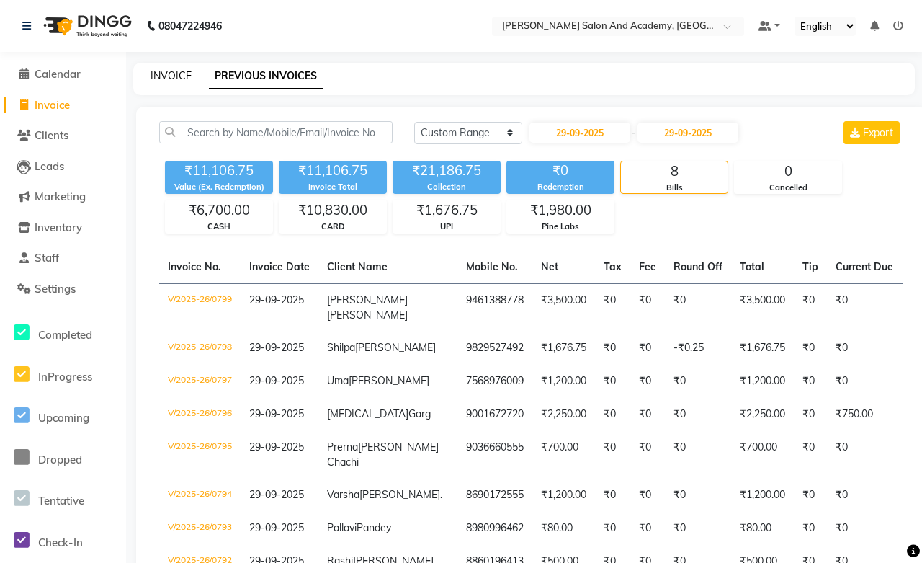
select select "service"
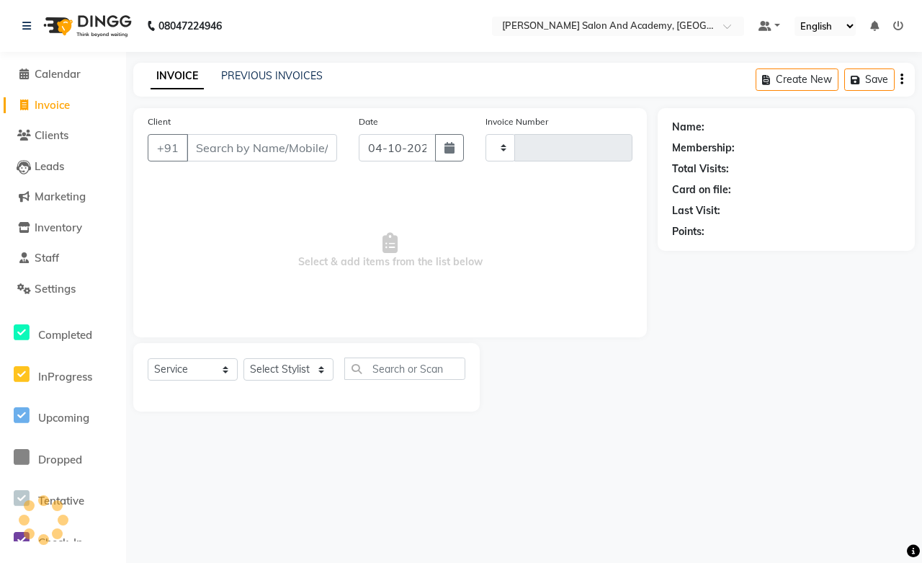
type input "0822"
select select "6453"
click at [262, 80] on link "PREVIOUS INVOICES" at bounding box center [272, 75] width 102 height 13
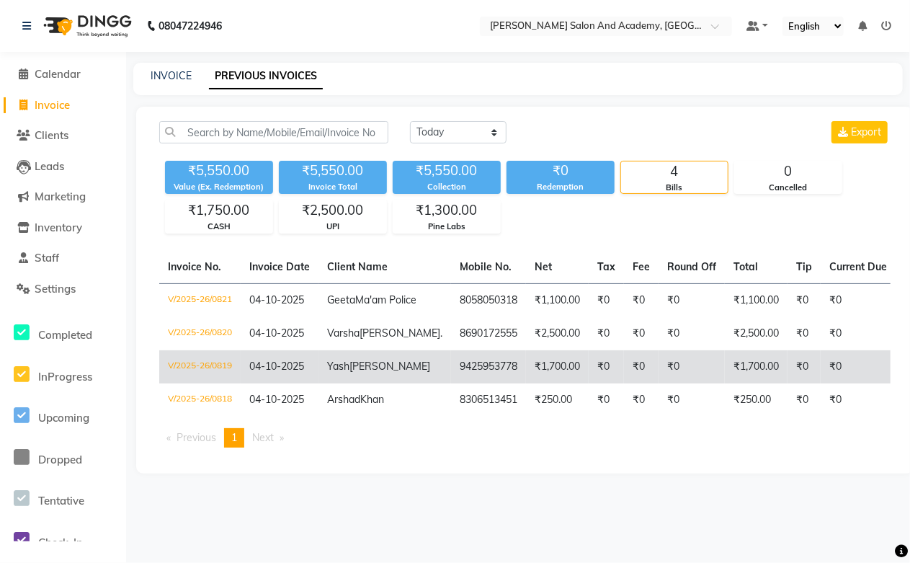
click at [349, 372] on span "[PERSON_NAME]" at bounding box center [389, 366] width 81 height 13
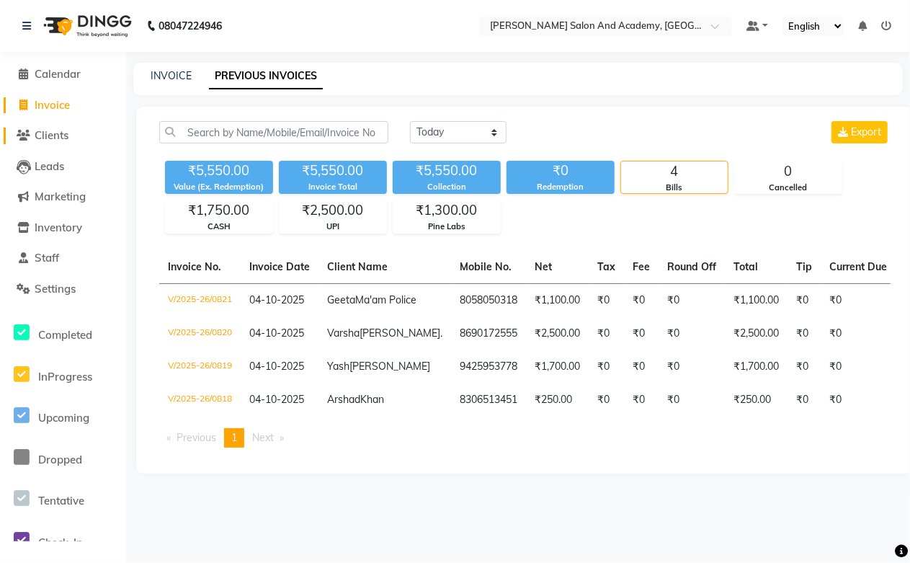
click at [59, 139] on span "Clients" at bounding box center [52, 135] width 34 height 14
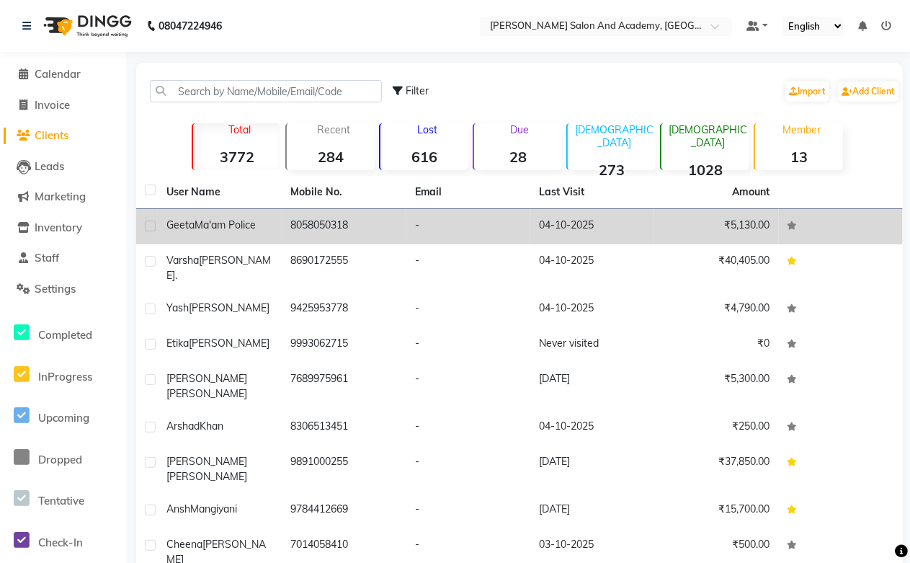
click at [328, 224] on td "8058050318" at bounding box center [344, 226] width 124 height 35
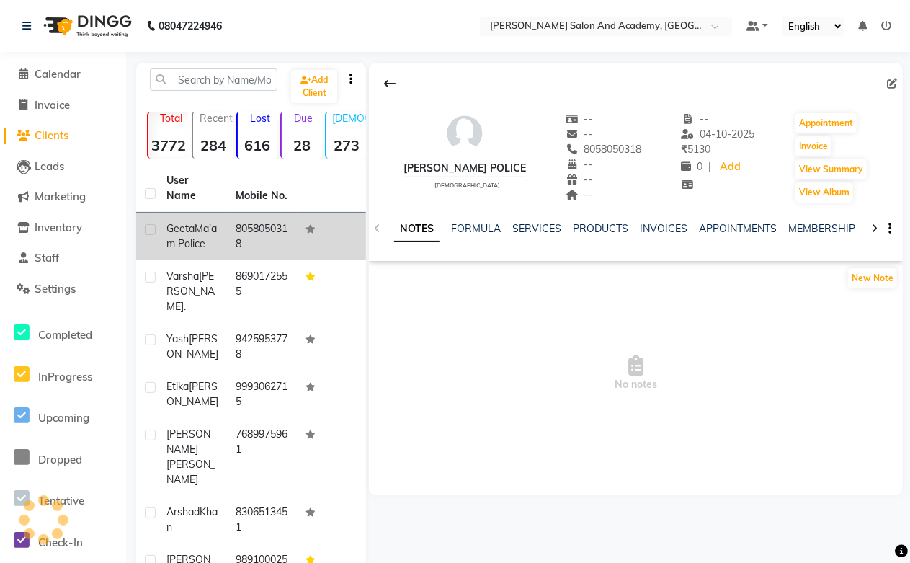
click at [328, 224] on td at bounding box center [331, 237] width 69 height 48
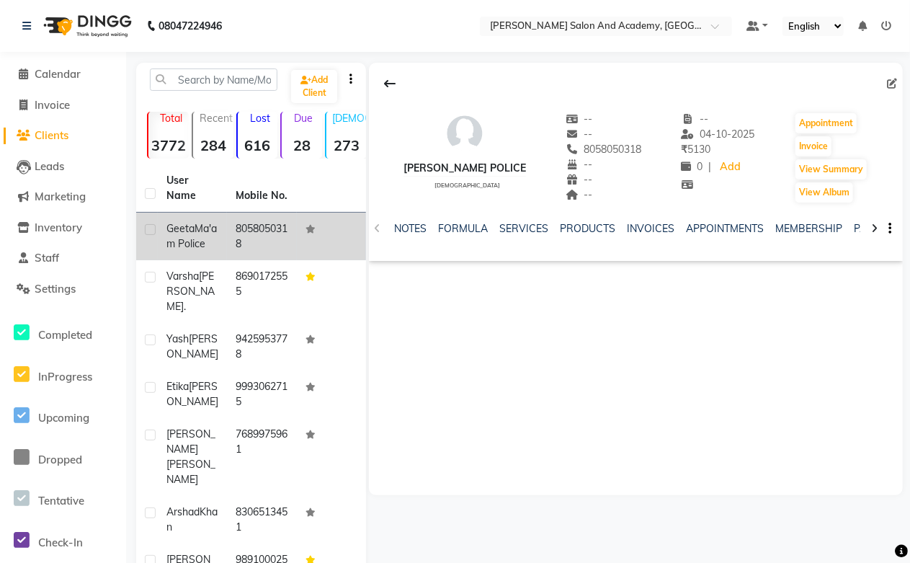
click at [239, 222] on td "8058050318" at bounding box center [261, 237] width 69 height 48
copy td "8058050318"
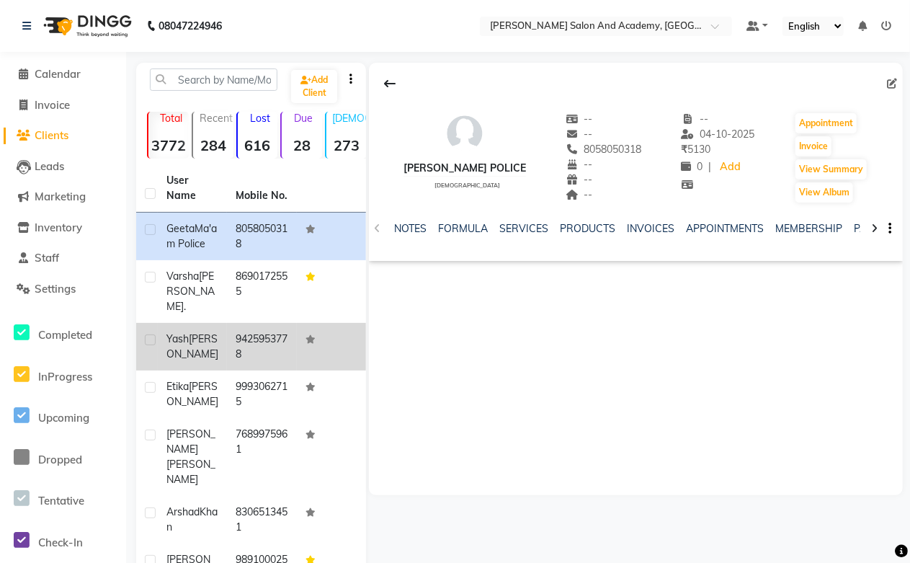
click at [256, 339] on td "9425953778" at bounding box center [261, 347] width 69 height 48
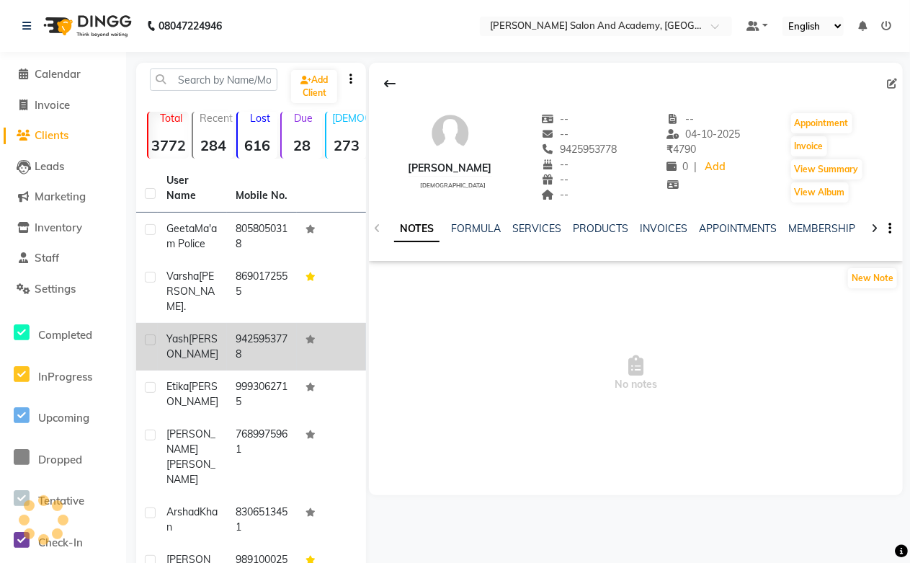
click at [256, 339] on td "9425953778" at bounding box center [261, 347] width 69 height 48
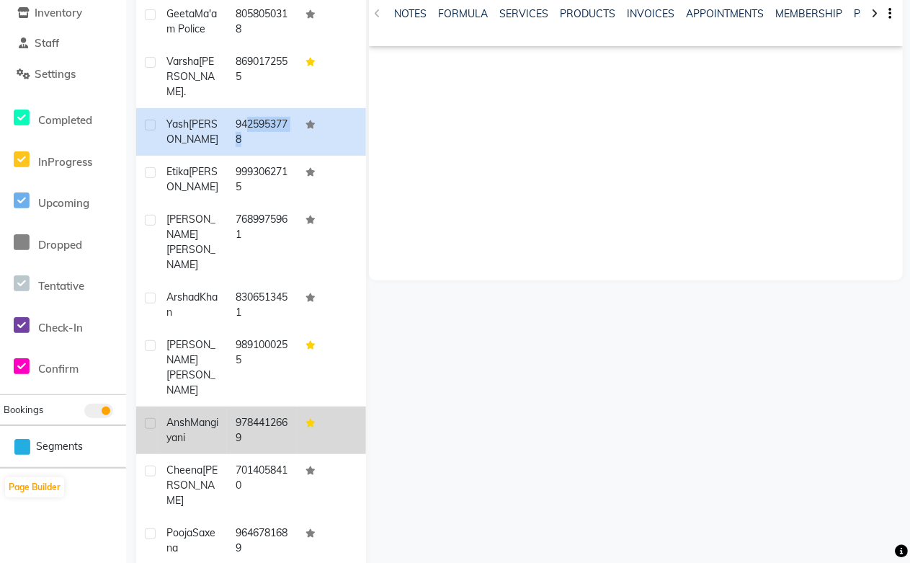
scroll to position [232, 0]
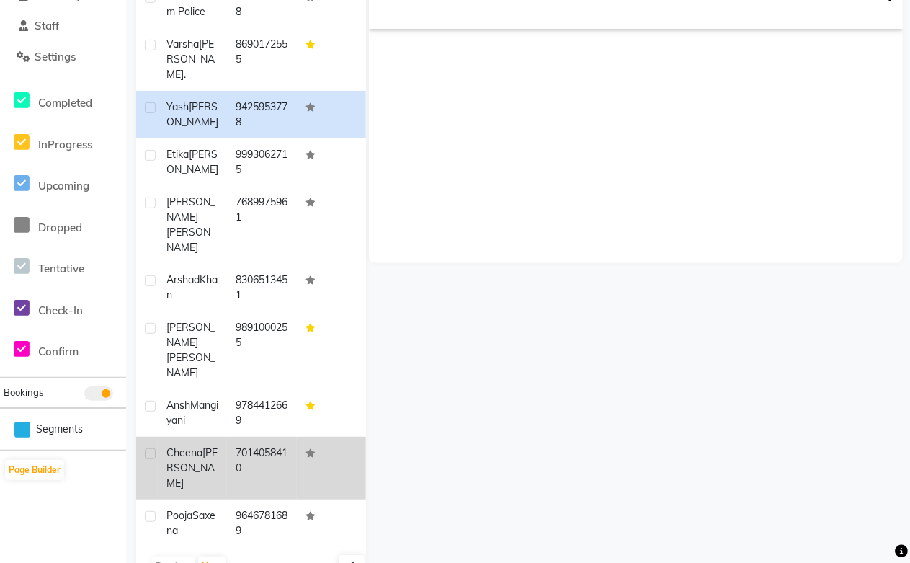
click at [256, 437] on td "7014058410" at bounding box center [261, 468] width 69 height 63
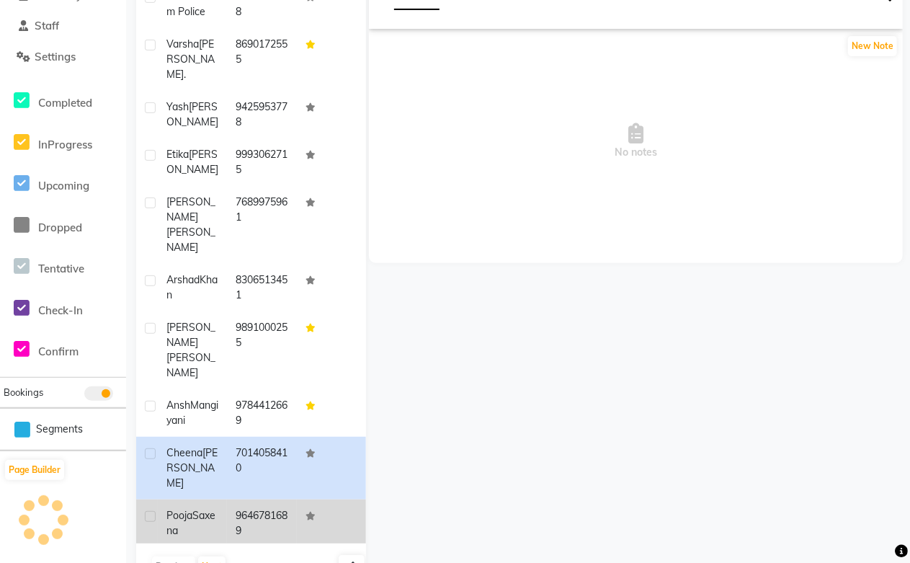
drag, startPoint x: 256, startPoint y: 420, endPoint x: 256, endPoint y: 452, distance: 32.4
click at [256, 452] on tbody "[PERSON_NAME] Police 8058050318 [PERSON_NAME]. 8690172555 [PERSON_NAME] 9425953…" at bounding box center [251, 262] width 230 height 563
click at [256, 499] on td "9646781689" at bounding box center [261, 523] width 69 height 48
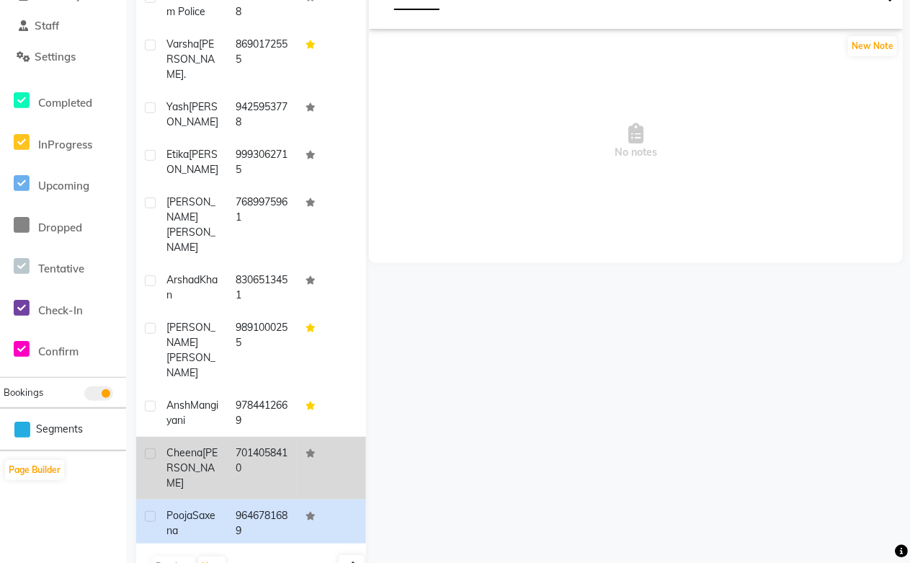
click at [252, 437] on td "7014058410" at bounding box center [261, 468] width 69 height 63
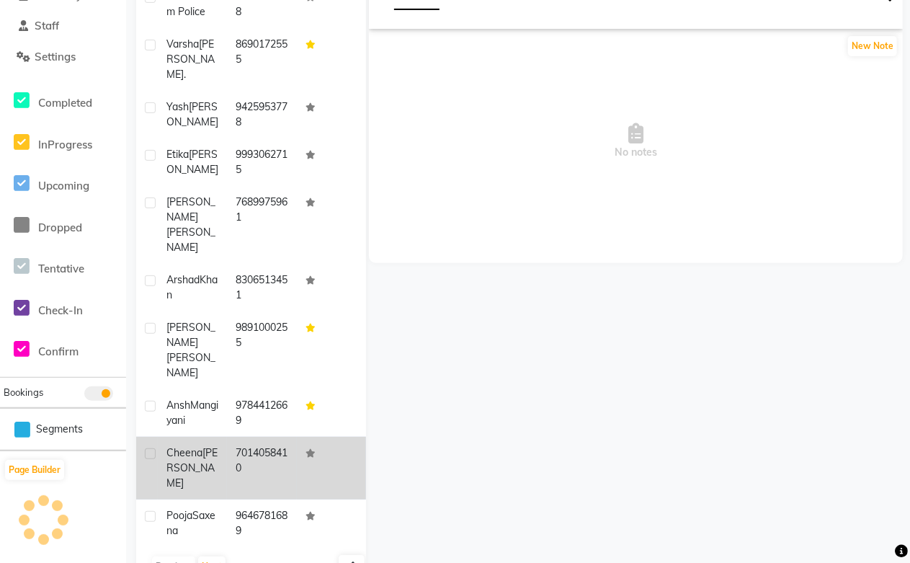
click at [252, 437] on td "7014058410" at bounding box center [261, 468] width 69 height 63
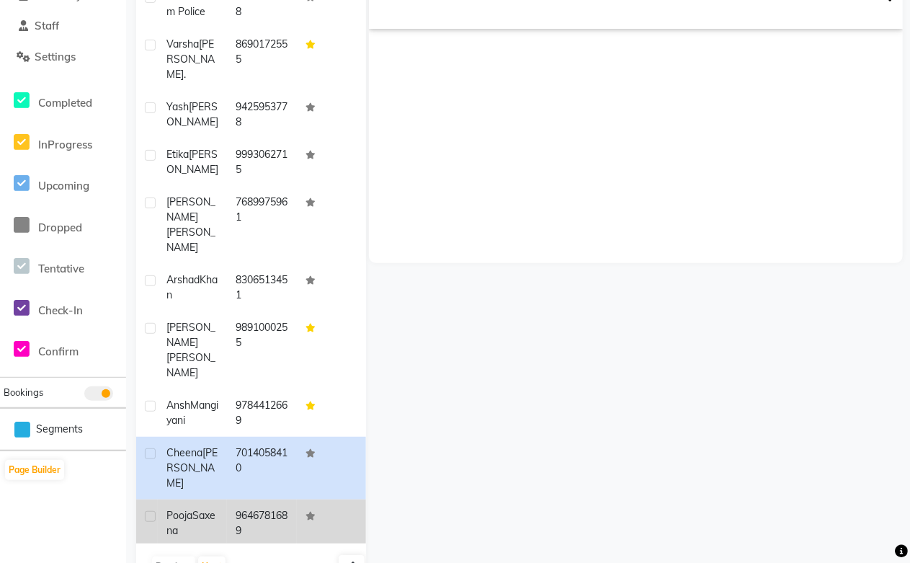
click at [265, 499] on td "9646781689" at bounding box center [261, 523] width 69 height 48
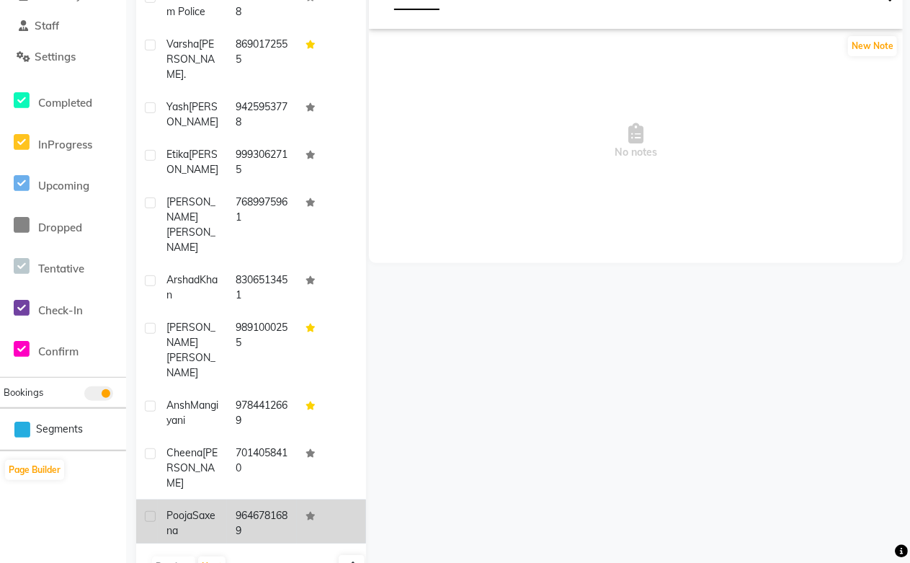
click at [265, 499] on td "9646781689" at bounding box center [261, 523] width 69 height 48
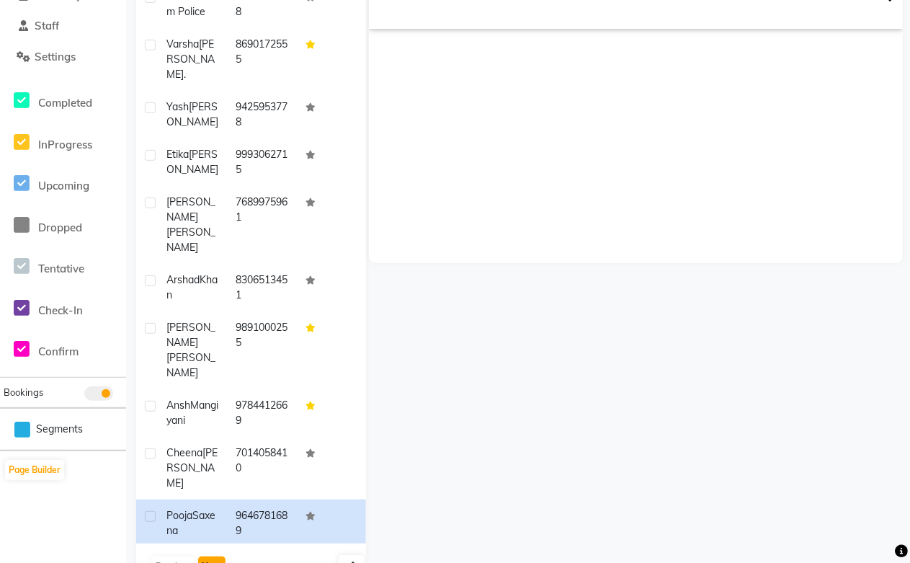
click at [210, 556] on button "Next" at bounding box center [211, 566] width 27 height 20
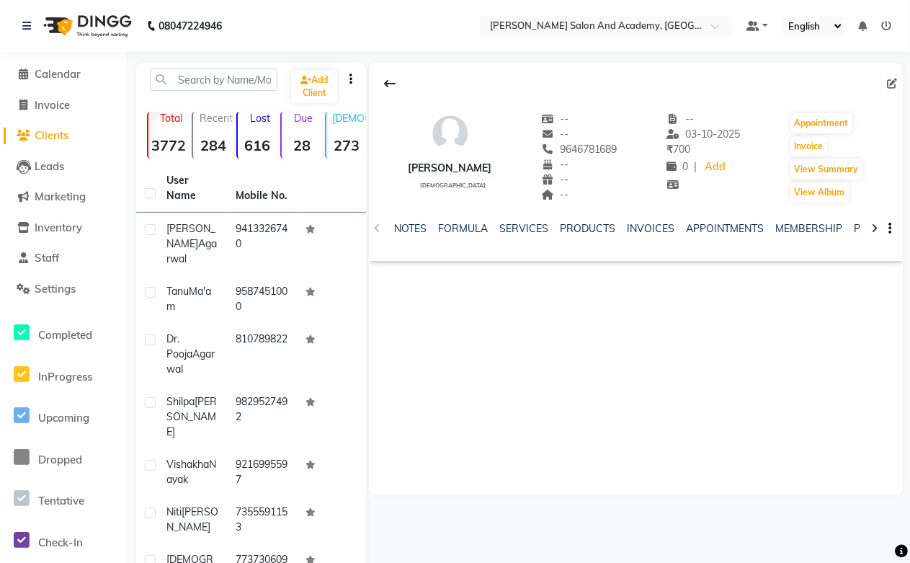
click at [62, 135] on span "Clients" at bounding box center [52, 135] width 34 height 14
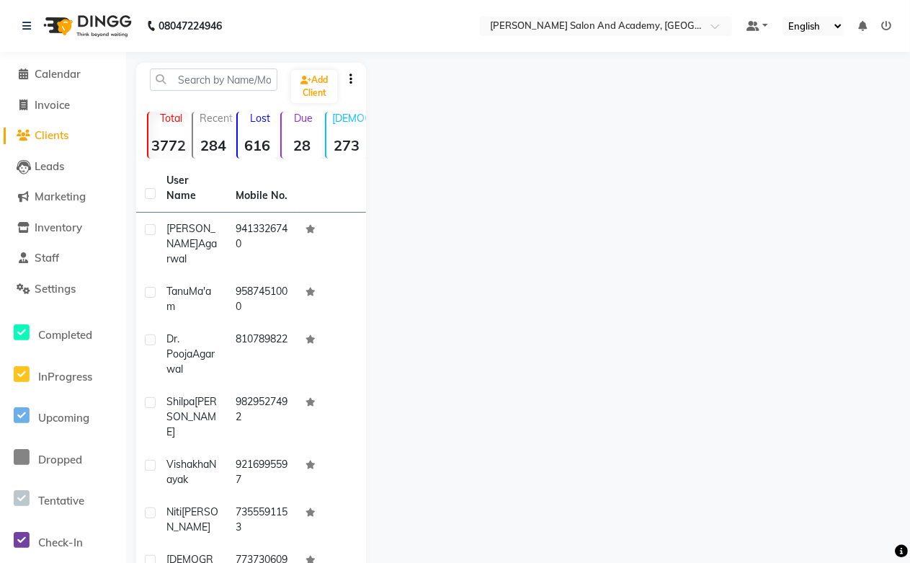
click at [300, 119] on p "Due" at bounding box center [303, 118] width 37 height 13
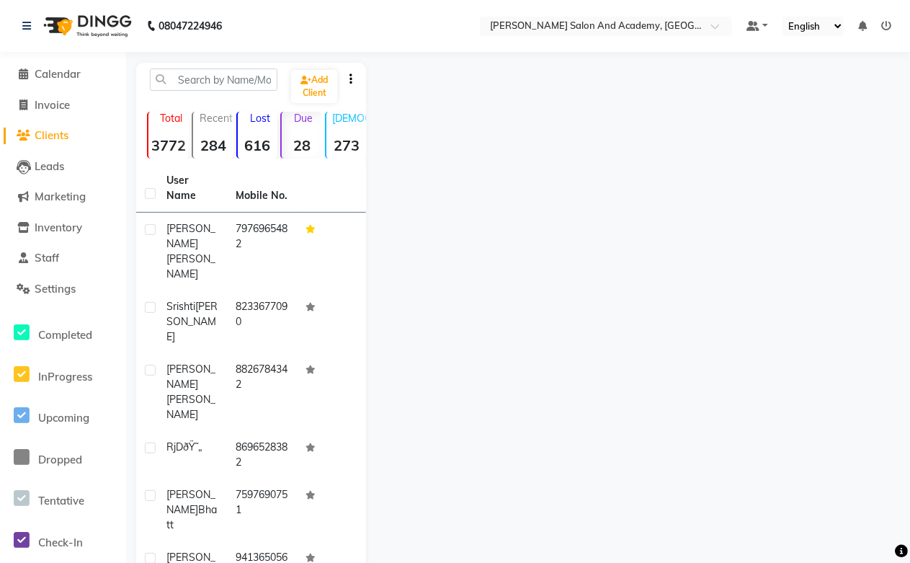
click at [298, 148] on strong "28" at bounding box center [302, 145] width 40 height 18
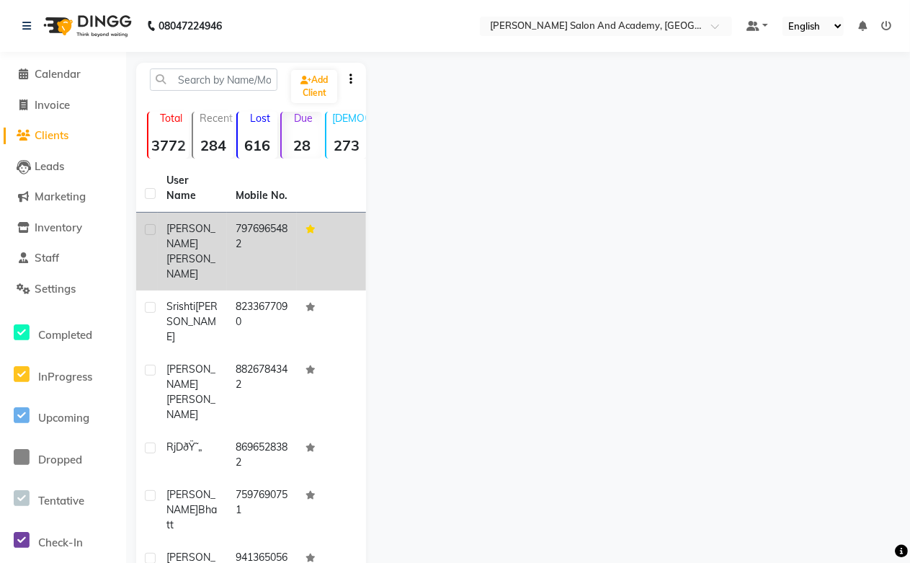
click at [258, 234] on td "7976965482" at bounding box center [261, 252] width 69 height 78
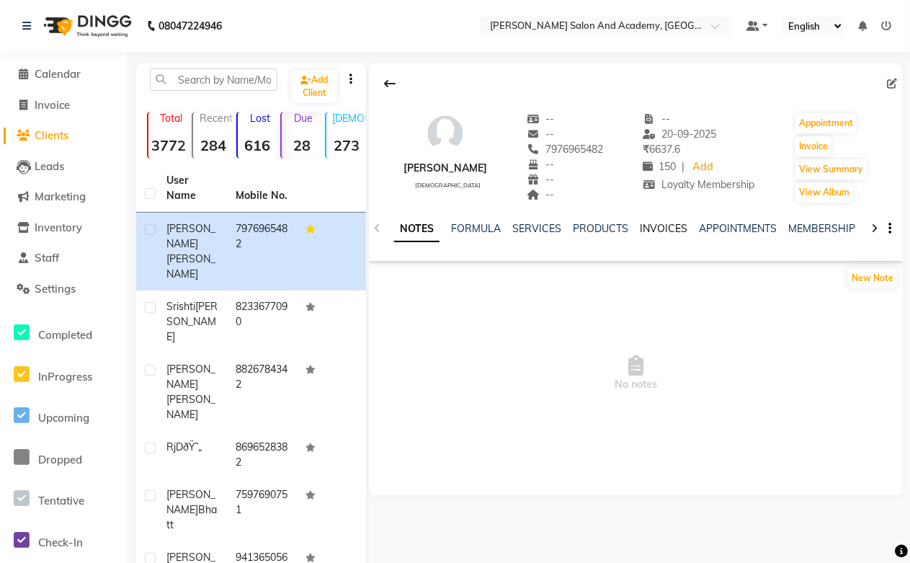
click at [646, 228] on link "INVOICES" at bounding box center [664, 228] width 48 height 13
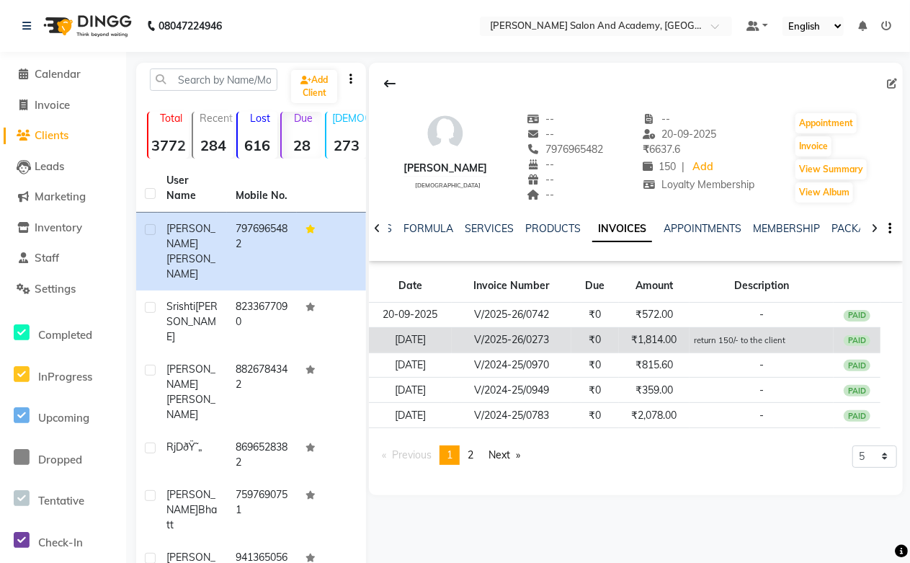
click at [669, 336] on td "₹1,814.00" at bounding box center [654, 339] width 71 height 25
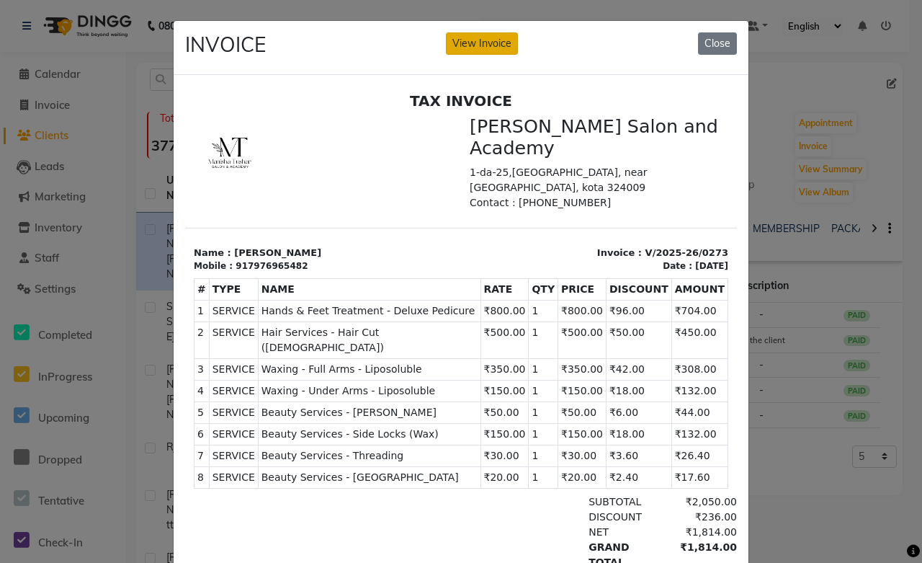
click at [476, 50] on button "View Invoice" at bounding box center [482, 43] width 72 height 22
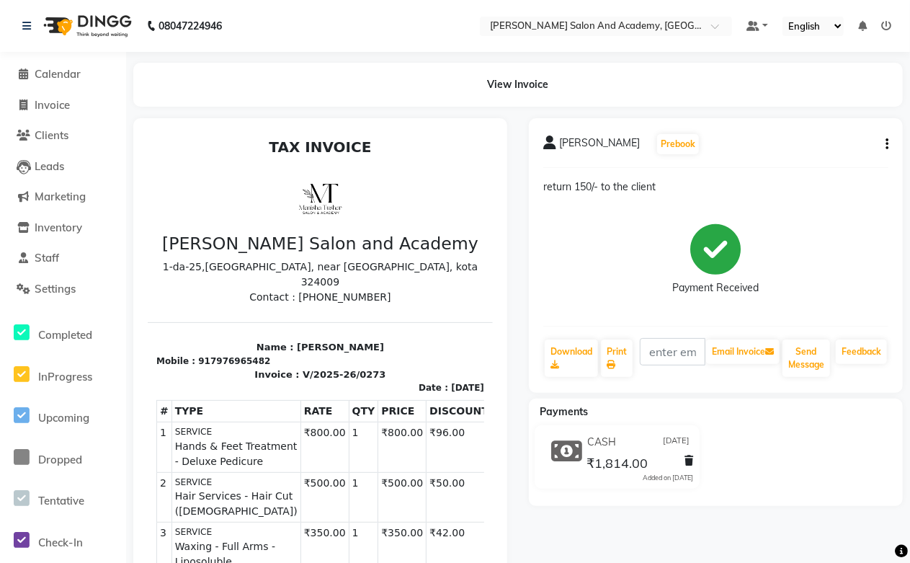
click at [887, 150] on button "button" at bounding box center [884, 144] width 9 height 15
click at [791, 166] on div "Edit Invoice" at bounding box center [815, 162] width 99 height 18
select select "service"
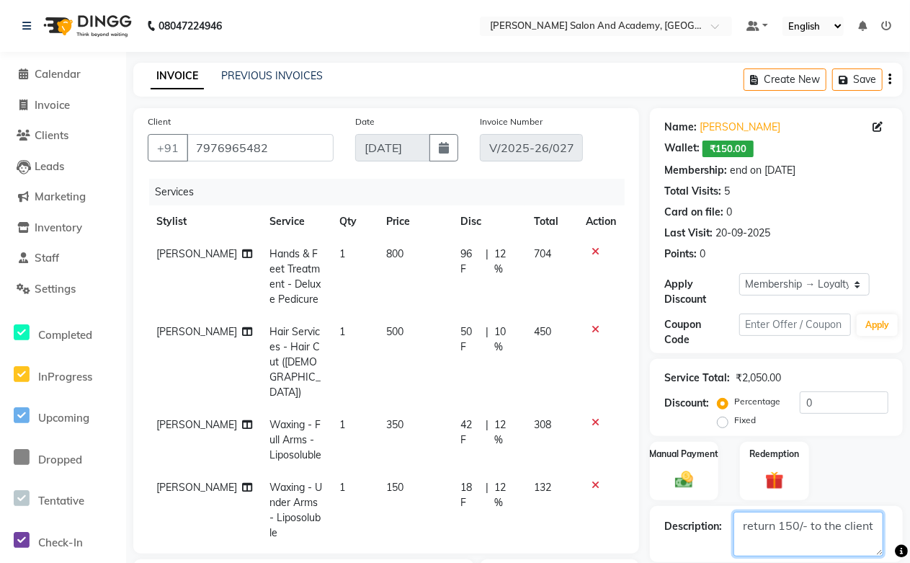
click at [876, 522] on textarea at bounding box center [808, 534] width 150 height 45
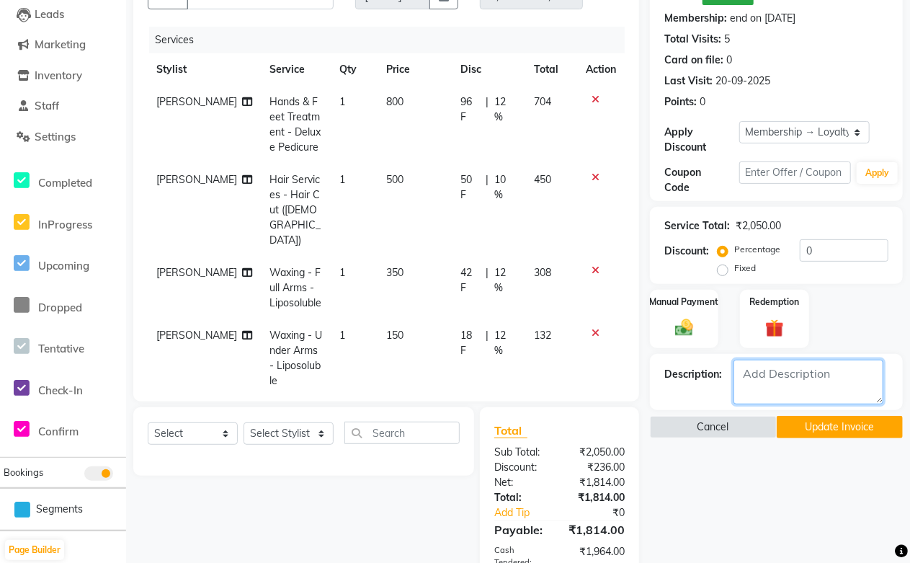
scroll to position [320, 0]
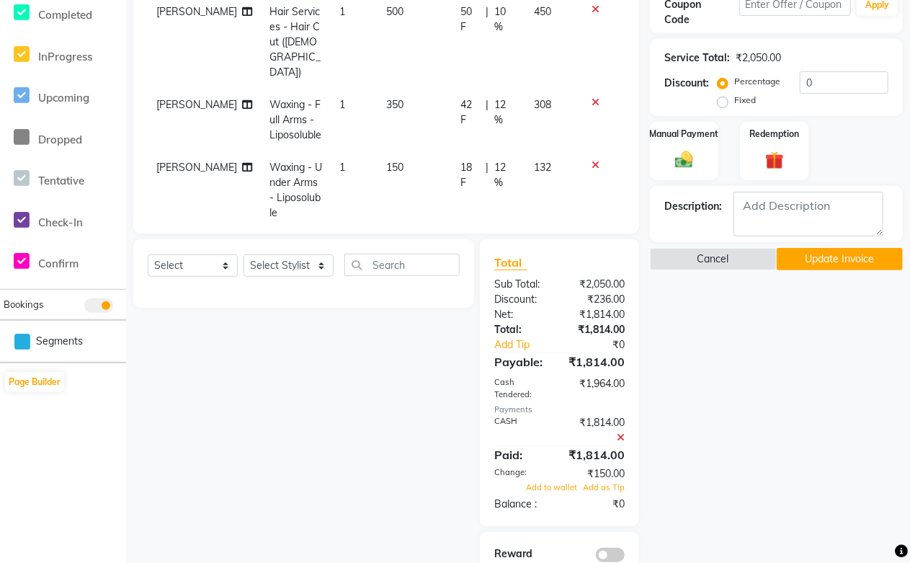
click at [818, 262] on button "Update Invoice" at bounding box center [840, 259] width 127 height 22
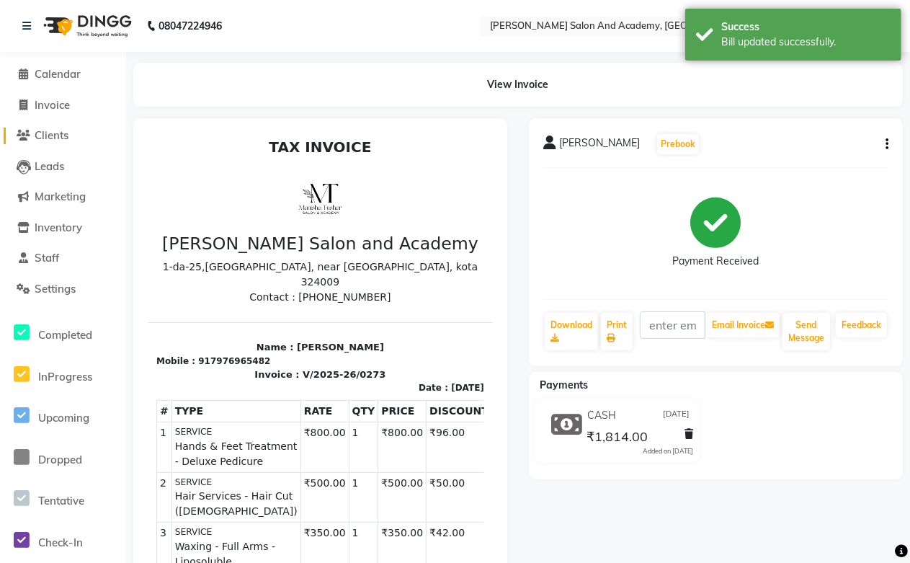
click at [61, 138] on span "Clients" at bounding box center [52, 135] width 34 height 14
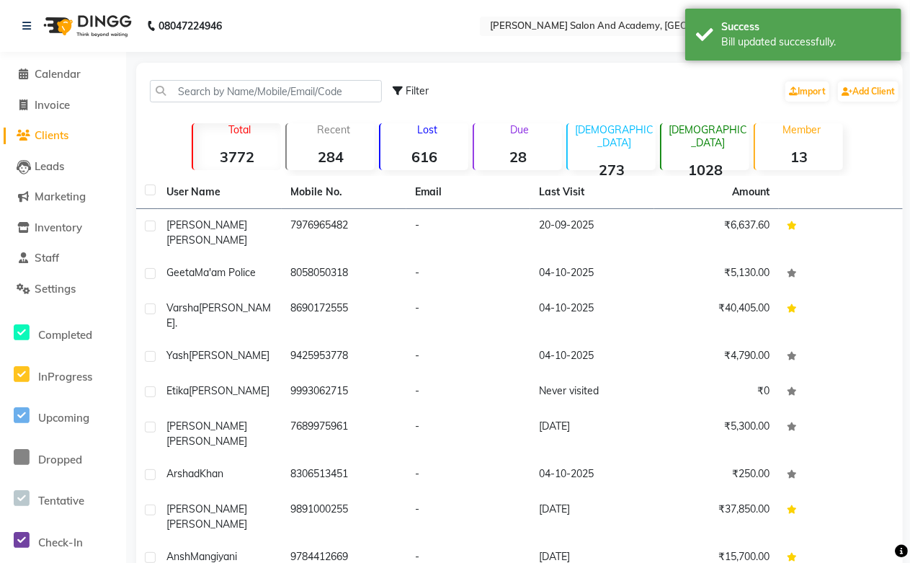
click at [522, 128] on p "Due" at bounding box center [519, 129] width 85 height 13
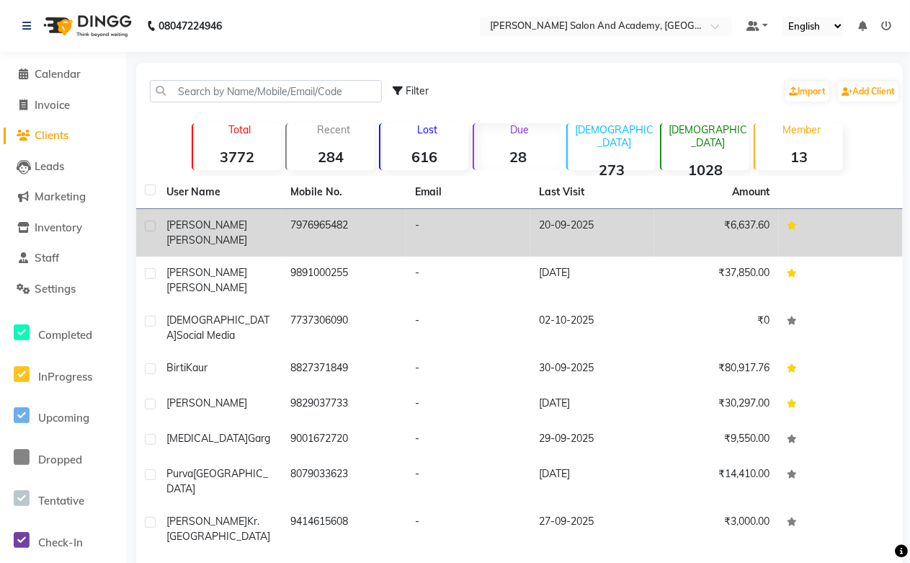
click at [349, 231] on td "7976965482" at bounding box center [344, 233] width 124 height 48
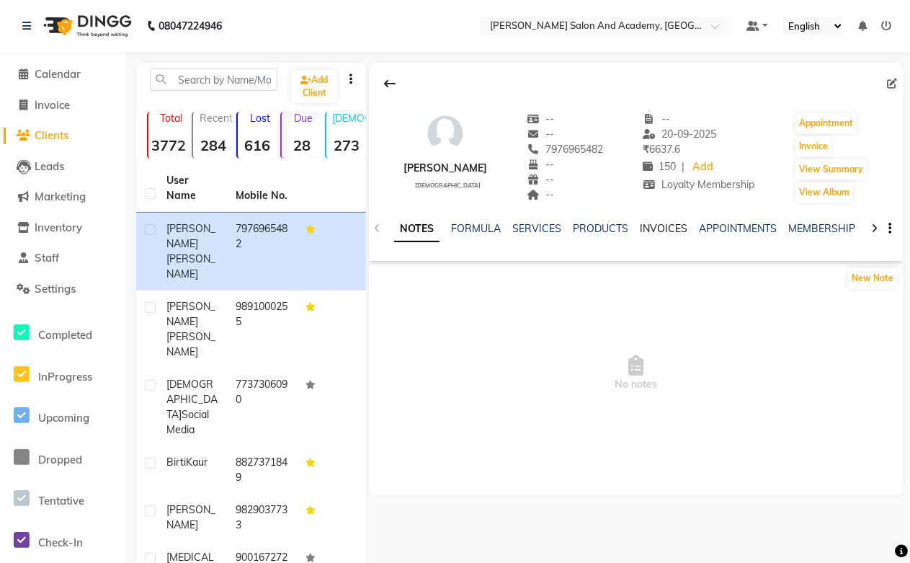
click at [656, 226] on link "INVOICES" at bounding box center [664, 228] width 48 height 13
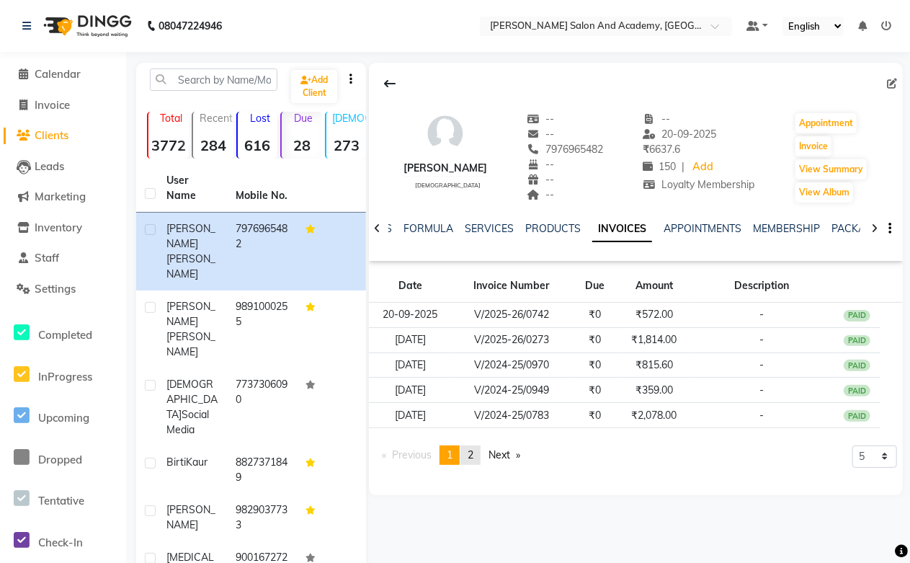
click at [478, 450] on link "page 2" at bounding box center [470, 454] width 20 height 19
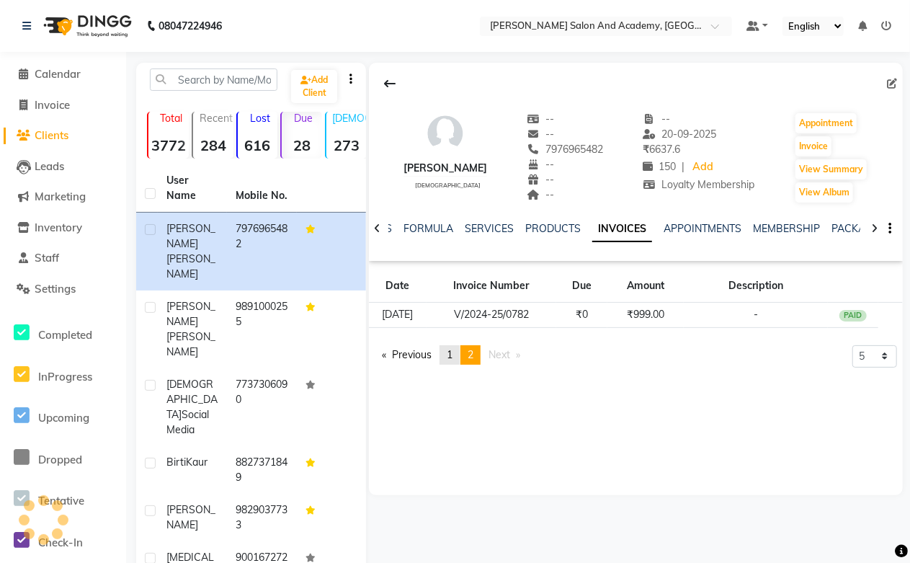
click at [452, 357] on span "1" at bounding box center [450, 354] width 6 height 13
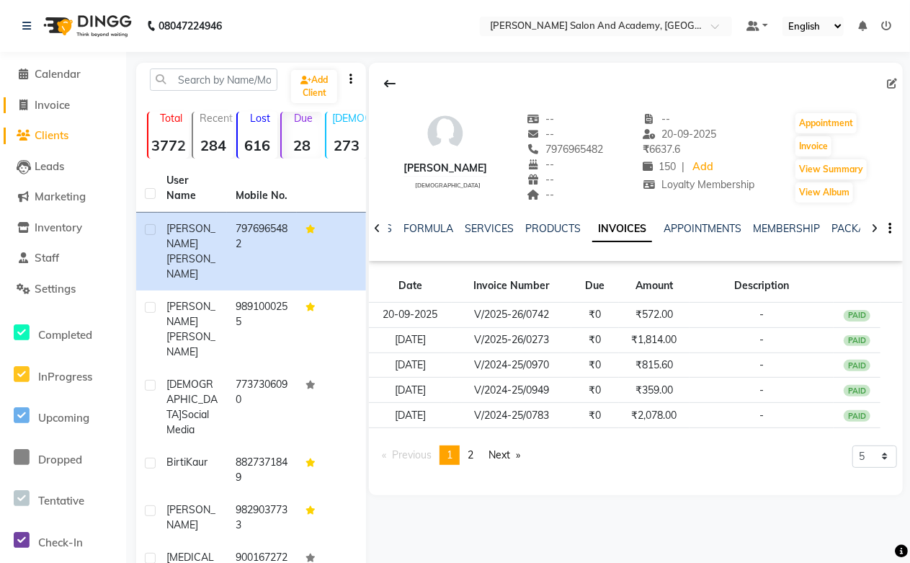
click at [48, 97] on link "Invoice" at bounding box center [63, 105] width 119 height 17
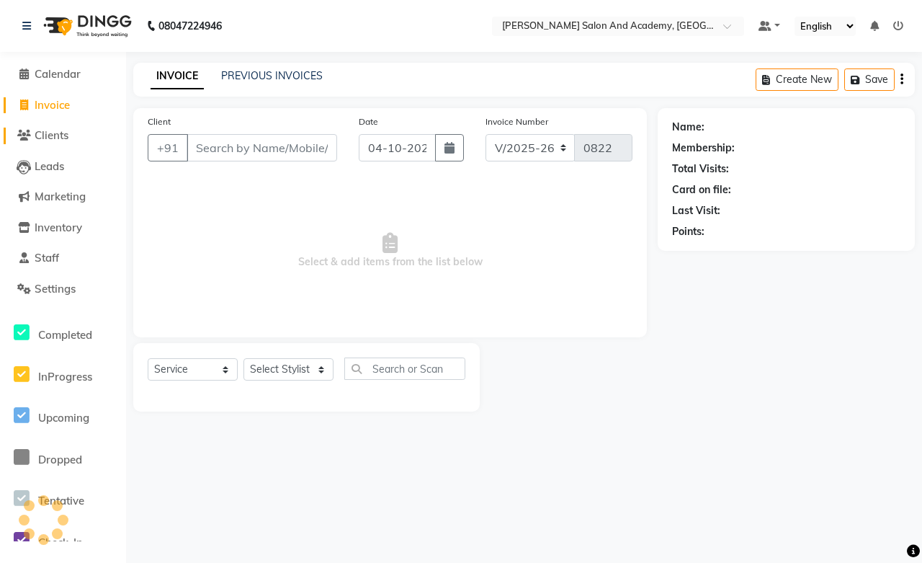
click at [56, 138] on span "Clients" at bounding box center [52, 135] width 34 height 14
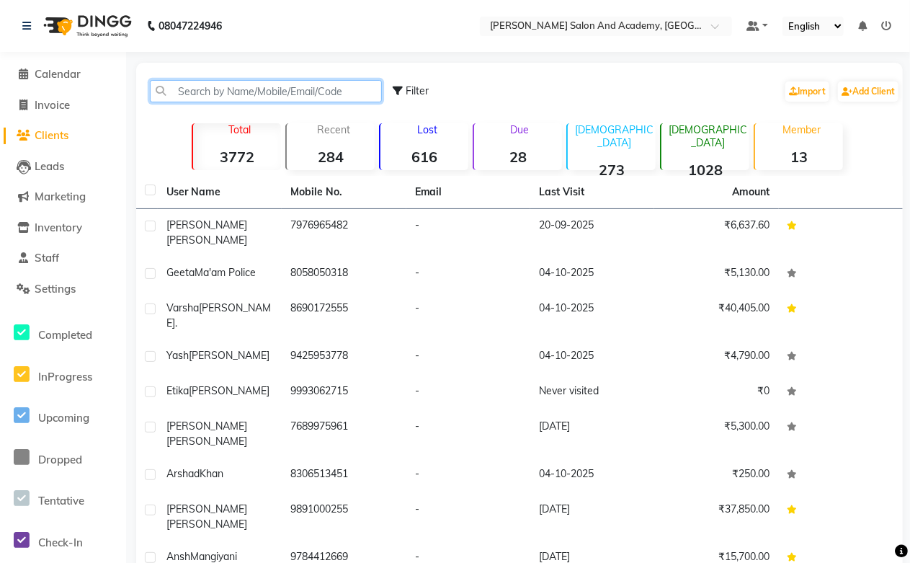
paste input "919718053257"
click at [191, 90] on input "919718053257" at bounding box center [266, 91] width 232 height 22
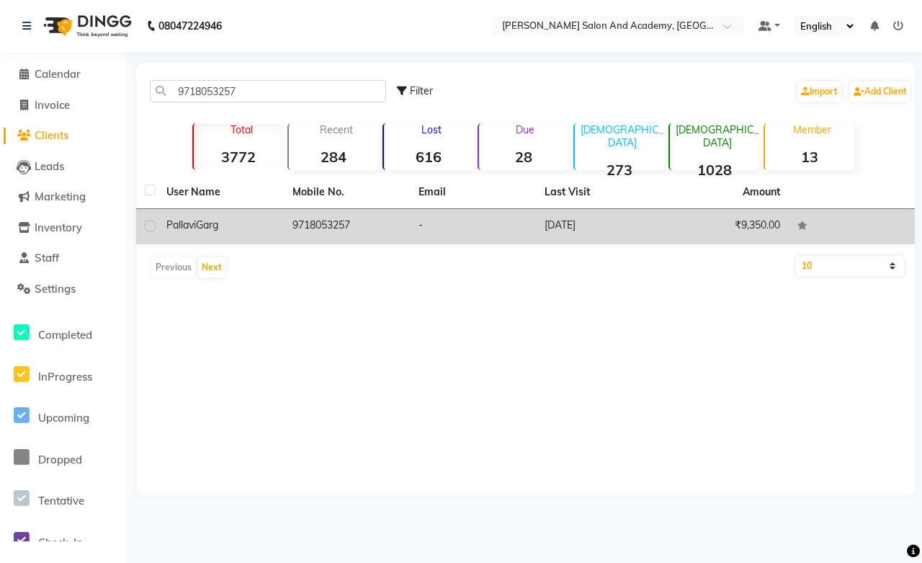
click at [332, 225] on td "9718053257" at bounding box center [347, 226] width 126 height 35
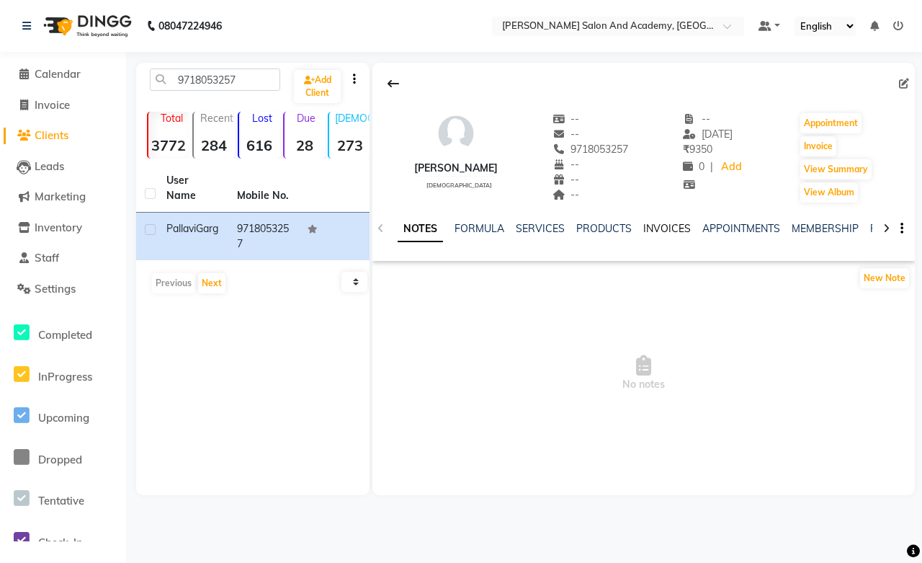
click at [666, 229] on link "INVOICES" at bounding box center [667, 228] width 48 height 13
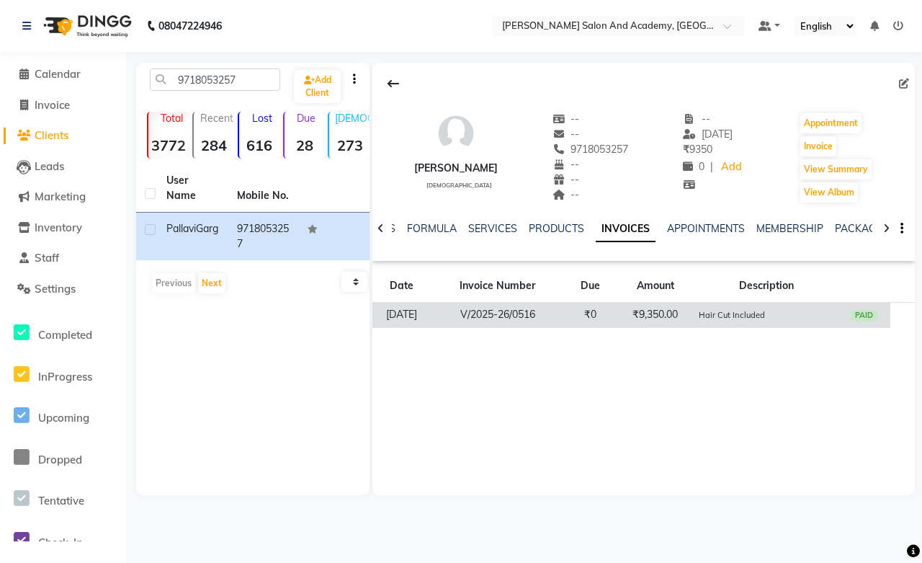
click at [648, 308] on td "₹9,350.00" at bounding box center [655, 315] width 78 height 25
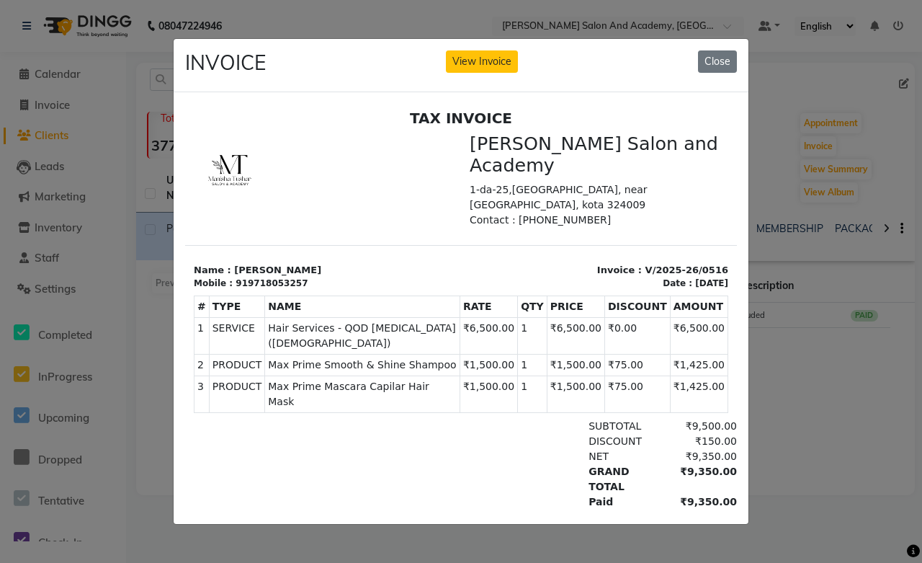
click at [706, 61] on button "Close" at bounding box center [717, 61] width 39 height 22
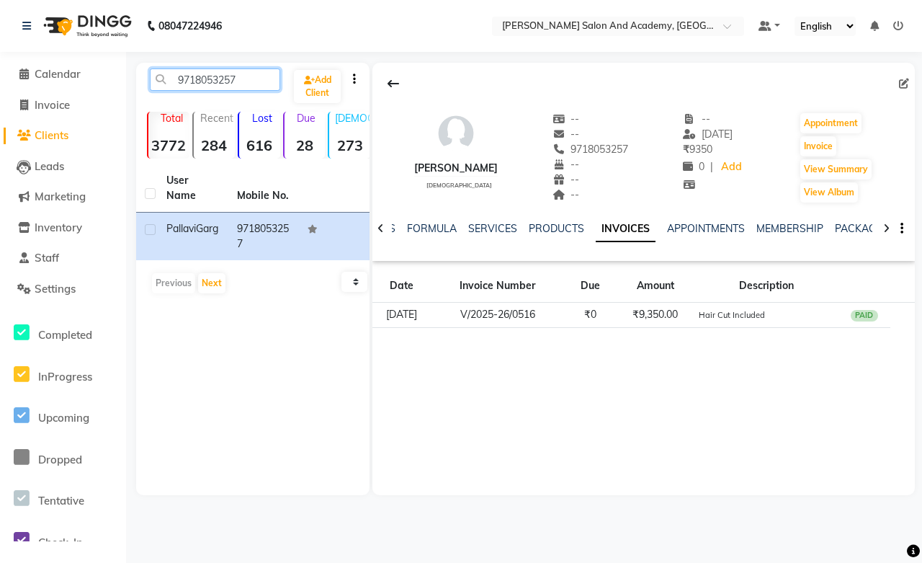
click at [258, 82] on input "9718053257" at bounding box center [215, 79] width 130 height 22
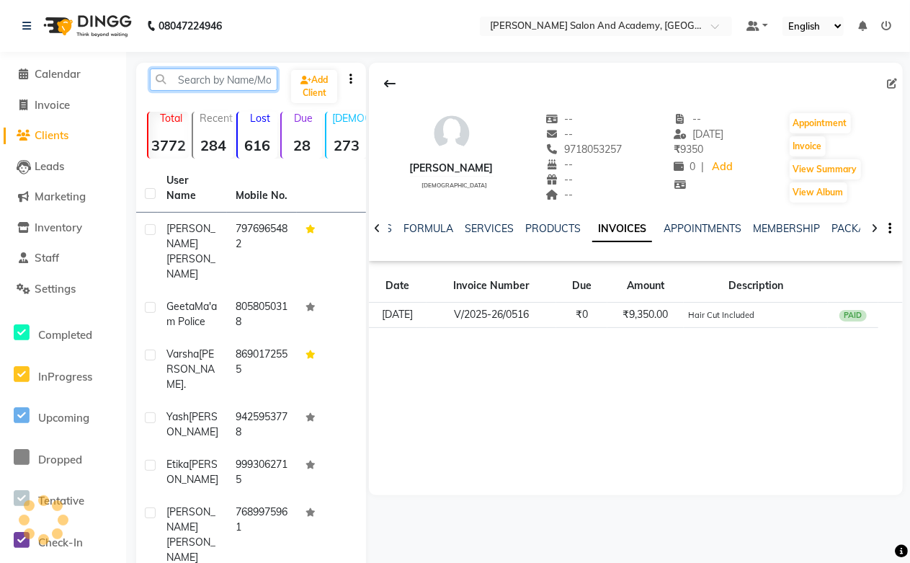
paste input "918058050318"
click at [190, 76] on input "918058050318" at bounding box center [214, 79] width 128 height 22
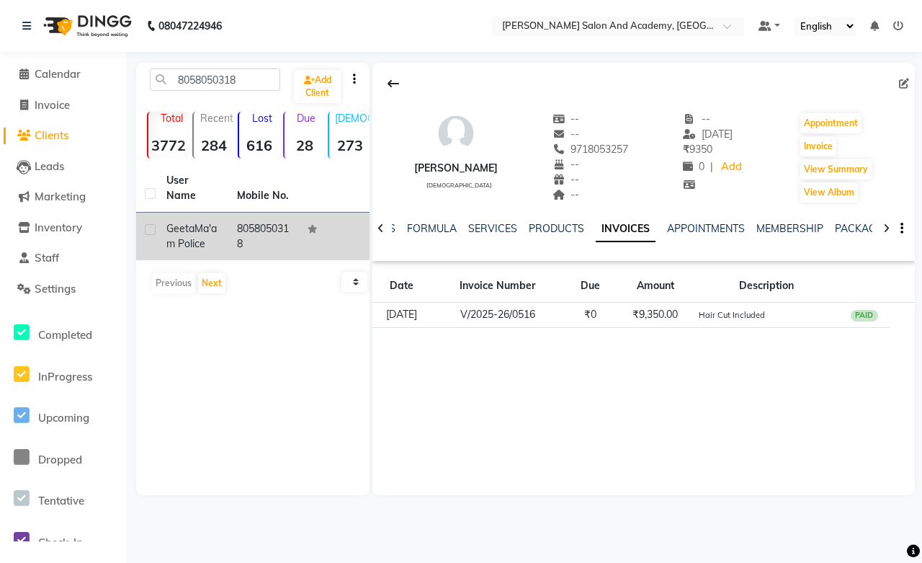
click at [226, 226] on td "[PERSON_NAME] Police" at bounding box center [193, 237] width 71 height 48
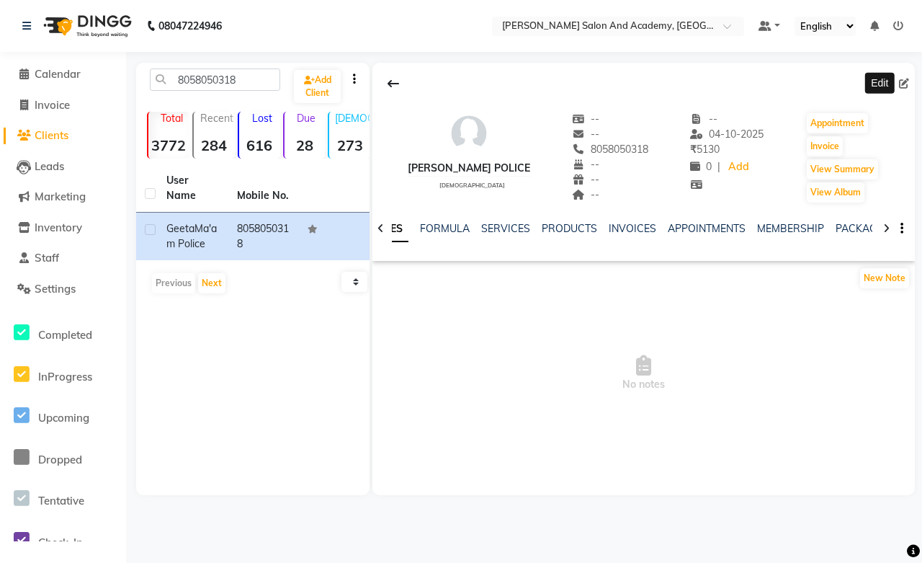
click at [906, 83] on icon at bounding box center [904, 84] width 10 height 10
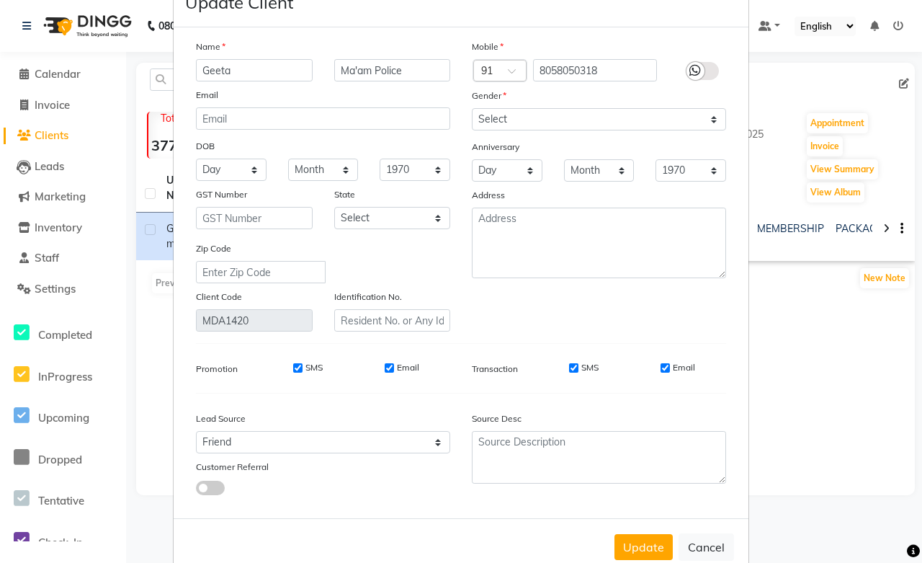
scroll to position [78, 0]
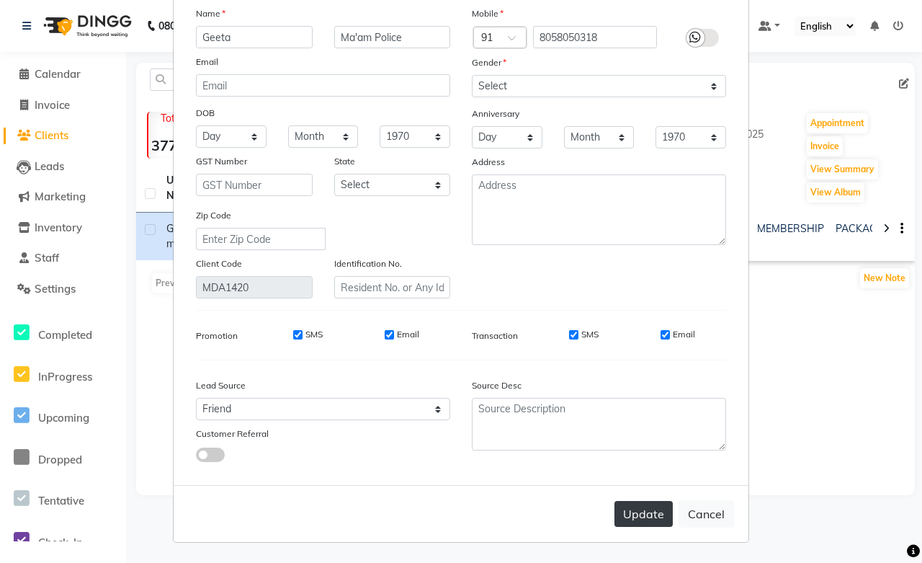
click at [642, 512] on button "Update" at bounding box center [644, 514] width 58 height 26
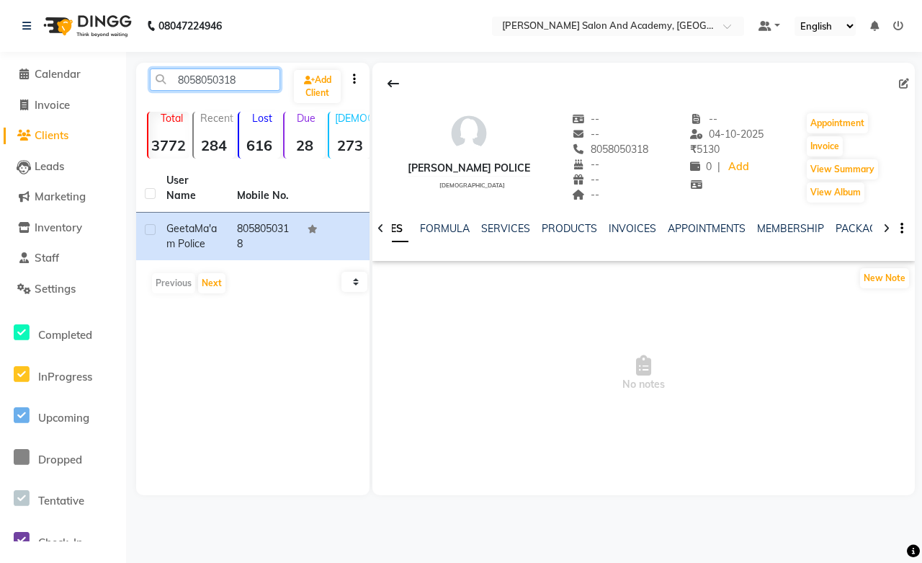
drag, startPoint x: 246, startPoint y: 82, endPoint x: 123, endPoint y: 78, distance: 122.6
click at [123, 78] on app-home "08047224946 Select Location × [PERSON_NAME] Salon And Academy, Dadabari Default…" at bounding box center [461, 258] width 922 height 517
paste input "919571461883"
click at [189, 81] on input "919571461883" at bounding box center [215, 79] width 130 height 22
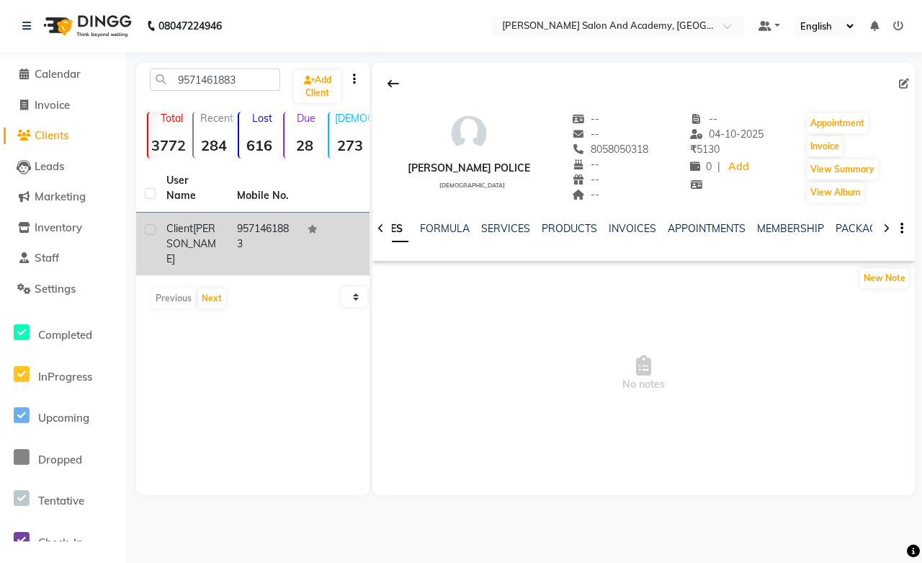
click at [197, 226] on span "[PERSON_NAME]" at bounding box center [191, 243] width 50 height 43
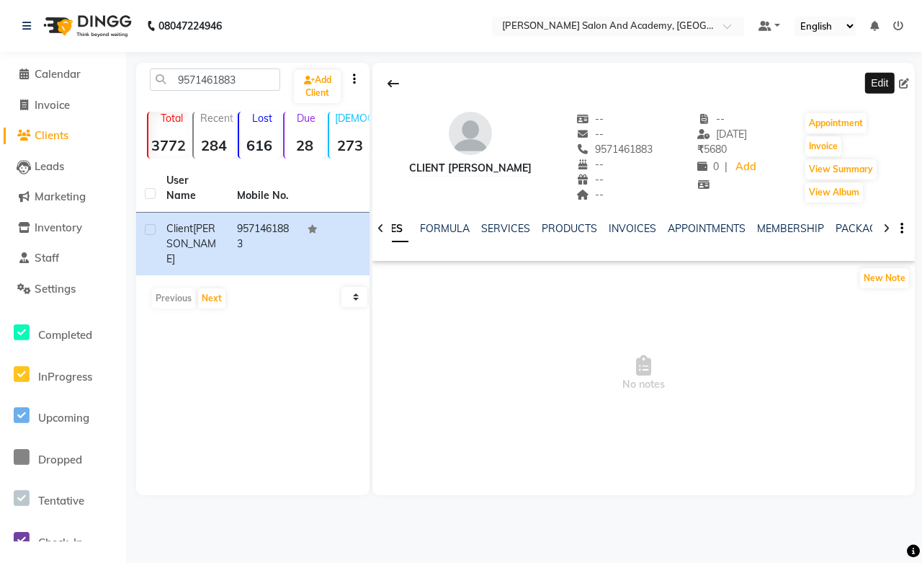
click at [906, 82] on icon at bounding box center [904, 84] width 10 height 10
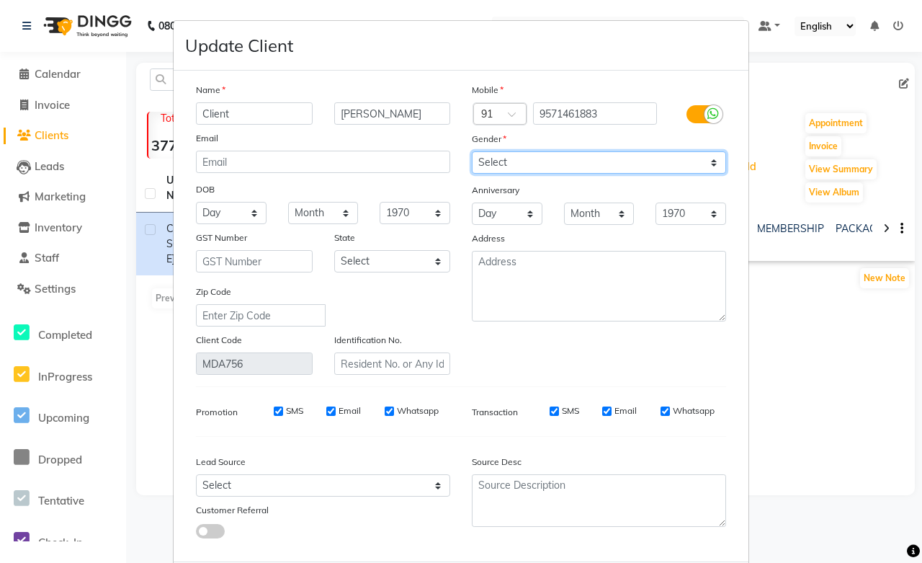
click at [516, 157] on select "Select [DEMOGRAPHIC_DATA] [DEMOGRAPHIC_DATA] Other Prefer Not To Say" at bounding box center [599, 162] width 254 height 22
click at [472, 151] on select "Select [DEMOGRAPHIC_DATA] [DEMOGRAPHIC_DATA] Other Prefer Not To Say" at bounding box center [599, 162] width 254 height 22
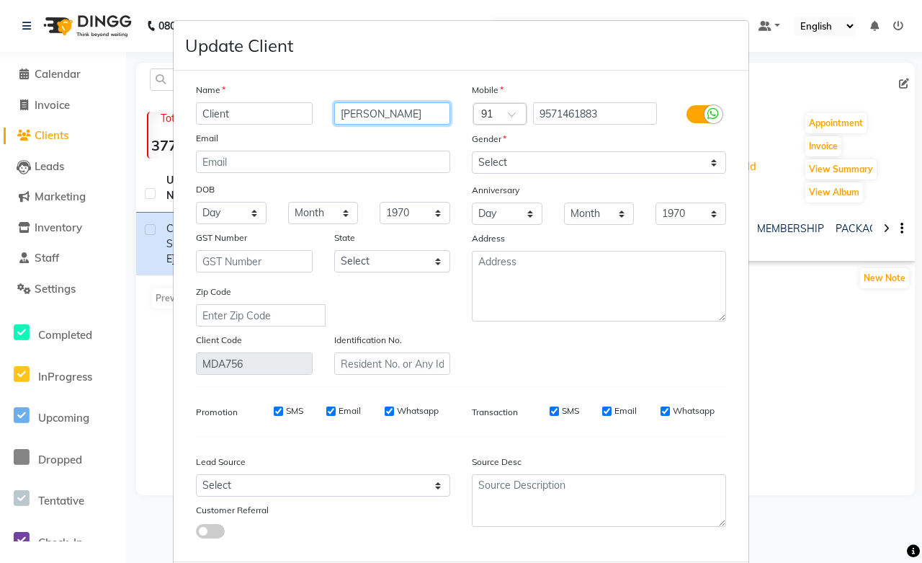
drag, startPoint x: 362, startPoint y: 111, endPoint x: 303, endPoint y: 117, distance: 59.4
click at [303, 117] on div "Client [PERSON_NAME]" at bounding box center [323, 113] width 276 height 22
drag, startPoint x: 242, startPoint y: 113, endPoint x: 141, endPoint y: 118, distance: 101.0
click at [141, 118] on ngb-modal-window "Update Client Name Client [PERSON_NAME] Email DOB Day 01 02 03 04 05 06 07 08 0…" at bounding box center [461, 281] width 922 height 563
paste input "Nidhi"
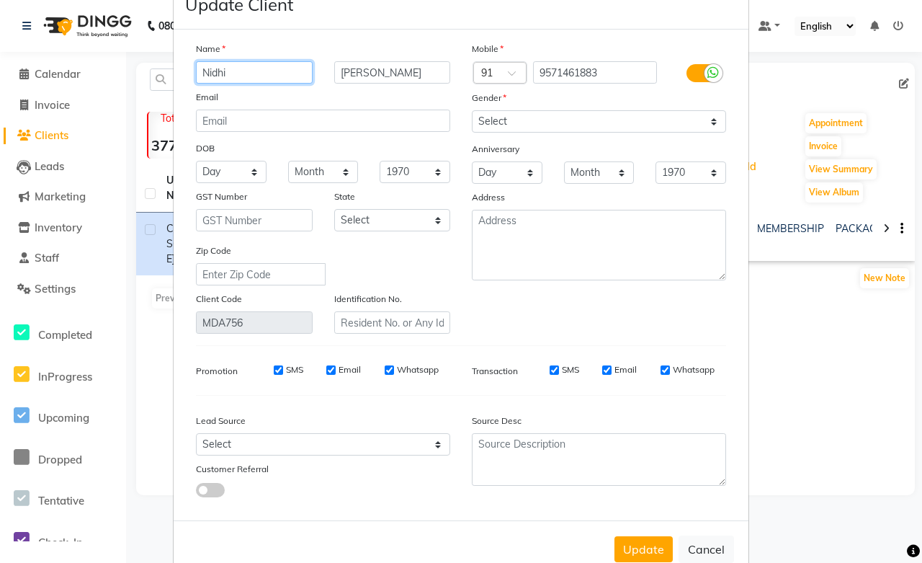
scroll to position [78, 0]
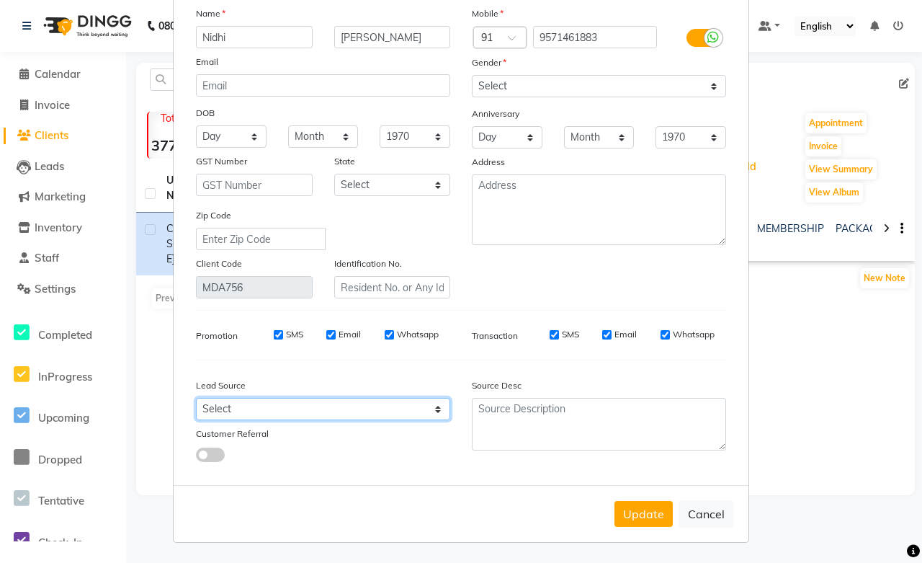
click at [227, 414] on select "Select Walk-in Referral Internet Friend Word of Mouth Advertisement Facebook Ju…" at bounding box center [323, 409] width 254 height 22
click at [196, 398] on select "Select Walk-in Referral Internet Friend Word of Mouth Advertisement Facebook Ju…" at bounding box center [323, 409] width 254 height 22
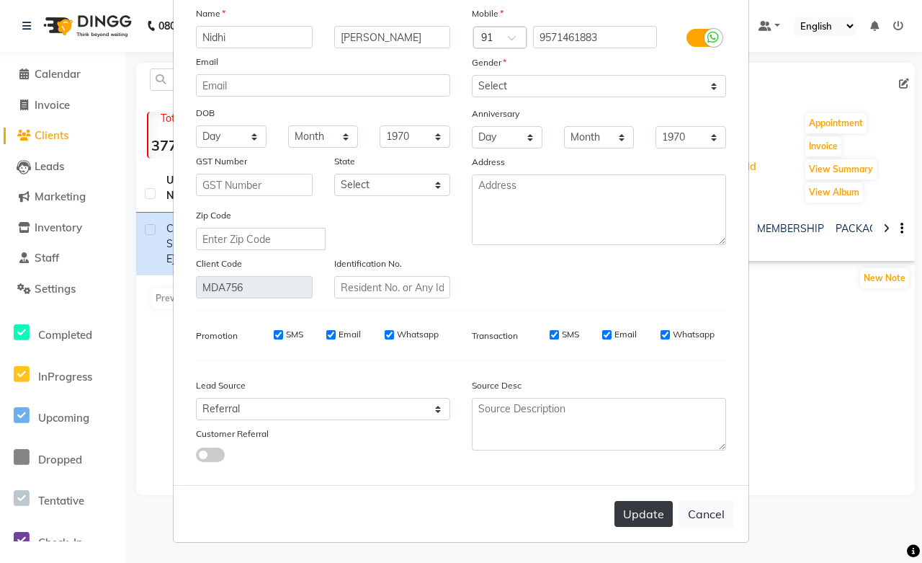
click at [627, 517] on button "Update" at bounding box center [644, 514] width 58 height 26
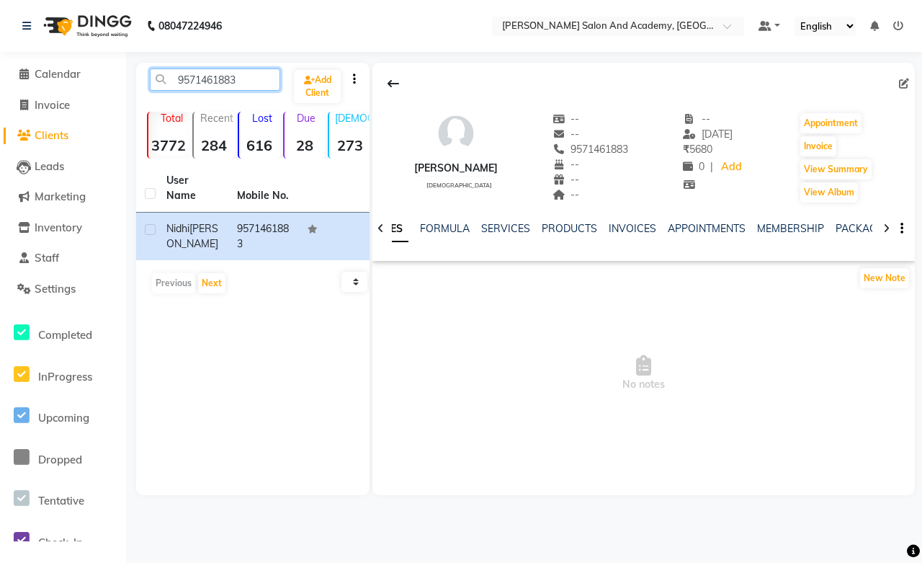
drag, startPoint x: 262, startPoint y: 85, endPoint x: 162, endPoint y: 85, distance: 100.1
click at [162, 85] on input "9571461883" at bounding box center [215, 79] width 130 height 22
paste input "18058763411"
click at [189, 84] on input "918058763411" at bounding box center [215, 79] width 130 height 22
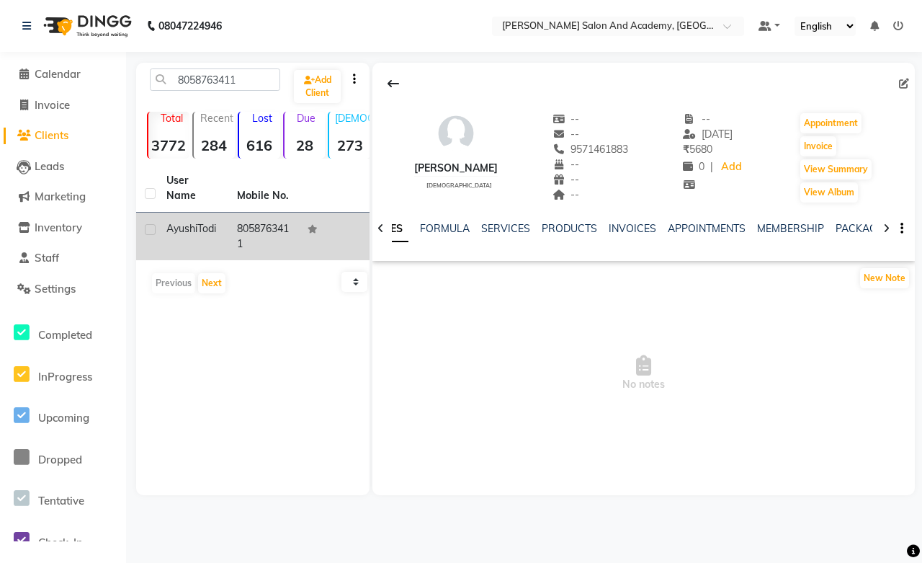
click at [209, 221] on div "[PERSON_NAME]" at bounding box center [192, 228] width 53 height 15
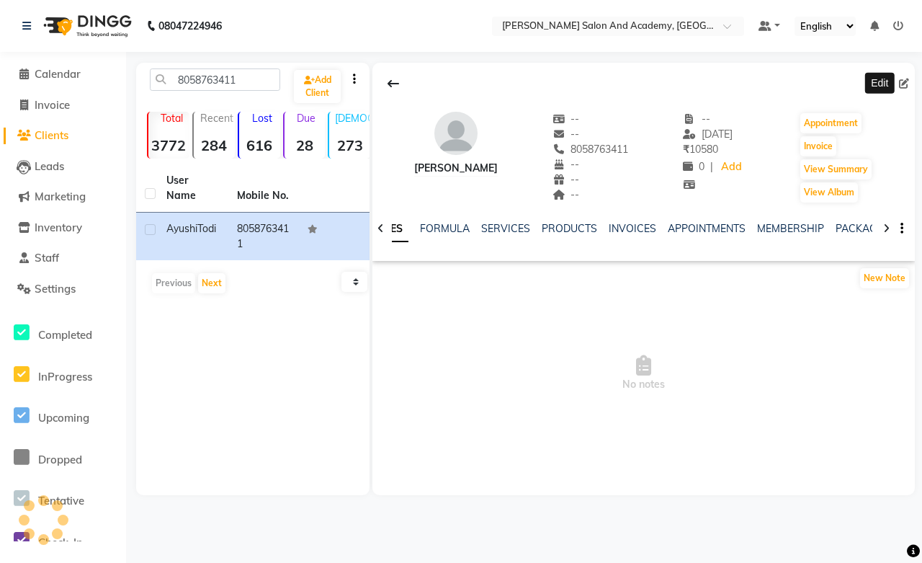
click at [901, 85] on icon at bounding box center [904, 84] width 10 height 10
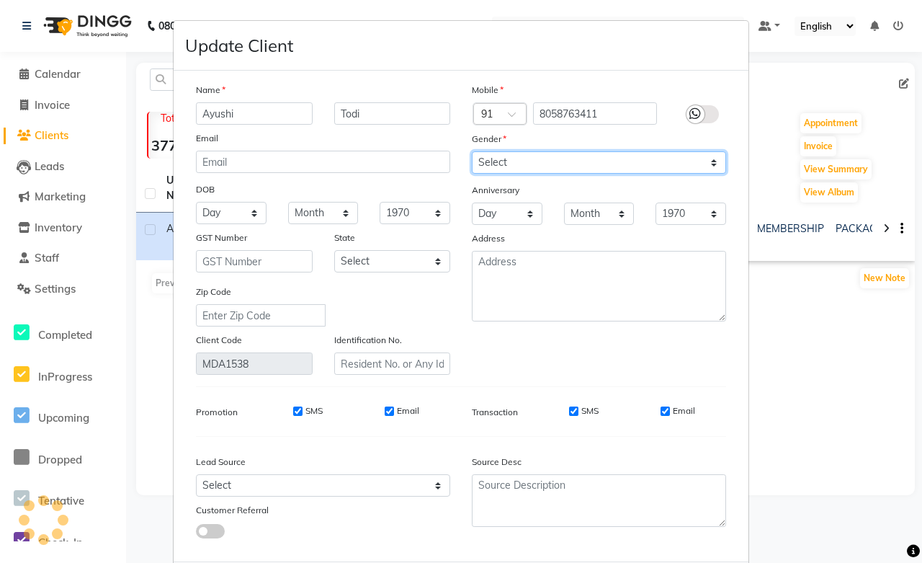
click at [501, 168] on select "Select [DEMOGRAPHIC_DATA] [DEMOGRAPHIC_DATA] Other Prefer Not To Say" at bounding box center [599, 162] width 254 height 22
click at [472, 151] on select "Select [DEMOGRAPHIC_DATA] [DEMOGRAPHIC_DATA] Other Prefer Not To Say" at bounding box center [599, 162] width 254 height 22
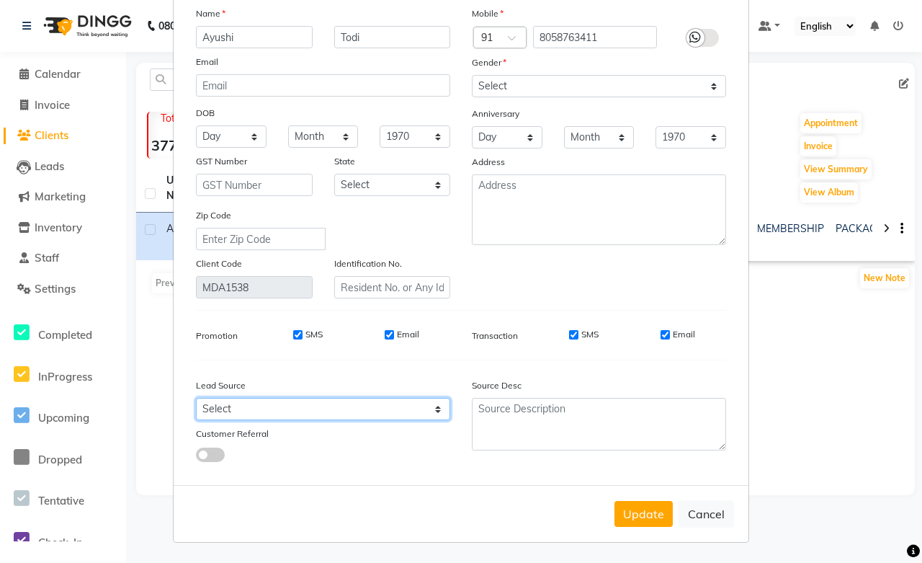
click at [216, 406] on select "Select Walk-in Referral Internet Friend Word of Mouth Advertisement Facebook Ju…" at bounding box center [323, 409] width 254 height 22
click at [196, 398] on select "Select Walk-in Referral Internet Friend Word of Mouth Advertisement Facebook Ju…" at bounding box center [323, 409] width 254 height 22
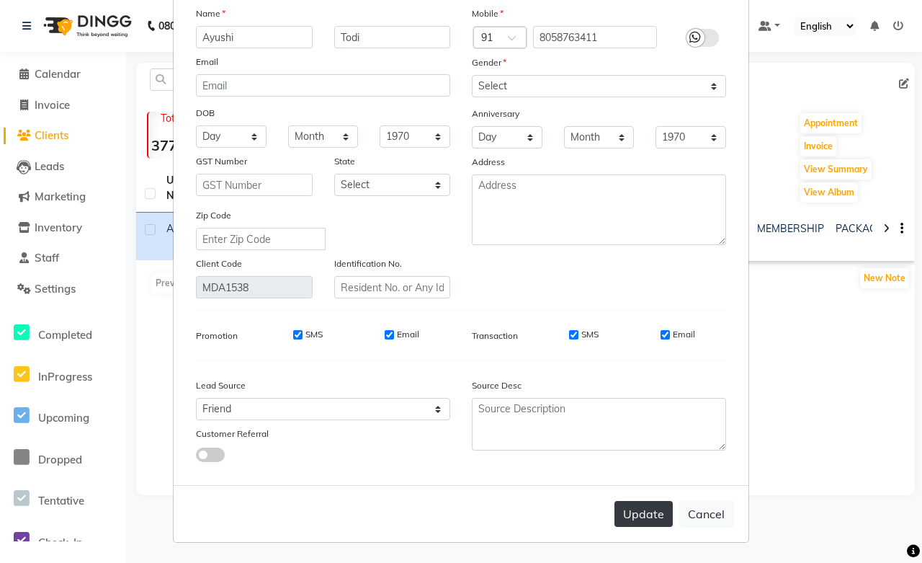
click at [638, 513] on button "Update" at bounding box center [644, 514] width 58 height 26
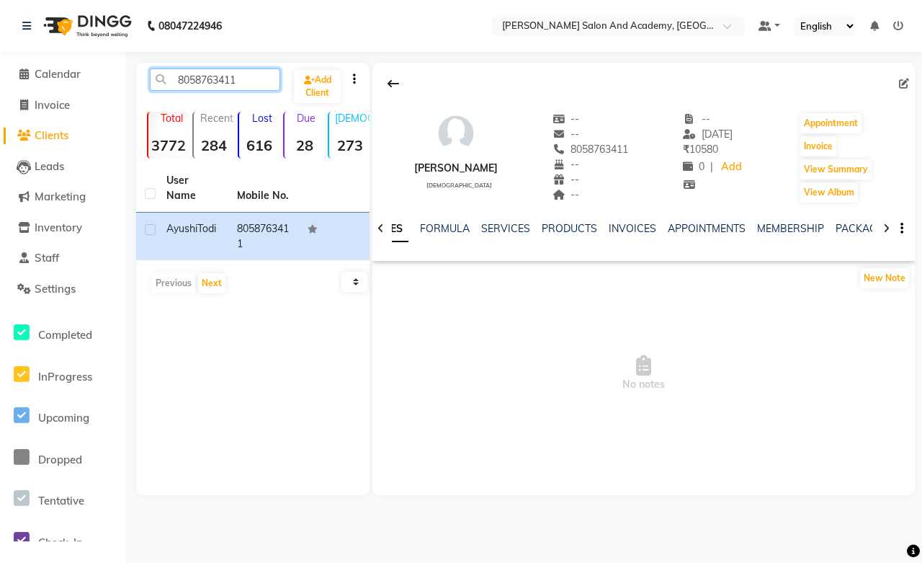
drag, startPoint x: 248, startPoint y: 75, endPoint x: 161, endPoint y: 83, distance: 87.5
click at [161, 83] on input "8058763411" at bounding box center [215, 79] width 130 height 22
paste input "917976253574"
drag, startPoint x: 189, startPoint y: 75, endPoint x: 192, endPoint y: 89, distance: 14.2
click at [189, 77] on input "917976253574" at bounding box center [215, 79] width 130 height 22
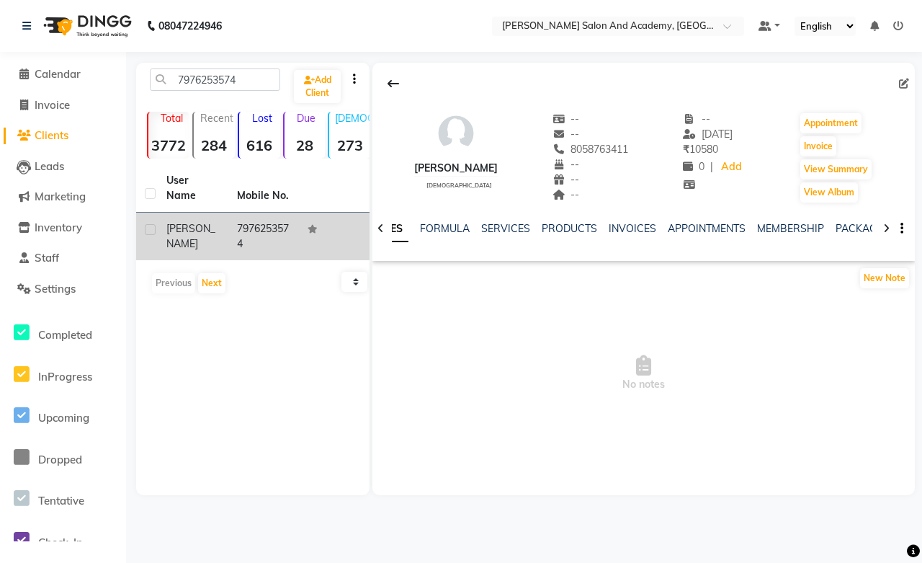
click at [250, 218] on td "7976253574" at bounding box center [263, 237] width 71 height 48
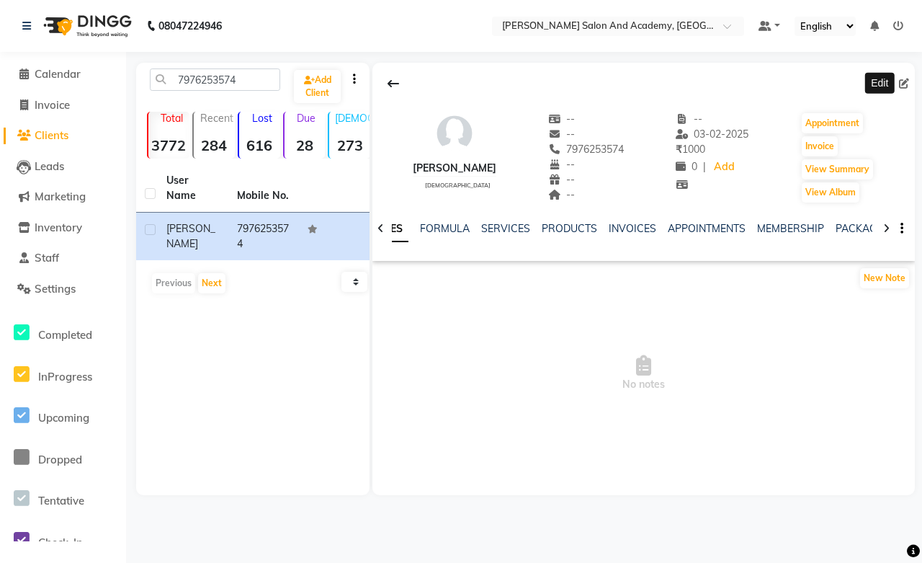
click at [901, 83] on icon at bounding box center [904, 84] width 10 height 10
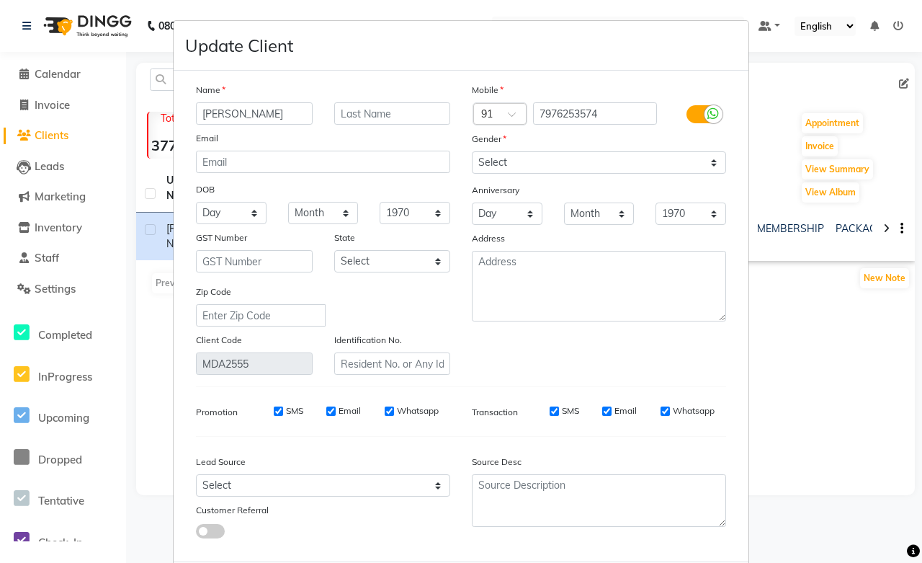
drag, startPoint x: 219, startPoint y: 109, endPoint x: 304, endPoint y: 114, distance: 85.2
click at [304, 114] on input "[PERSON_NAME]" at bounding box center [254, 113] width 117 height 22
click at [370, 120] on input "text" at bounding box center [392, 113] width 117 height 22
paste input "[PERSON_NAME]"
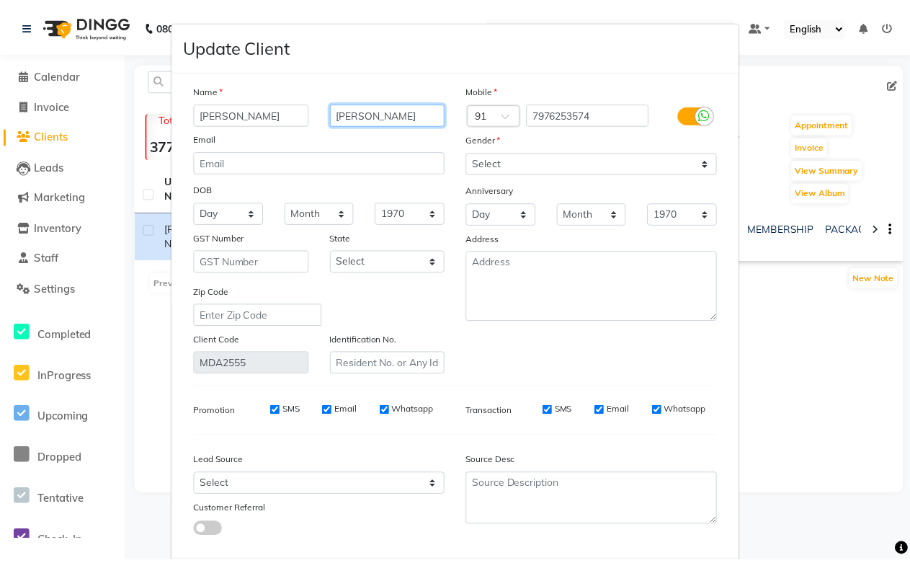
scroll to position [78, 0]
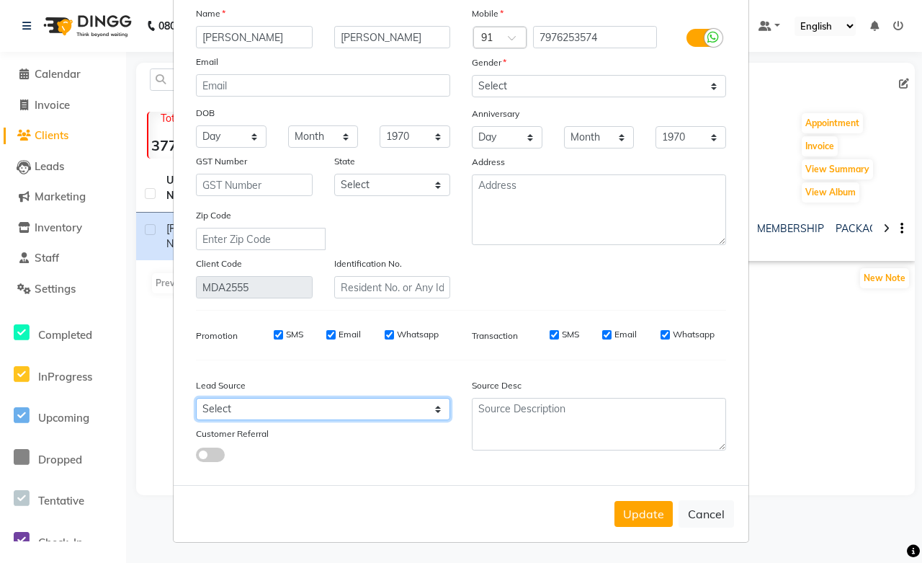
click at [241, 408] on select "Select Walk-in Referral Internet Friend Word of Mouth Advertisement Facebook Ju…" at bounding box center [323, 409] width 254 height 22
click at [196, 398] on select "Select Walk-in Referral Internet Friend Word of Mouth Advertisement Facebook Ju…" at bounding box center [323, 409] width 254 height 22
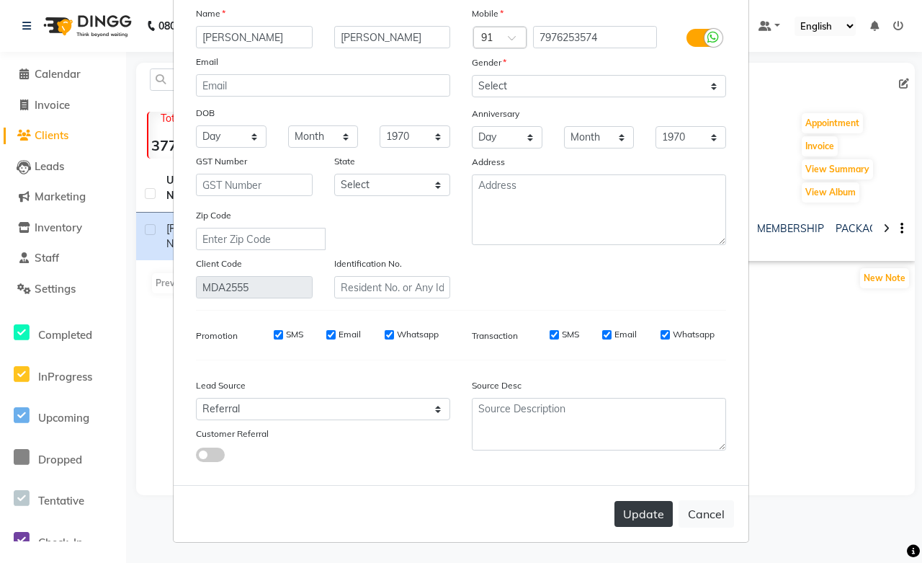
click at [632, 519] on button "Update" at bounding box center [644, 514] width 58 height 26
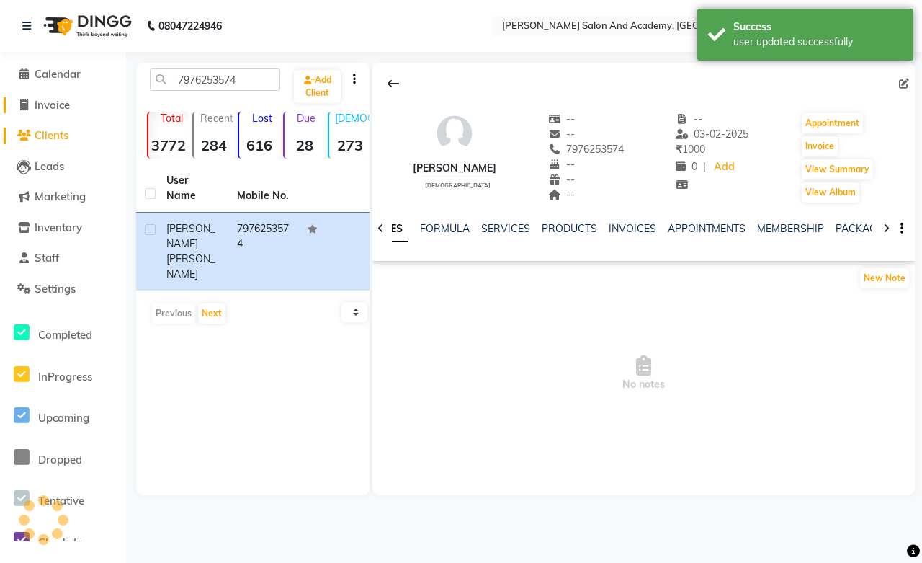
click at [45, 109] on span "Invoice" at bounding box center [52, 105] width 35 height 14
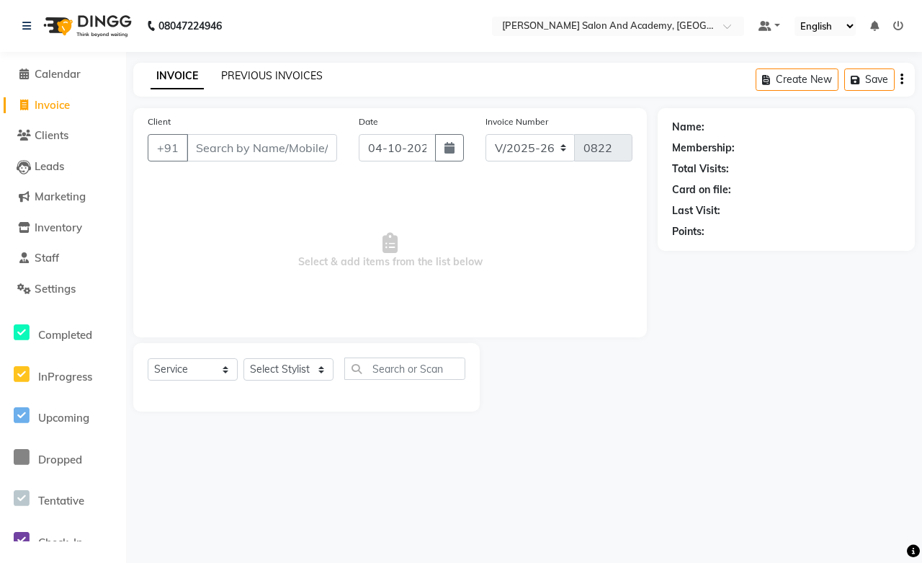
click at [225, 75] on link "PREVIOUS INVOICES" at bounding box center [272, 75] width 102 height 13
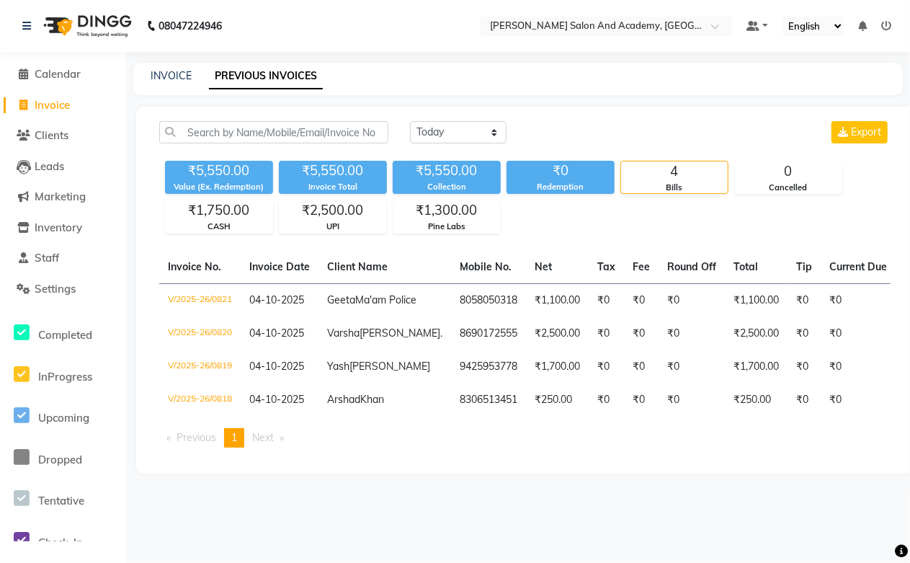
click at [74, 90] on li "Invoice" at bounding box center [63, 105] width 126 height 31
click at [74, 80] on span "Calendar" at bounding box center [58, 74] width 46 height 14
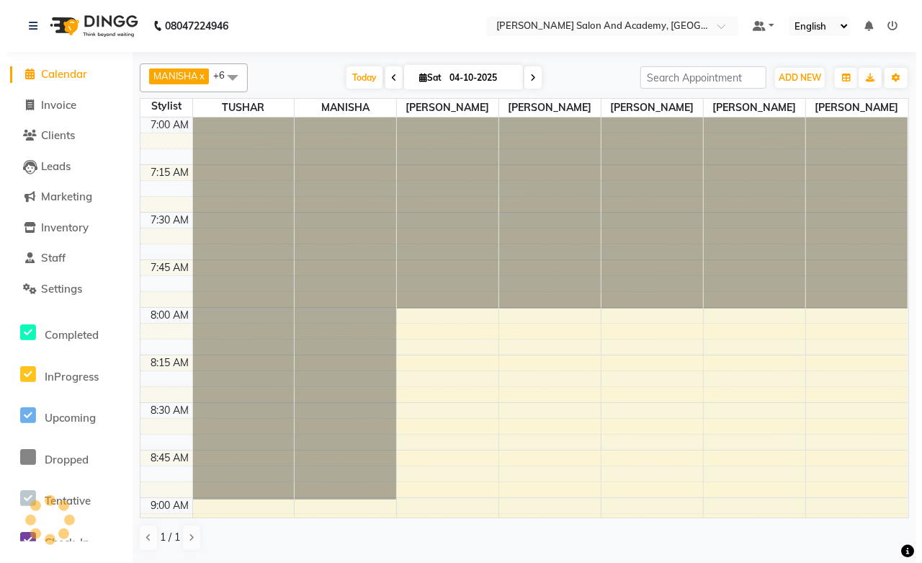
scroll to position [2293, 0]
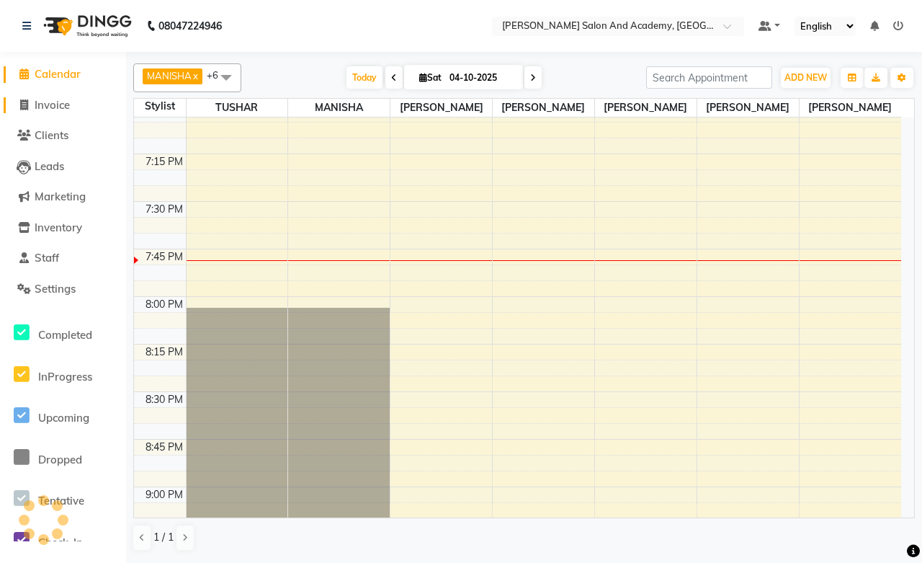
click at [76, 109] on link "Invoice" at bounding box center [63, 105] width 119 height 17
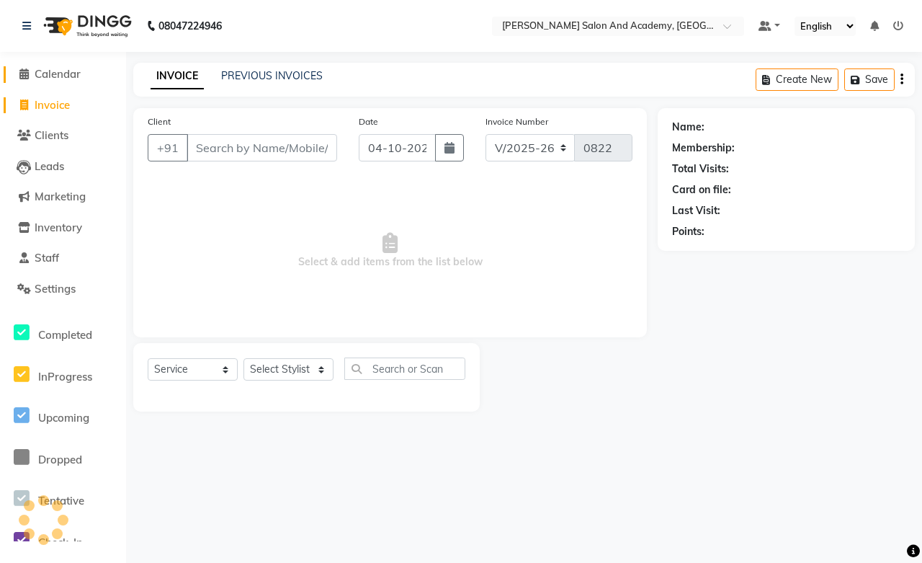
click at [51, 69] on span "Calendar" at bounding box center [58, 74] width 46 height 14
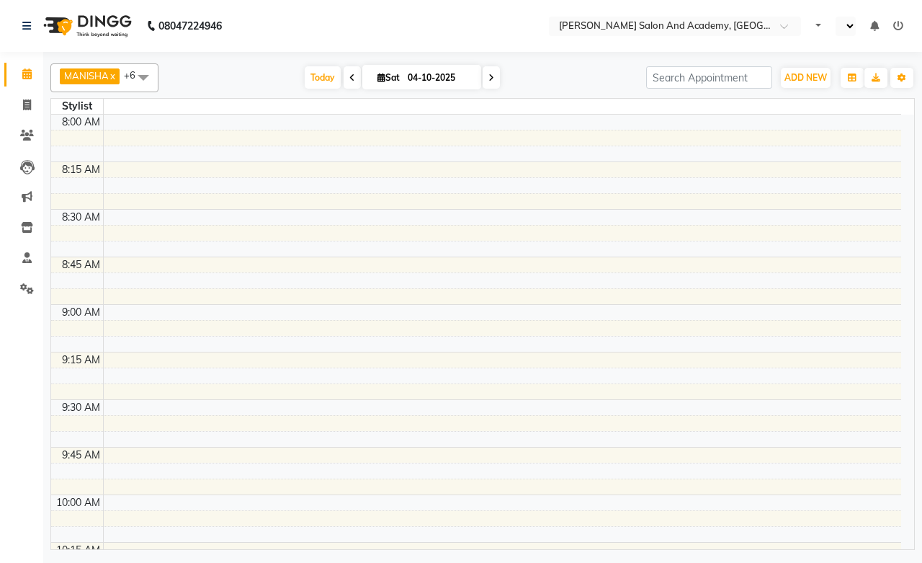
select select "en"
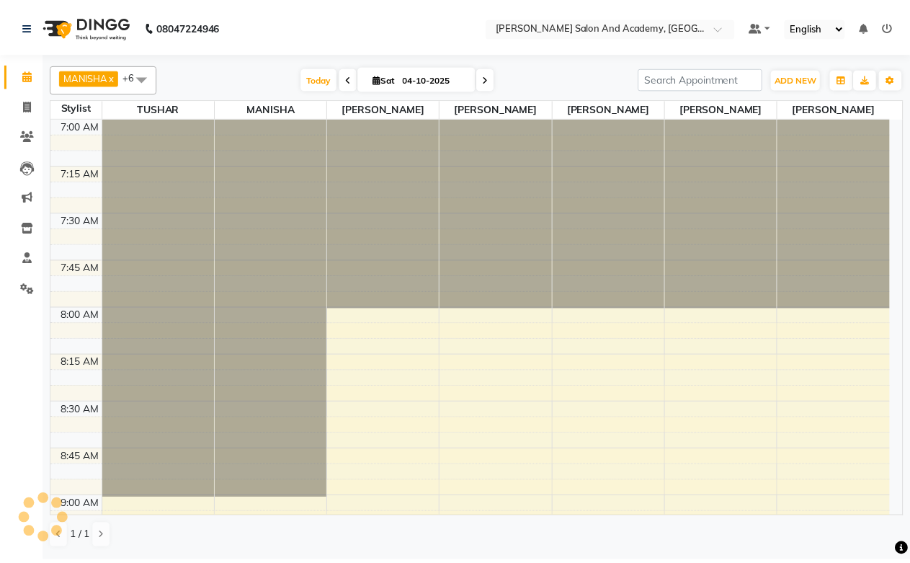
scroll to position [1337, 0]
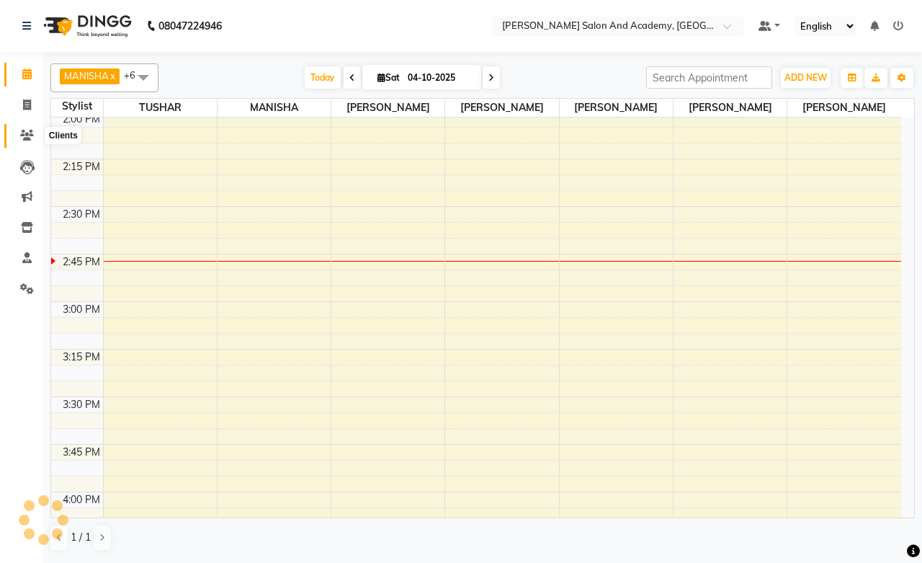
click at [30, 135] on icon at bounding box center [27, 135] width 14 height 11
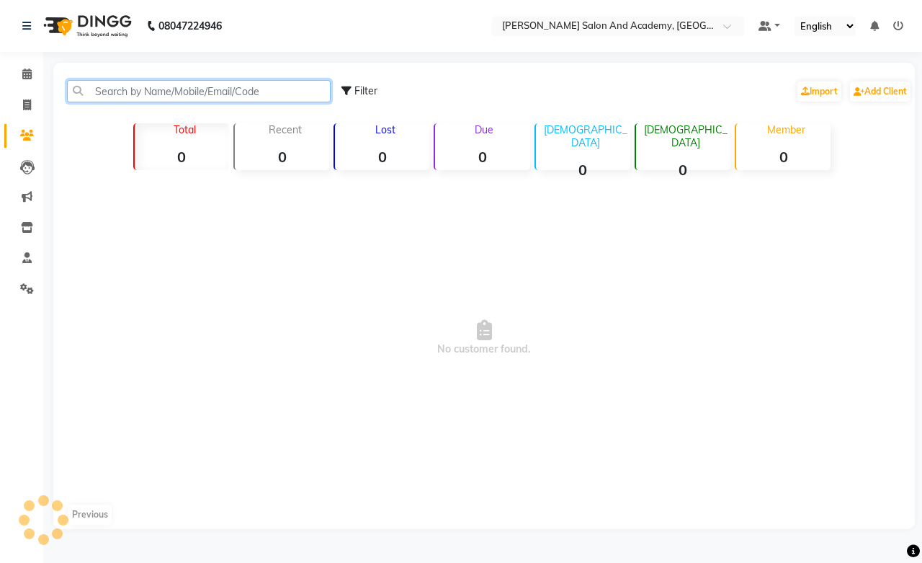
click at [179, 99] on input "text" at bounding box center [199, 91] width 264 height 22
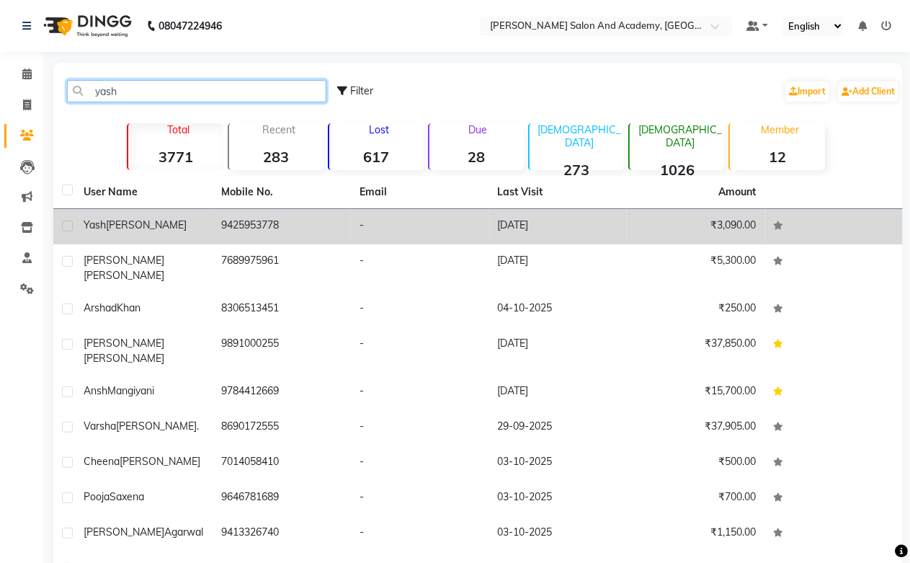
type input "yash"
click at [195, 236] on td "[PERSON_NAME]" at bounding box center [144, 226] width 138 height 35
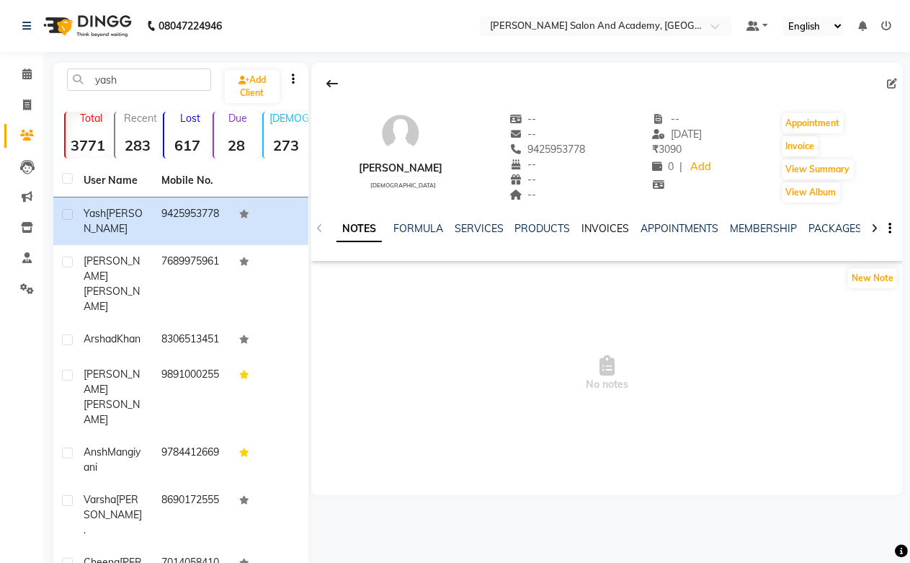
click at [609, 228] on link "INVOICES" at bounding box center [606, 228] width 48 height 13
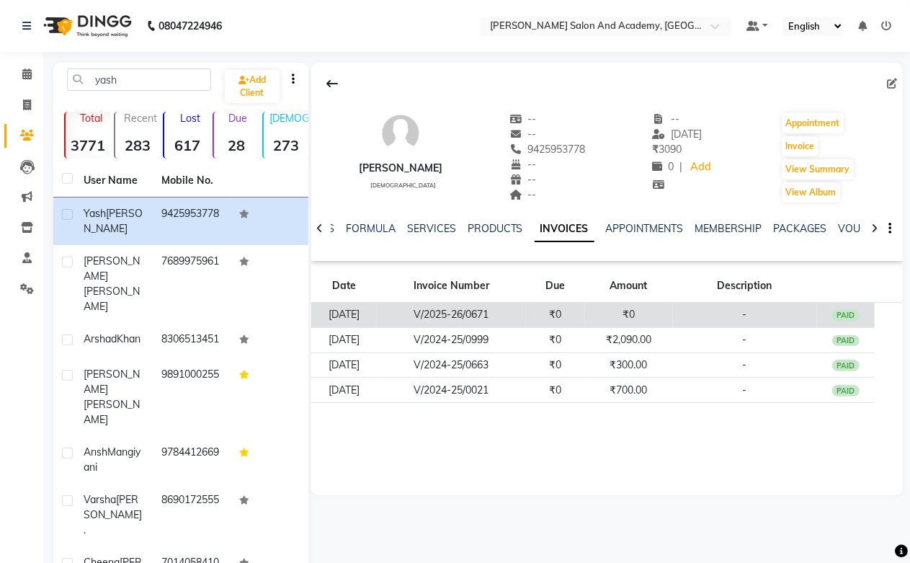
click at [637, 318] on td "₹0" at bounding box center [629, 315] width 88 height 25
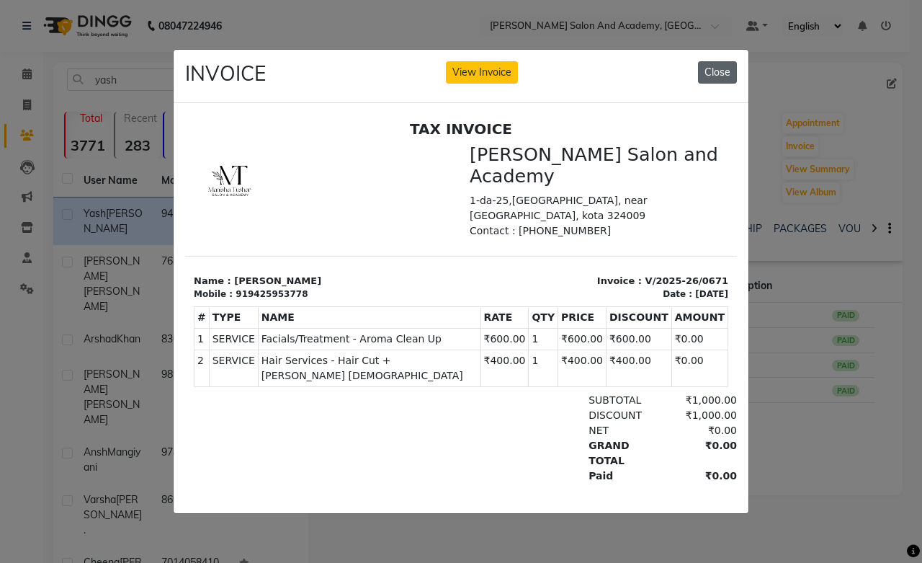
click at [716, 61] on button "Close" at bounding box center [717, 72] width 39 height 22
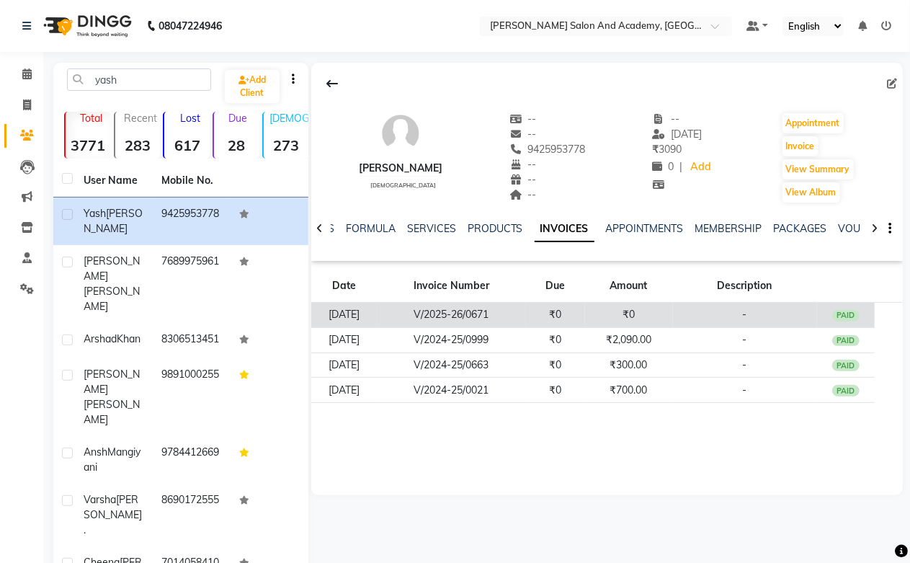
click at [486, 313] on td "V/2025-26/0671" at bounding box center [451, 315] width 149 height 25
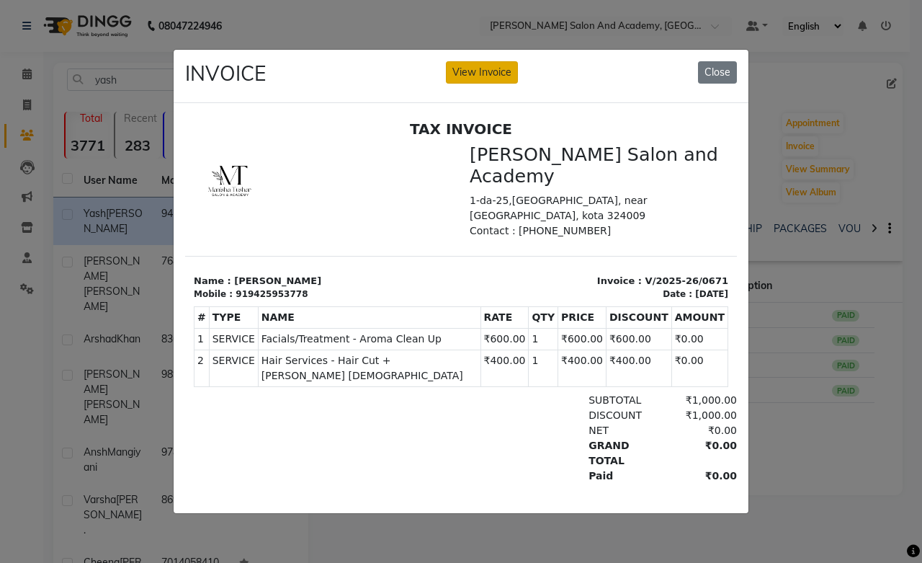
click at [493, 69] on button "View Invoice" at bounding box center [482, 72] width 72 height 22
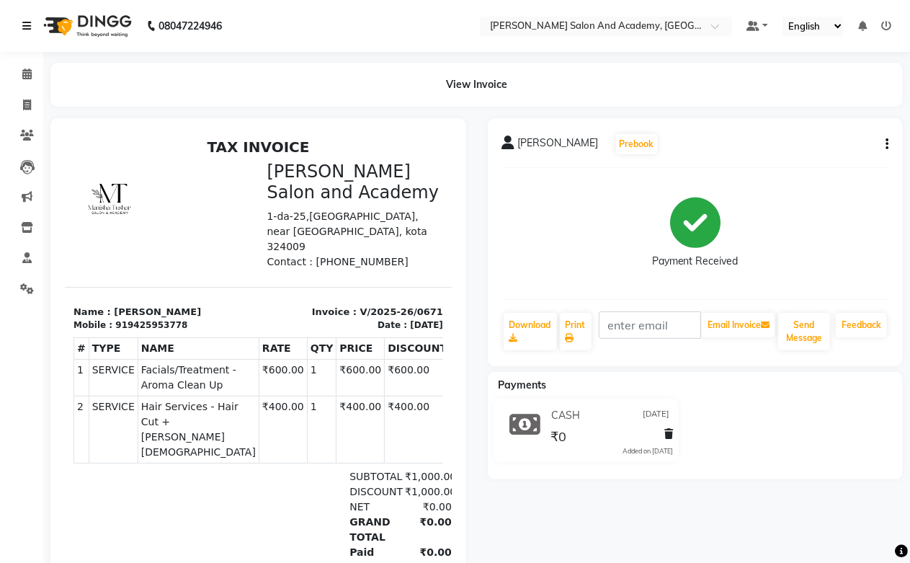
click at [32, 27] on link at bounding box center [29, 26] width 14 height 40
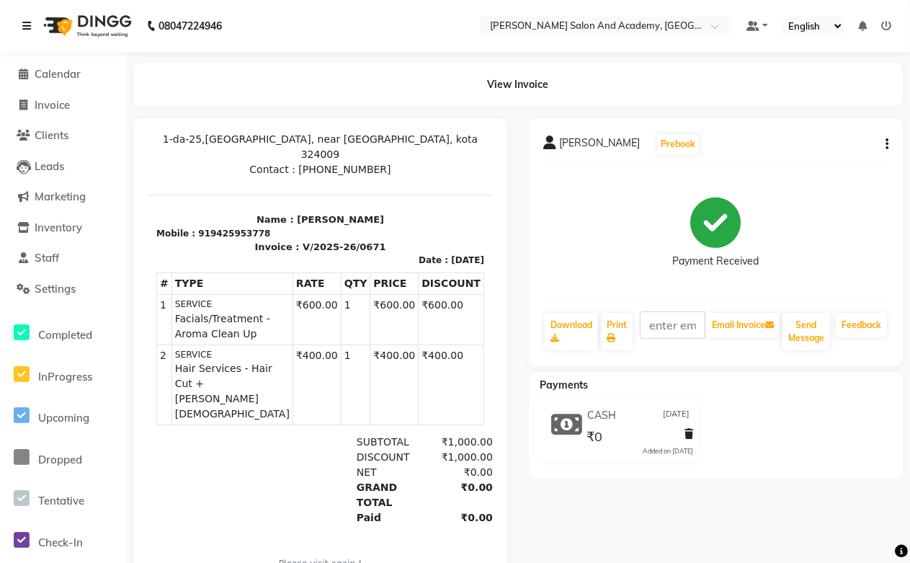
scroll to position [130, 0]
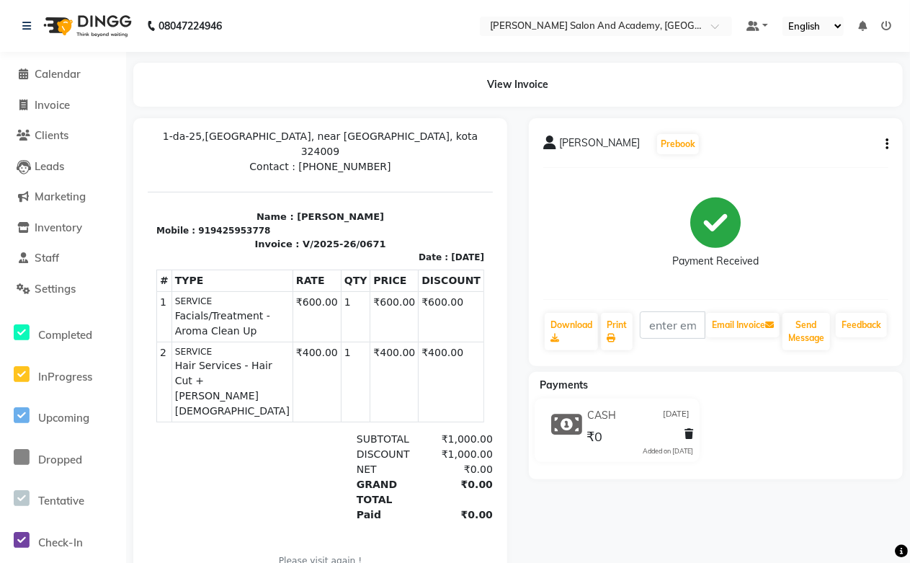
click at [689, 428] on span at bounding box center [689, 434] width 9 height 15
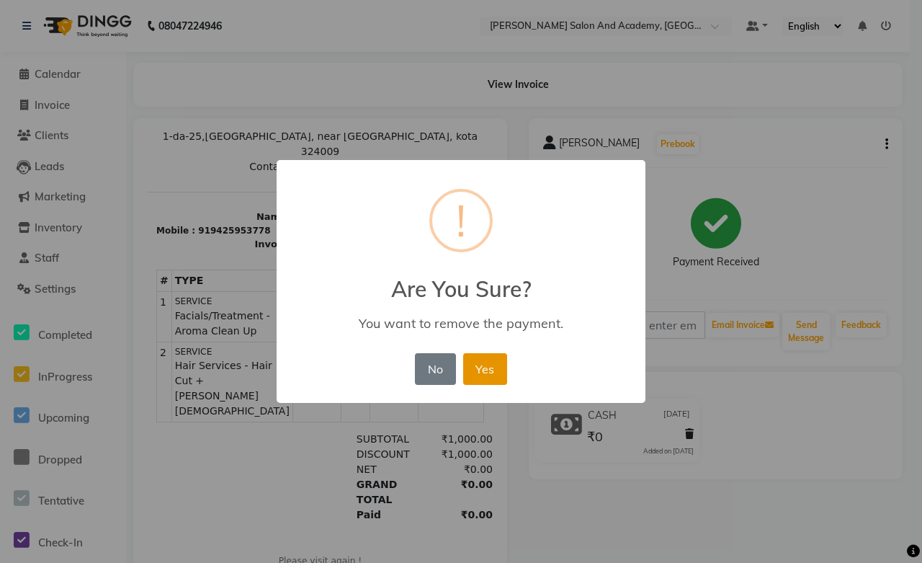
click at [488, 366] on button "Yes" at bounding box center [485, 369] width 44 height 32
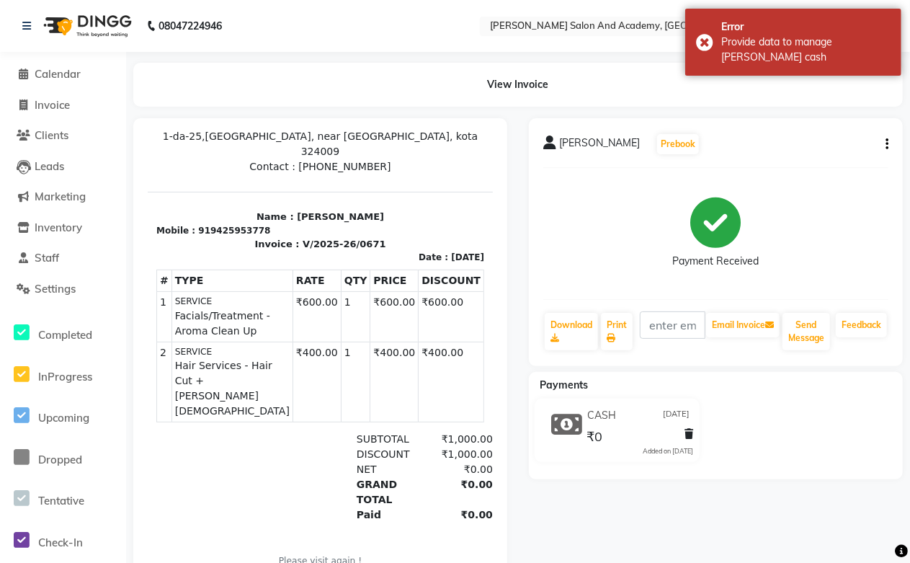
click at [886, 145] on icon "button" at bounding box center [886, 144] width 3 height 1
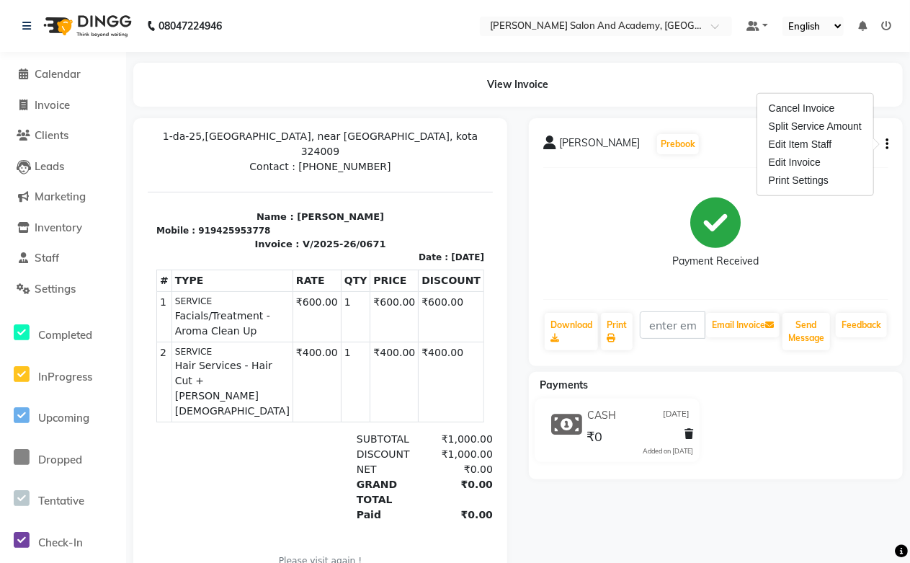
click at [618, 283] on div "Payment Received" at bounding box center [715, 233] width 345 height 108
click at [883, 148] on button "button" at bounding box center [884, 144] width 9 height 15
click at [808, 122] on div "Split Service Amount" at bounding box center [815, 126] width 99 height 18
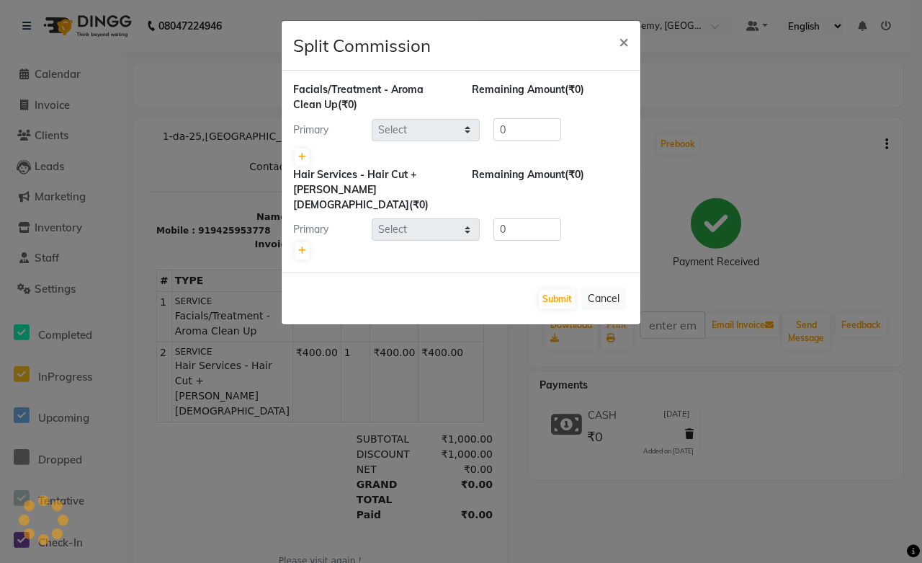
select select "88353"
select select "49047"
click at [594, 287] on button "Cancel" at bounding box center [603, 298] width 45 height 22
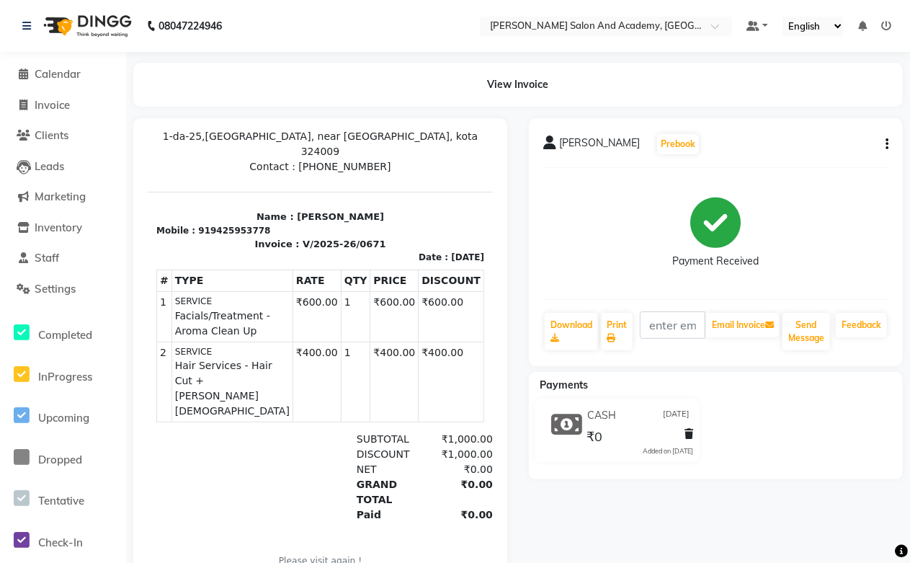
click at [883, 145] on button "button" at bounding box center [884, 144] width 9 height 15
click at [804, 111] on div "Cancel Invoice" at bounding box center [815, 108] width 99 height 18
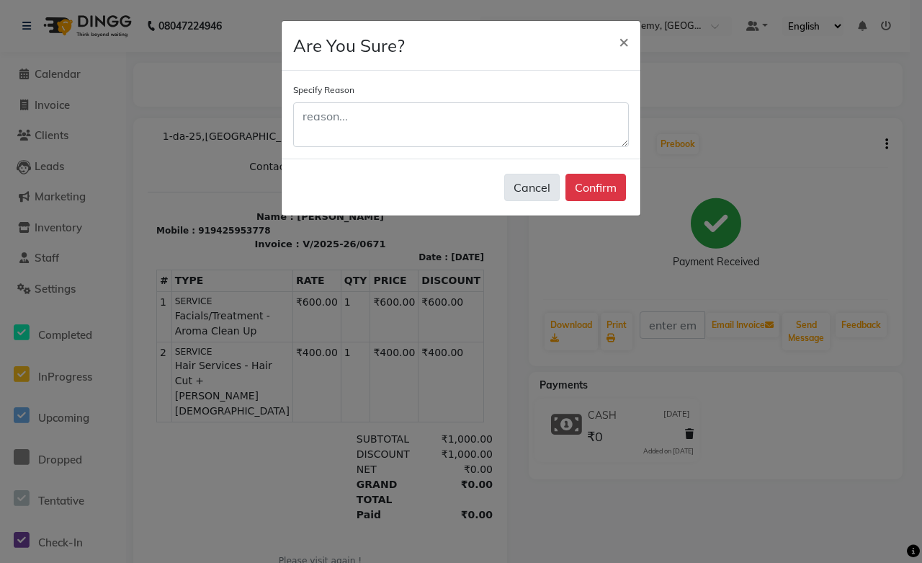
click at [519, 185] on button "Cancel" at bounding box center [531, 187] width 55 height 27
